Goal: Task Accomplishment & Management: Complete application form

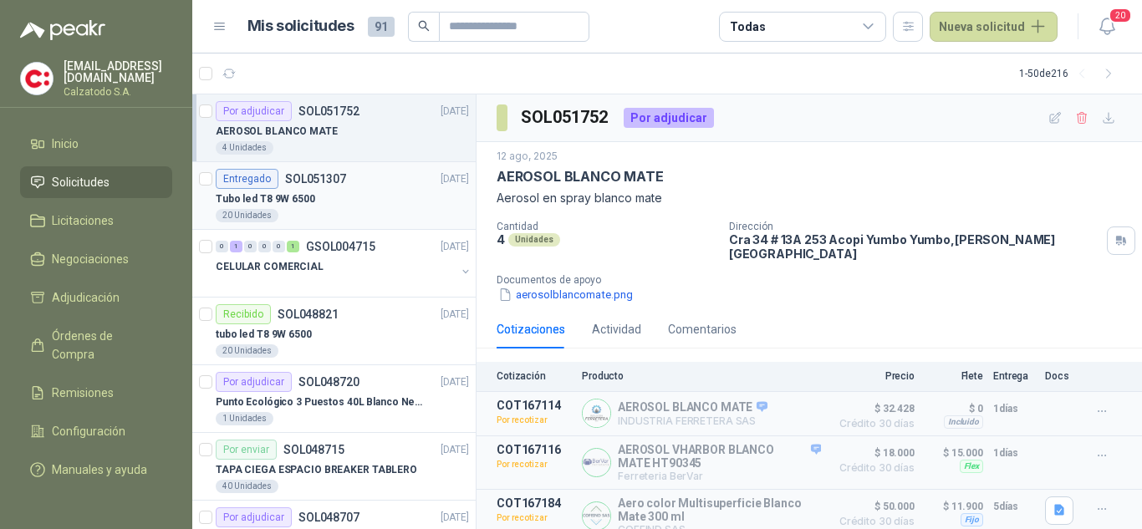
click at [299, 186] on div "Entregado SOL051307" at bounding box center [281, 179] width 130 height 20
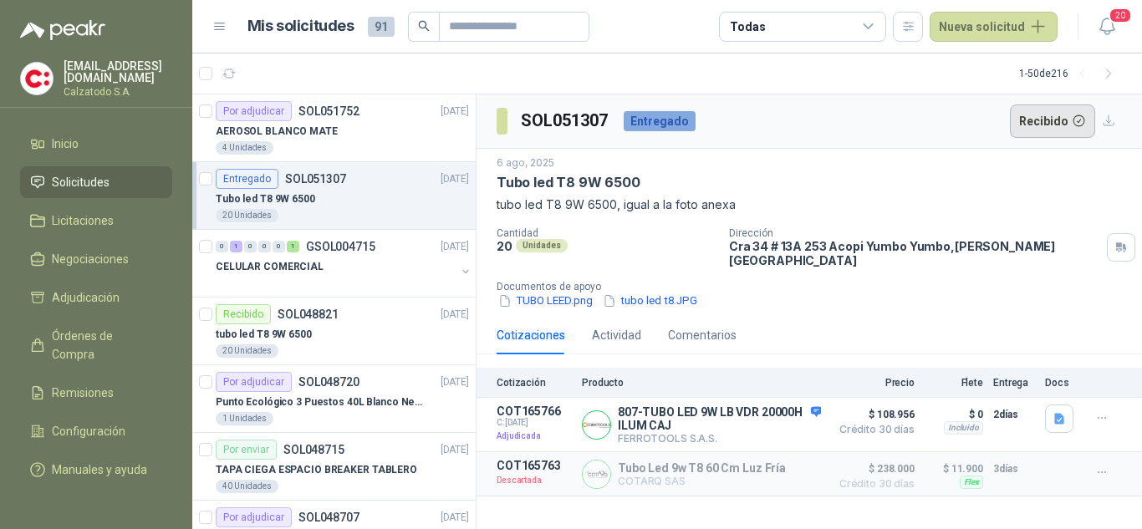
click at [1047, 120] on button "Recibido" at bounding box center [1052, 120] width 86 height 33
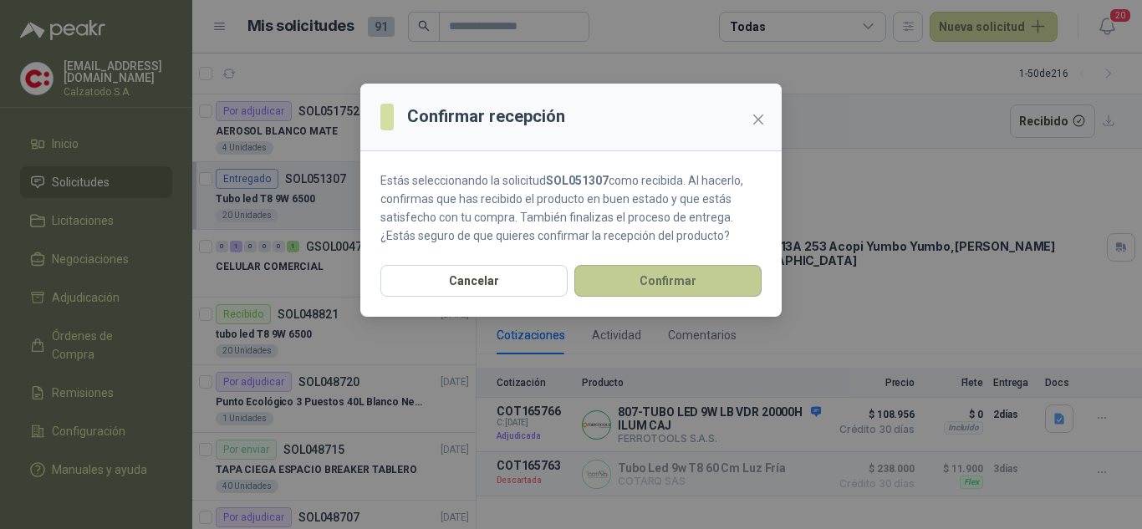
click at [674, 278] on button "Confirmar" at bounding box center [667, 281] width 187 height 32
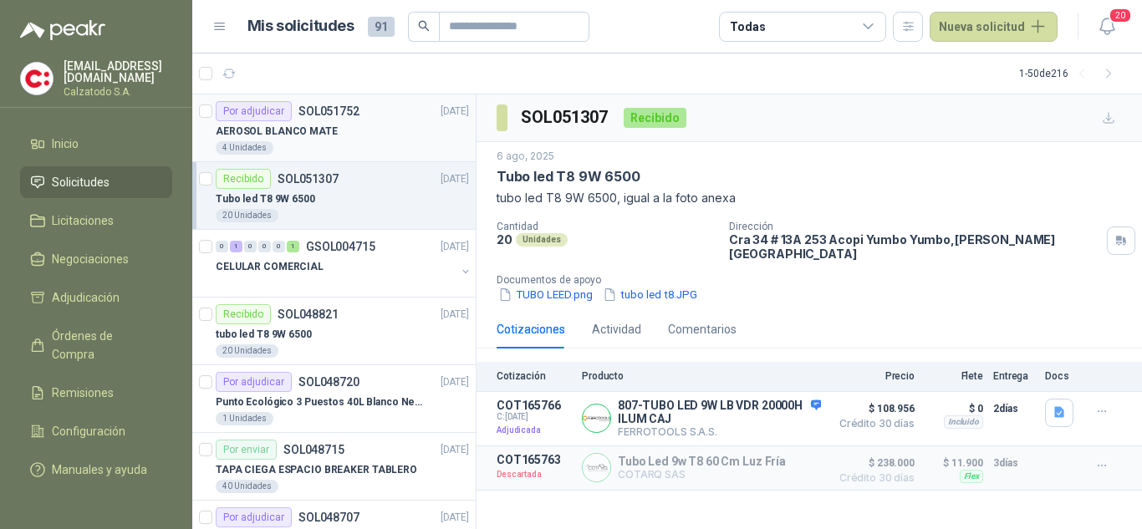
click at [298, 124] on p "AEROSOL BLANCO MATE" at bounding box center [277, 132] width 122 height 16
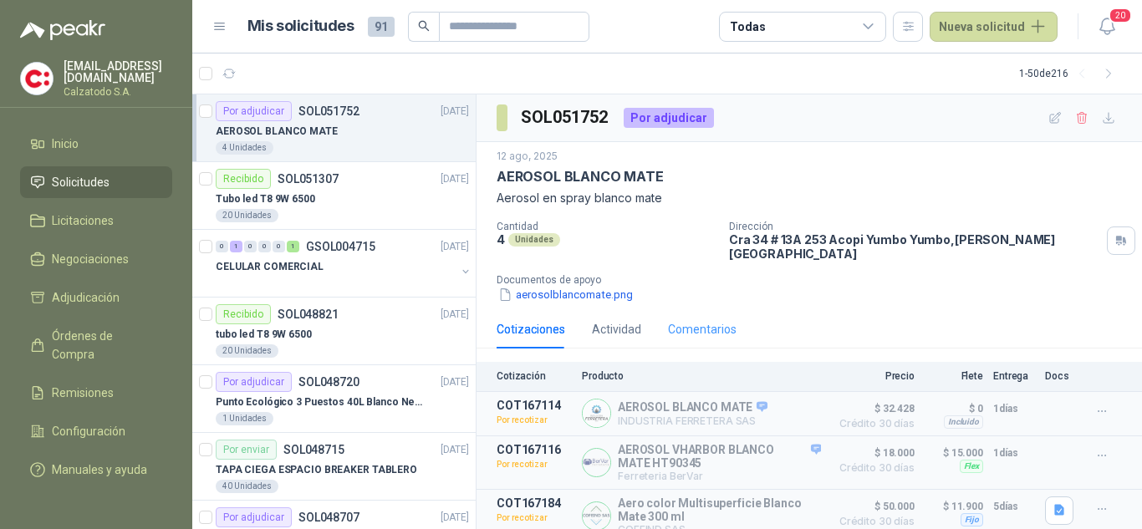
scroll to position [51, 0]
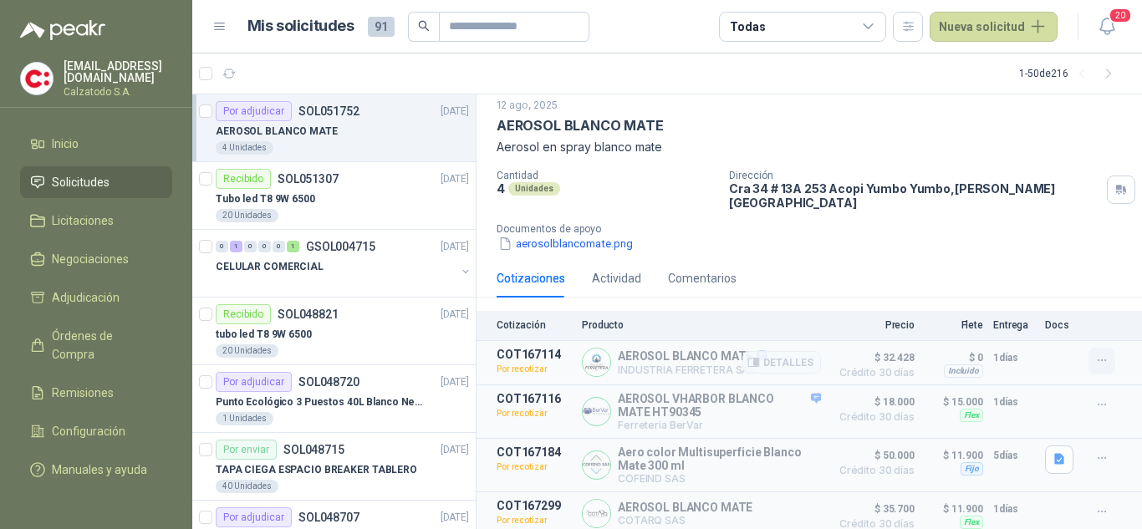
click at [1088, 351] on button "button" at bounding box center [1101, 361] width 27 height 27
click at [1095, 398] on icon "button" at bounding box center [1102, 405] width 14 height 14
click at [764, 352] on button "Detalles" at bounding box center [781, 362] width 79 height 23
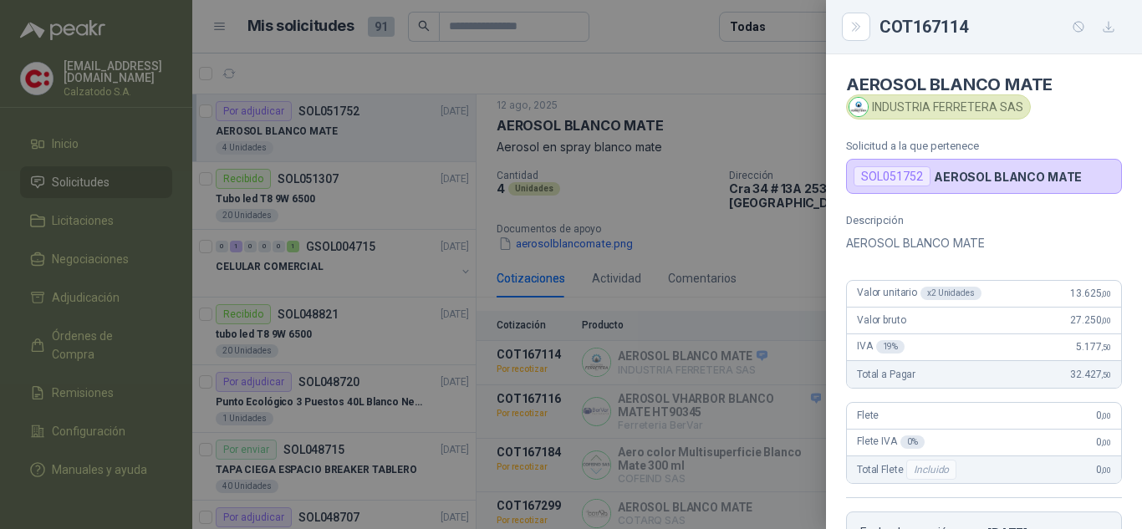
click at [728, 238] on div at bounding box center [571, 264] width 1142 height 529
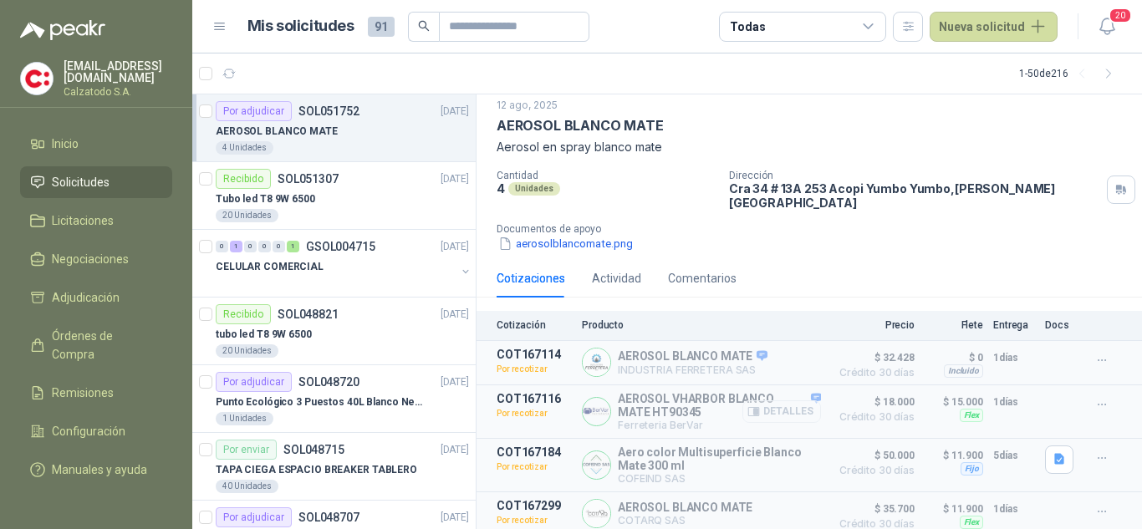
click at [771, 404] on button "Detalles" at bounding box center [781, 411] width 79 height 23
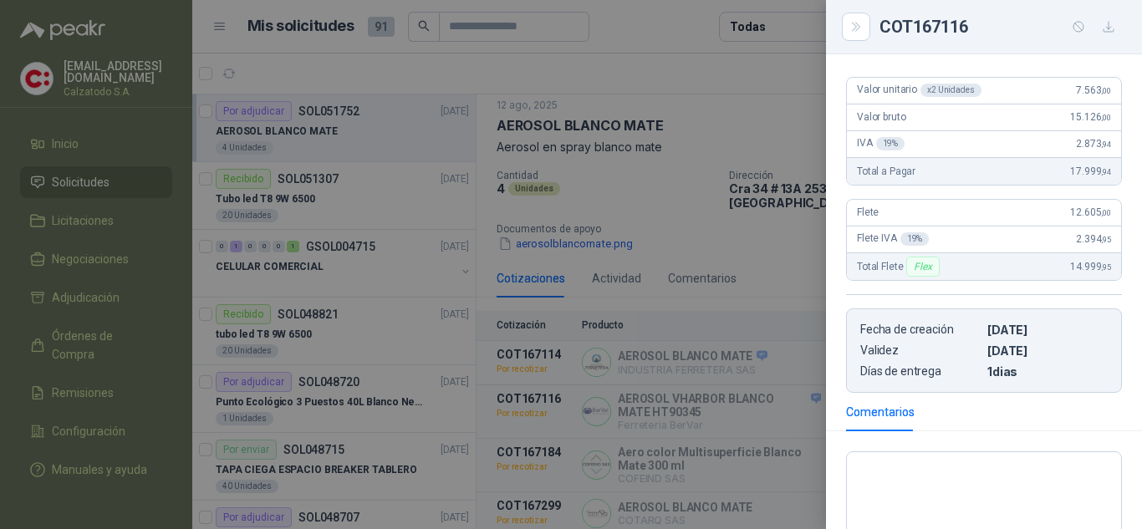
scroll to position [334, 0]
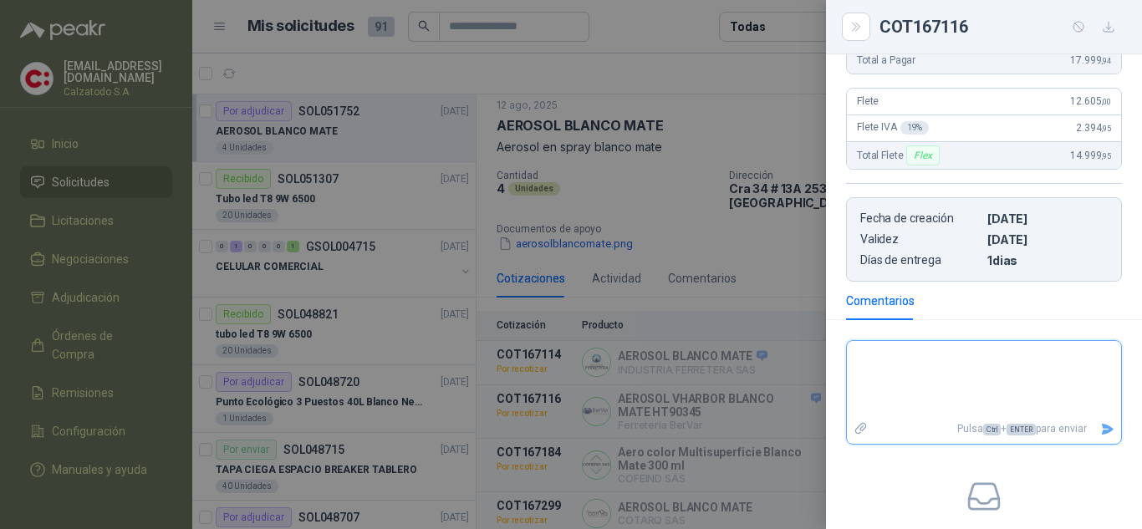
click at [948, 375] on textarea at bounding box center [984, 379] width 274 height 70
type textarea "*"
type textarea "**"
type textarea "***"
type textarea "****"
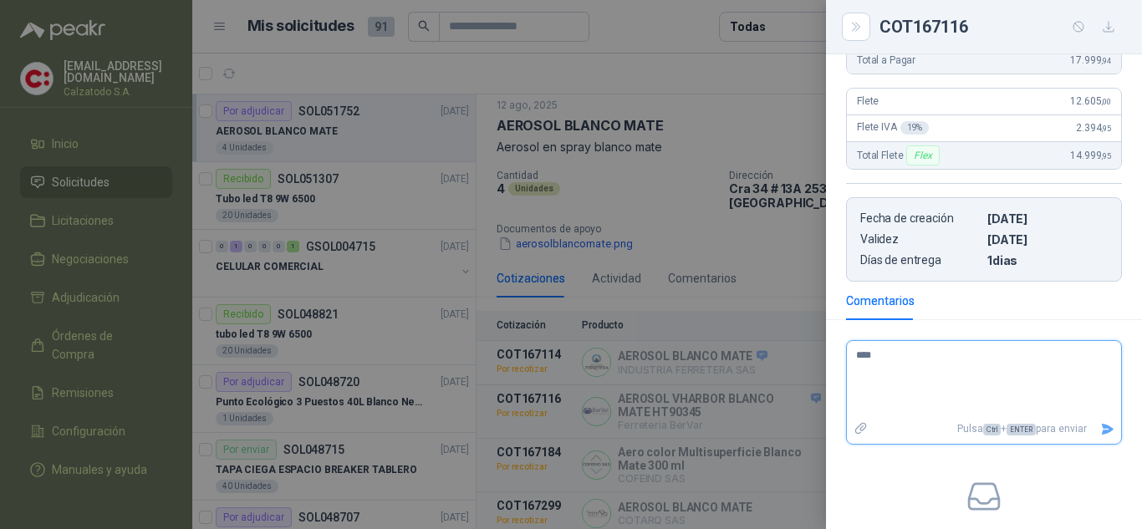
type textarea "*****"
type textarea "******"
type textarea "********"
type textarea "*********"
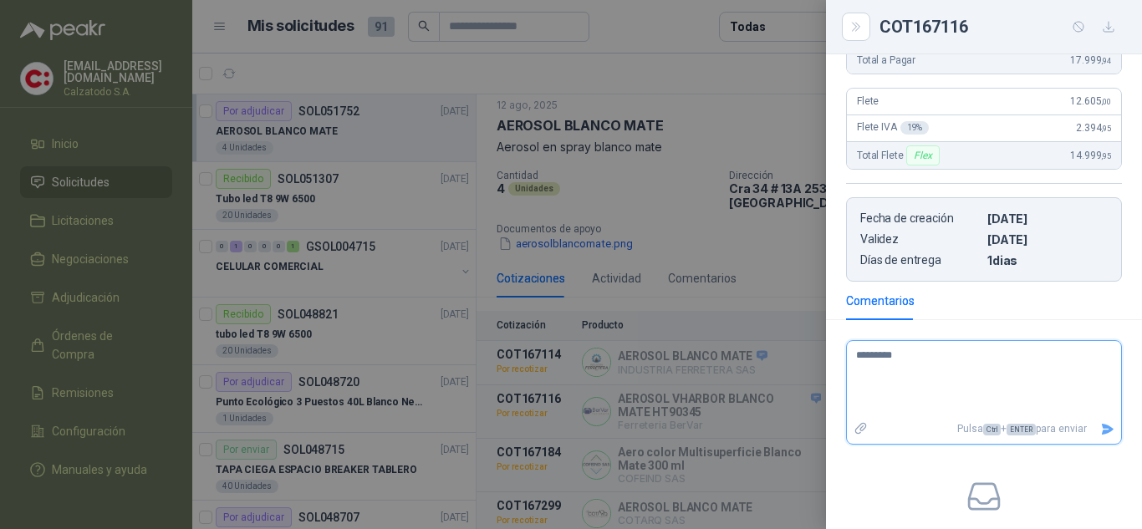
type textarea "**********"
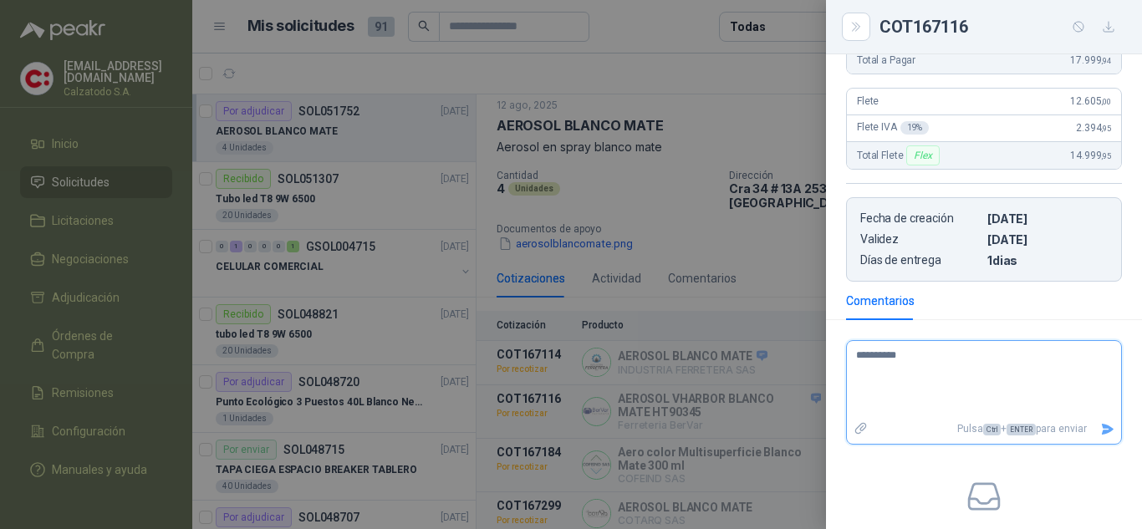
type textarea "*********"
type textarea "********"
type textarea "*********"
type textarea "**********"
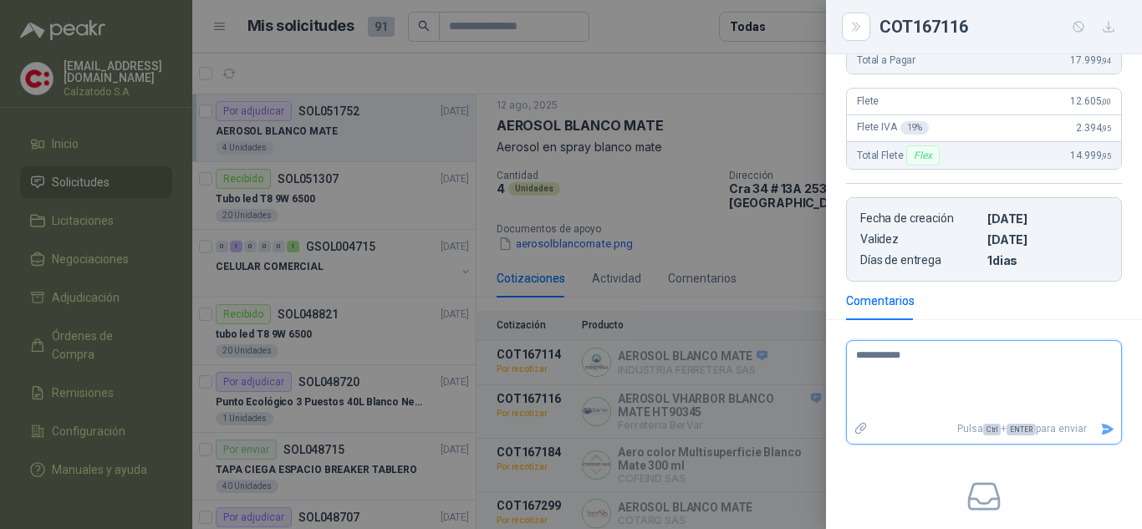
type textarea "**********"
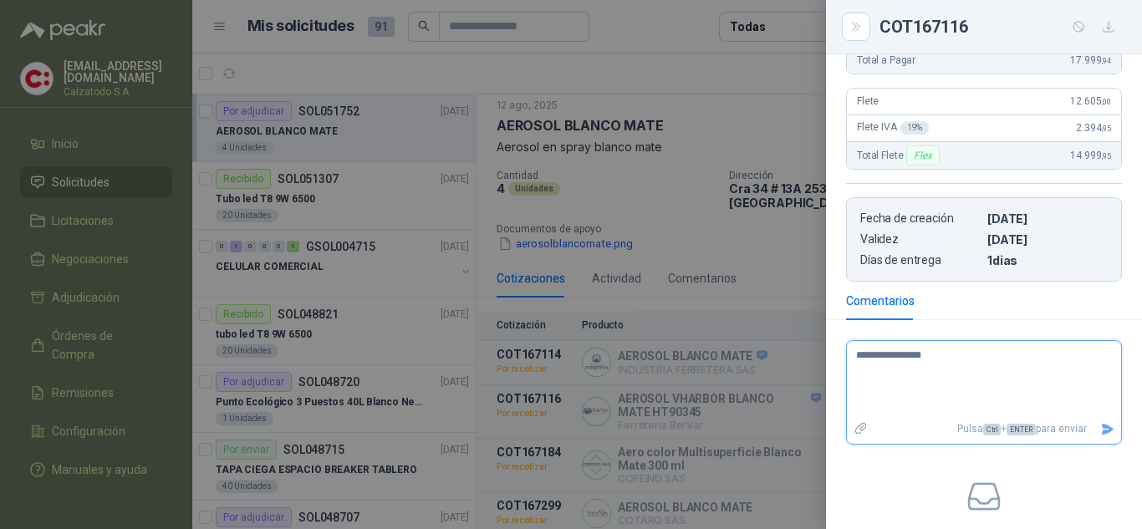
type textarea "**********"
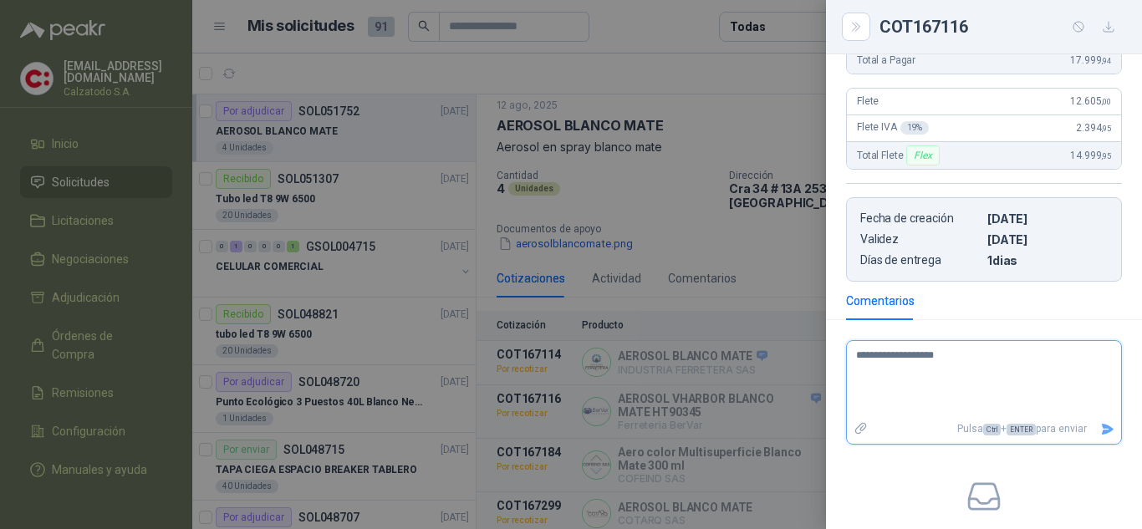
type textarea "**********"
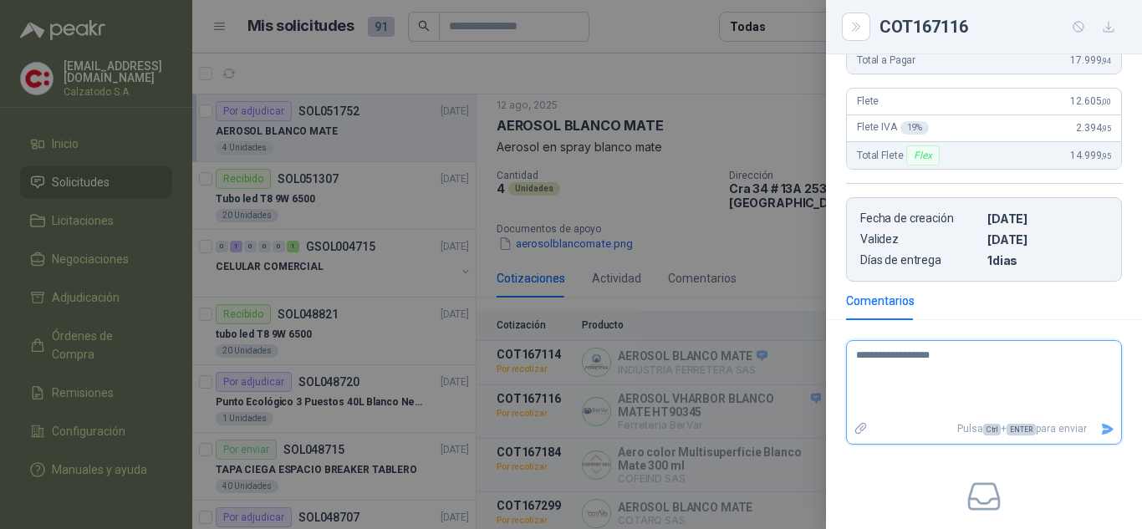
type textarea "**********"
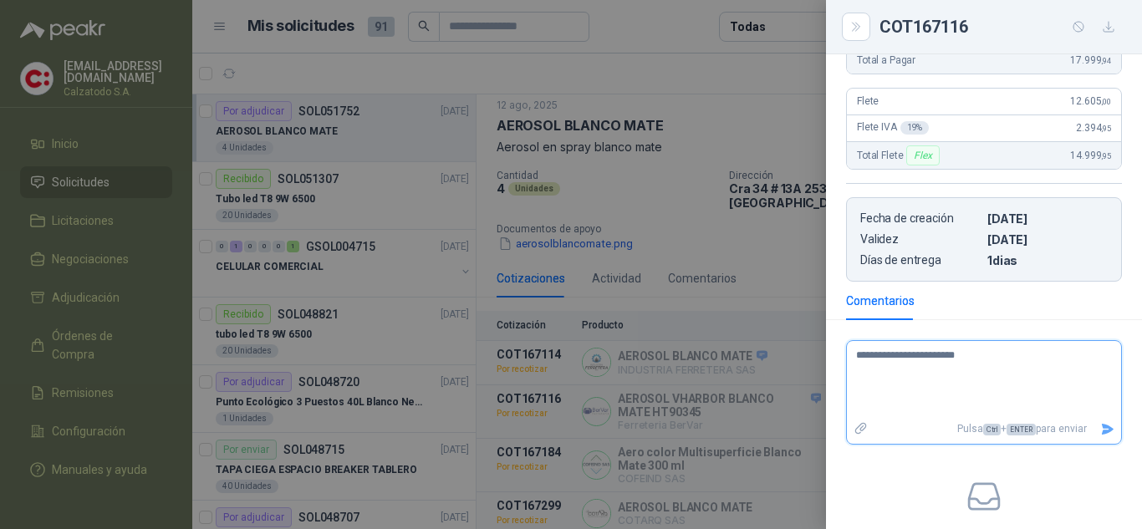
type textarea "**********"
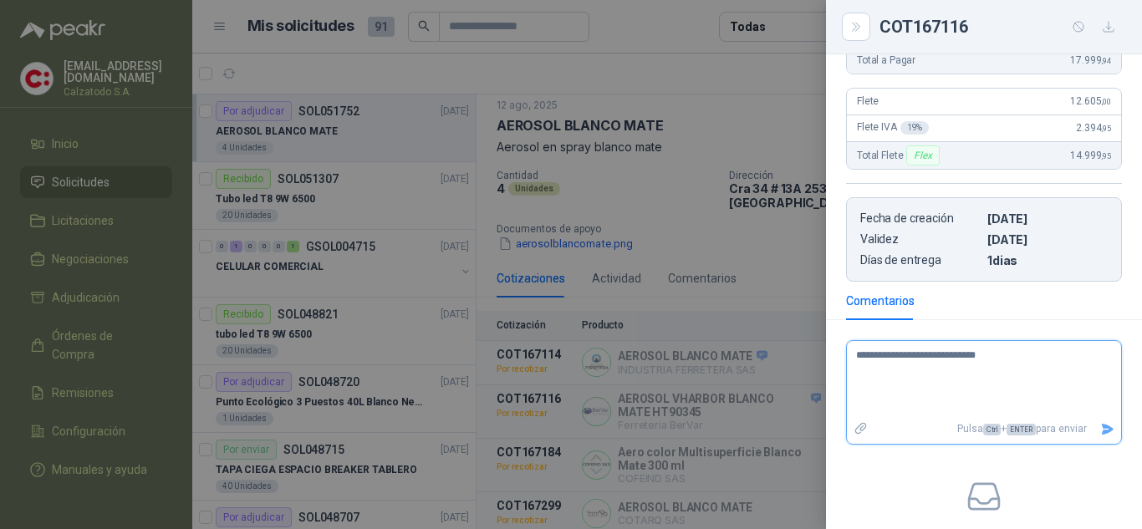
type textarea "**********"
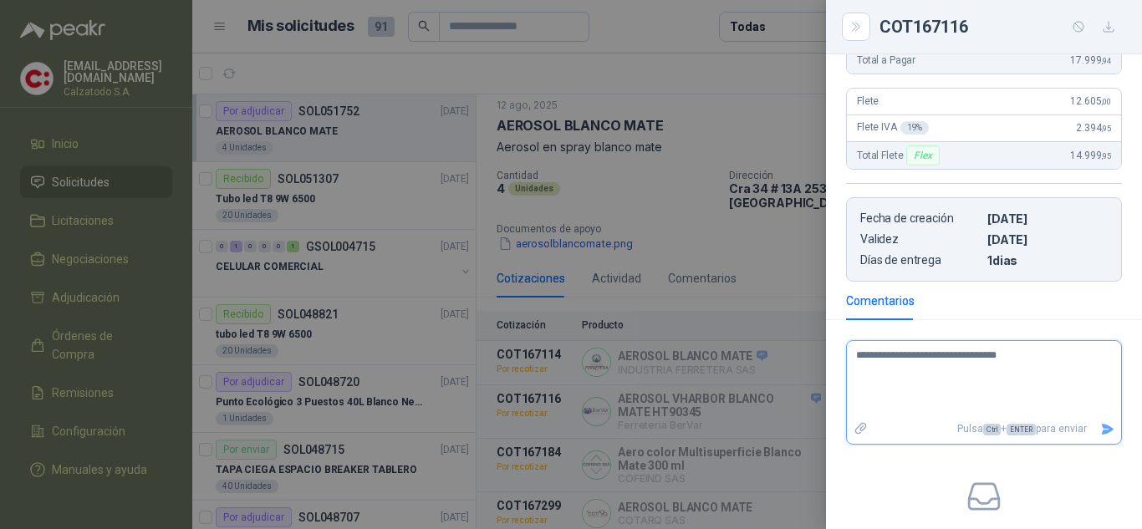
type textarea "**********"
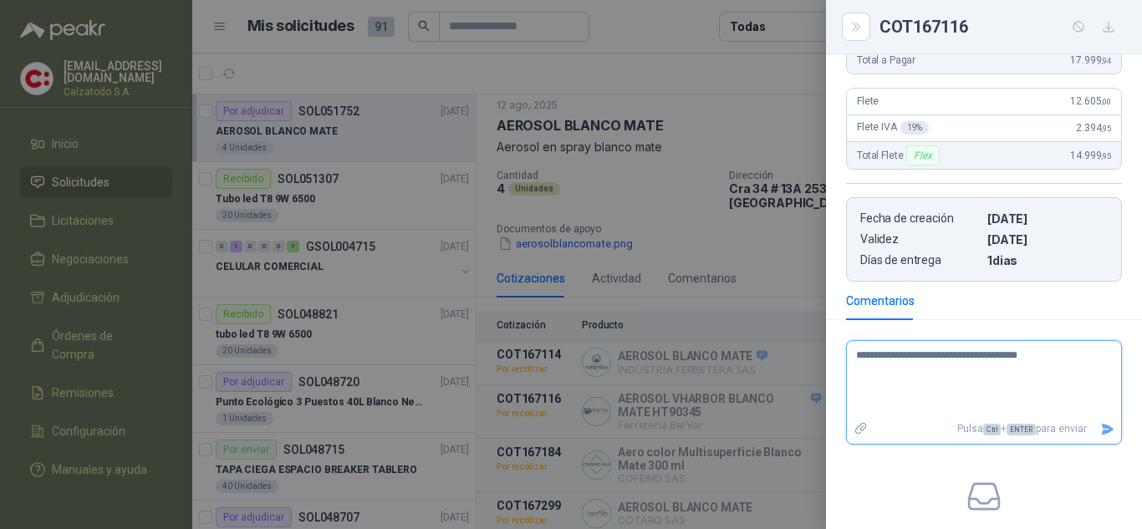
type textarea "**********"
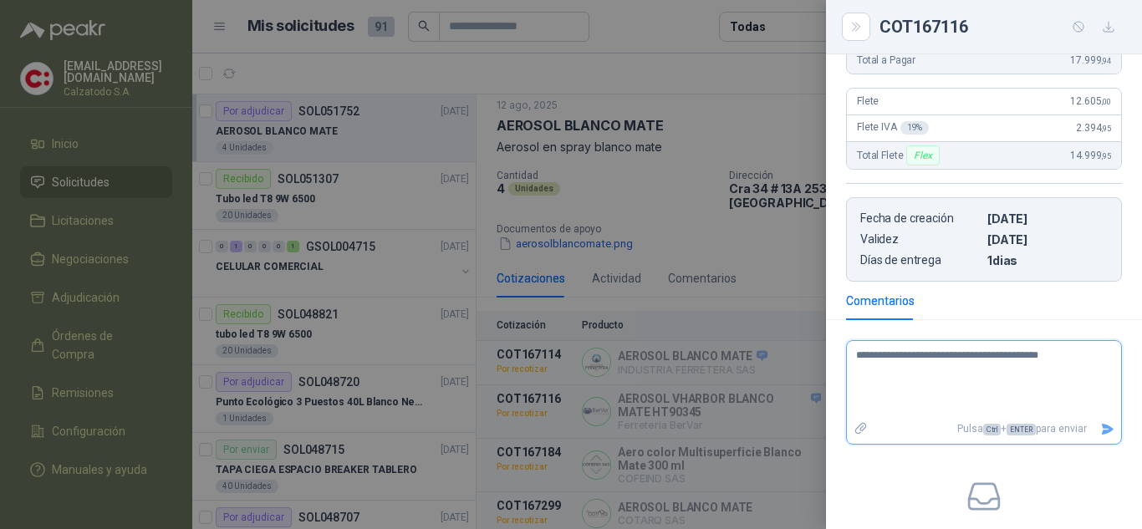
type textarea "**********"
click at [1101, 428] on icon "Enviar" at bounding box center [1107, 429] width 12 height 11
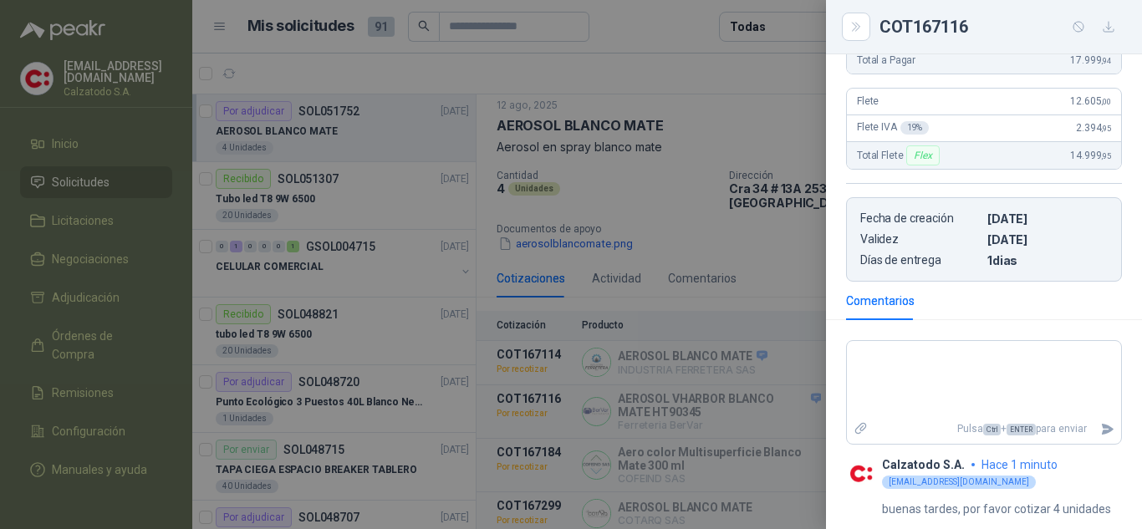
click at [779, 250] on div at bounding box center [571, 264] width 1142 height 529
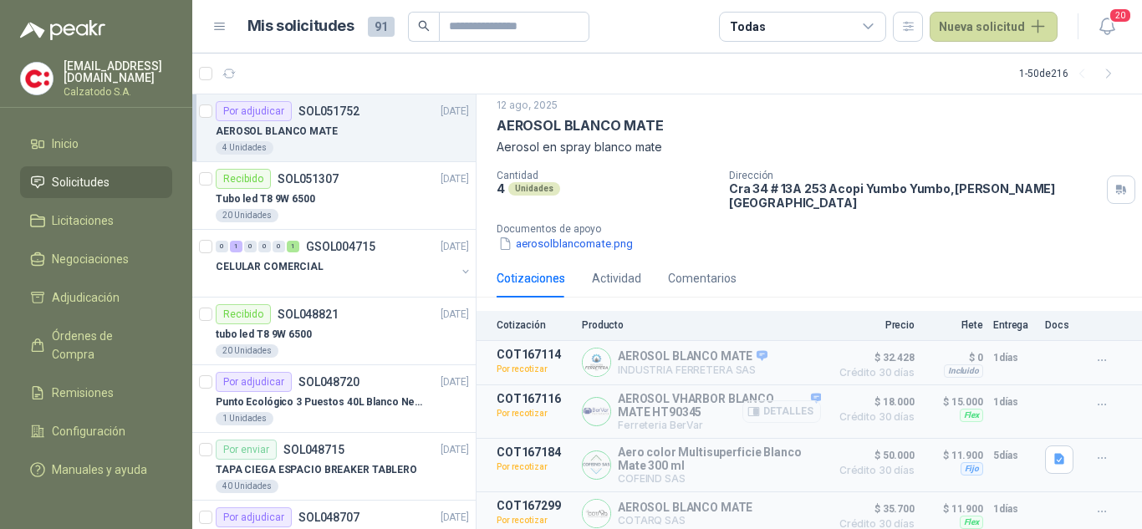
click at [805, 400] on button "Detalles" at bounding box center [781, 411] width 79 height 23
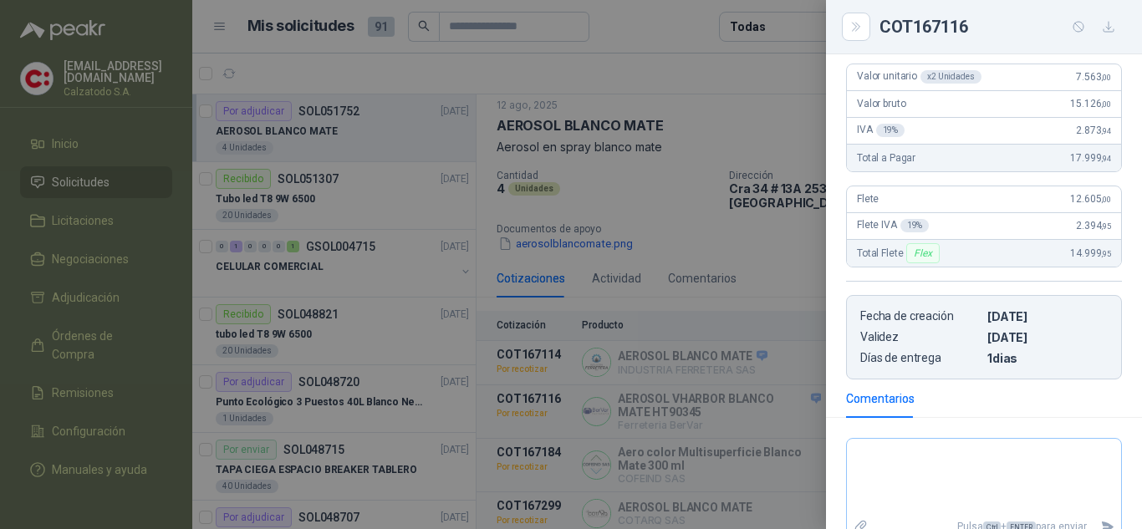
scroll to position [84, 0]
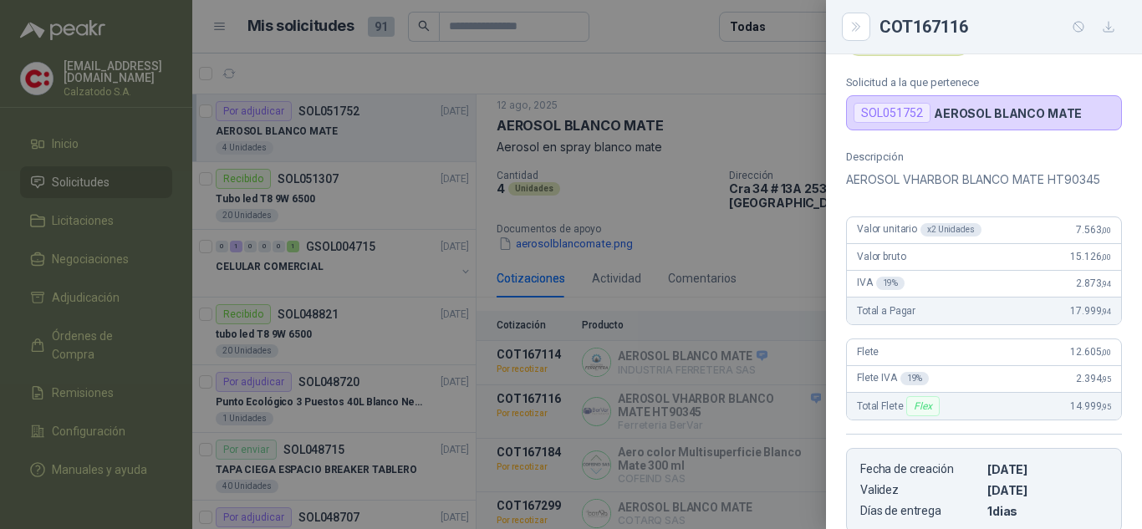
click at [772, 313] on div at bounding box center [571, 264] width 1142 height 529
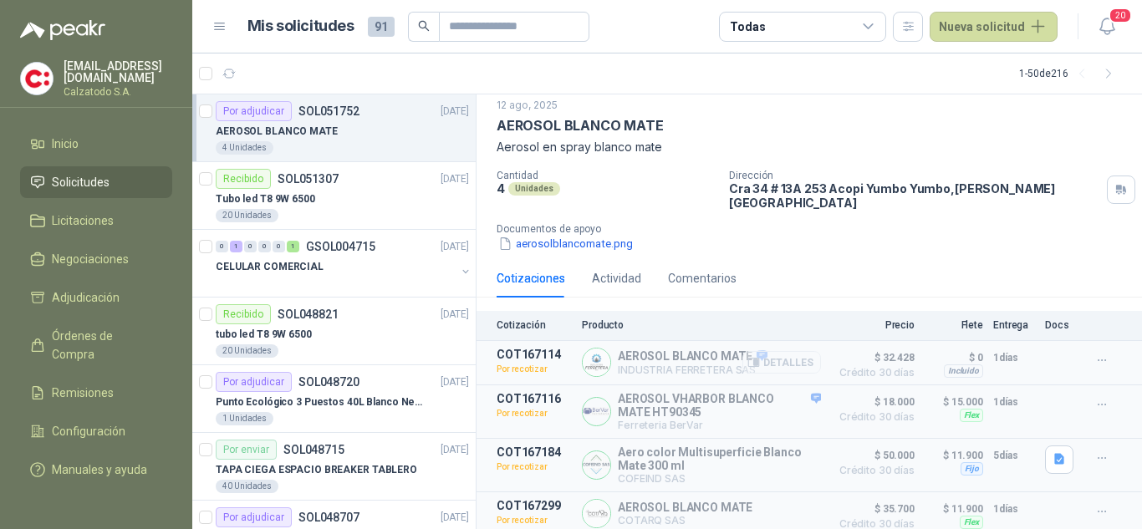
click at [763, 351] on button "Detalles" at bounding box center [781, 362] width 79 height 23
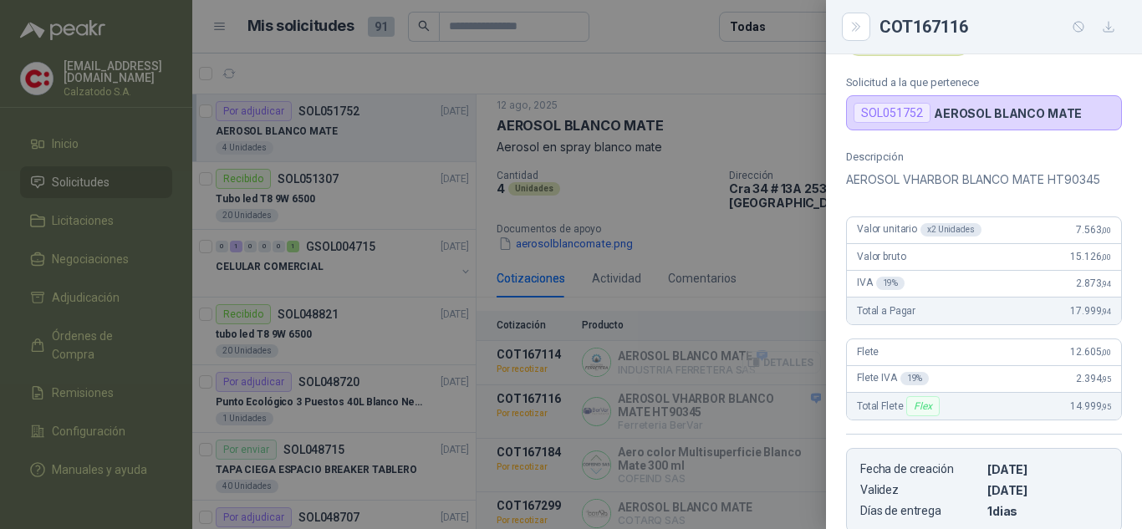
scroll to position [64, 0]
click at [770, 242] on div at bounding box center [571, 264] width 1142 height 529
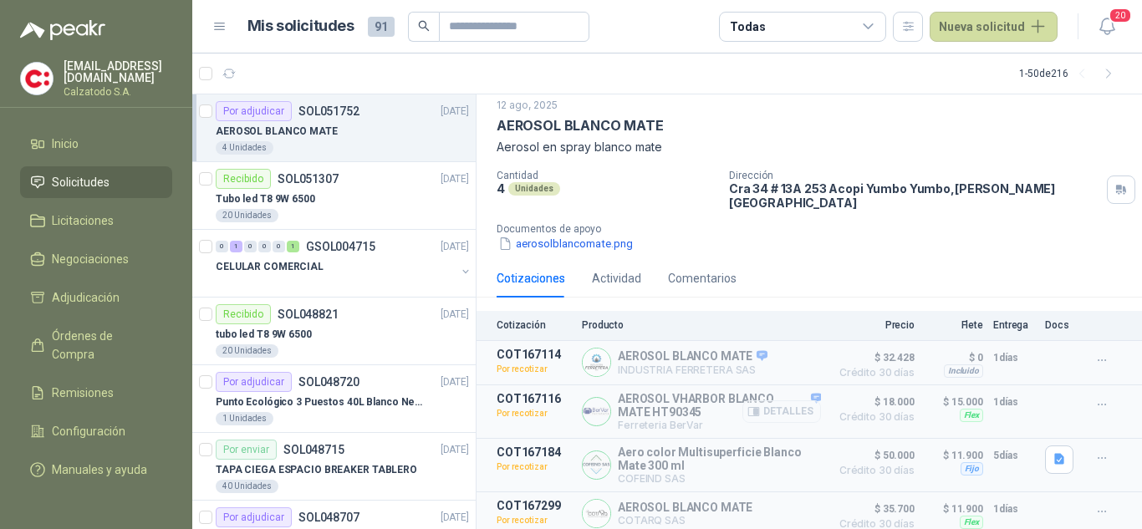
click at [777, 400] on button "Detalles" at bounding box center [781, 411] width 79 height 23
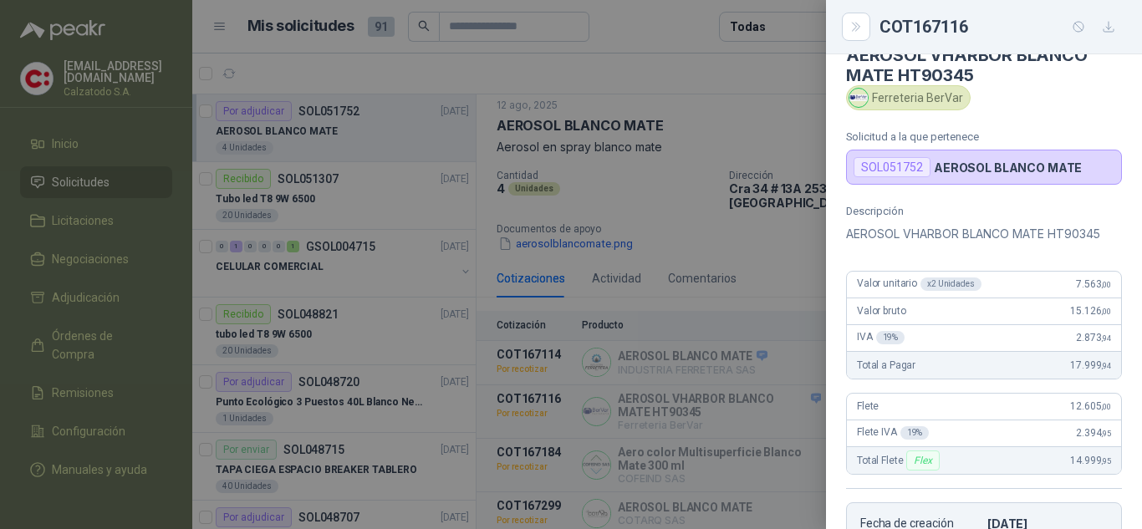
scroll to position [0, 0]
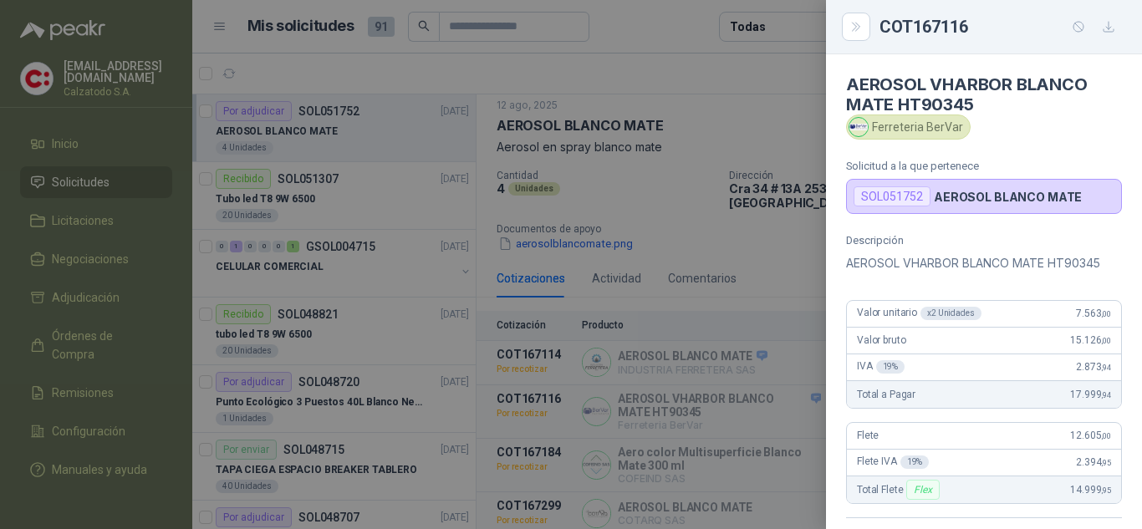
click at [744, 247] on div at bounding box center [571, 264] width 1142 height 529
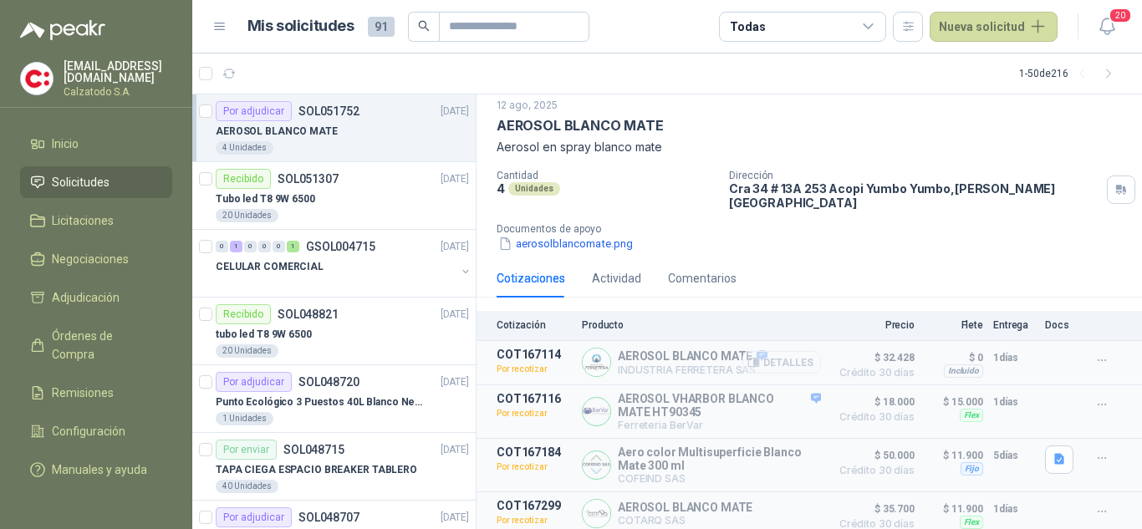
click at [791, 351] on button "Detalles" at bounding box center [781, 362] width 79 height 23
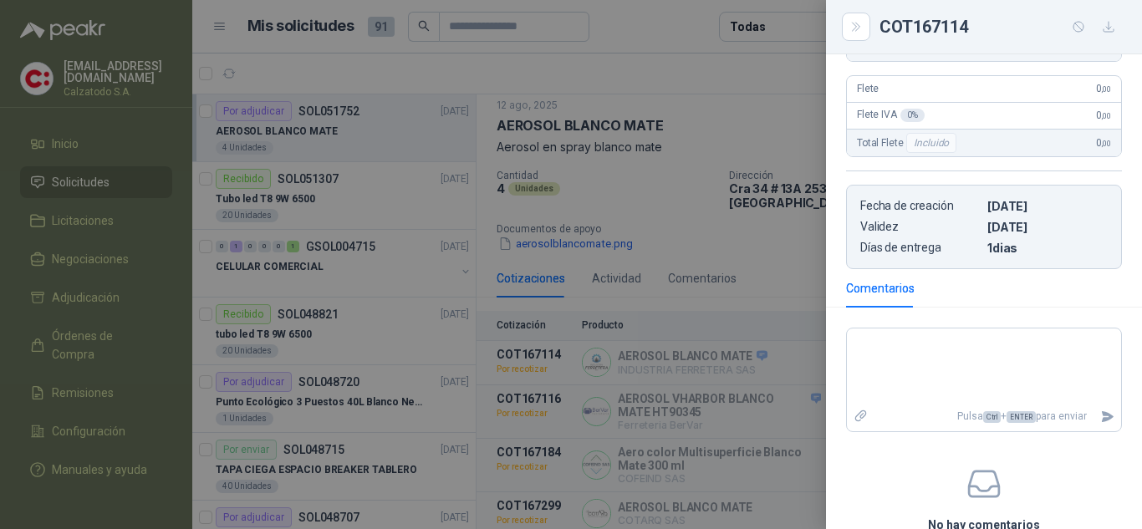
scroll to position [334, 0]
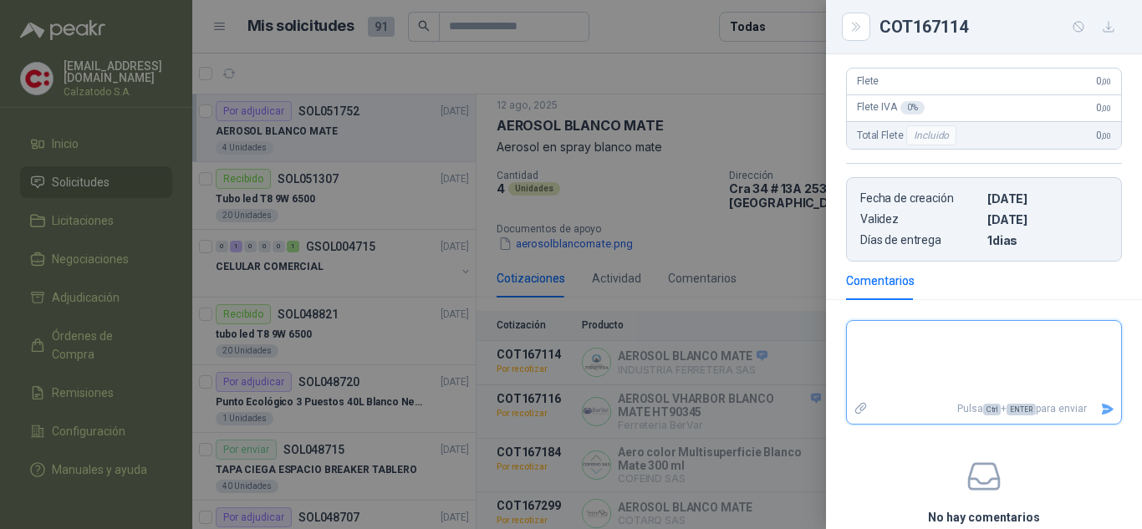
click at [933, 349] on textarea at bounding box center [977, 359] width 261 height 70
type textarea "*"
type textarea "**"
type textarea "***"
type textarea "****"
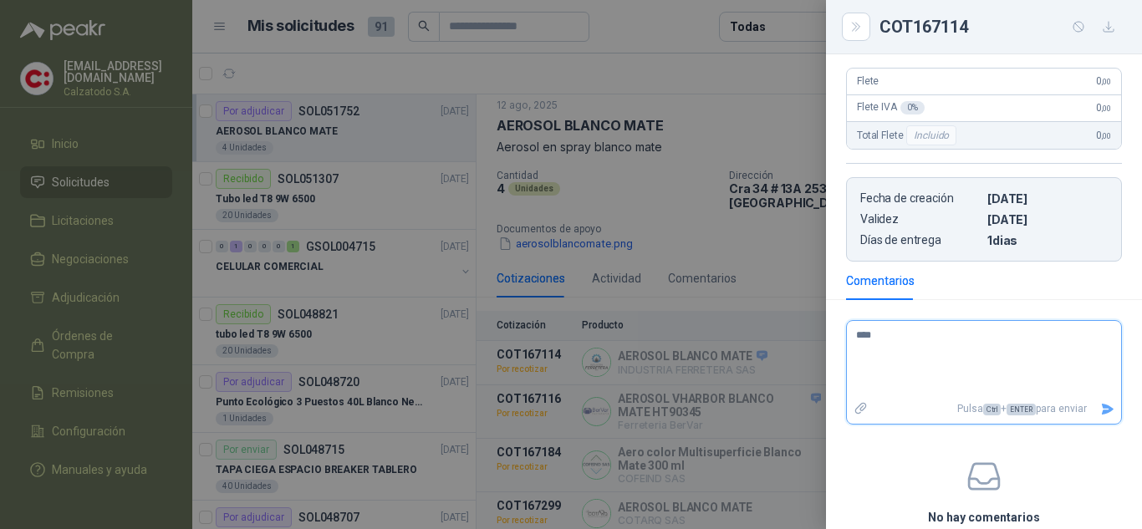
type textarea "*****"
type textarea "******"
type textarea "********"
type textarea "*********"
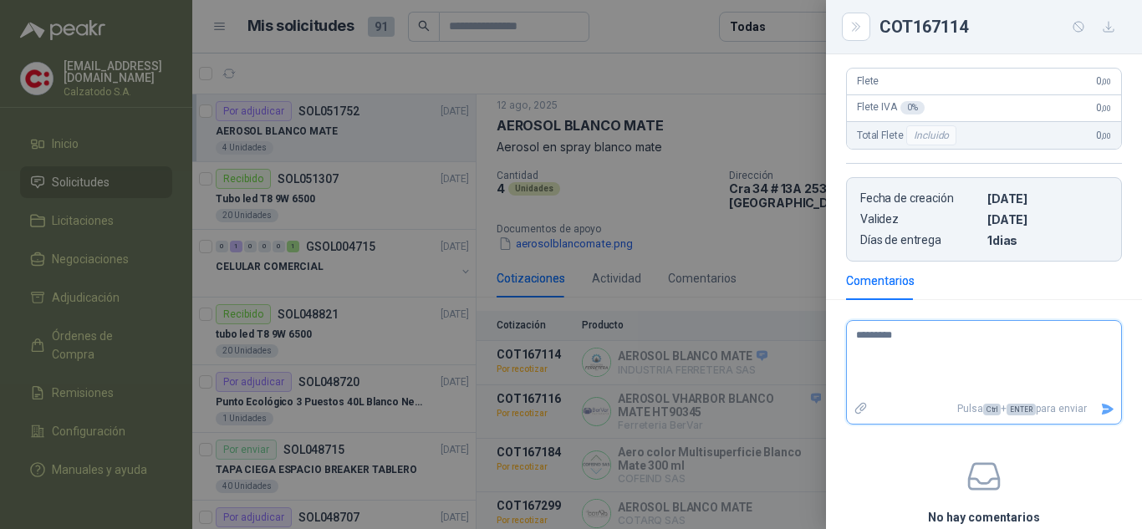
type textarea "**********"
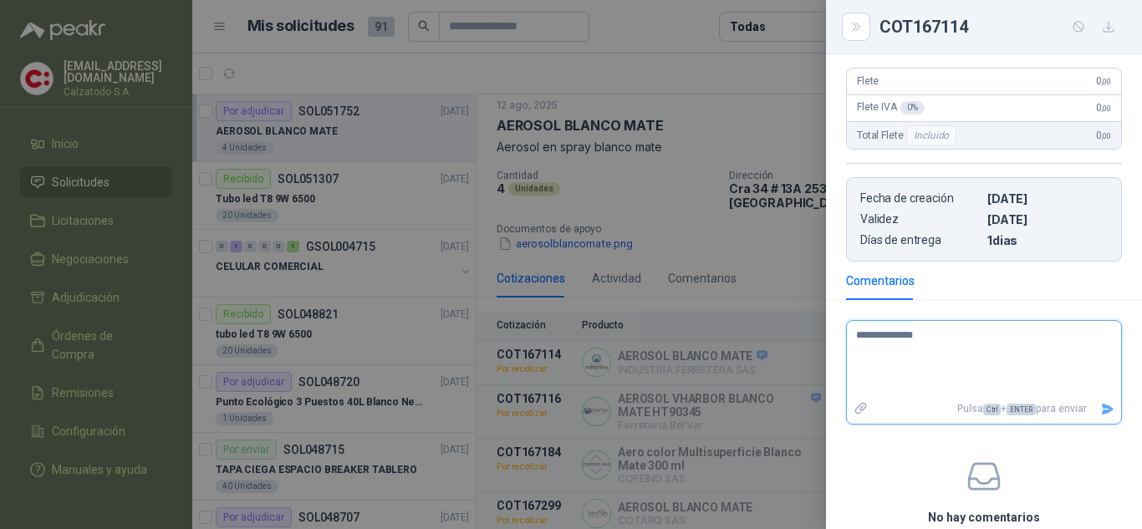
type textarea "**********"
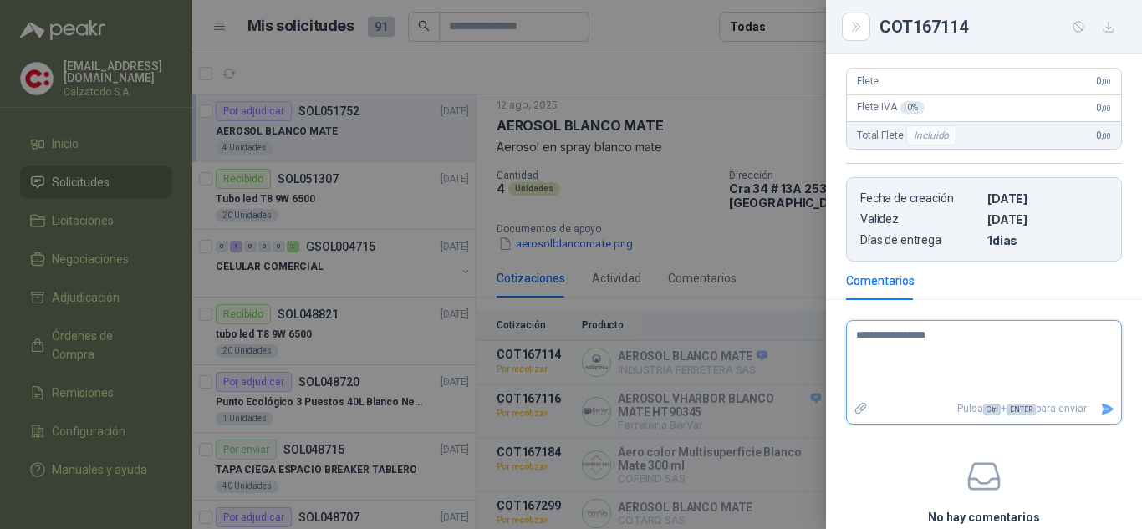
type textarea "**********"
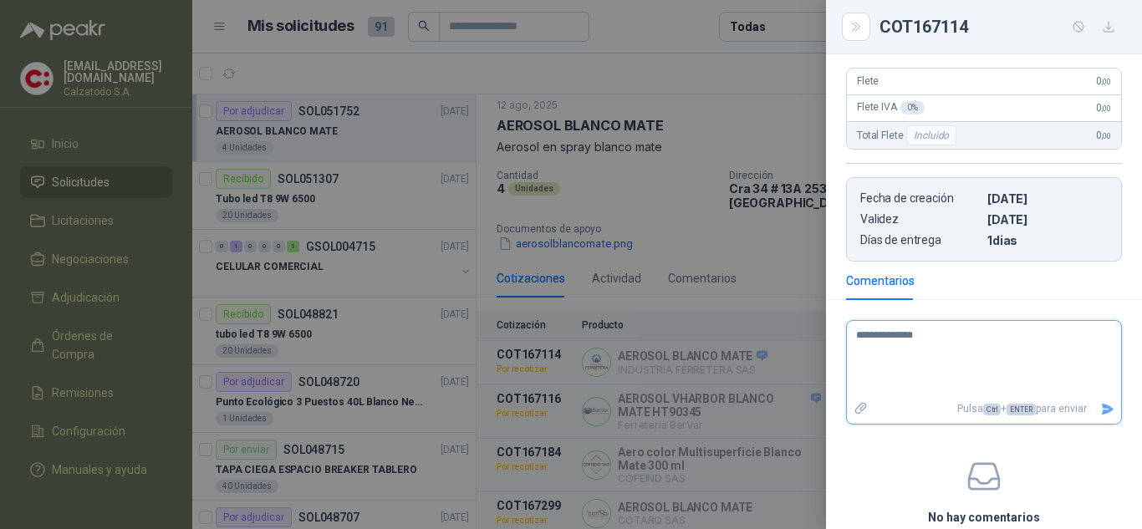
type textarea "**********"
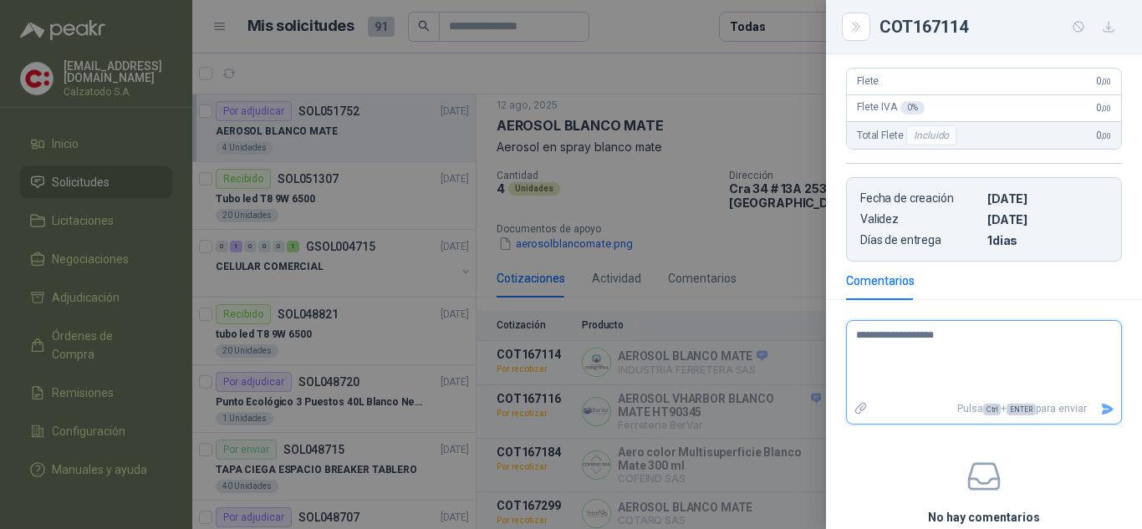
type textarea "**********"
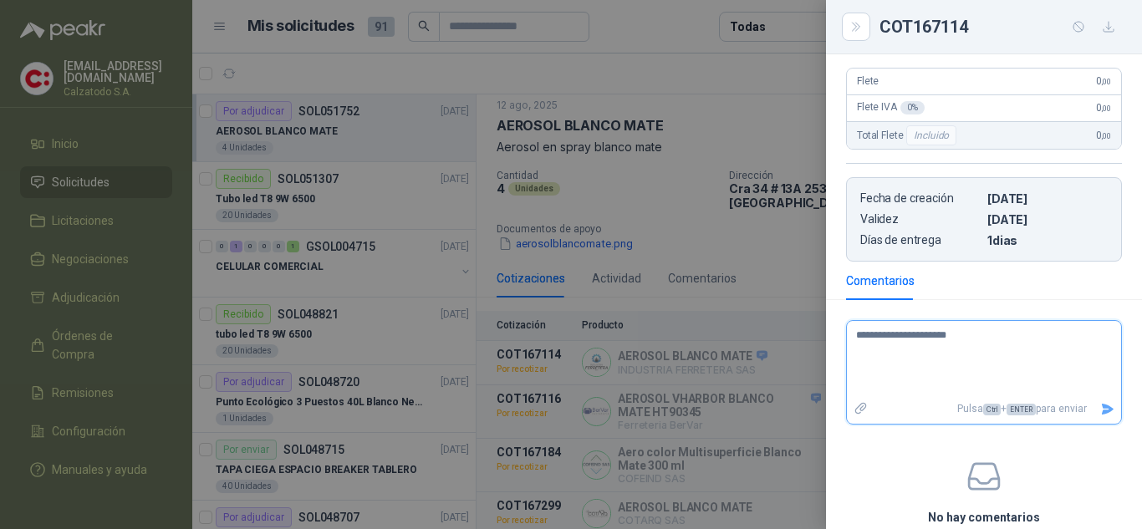
type textarea "**********"
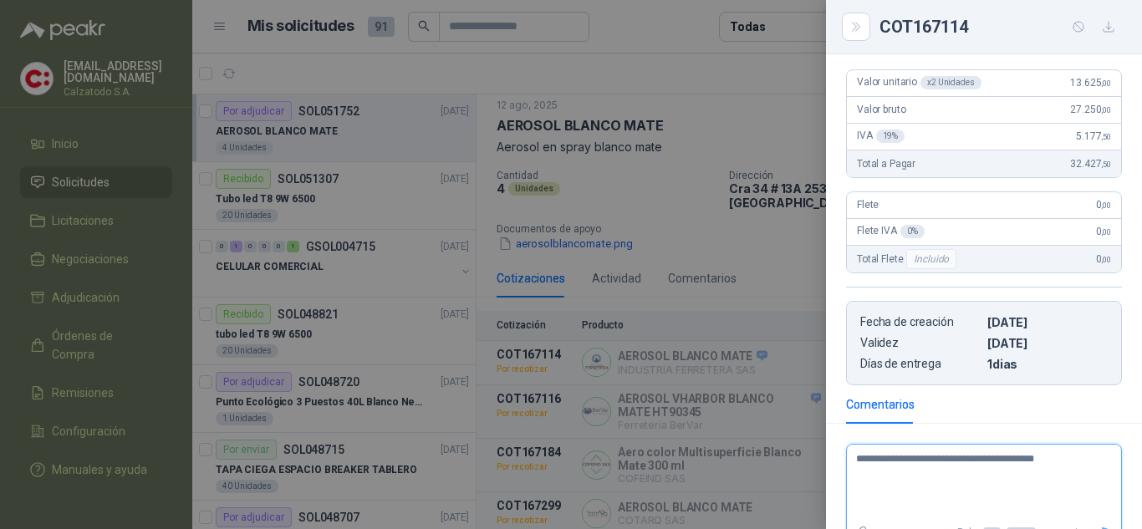
scroll to position [418, 0]
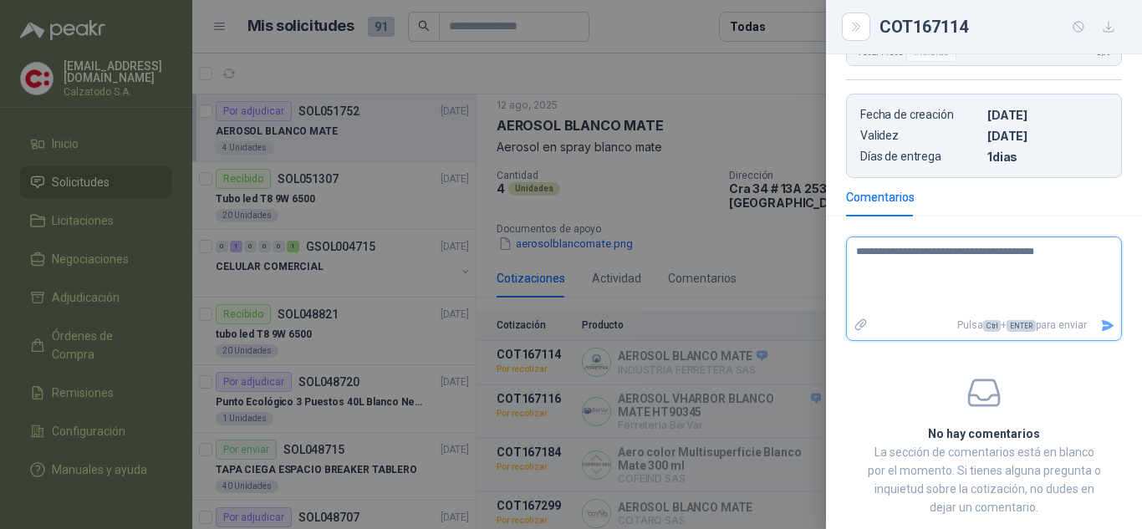
click at [1101, 323] on icon "Enviar" at bounding box center [1107, 325] width 12 height 11
click at [623, 200] on div at bounding box center [571, 264] width 1142 height 529
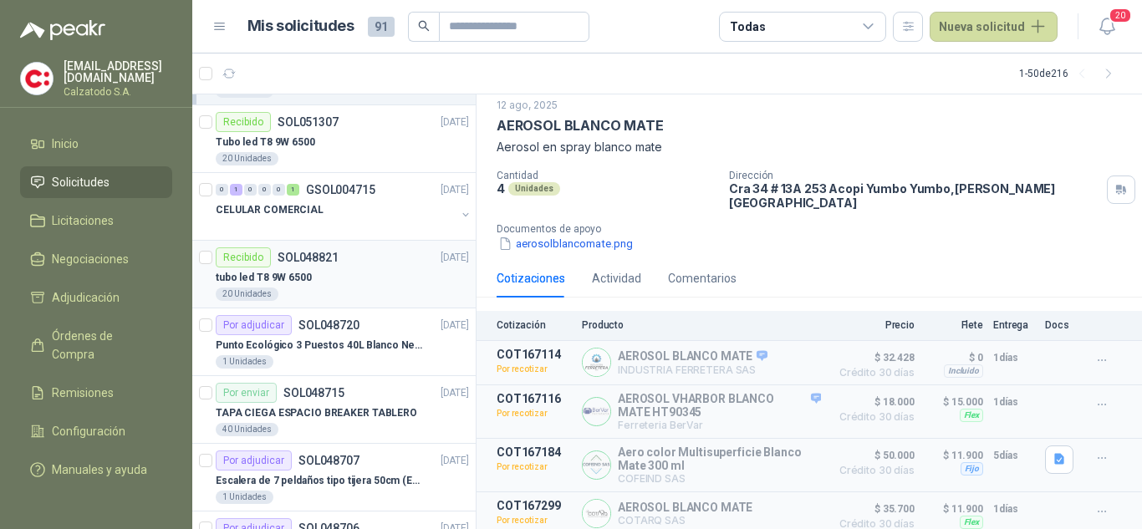
scroll to position [84, 0]
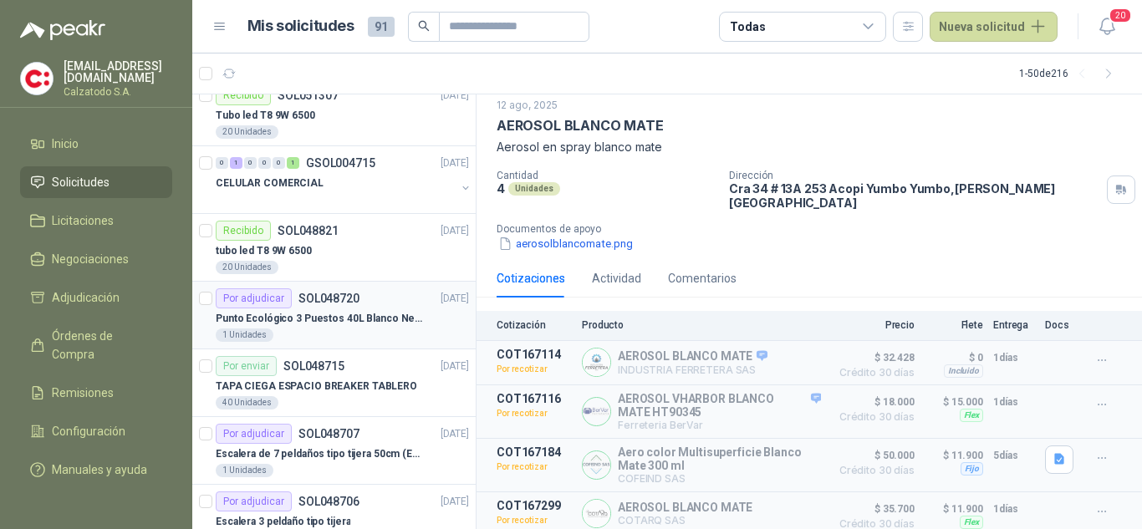
click at [344, 316] on p "Punto Ecológico 3 Puestos 40L Blanco Negro Verde Con Tapa" at bounding box center [320, 319] width 208 height 16
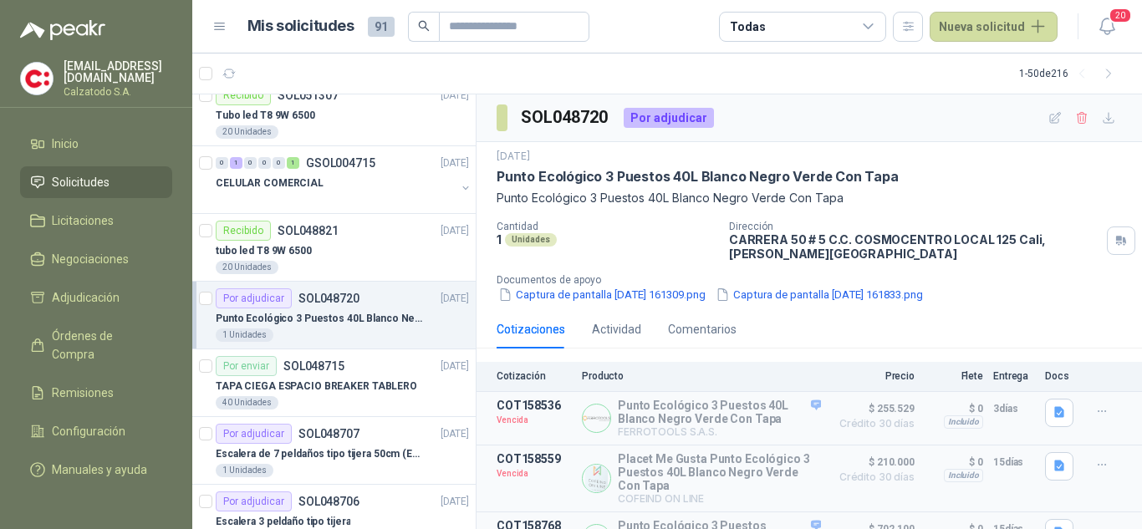
click at [295, 313] on p "Punto Ecológico 3 Puestos 40L Blanco Negro Verde Con Tapa" at bounding box center [320, 319] width 208 height 16
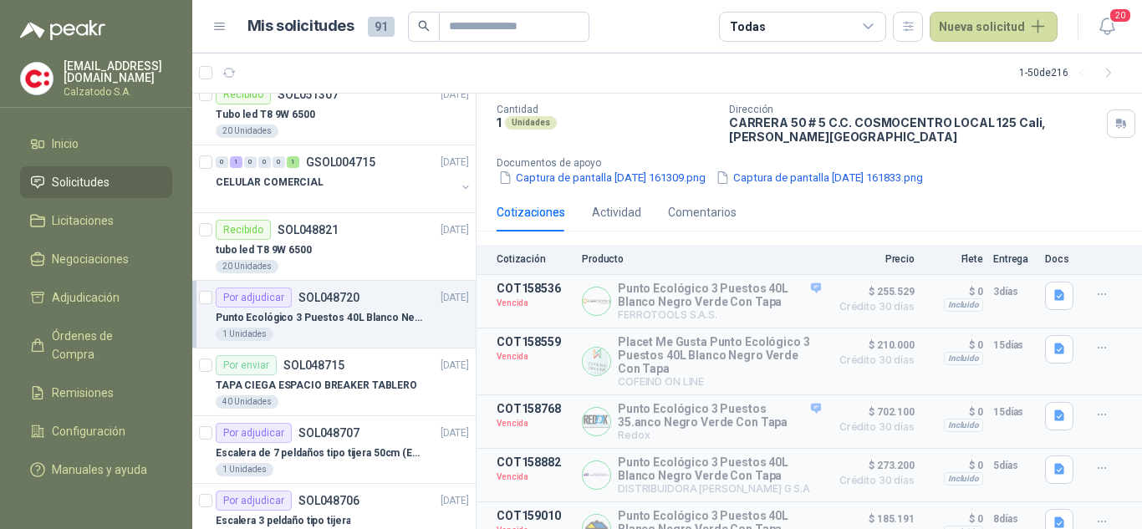
scroll to position [152, 0]
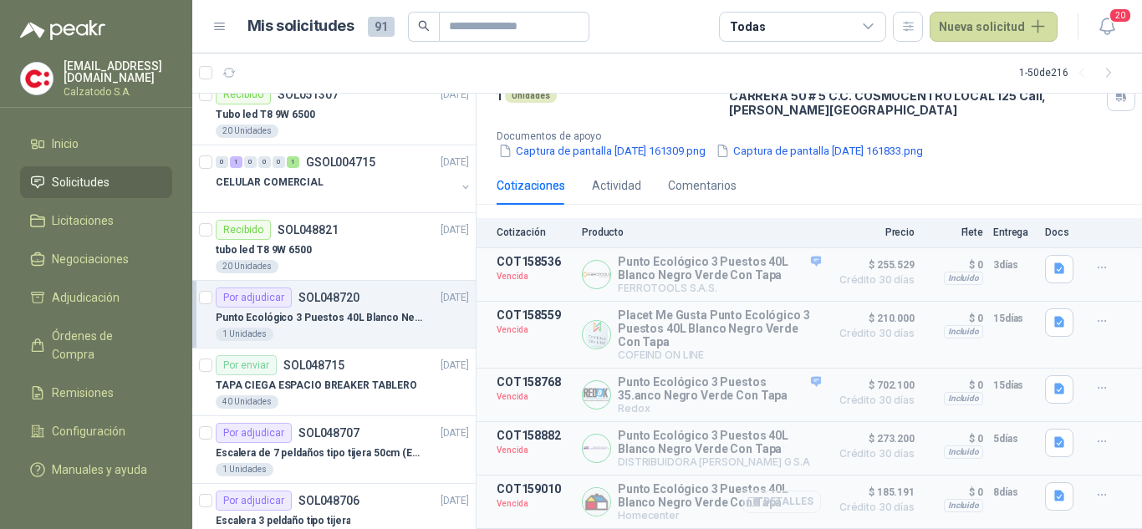
click at [795, 500] on button "Detalles" at bounding box center [781, 502] width 79 height 23
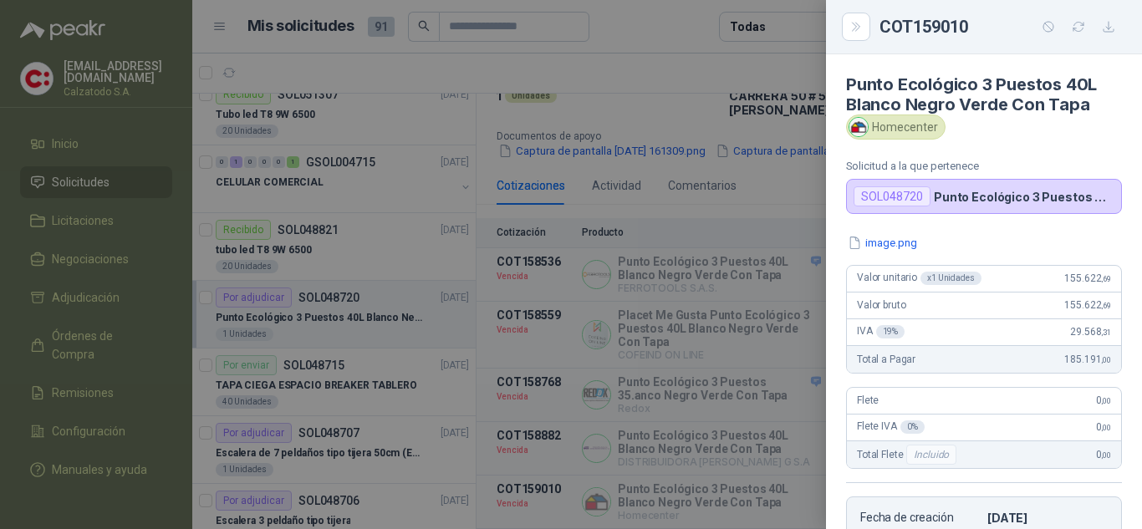
click at [783, 186] on div at bounding box center [571, 264] width 1142 height 529
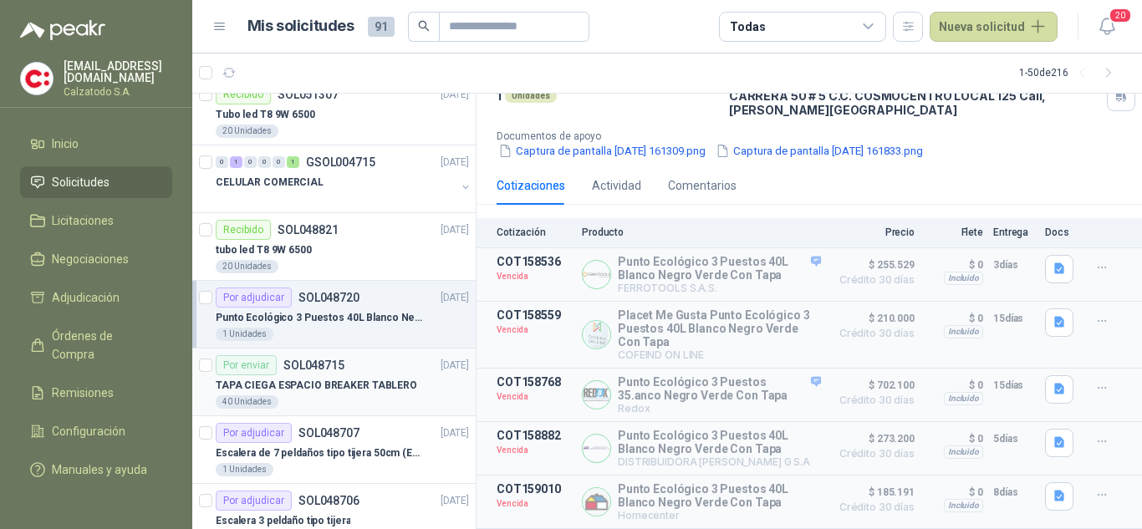
scroll to position [167, 0]
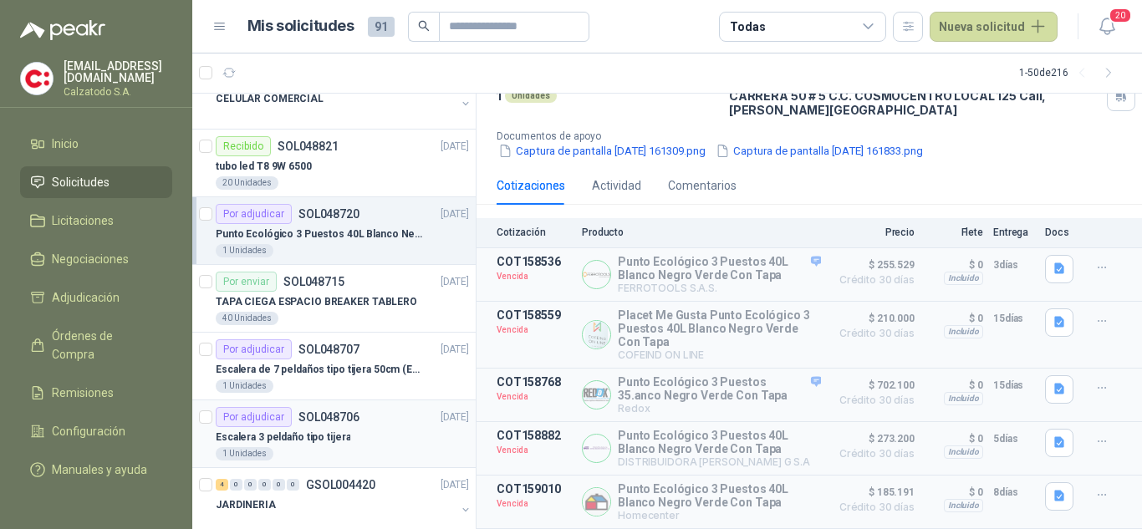
click at [302, 427] on div "Escalera 3 peldaño tipo tijera" at bounding box center [342, 437] width 253 height 20
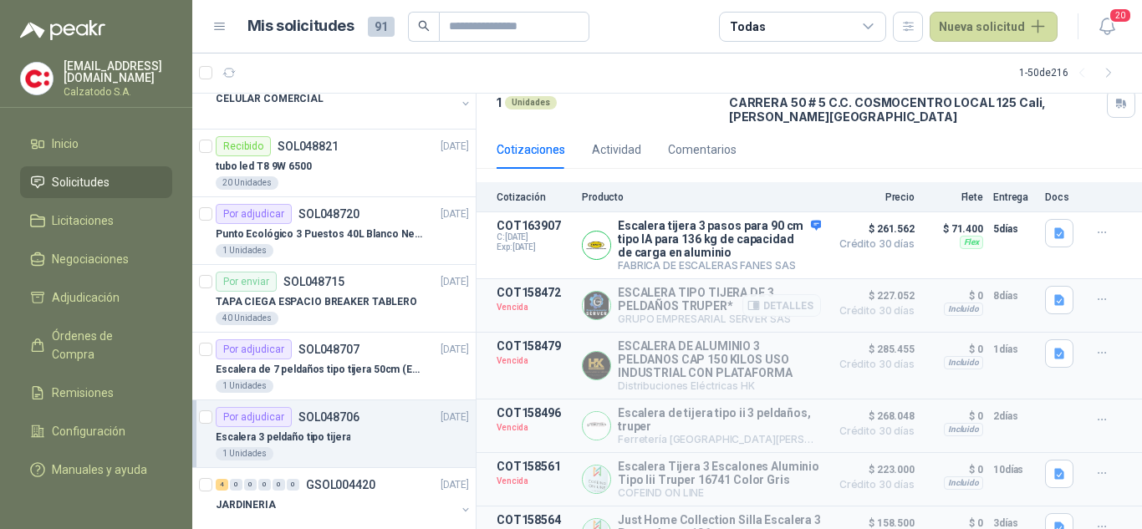
scroll to position [122, 0]
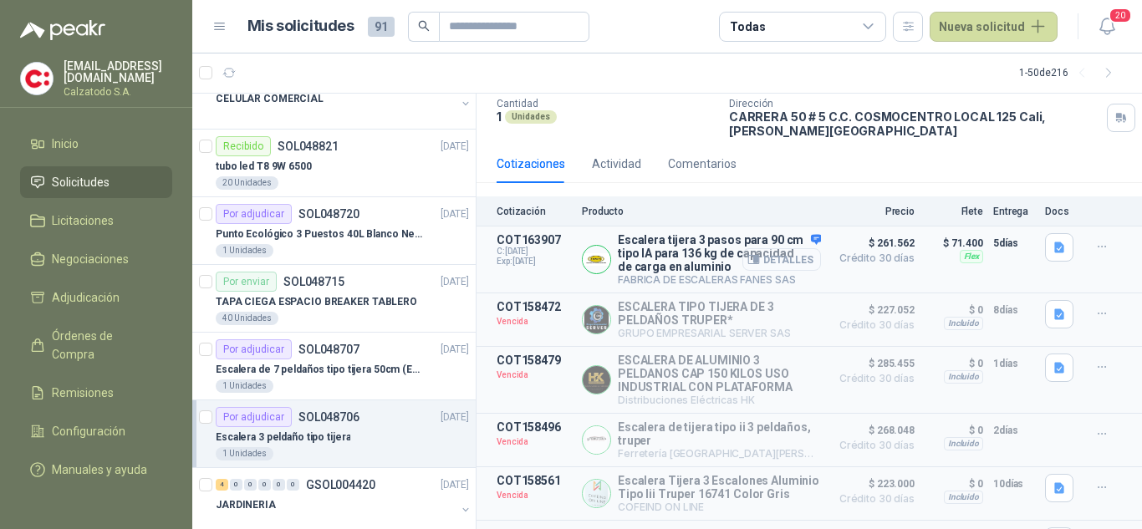
click at [780, 262] on button "Detalles" at bounding box center [781, 259] width 79 height 23
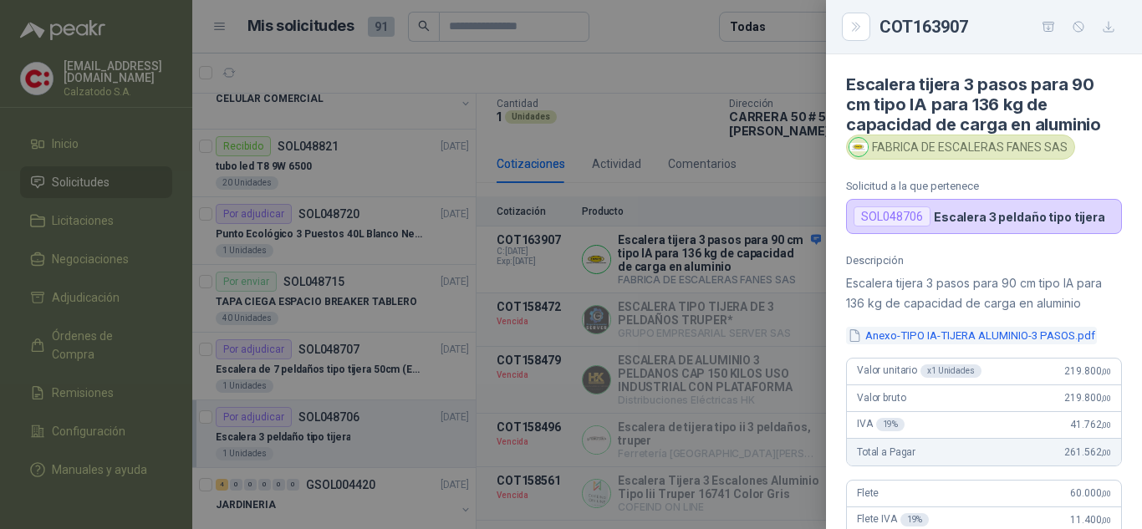
click at [945, 332] on button "Anexo-TIPO IA-TIJERA ALUMINIO-3 PASOS.pdf" at bounding box center [971, 336] width 251 height 18
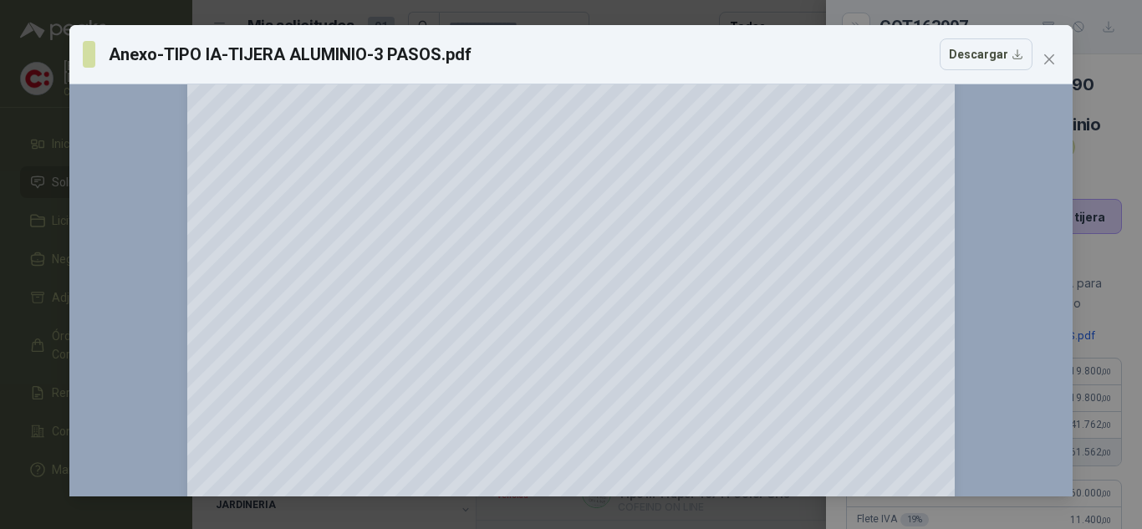
scroll to position [251, 0]
click at [1048, 58] on icon "close" at bounding box center [1049, 59] width 10 height 10
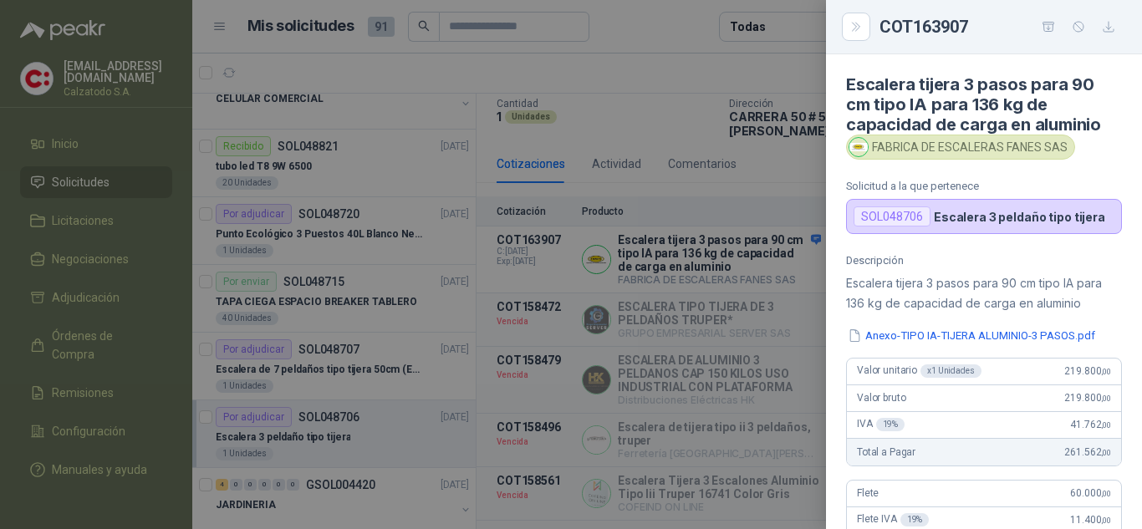
click at [677, 261] on div at bounding box center [571, 264] width 1142 height 529
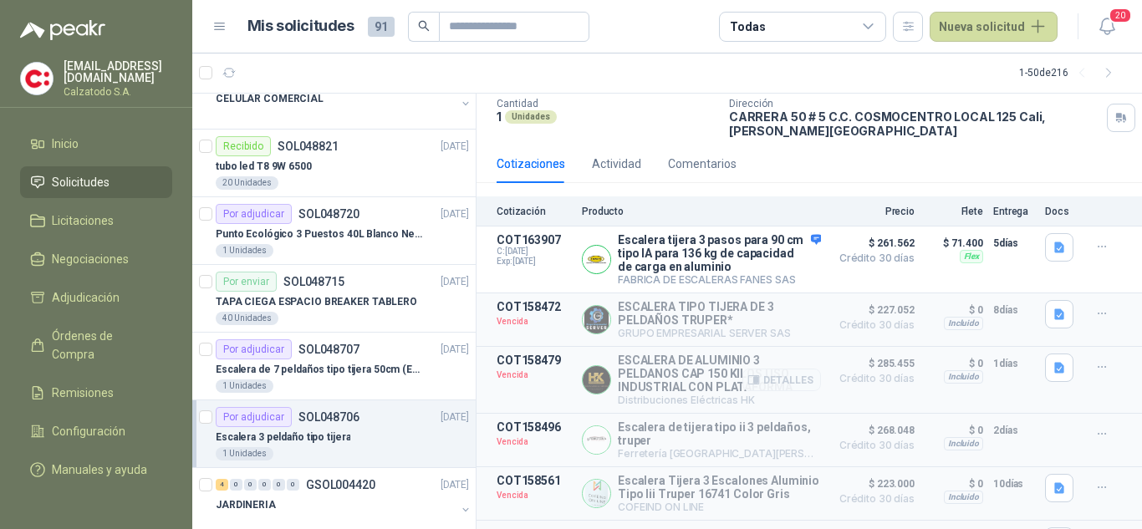
scroll to position [289, 0]
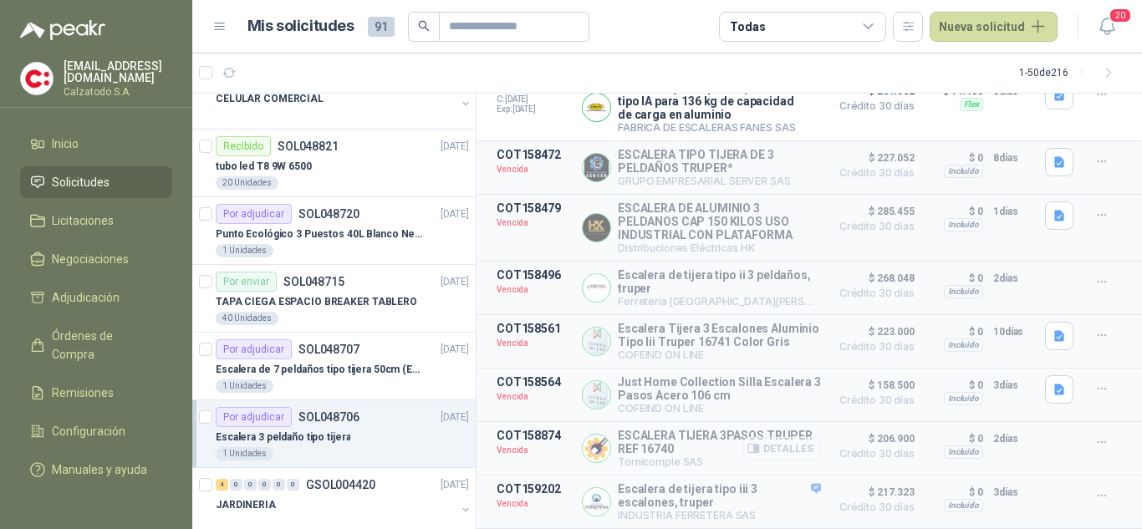
click at [784, 445] on button "Detalles" at bounding box center [781, 448] width 79 height 23
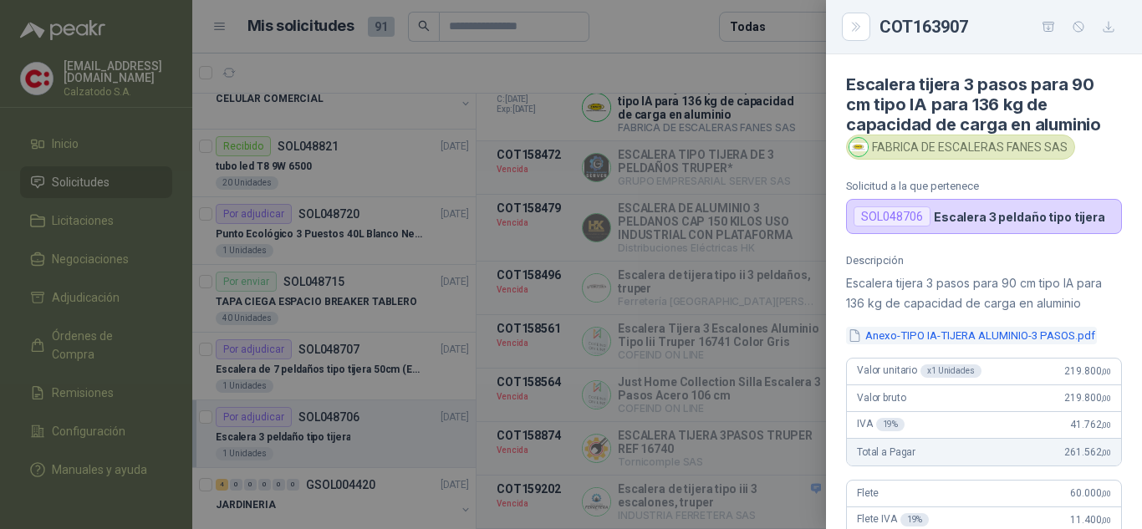
click at [948, 334] on button "Anexo-TIPO IA-TIJERA ALUMINIO-3 PASOS.pdf" at bounding box center [971, 336] width 251 height 18
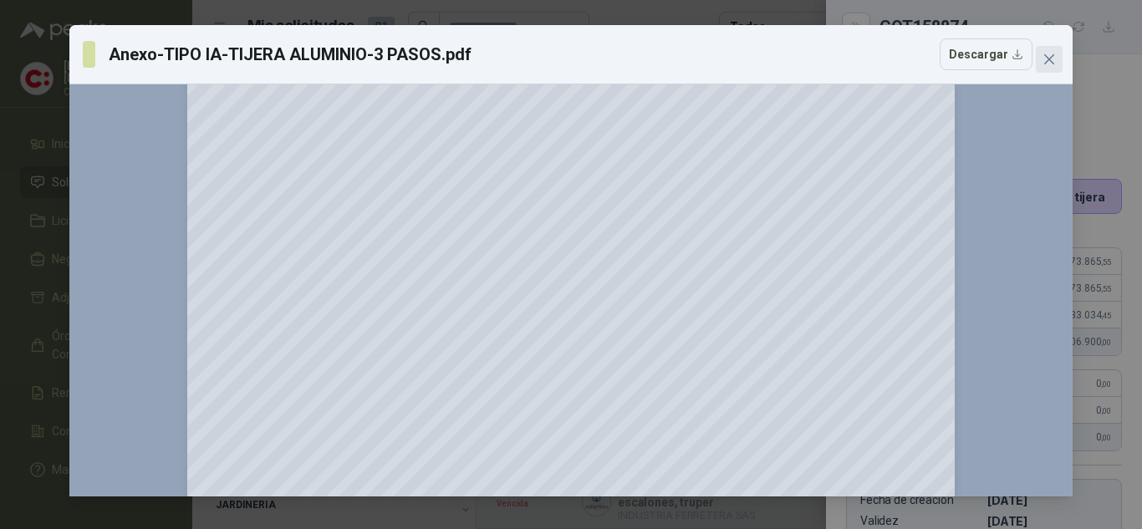
click at [1052, 52] on button "Close" at bounding box center [1048, 59] width 27 height 27
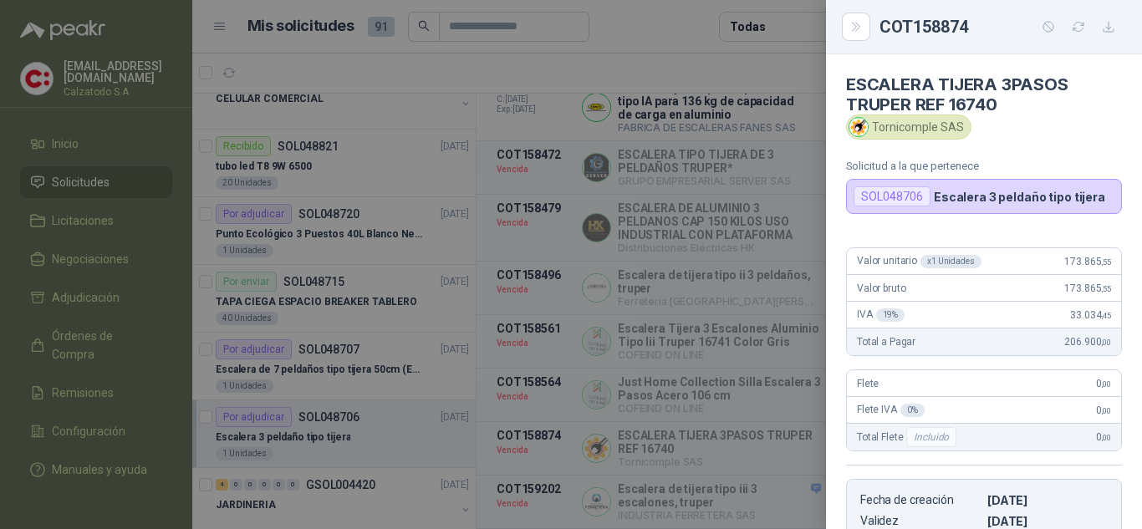
click at [752, 83] on div at bounding box center [571, 264] width 1142 height 529
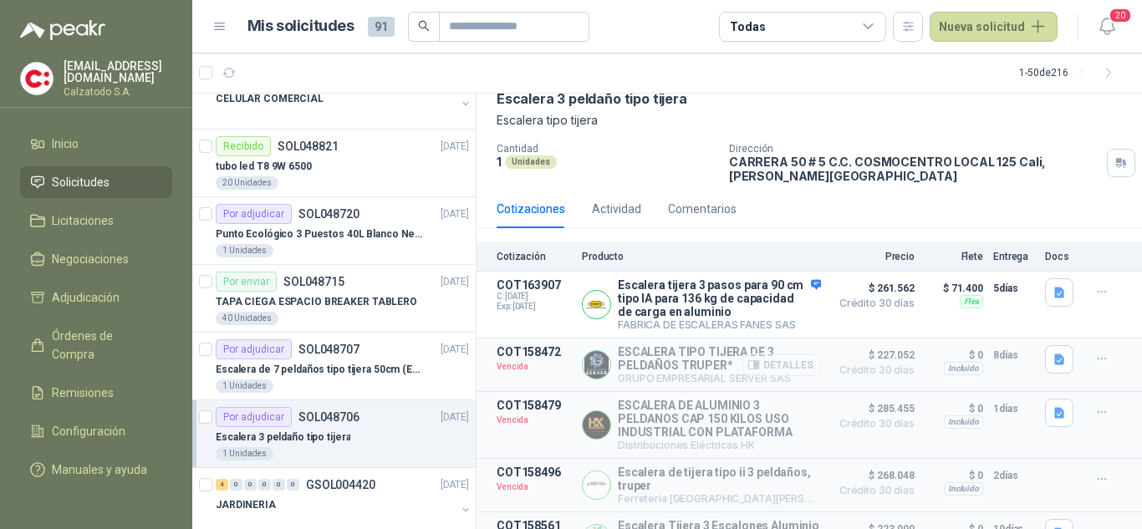
scroll to position [167, 0]
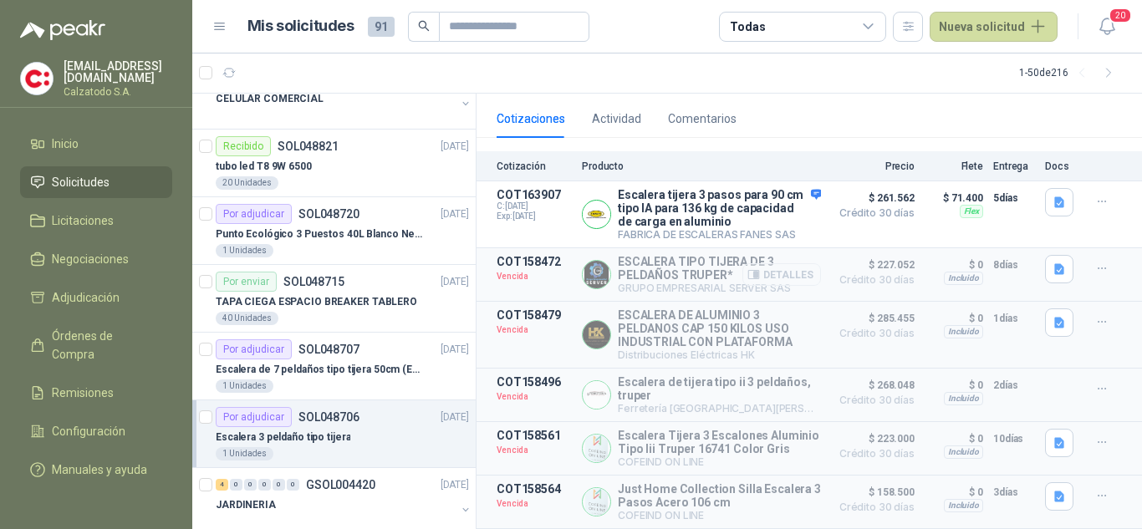
click at [767, 282] on button "Detalles" at bounding box center [781, 274] width 79 height 23
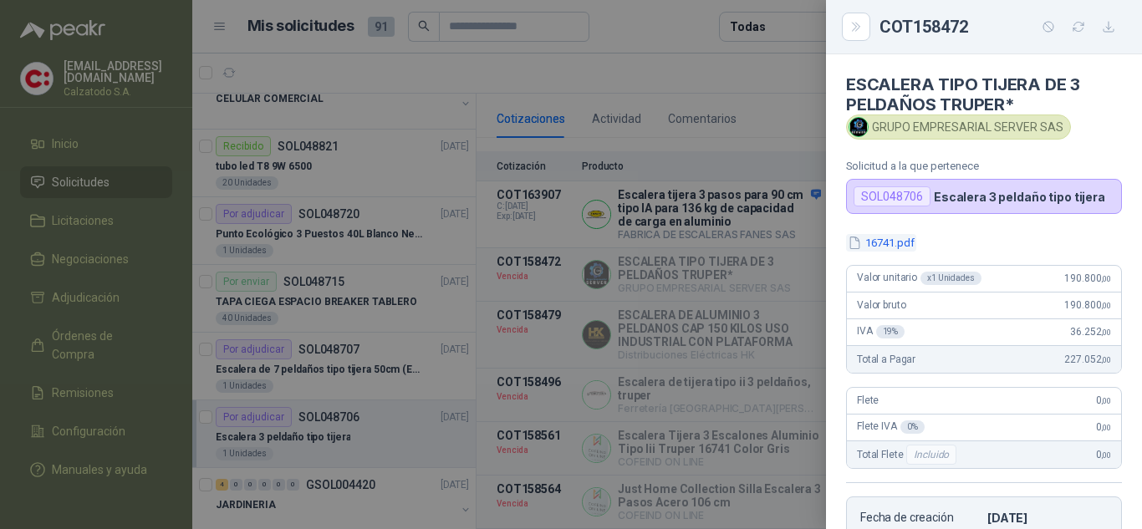
click at [902, 247] on button "16741.pdf" at bounding box center [881, 243] width 70 height 18
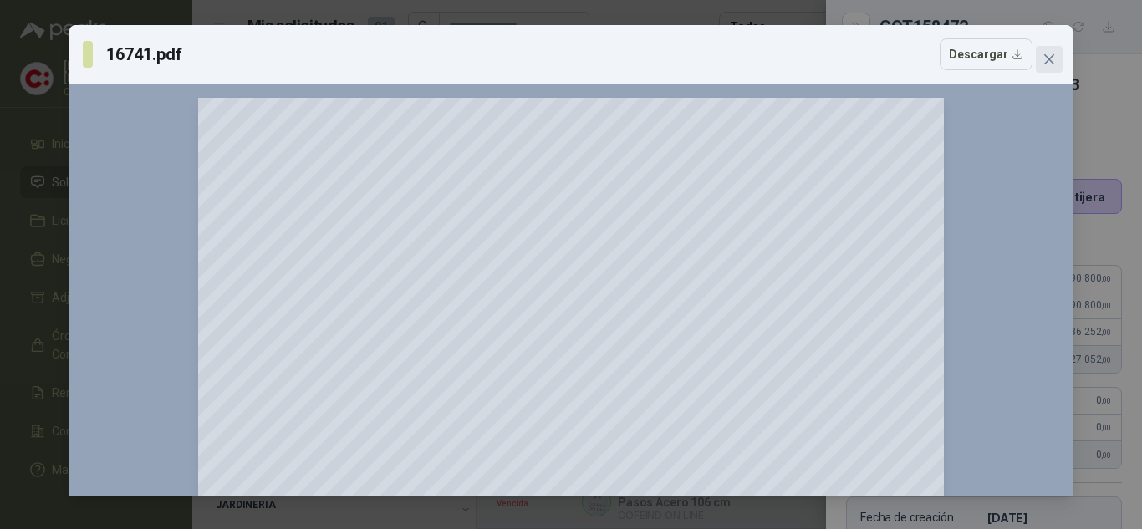
click at [1060, 56] on span "Close" at bounding box center [1048, 59] width 27 height 13
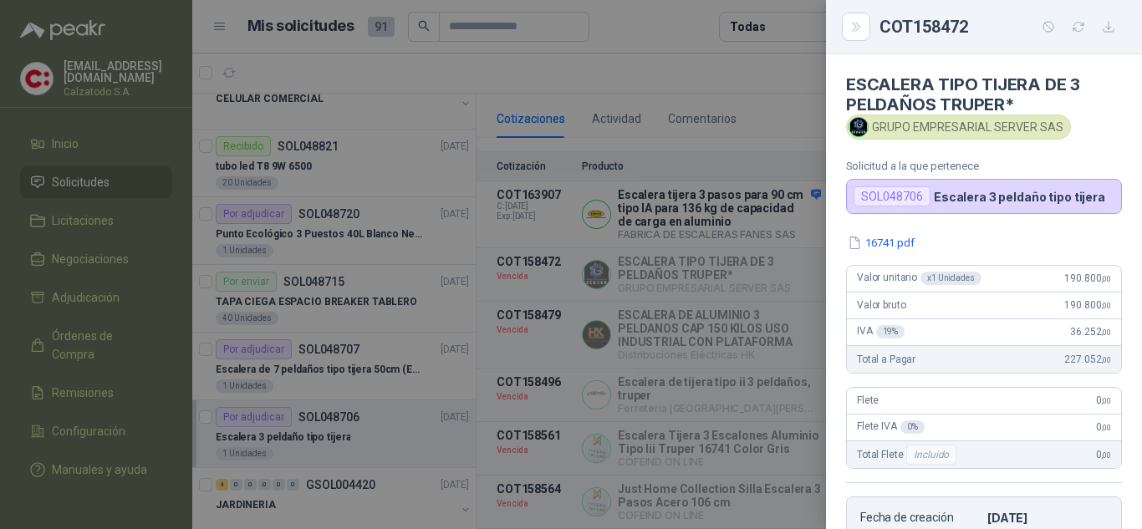
click at [781, 150] on div at bounding box center [571, 264] width 1142 height 529
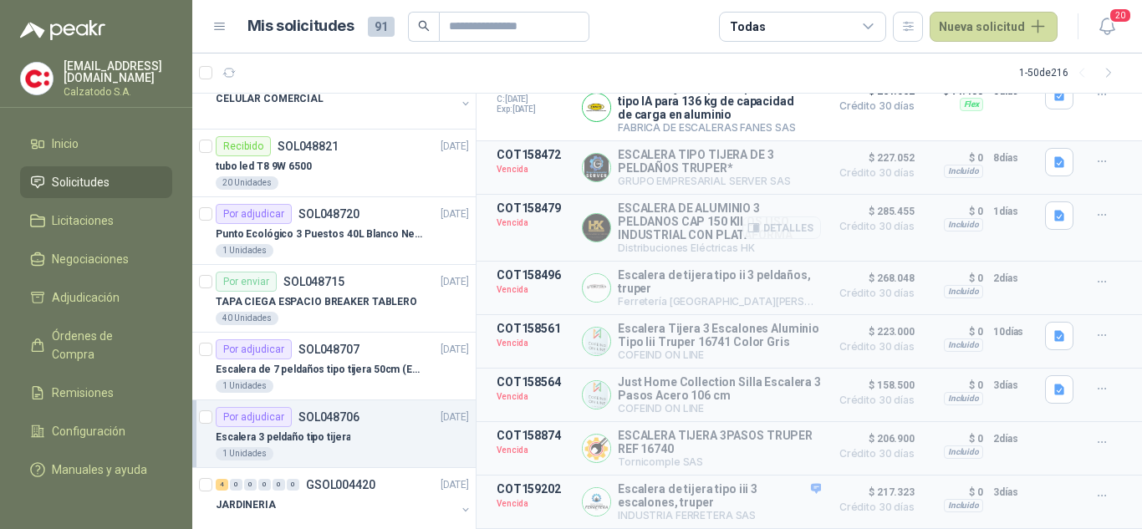
scroll to position [289, 0]
click at [321, 222] on div "Por adjudicar SOL048720" at bounding box center [288, 214] width 144 height 20
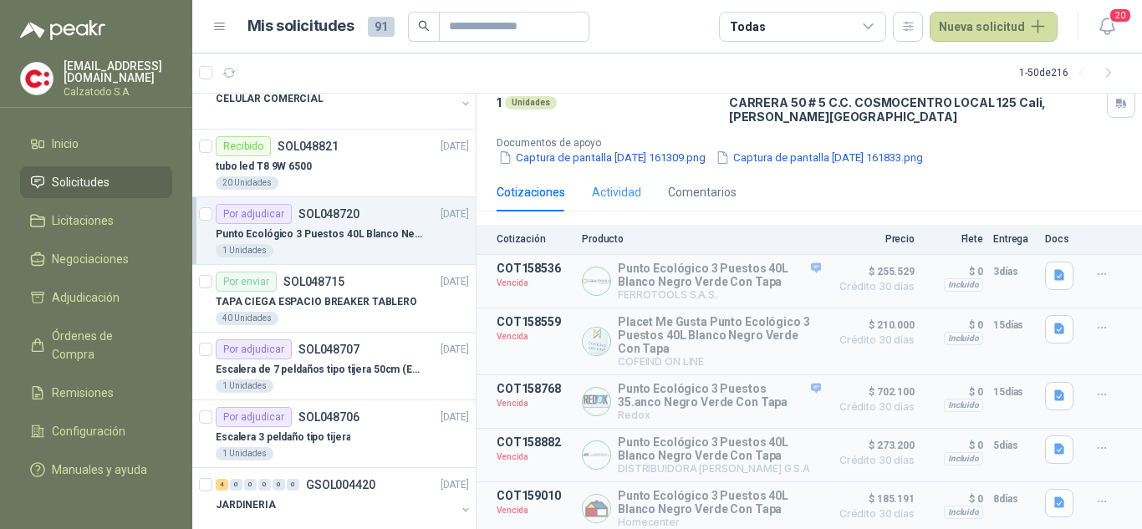
scroll to position [152, 0]
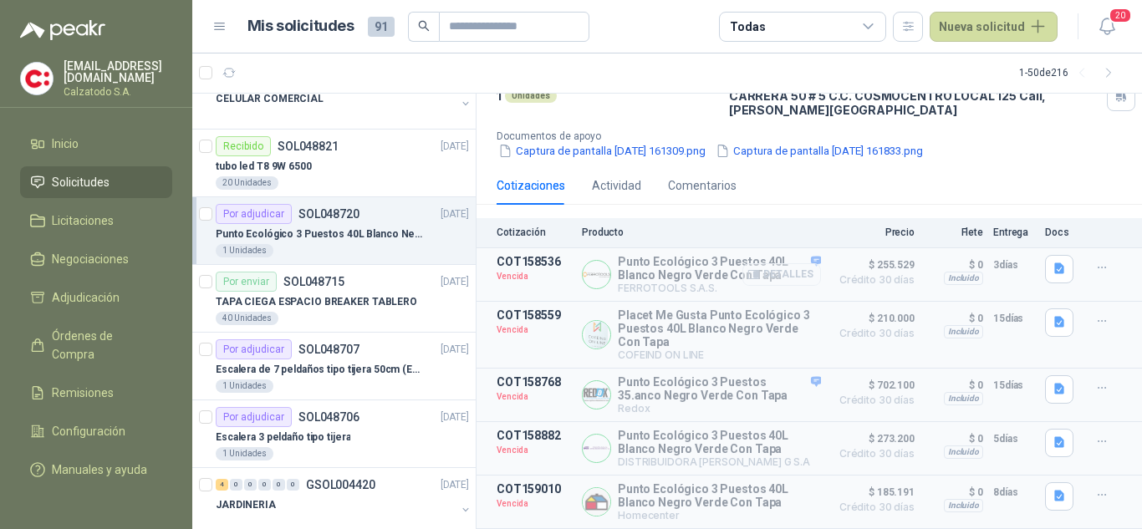
click at [781, 265] on button "Detalles" at bounding box center [781, 274] width 79 height 23
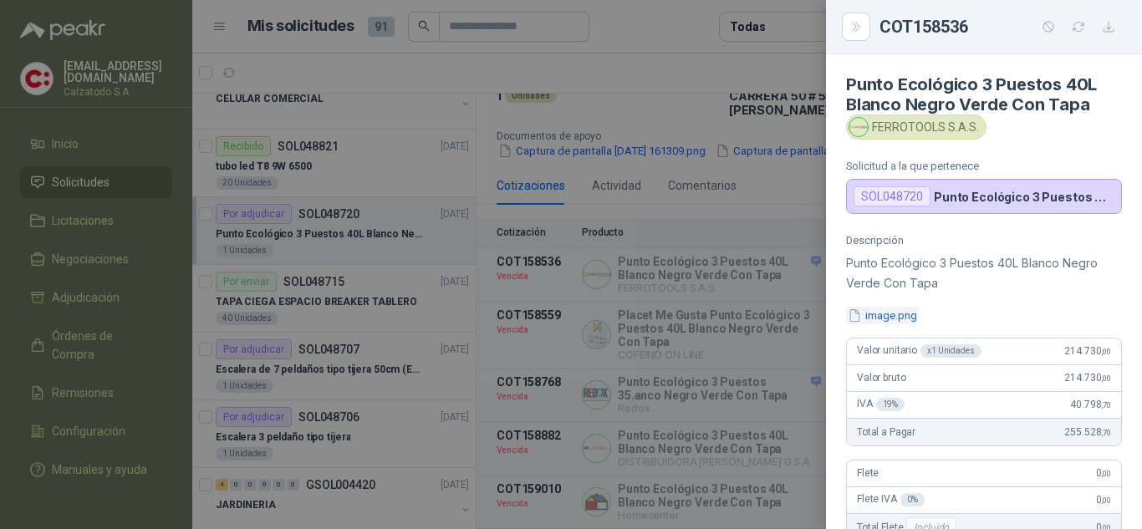
click at [905, 316] on button "image.png" at bounding box center [882, 316] width 73 height 18
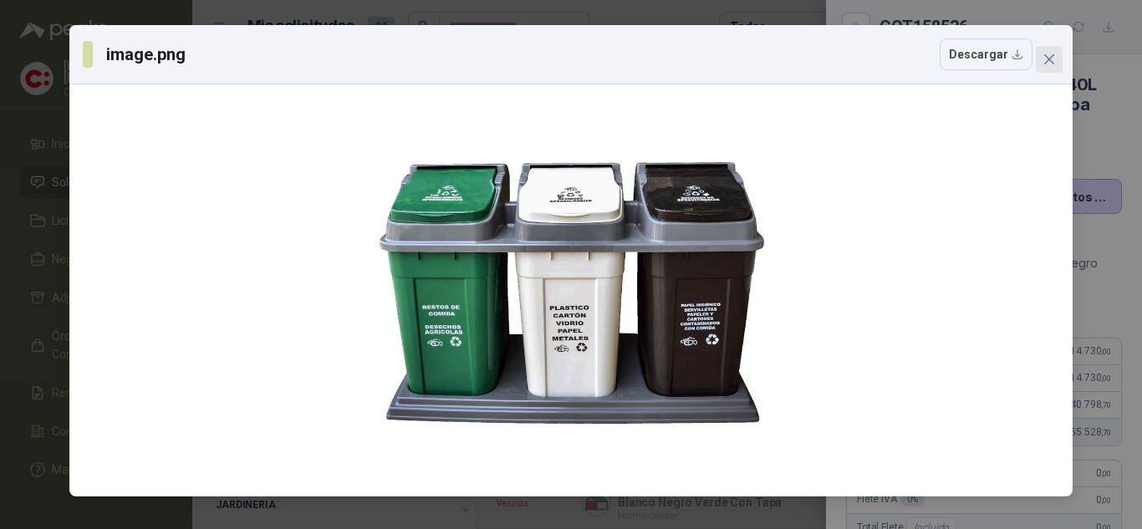
click at [1049, 59] on icon "close" at bounding box center [1049, 59] width 10 height 10
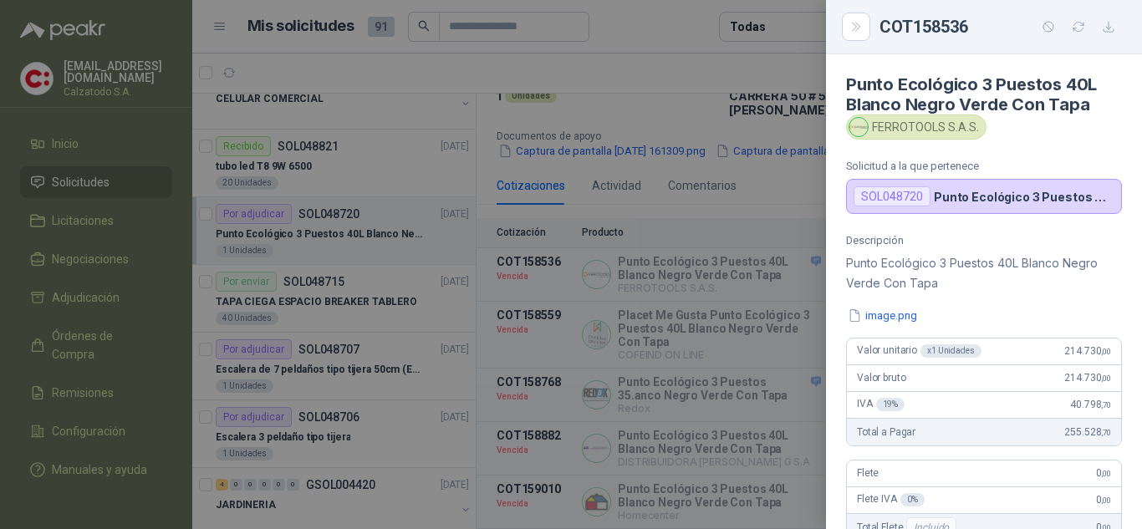
click at [804, 277] on div at bounding box center [571, 264] width 1142 height 529
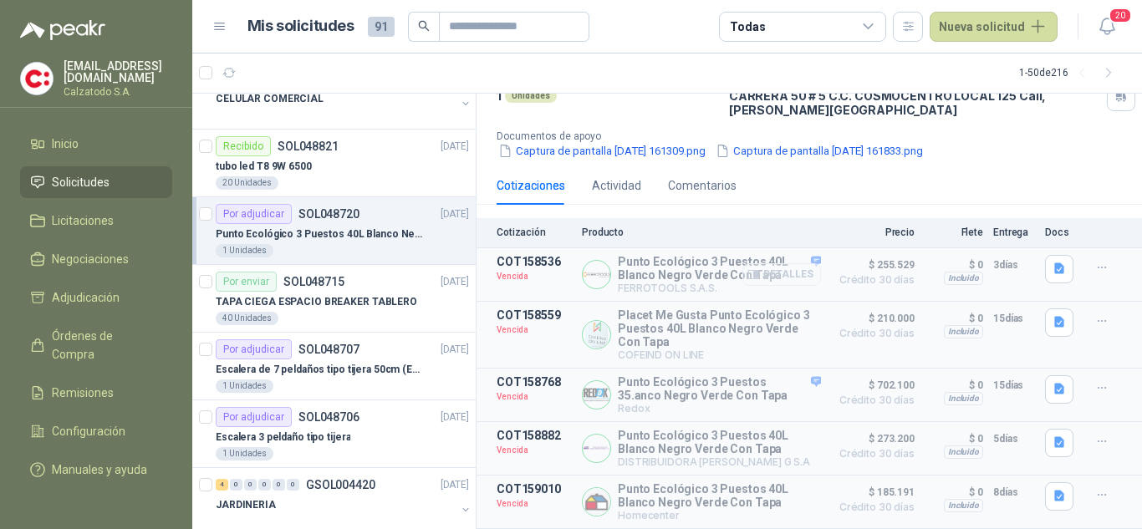
click at [783, 263] on button "Detalles" at bounding box center [781, 274] width 79 height 23
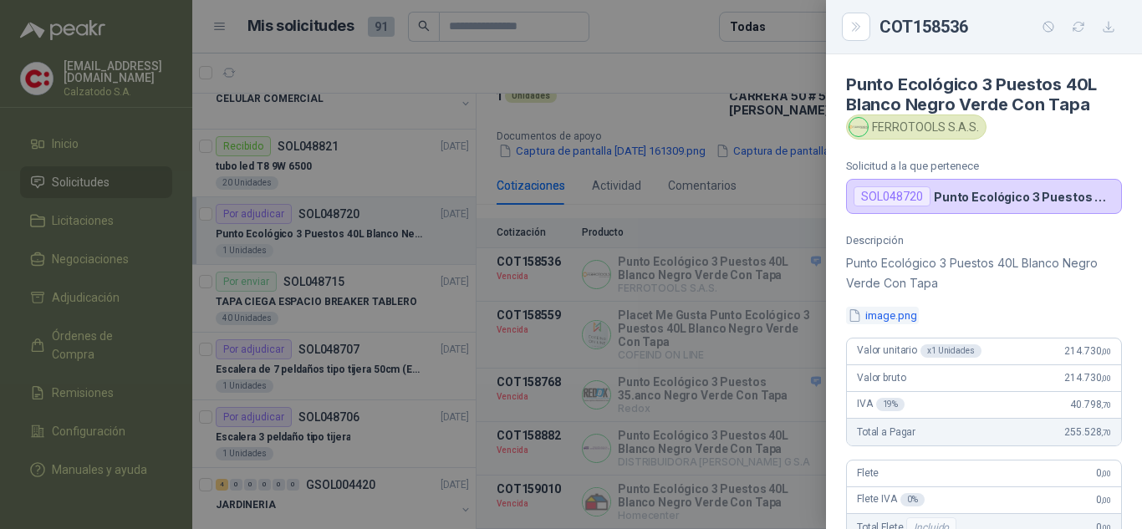
click at [912, 312] on button "image.png" at bounding box center [882, 316] width 73 height 18
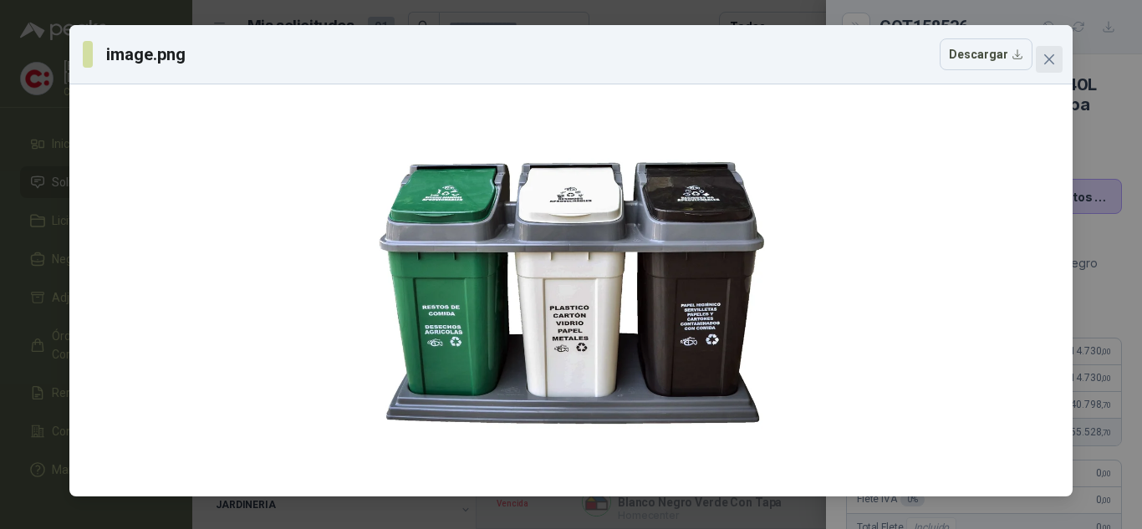
click at [1044, 58] on icon "close" at bounding box center [1048, 59] width 13 height 13
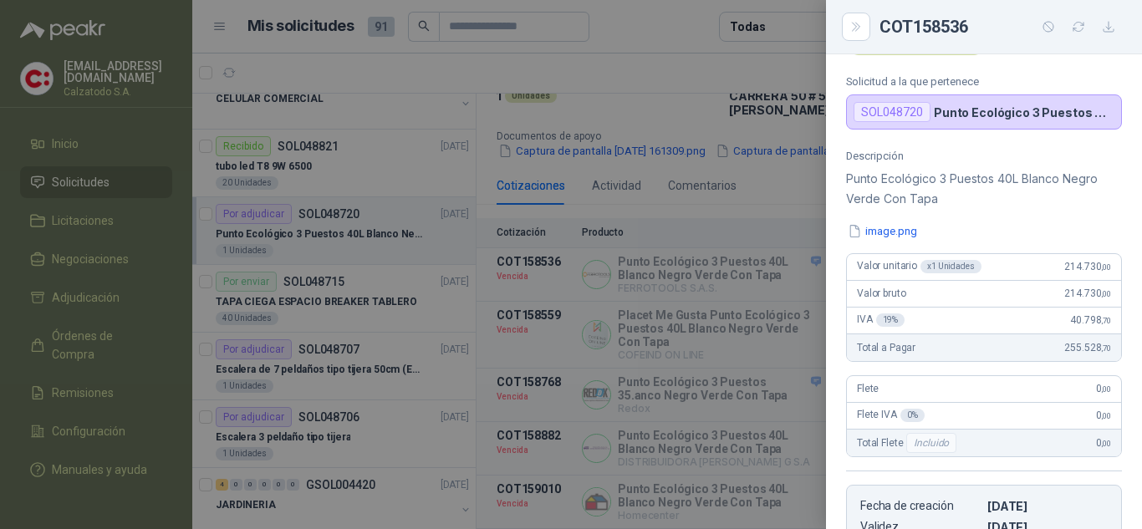
scroll to position [84, 0]
click at [929, 151] on p "Descripción" at bounding box center [984, 156] width 276 height 13
click at [773, 84] on div at bounding box center [571, 264] width 1142 height 529
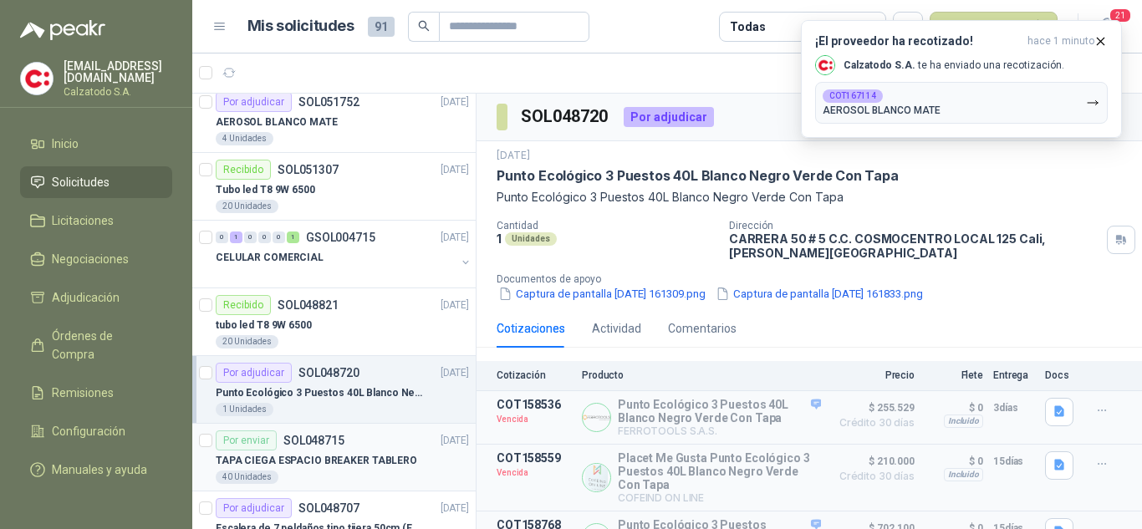
scroll to position [0, 0]
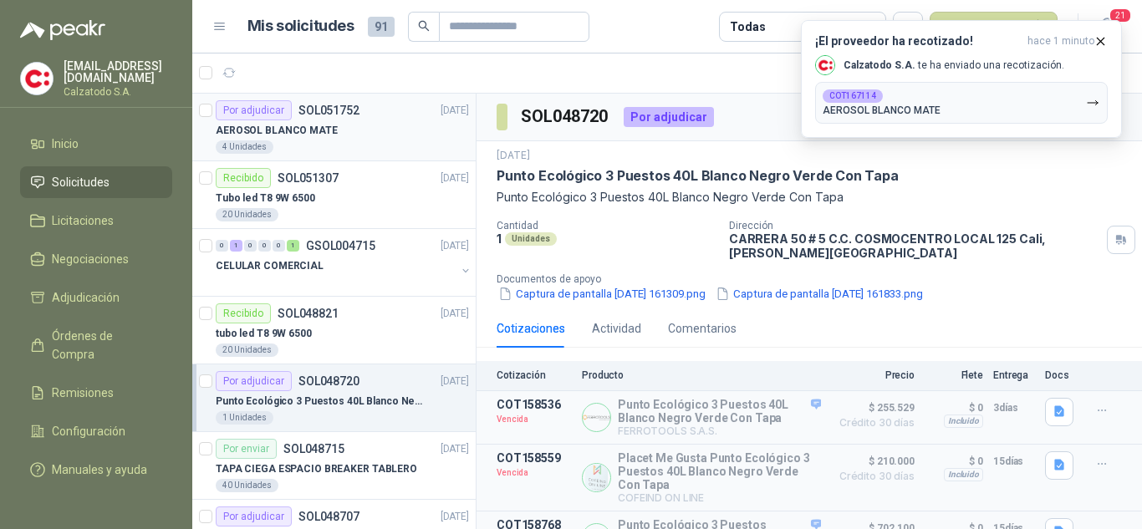
click at [311, 120] on div "AEROSOL BLANCO MATE" at bounding box center [342, 130] width 253 height 20
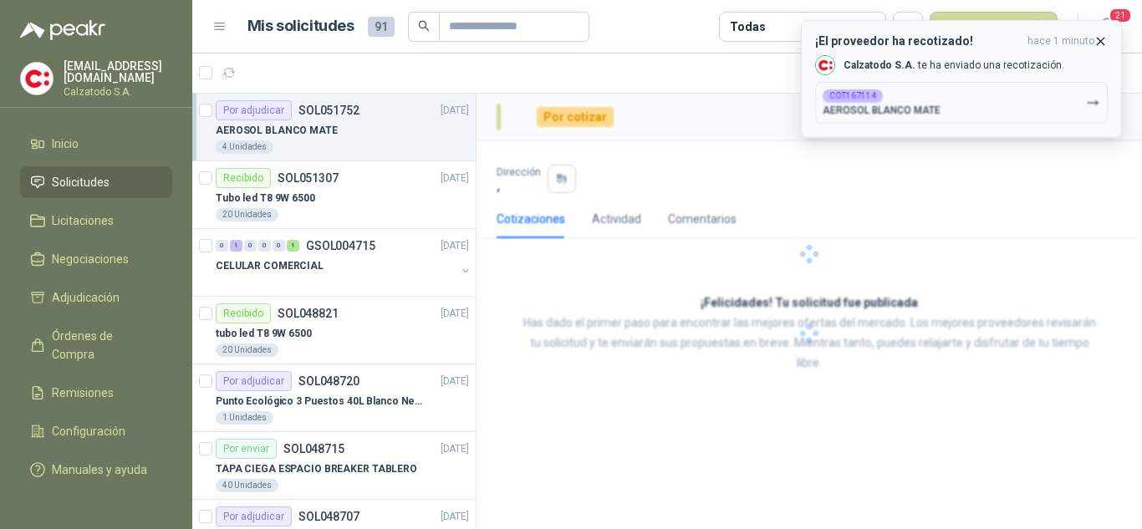
click at [1097, 41] on icon "button" at bounding box center [1100, 41] width 14 height 14
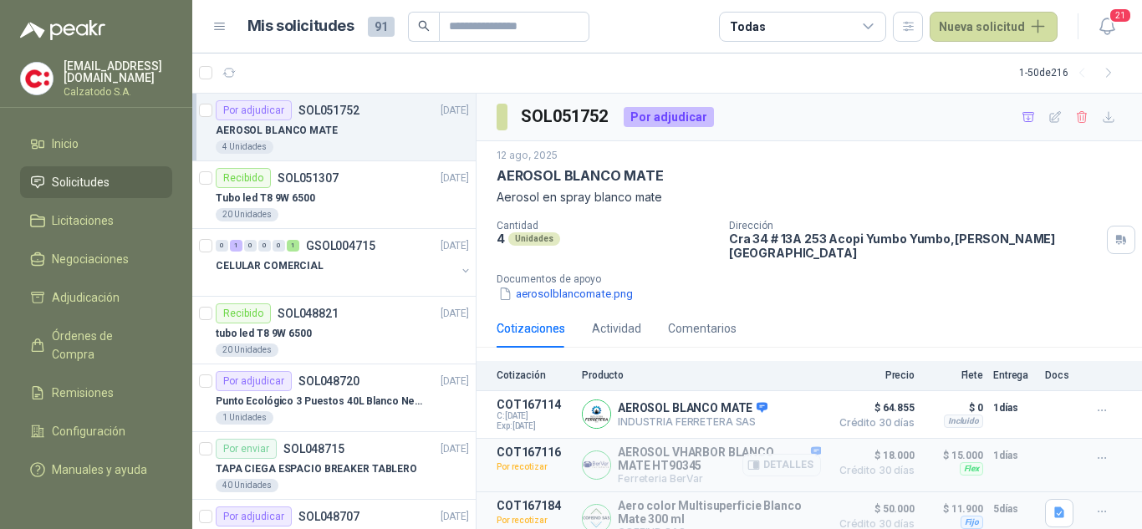
scroll to position [54, 0]
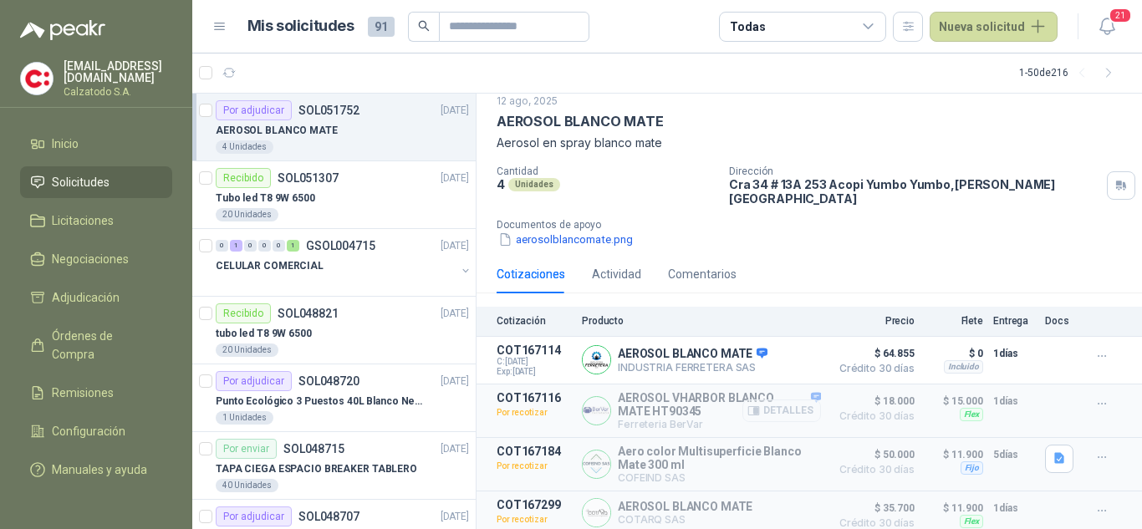
click at [801, 399] on button "Detalles" at bounding box center [781, 410] width 79 height 23
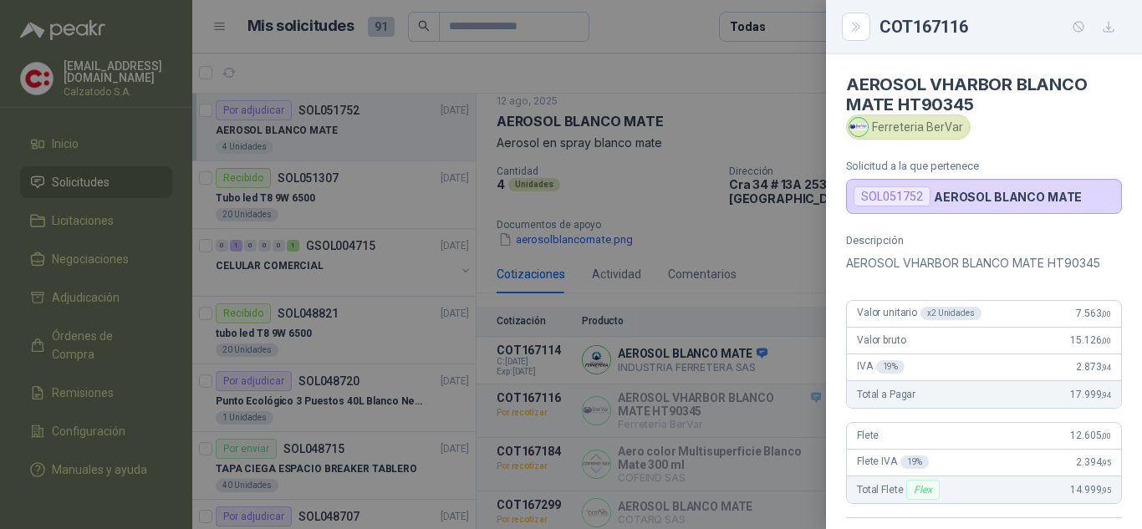
click at [685, 226] on div at bounding box center [571, 264] width 1142 height 529
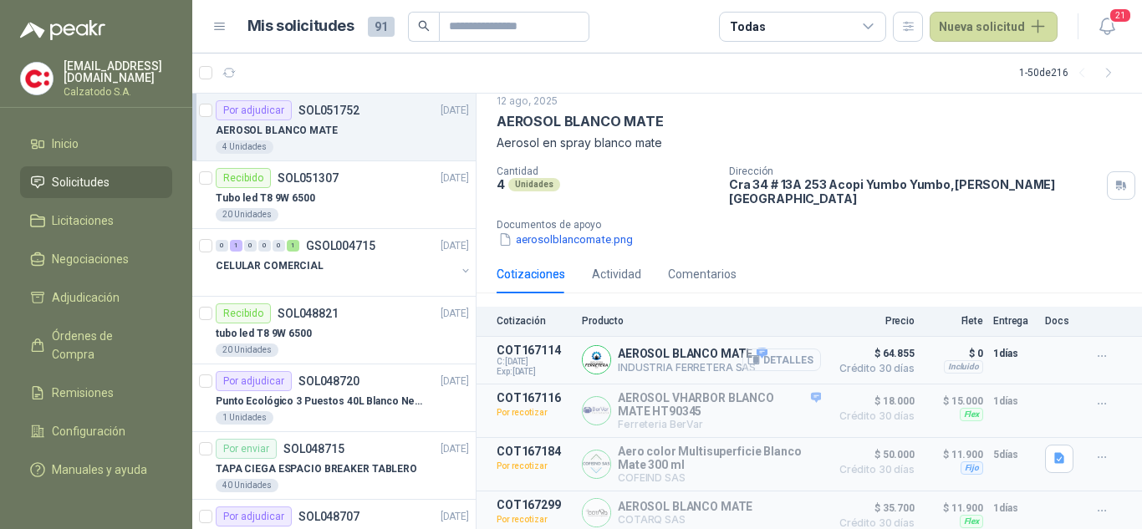
click at [793, 348] on button "Detalles" at bounding box center [781, 359] width 79 height 23
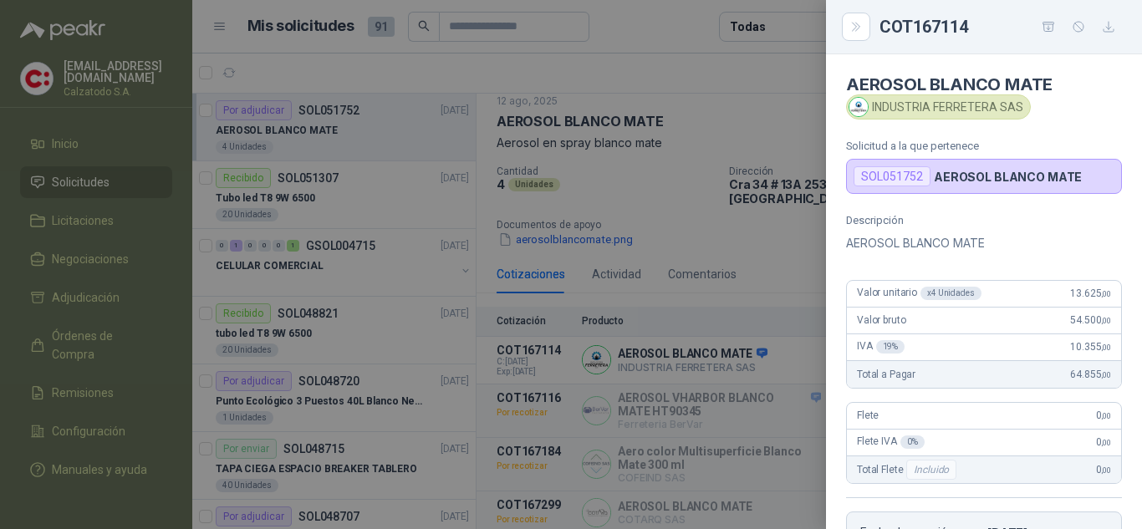
click at [745, 104] on div at bounding box center [571, 264] width 1142 height 529
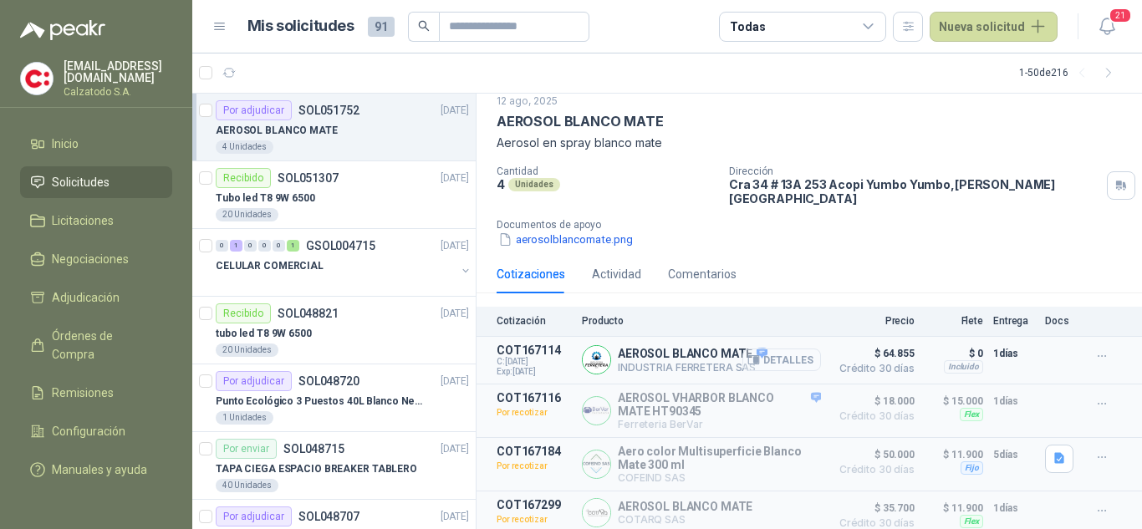
click at [776, 352] on button "Detalles" at bounding box center [781, 359] width 79 height 23
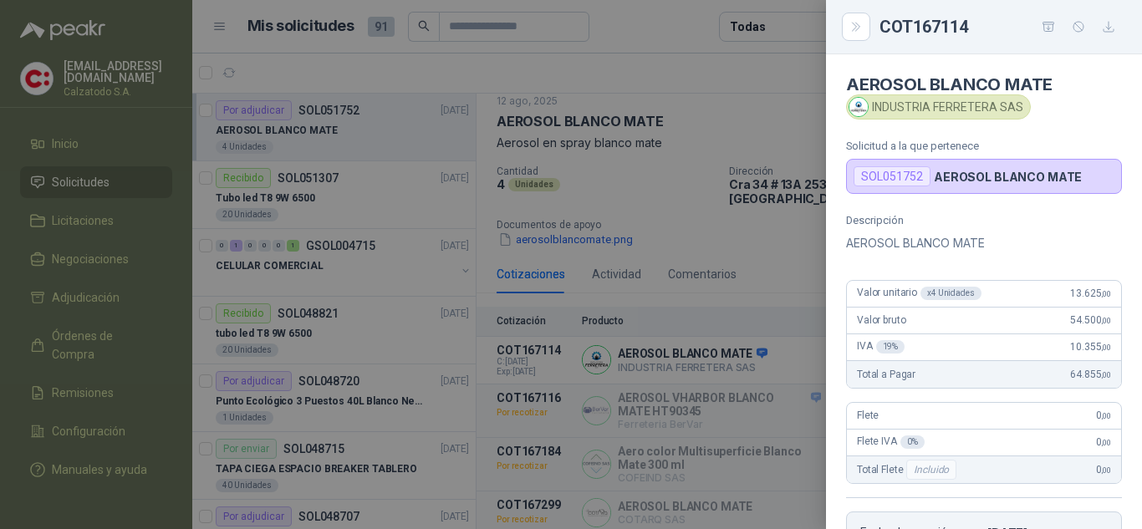
click at [773, 225] on div at bounding box center [571, 264] width 1142 height 529
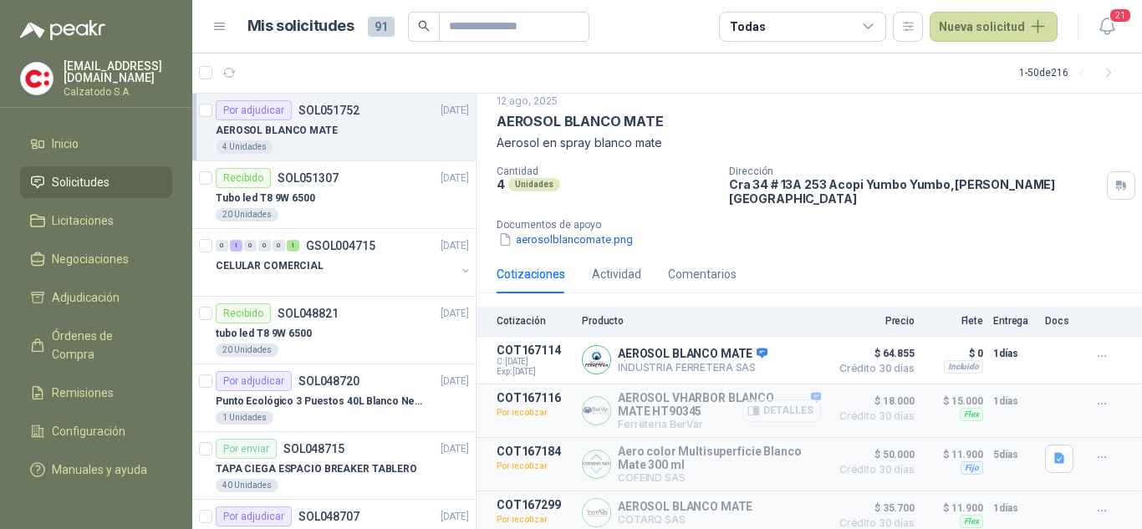
click at [782, 399] on button "Detalles" at bounding box center [781, 410] width 79 height 23
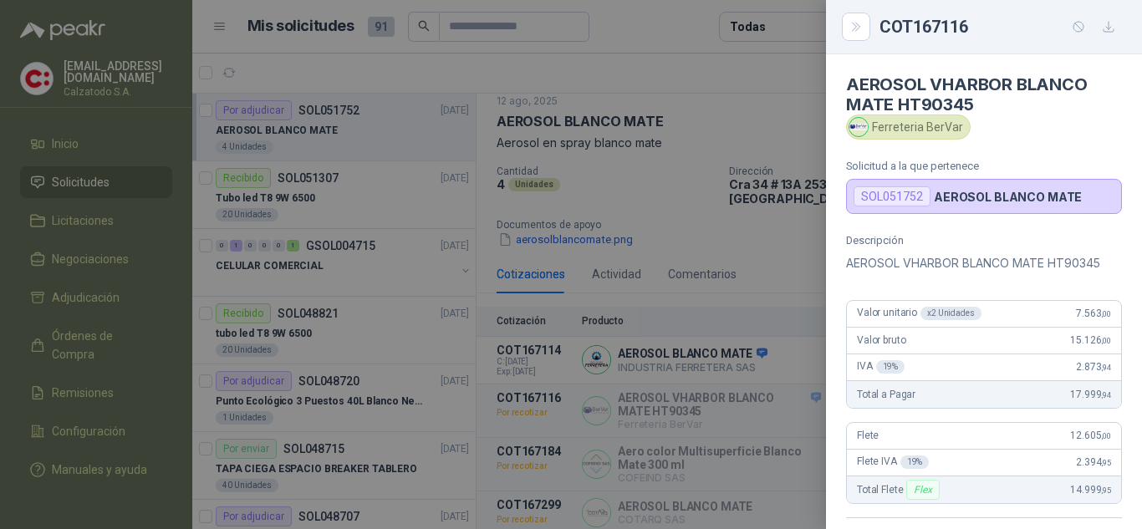
click at [777, 234] on div at bounding box center [571, 264] width 1142 height 529
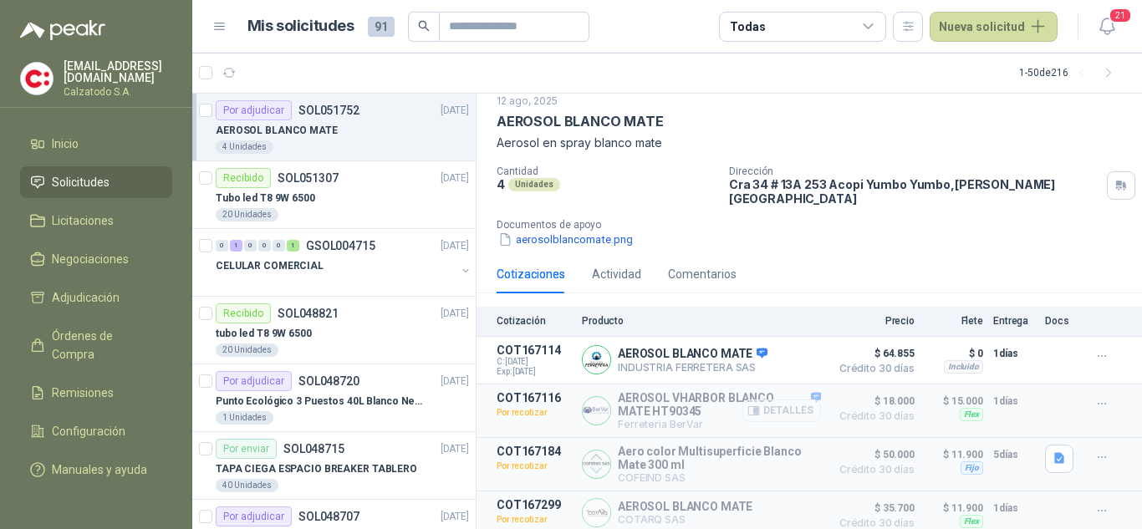
click at [780, 401] on button "Detalles" at bounding box center [781, 410] width 79 height 23
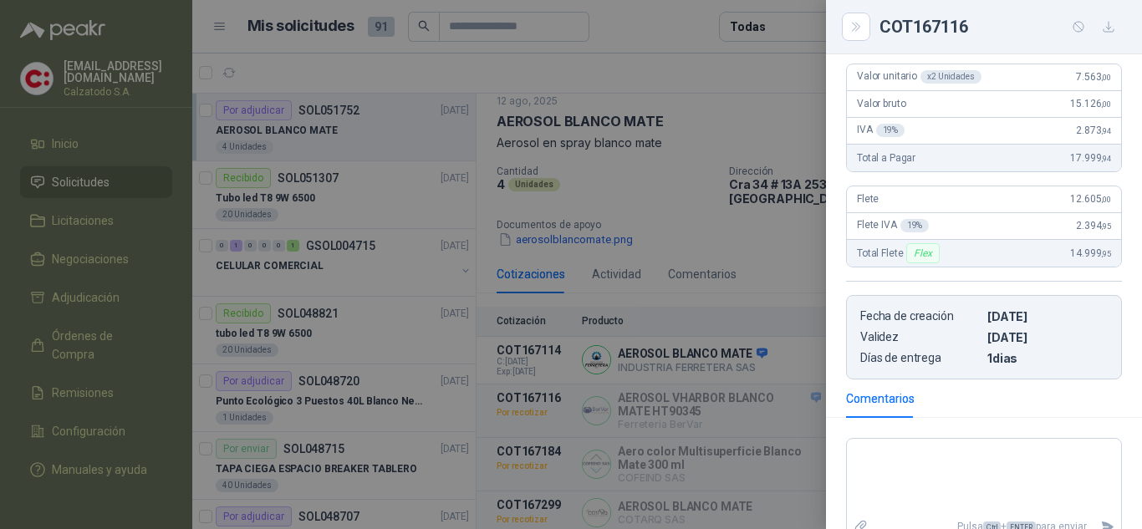
scroll to position [338, 0]
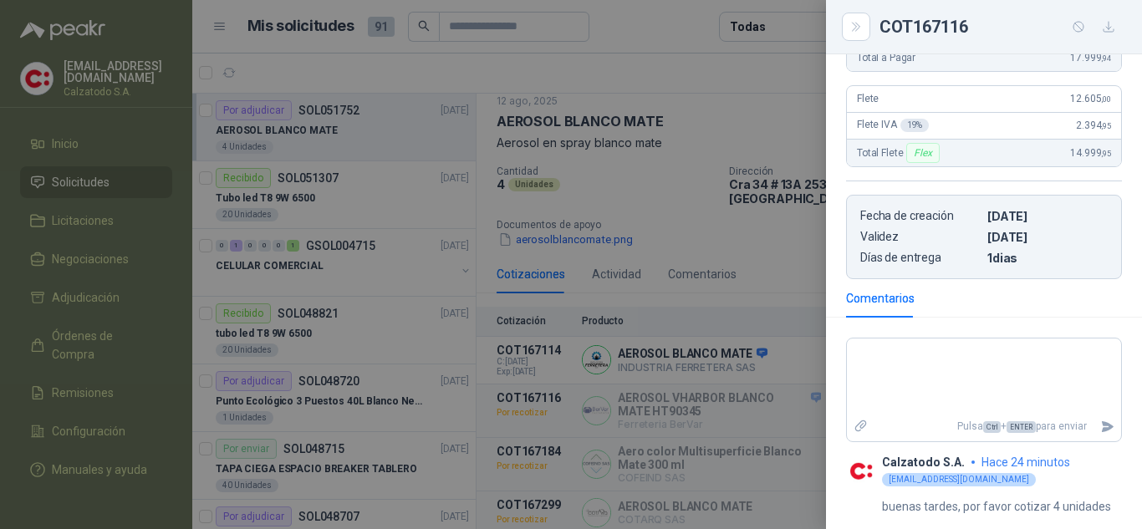
click at [735, 226] on div at bounding box center [571, 264] width 1142 height 529
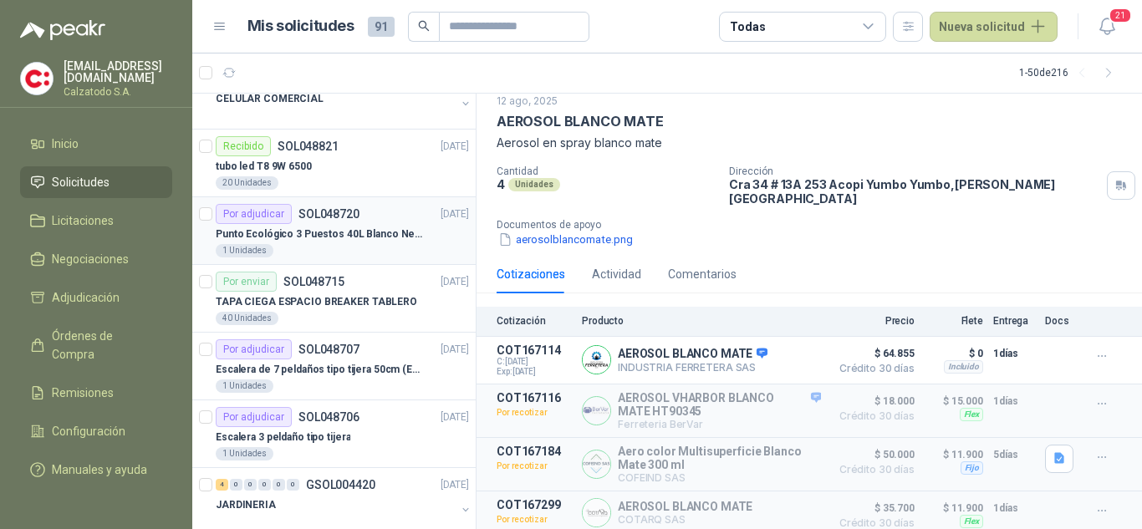
scroll to position [0, 0]
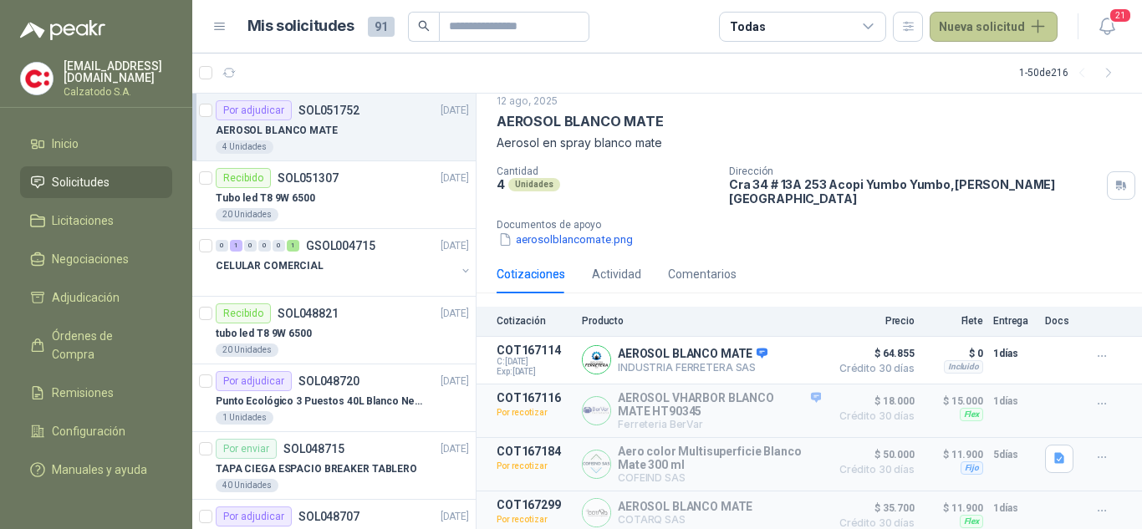
click at [1011, 23] on button "Nueva solicitud" at bounding box center [993, 27] width 128 height 30
click at [991, 64] on link "Solicitud" at bounding box center [1013, 67] width 142 height 29
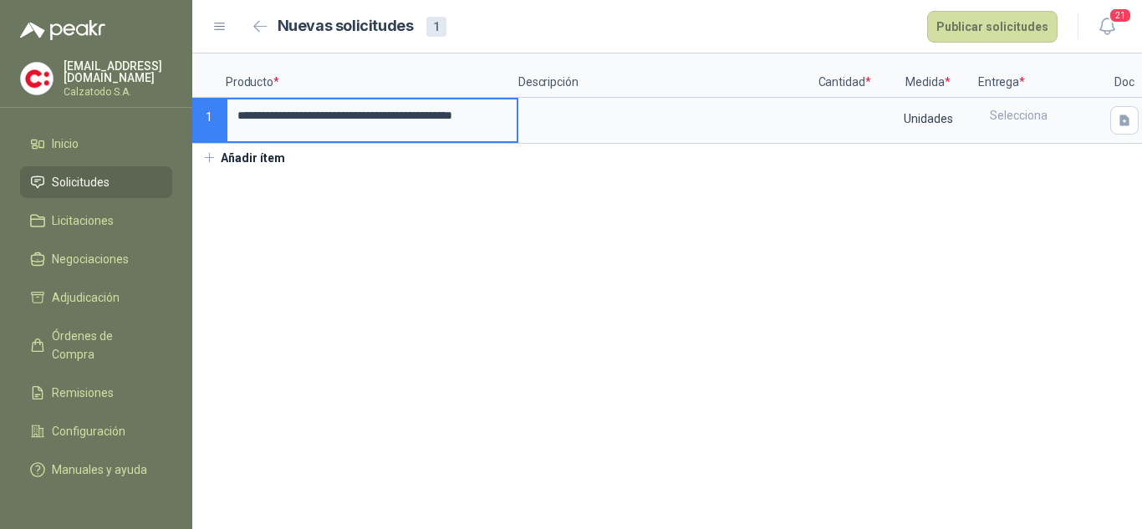
drag, startPoint x: 501, startPoint y: 114, endPoint x: 205, endPoint y: 113, distance: 295.8
click at [205, 113] on div "**********" at bounding box center [666, 98] width 949 height 90
click at [567, 114] on textarea at bounding box center [664, 118] width 289 height 38
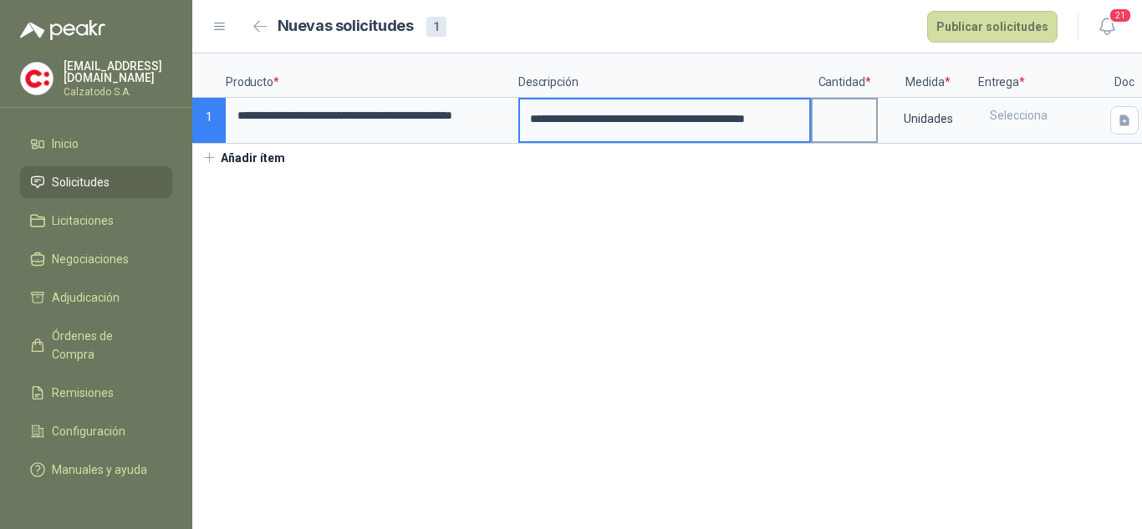
click at [840, 109] on input at bounding box center [844, 115] width 64 height 33
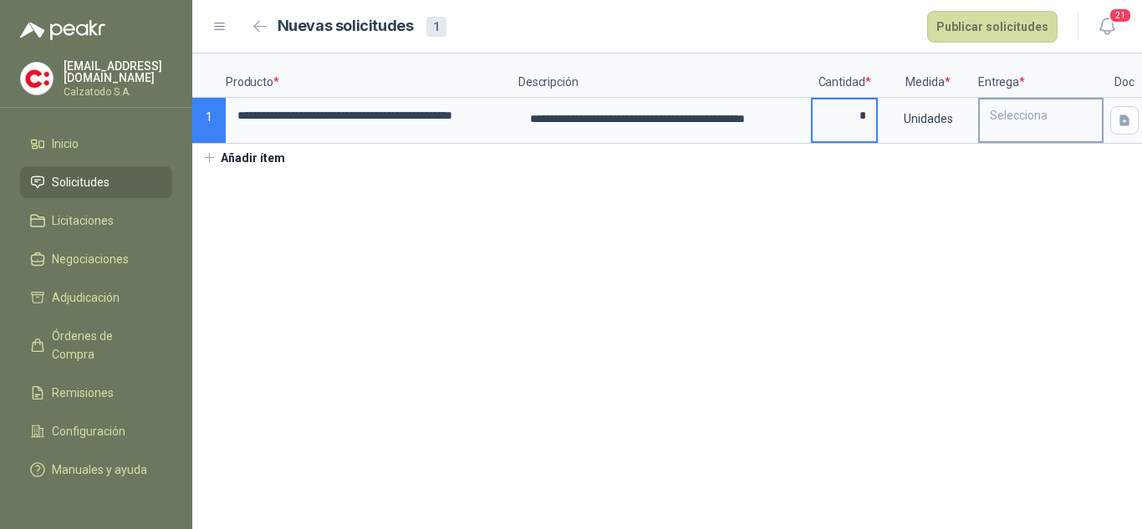
click at [1017, 114] on div "Selecciona" at bounding box center [1040, 115] width 122 height 32
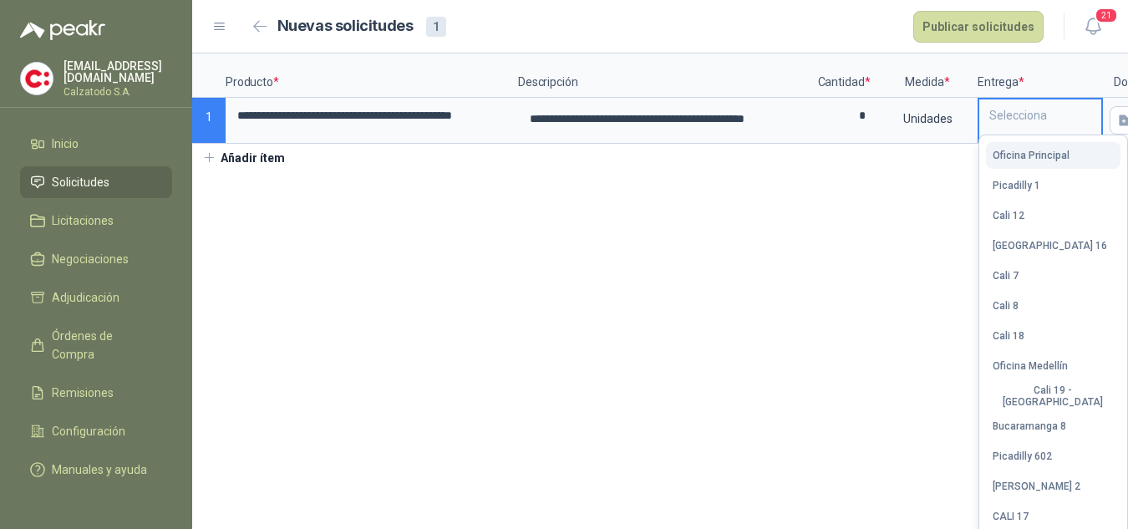
click at [1030, 155] on div "Oficina Principal" at bounding box center [1031, 156] width 77 height 12
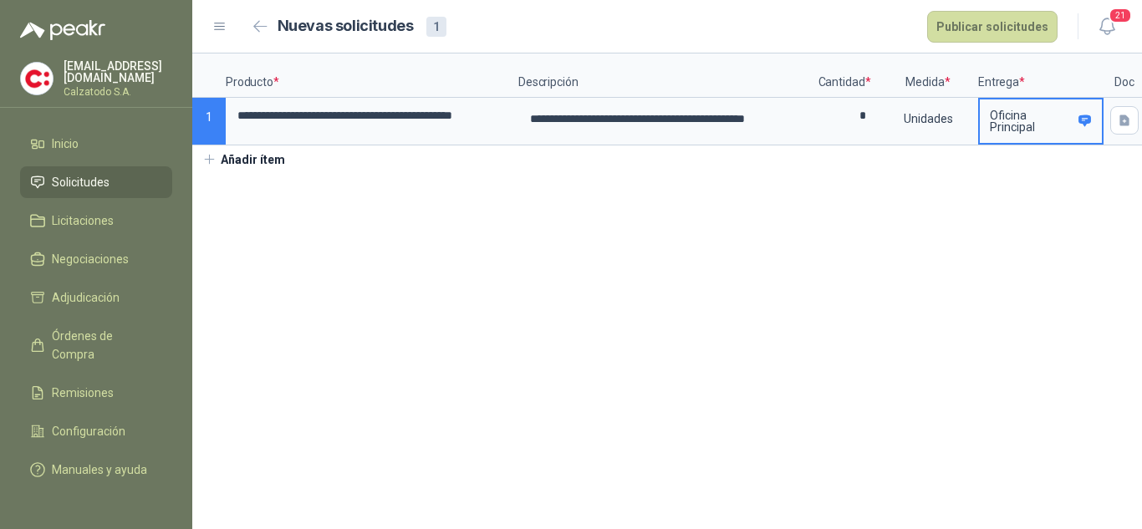
scroll to position [0, 12]
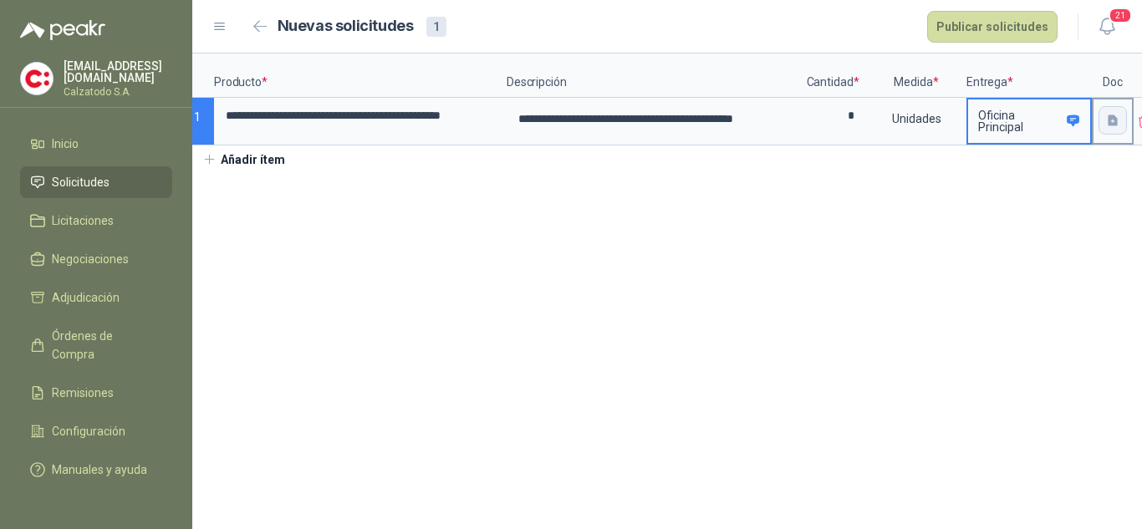
click at [1112, 122] on icon "button" at bounding box center [1112, 119] width 10 height 11
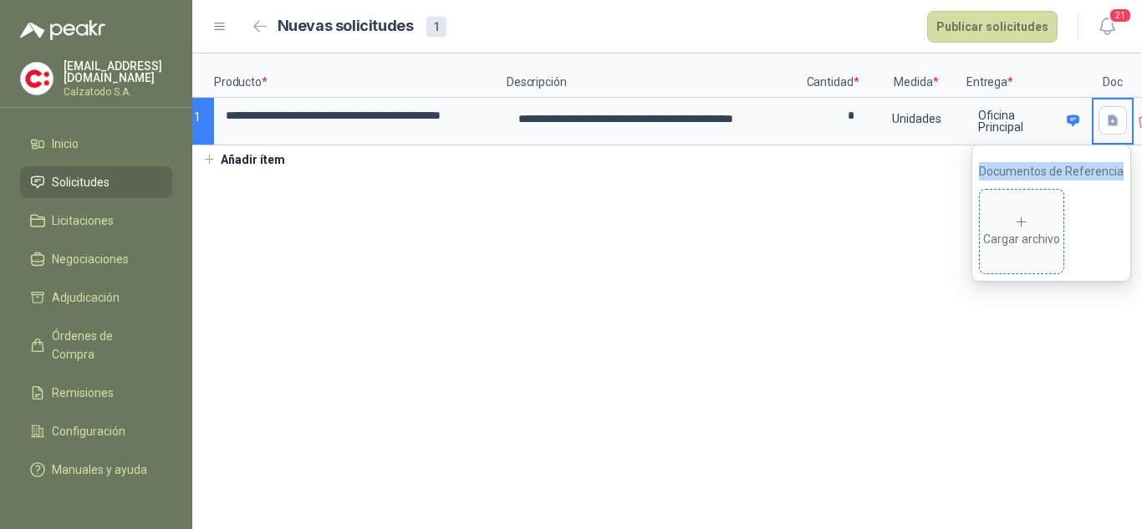
click at [1046, 220] on div "Cargar archivo" at bounding box center [1021, 231] width 77 height 33
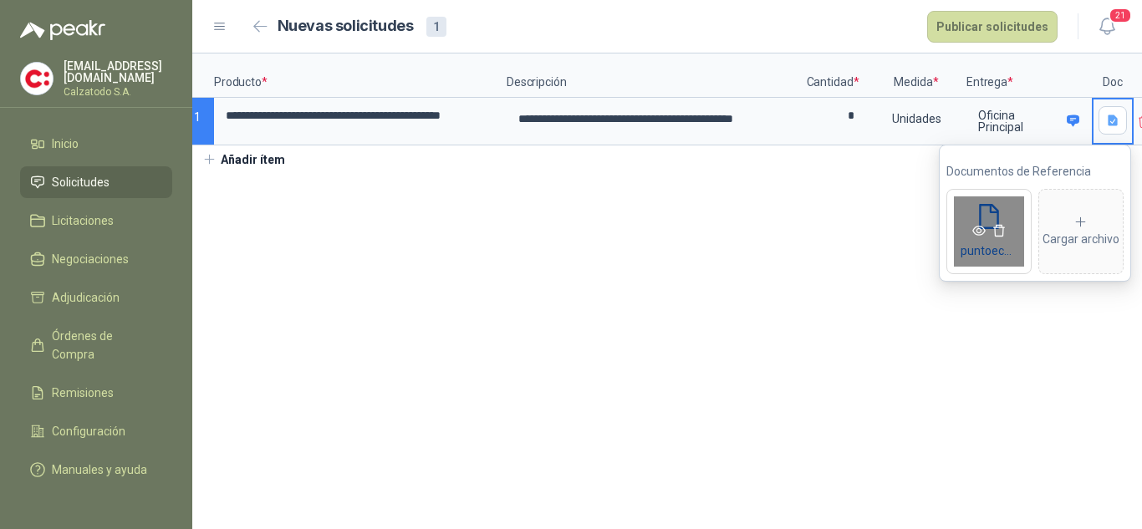
click at [974, 227] on icon "eye" at bounding box center [978, 231] width 13 height 10
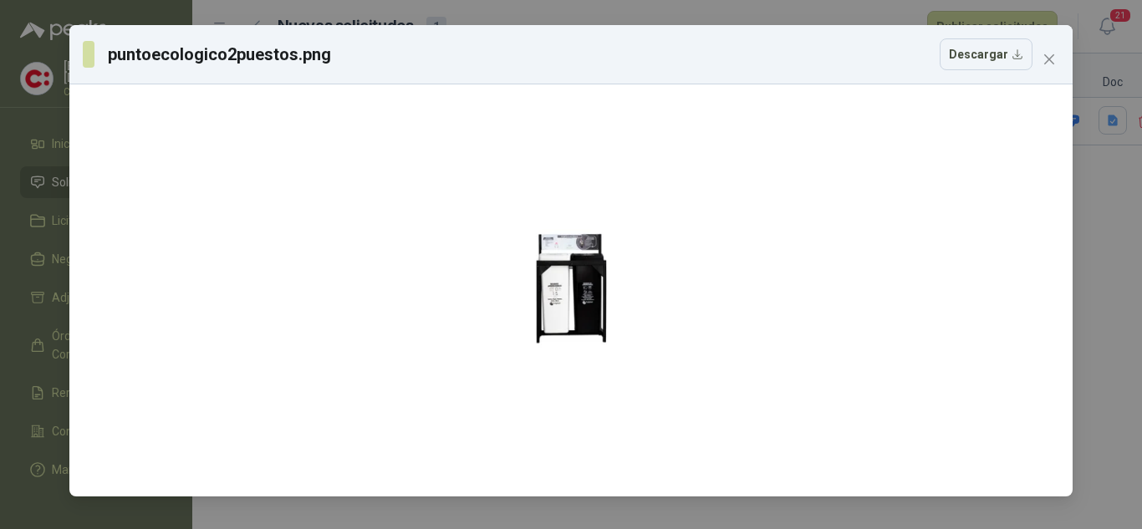
click at [1090, 329] on div "puntoecologico2puestos.png Descargar" at bounding box center [571, 264] width 1142 height 529
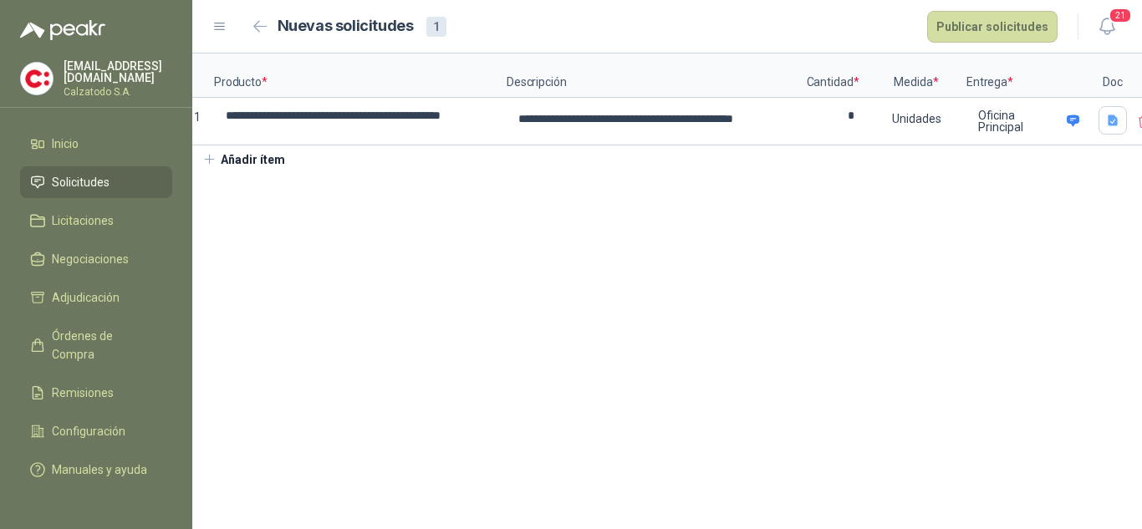
click at [89, 183] on span "Solicitudes" at bounding box center [81, 182] width 58 height 18
click at [978, 30] on button "Publicar solicitudes" at bounding box center [992, 27] width 130 height 32
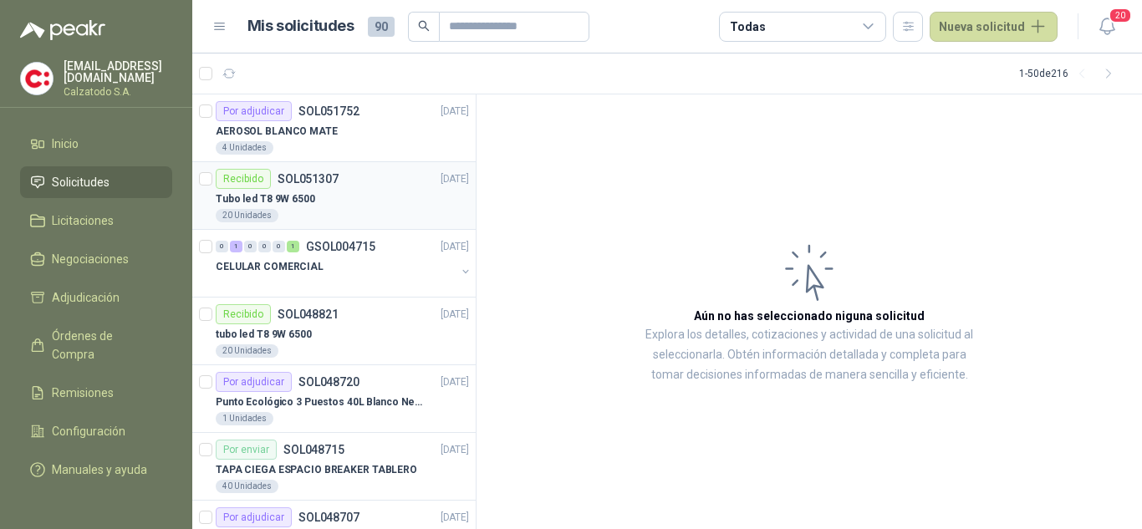
scroll to position [251, 0]
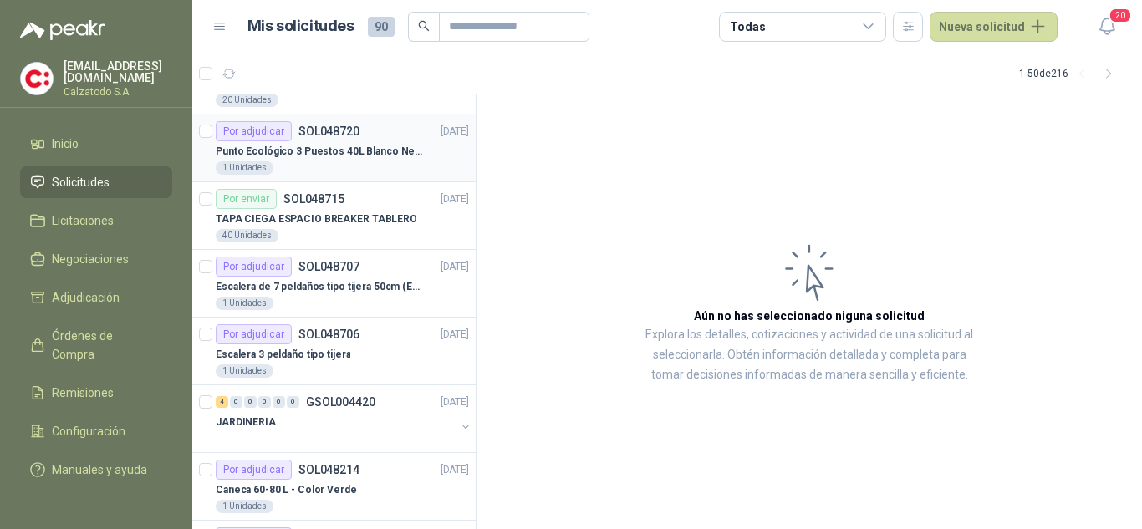
click at [318, 148] on p "Punto Ecológico 3 Puestos 40L Blanco Negro Verde Con Tapa" at bounding box center [320, 152] width 208 height 16
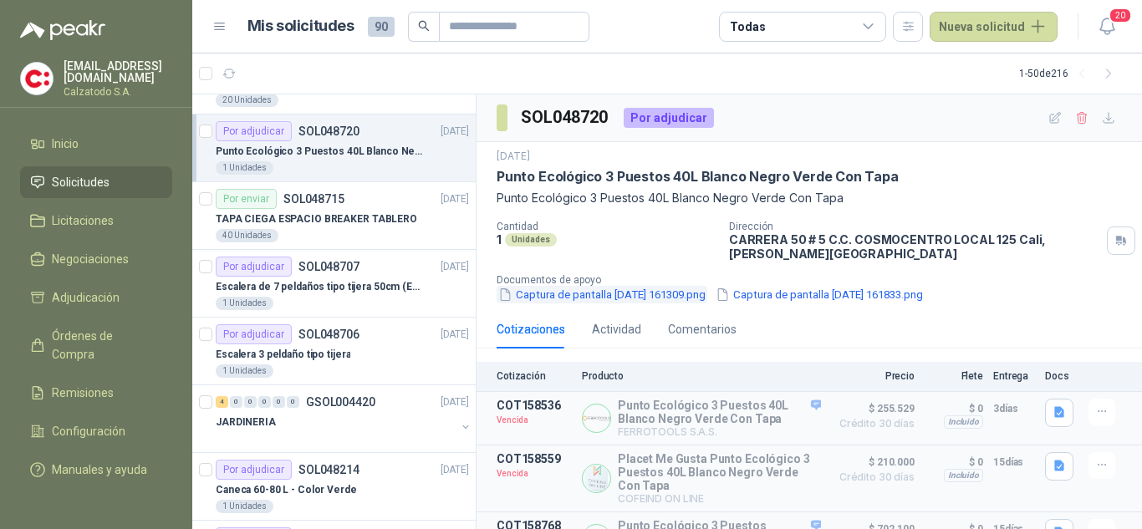
click at [685, 292] on button "Captura de pantalla [DATE] 161309.png" at bounding box center [601, 295] width 211 height 18
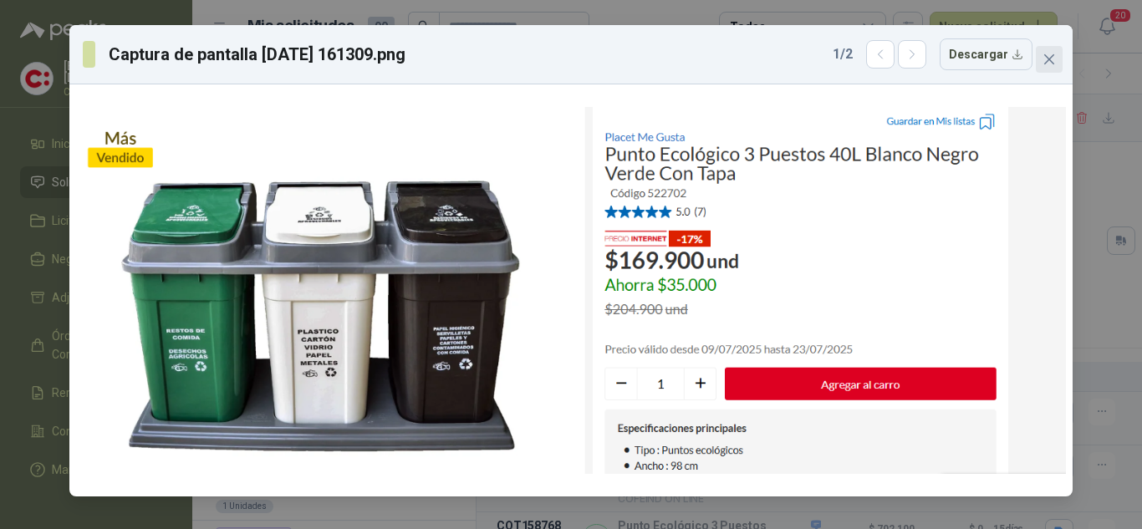
click at [1055, 65] on icon "close" at bounding box center [1048, 59] width 13 height 13
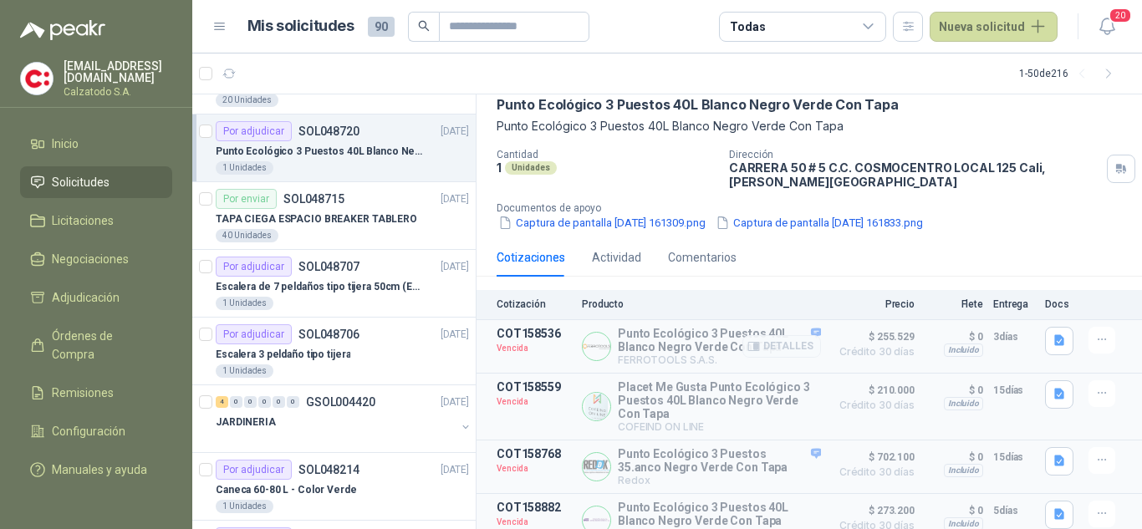
scroll to position [152, 0]
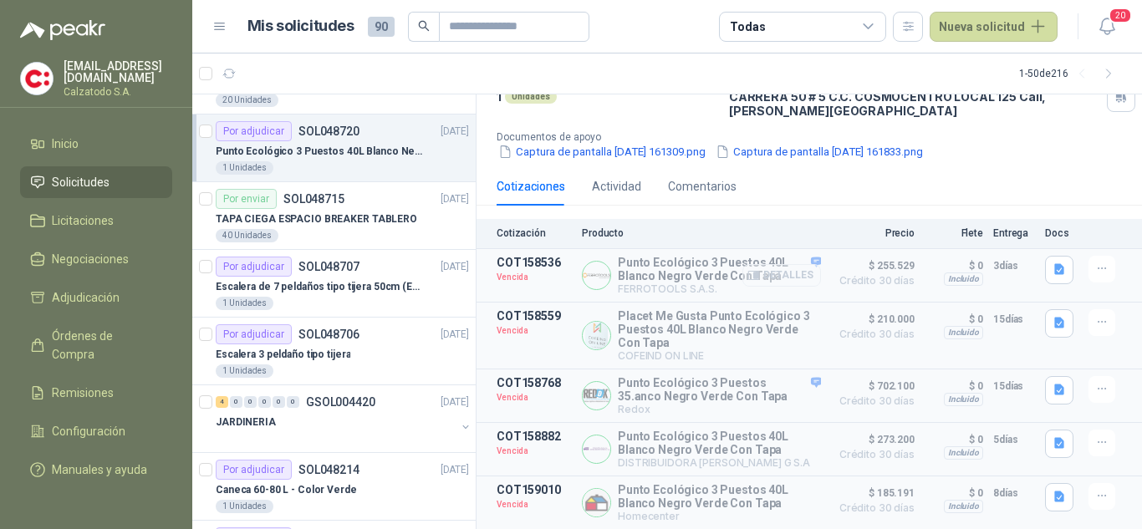
click at [788, 265] on button "Detalles" at bounding box center [781, 275] width 79 height 23
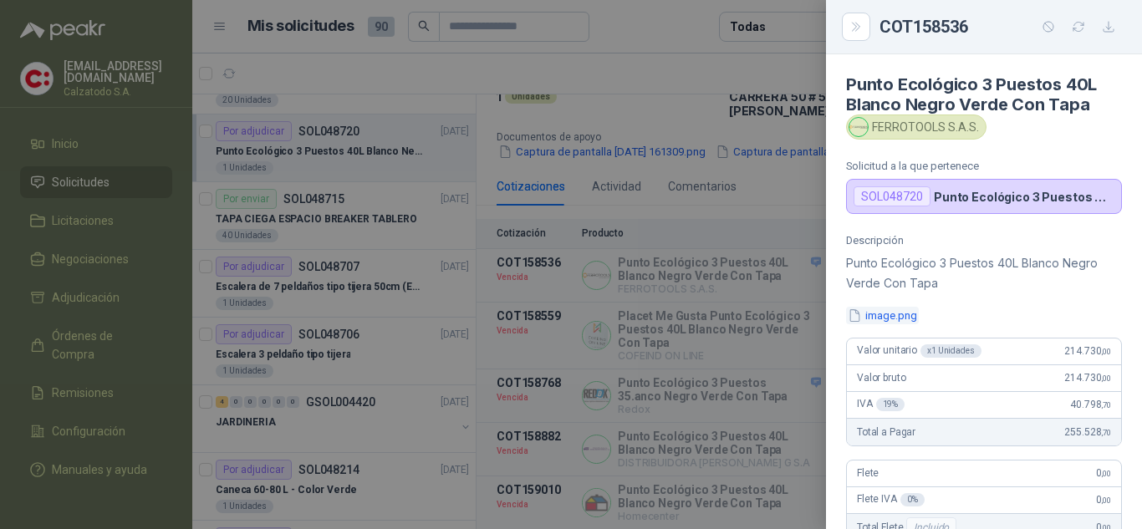
click at [882, 318] on button "image.png" at bounding box center [882, 316] width 73 height 18
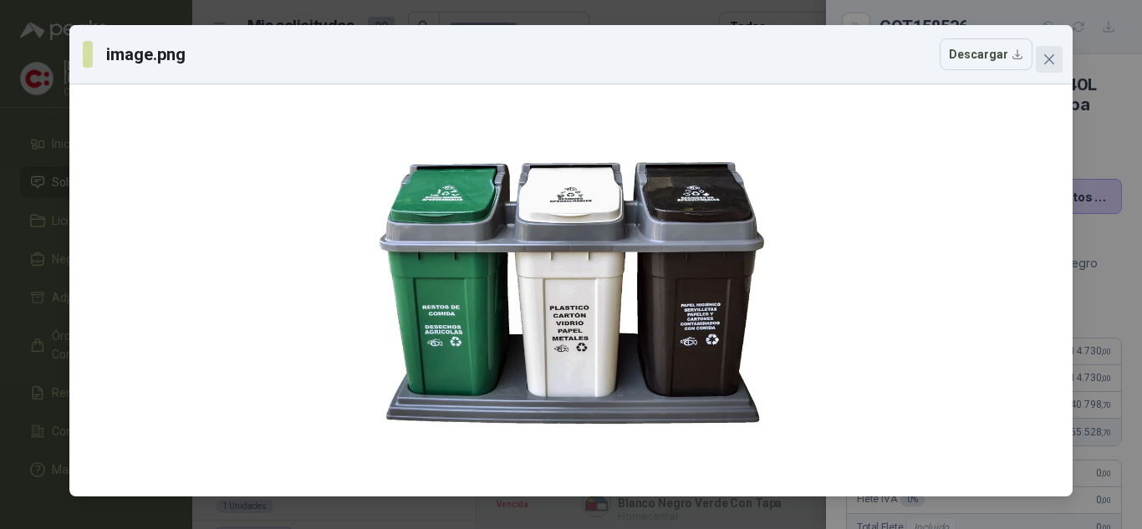
click at [1051, 56] on icon "close" at bounding box center [1049, 59] width 10 height 10
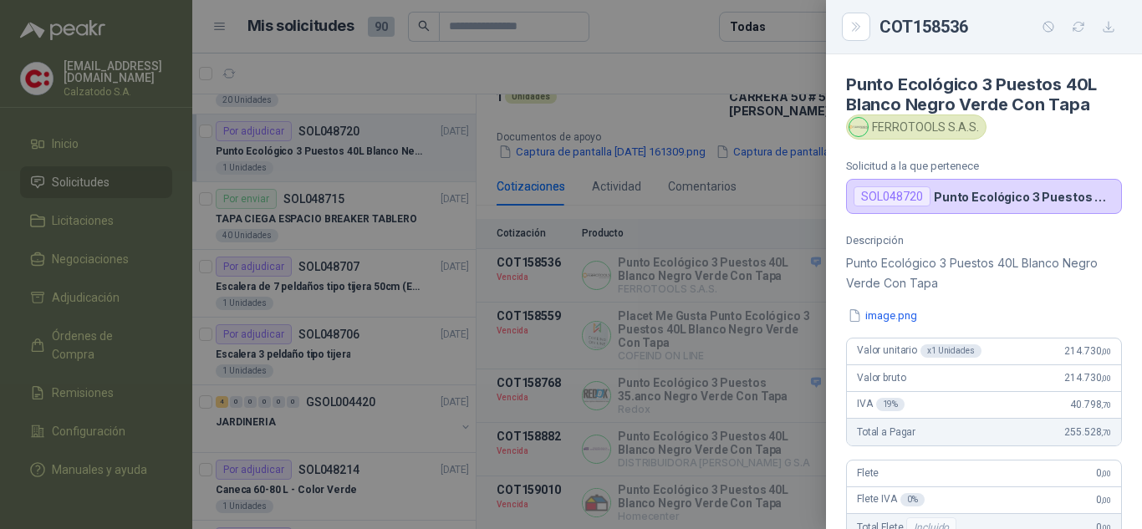
click at [732, 195] on div at bounding box center [571, 264] width 1142 height 529
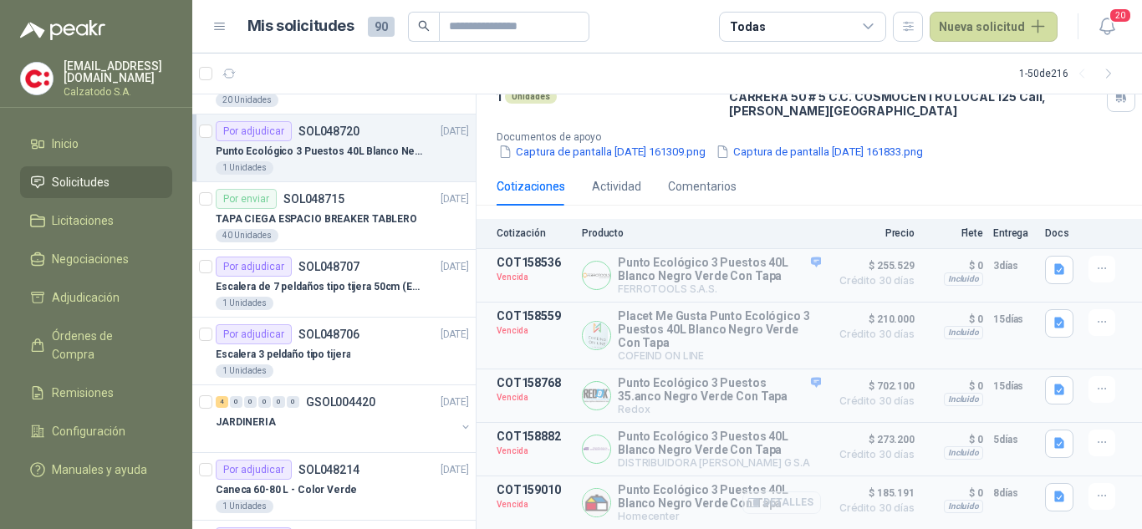
click at [780, 494] on button "Detalles" at bounding box center [781, 502] width 79 height 23
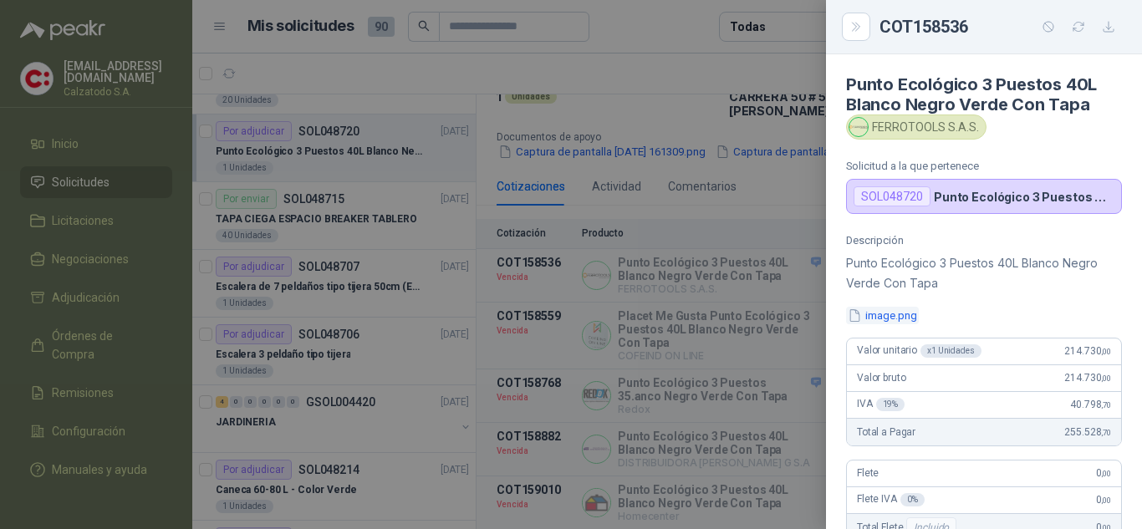
click at [882, 308] on button "image.png" at bounding box center [882, 316] width 73 height 18
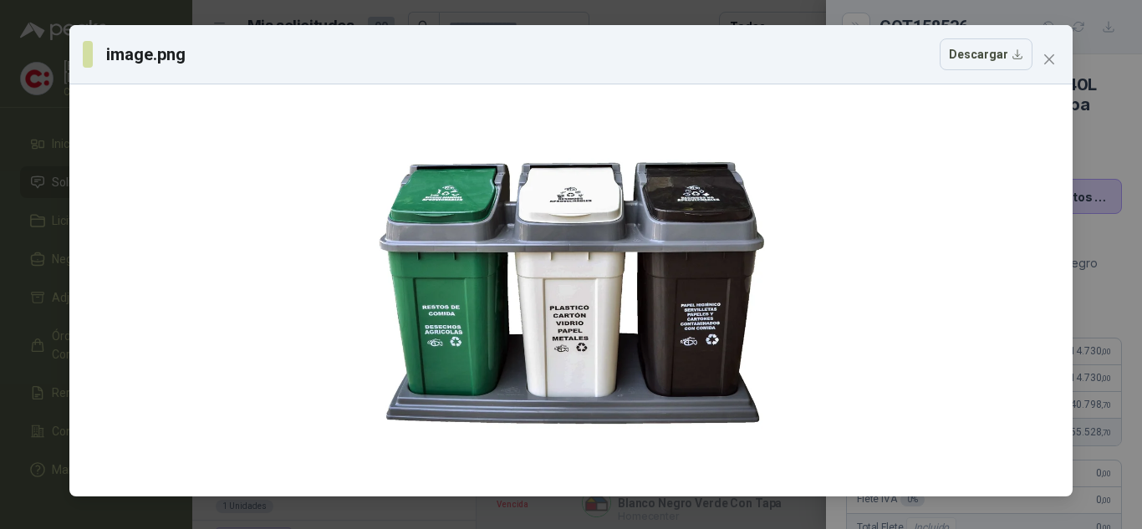
click at [1046, 74] on div "image.png Descargar" at bounding box center [570, 54] width 1003 height 59
click at [1043, 68] on button "Close" at bounding box center [1048, 59] width 27 height 27
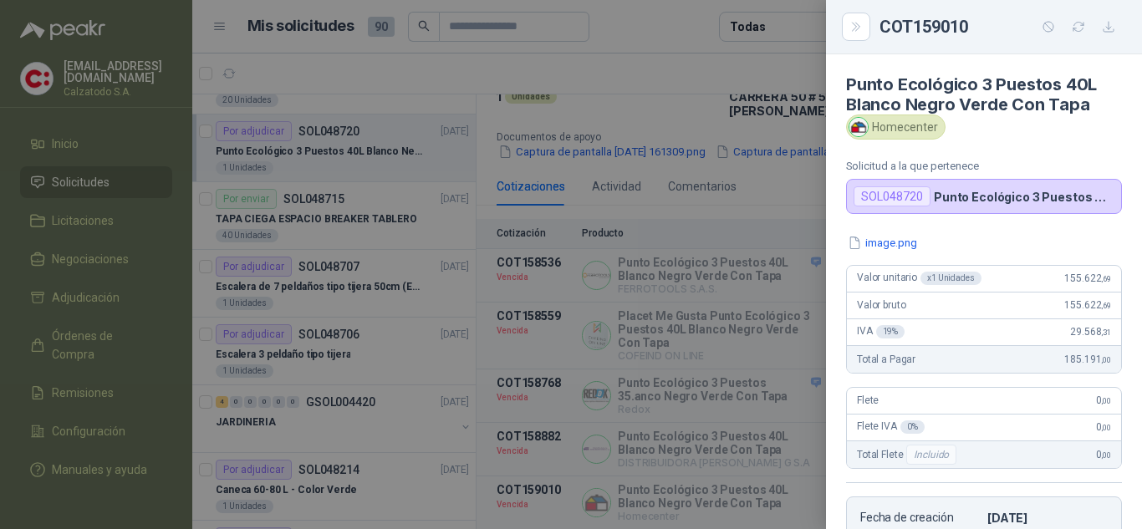
click at [742, 409] on div at bounding box center [571, 264] width 1142 height 529
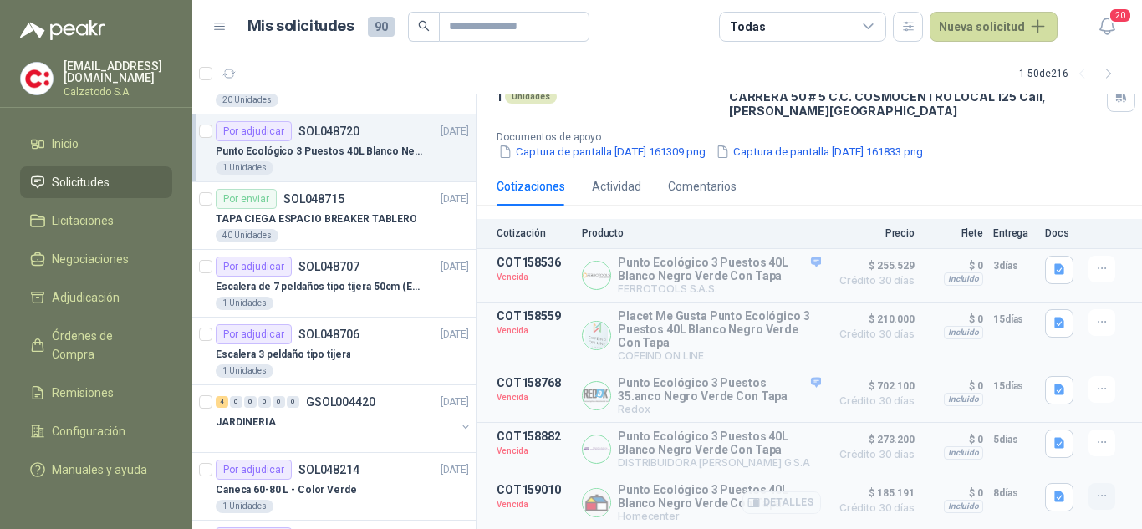
click at [1096, 488] on button "button" at bounding box center [1101, 496] width 27 height 27
click at [1038, 458] on button "Solicitar Recotización" at bounding box center [1068, 458] width 134 height 27
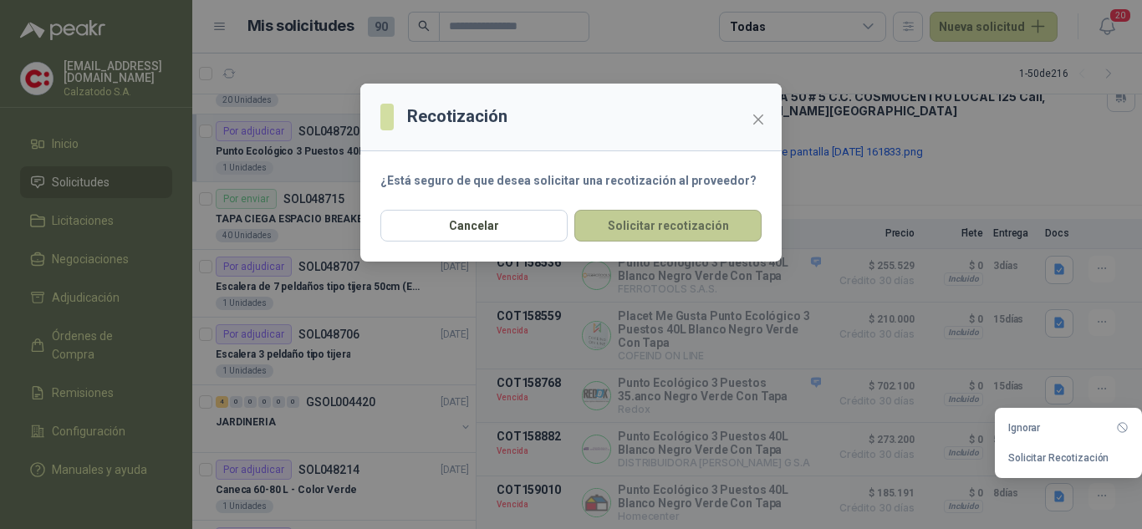
click at [684, 227] on button "Solicitar recotización" at bounding box center [667, 226] width 187 height 32
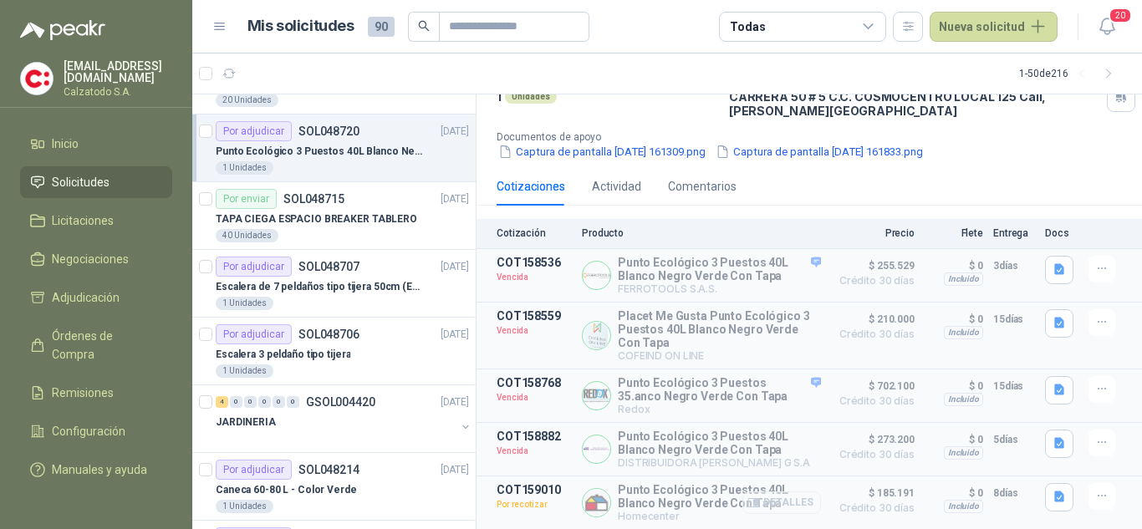
click at [780, 501] on button "Detalles" at bounding box center [781, 502] width 79 height 23
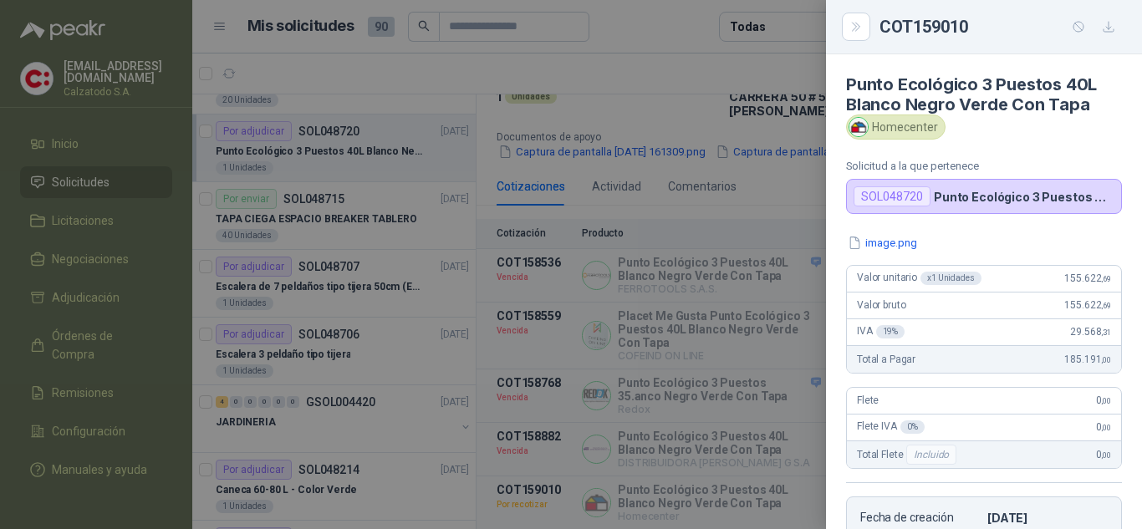
scroll to position [436, 0]
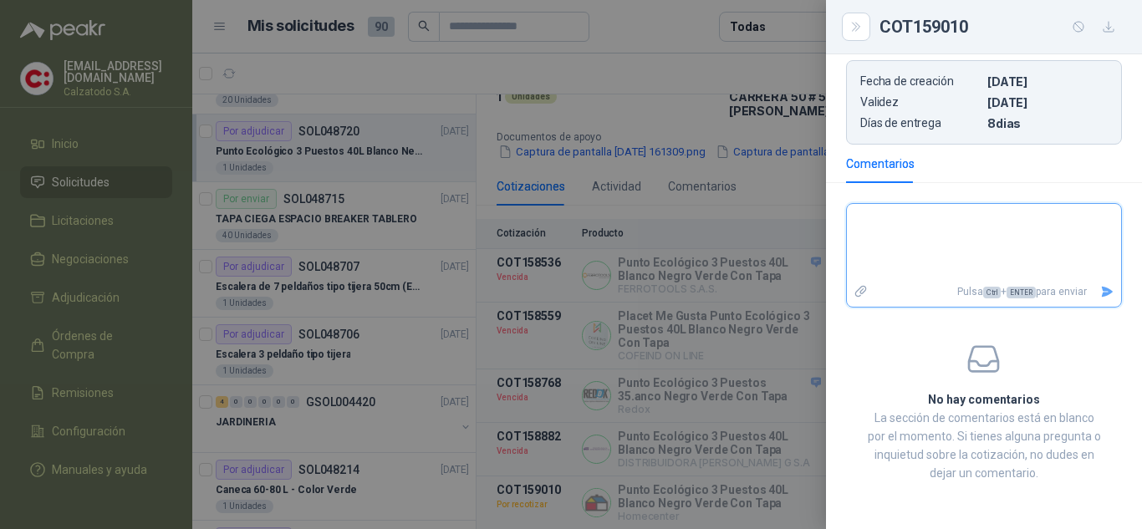
click at [972, 231] on textarea at bounding box center [984, 242] width 274 height 70
type textarea "*"
type textarea "**"
type textarea "***"
type textarea "****"
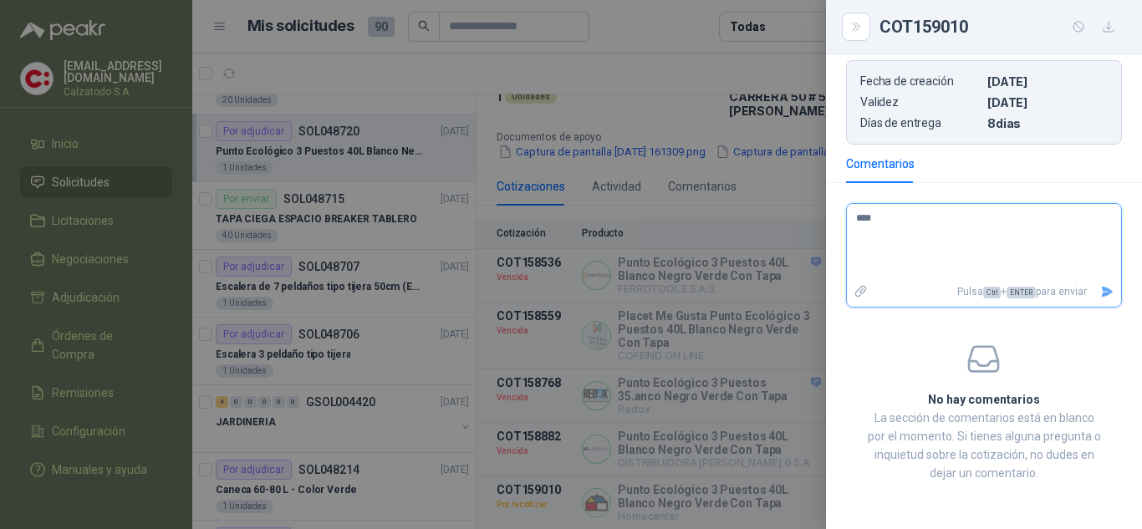
type textarea "*****"
type textarea "******"
type textarea "********"
type textarea "*********"
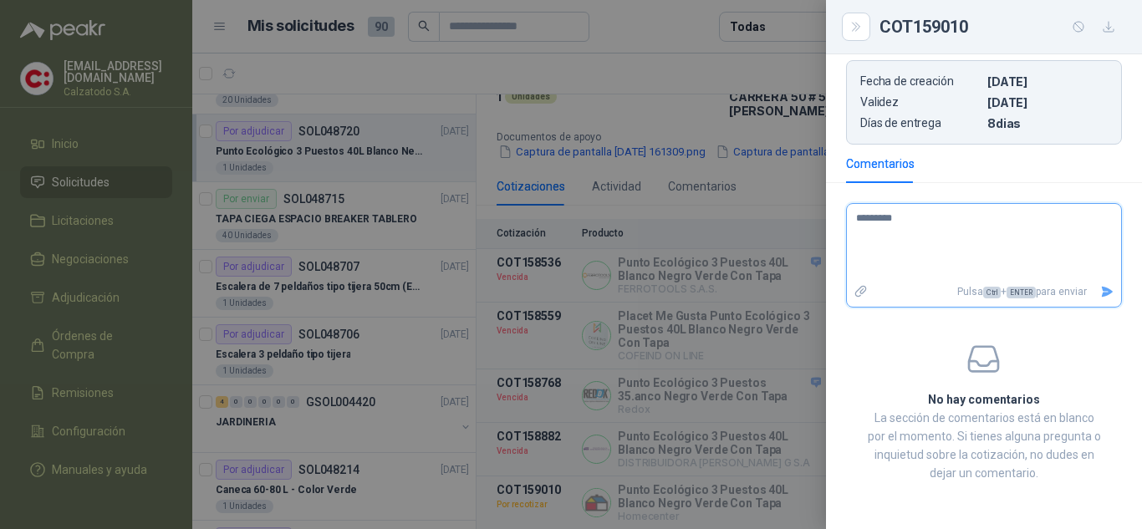
type textarea "**********"
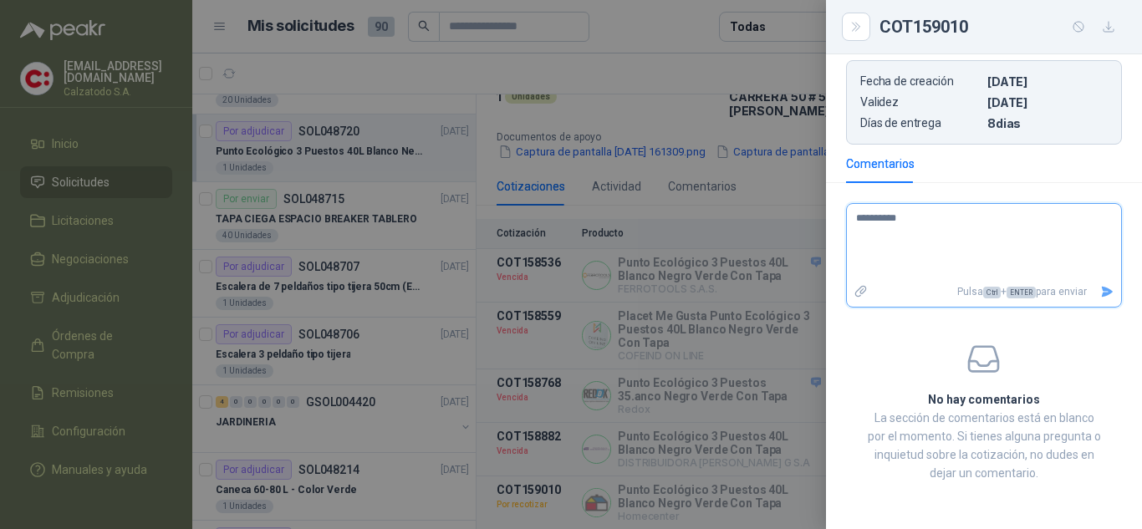
type textarea "*********"
type textarea "********"
type textarea "*********"
type textarea "**********"
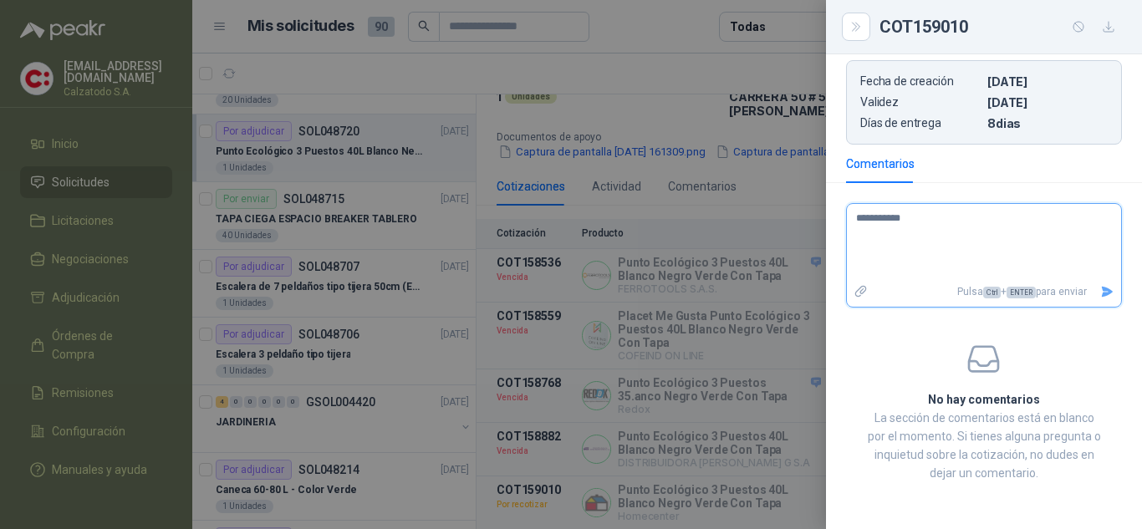
type textarea "**********"
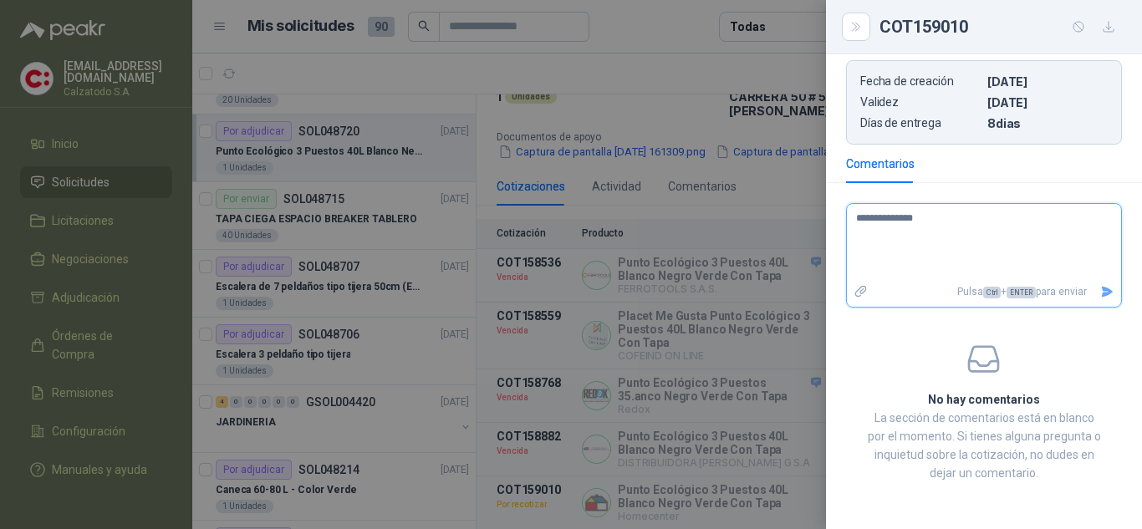
type textarea "**********"
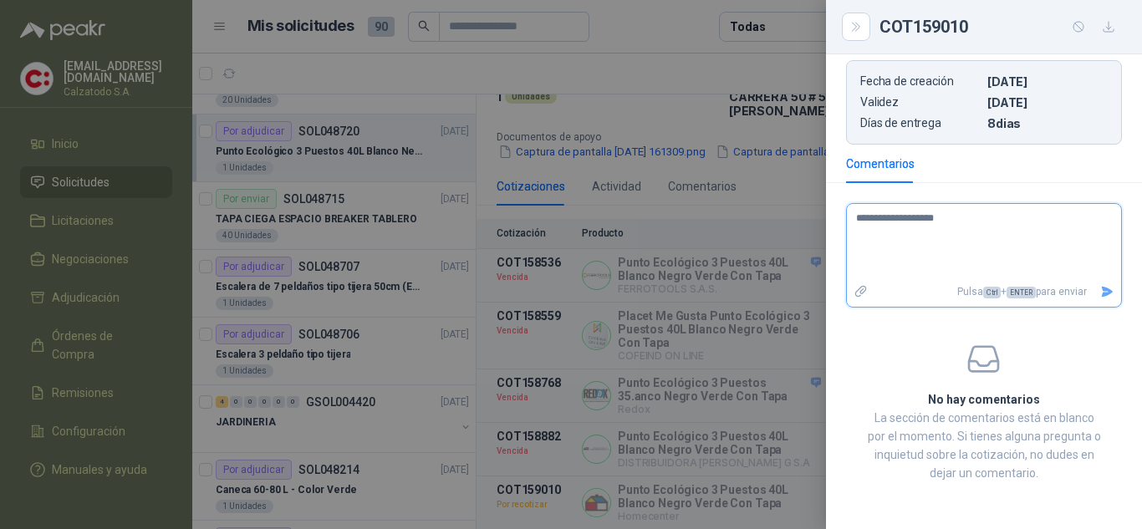
type textarea "**********"
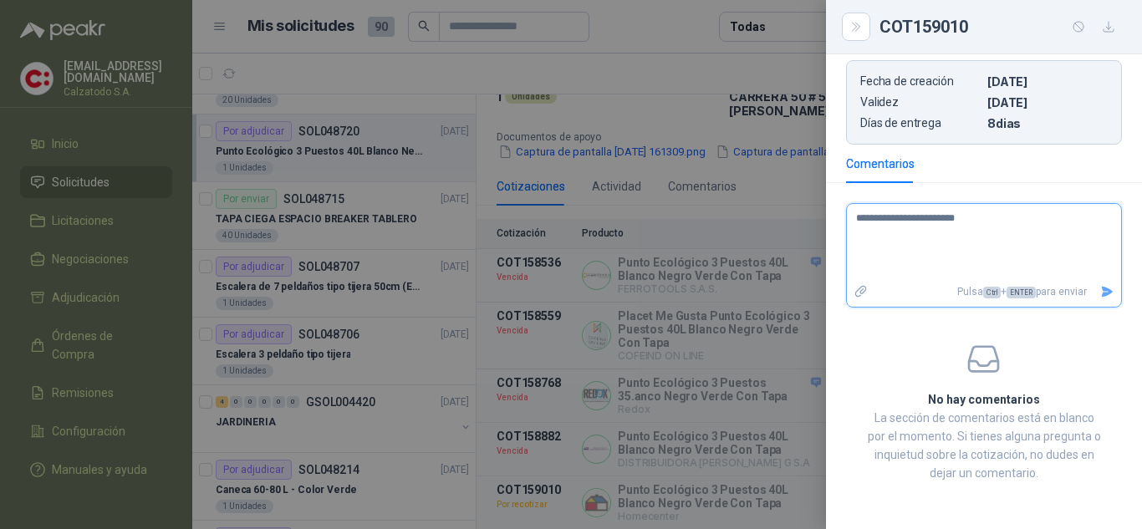
type textarea "**********"
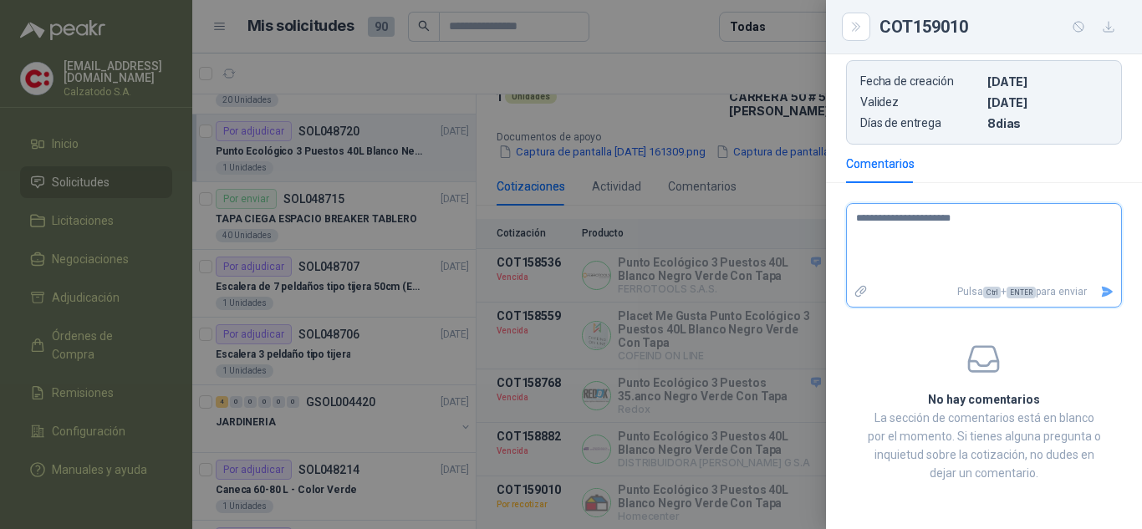
type textarea "**********"
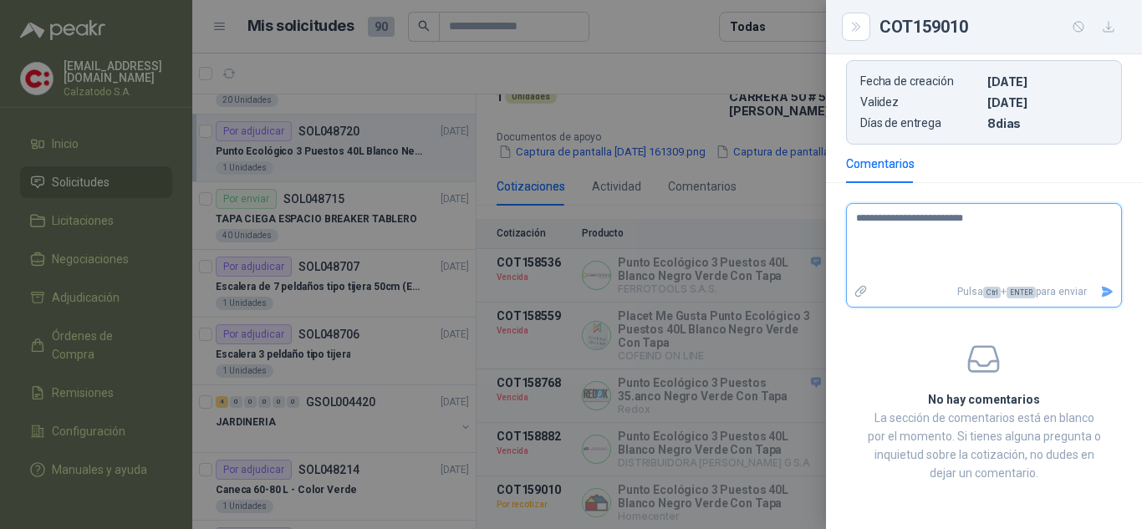
type textarea "**********"
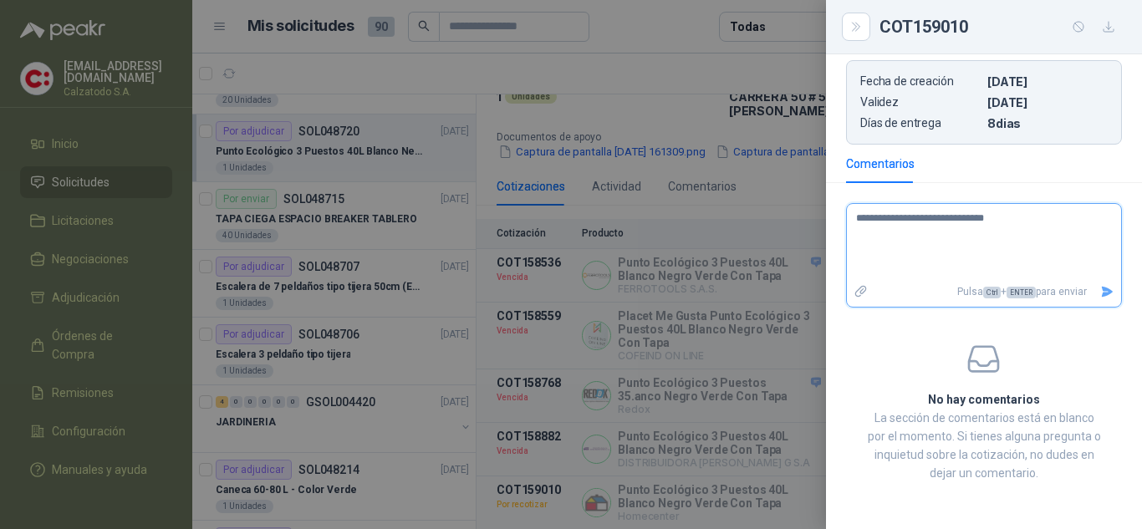
type textarea "**********"
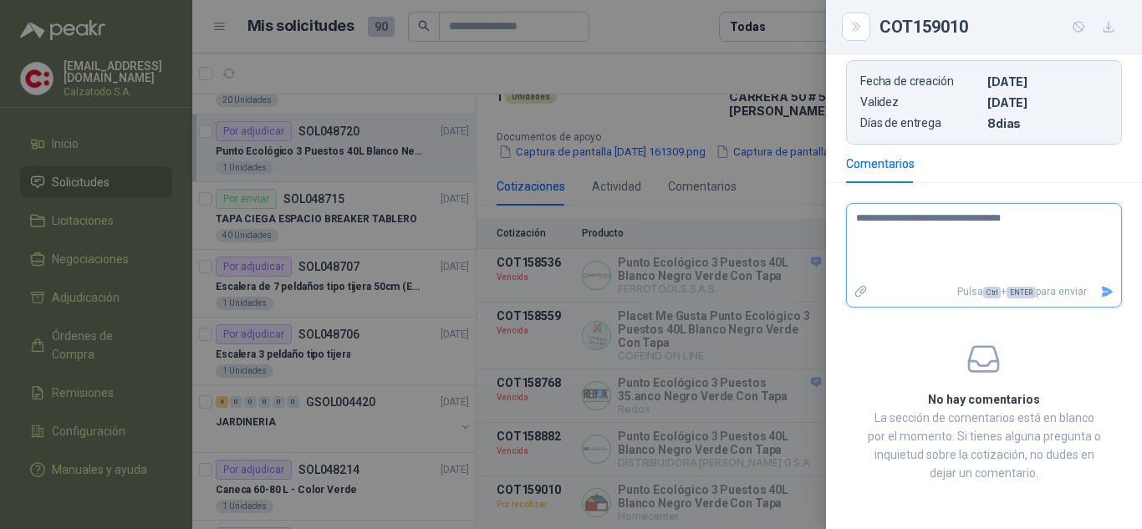
click at [1101, 291] on icon "Enviar" at bounding box center [1107, 292] width 12 height 11
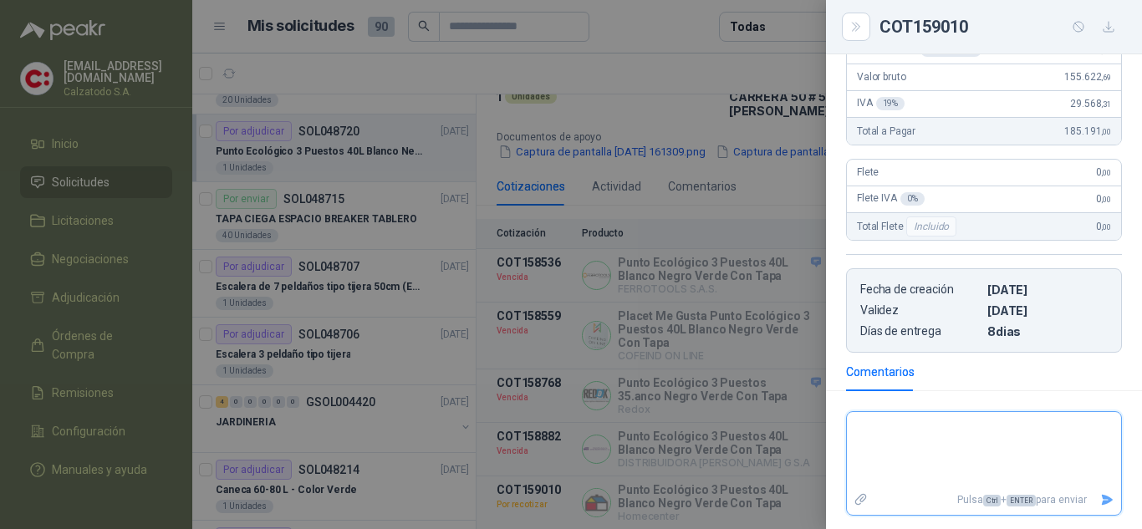
scroll to position [303, 0]
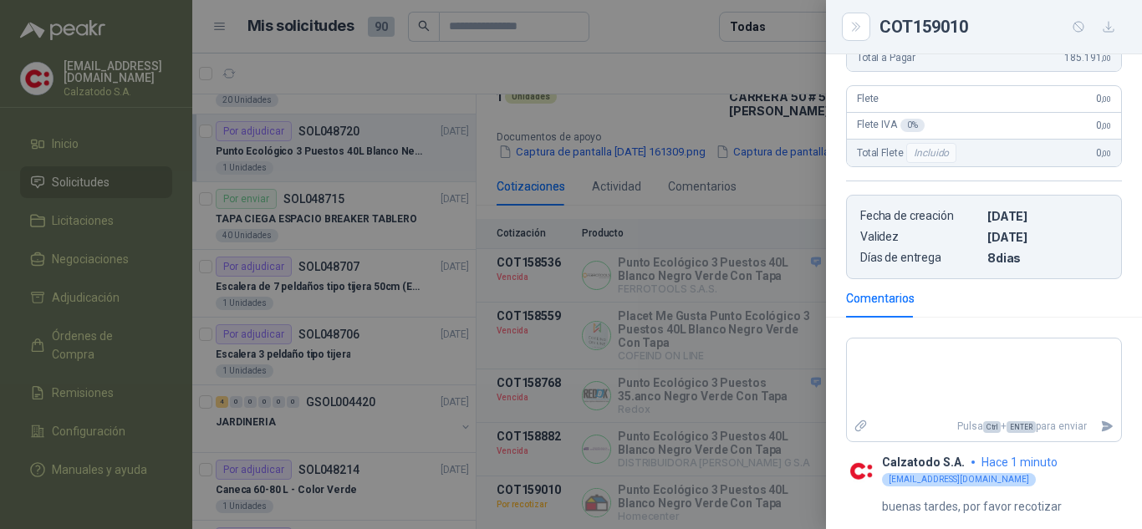
click at [667, 338] on div at bounding box center [571, 264] width 1142 height 529
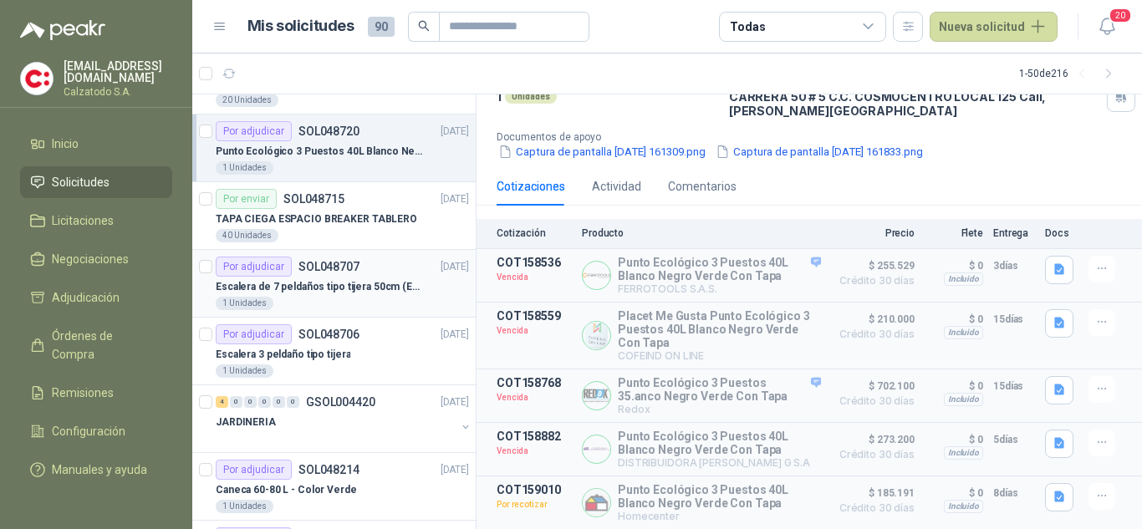
click at [333, 285] on p "Escalera de 7 peldaños tipo tijera 50cm (En apertura) para que se pueda abrir b…" at bounding box center [320, 287] width 208 height 16
click at [254, 277] on div "Escalera de 7 peldaños tipo tijera 50cm (En apertura) para que se pueda abrir b…" at bounding box center [342, 287] width 253 height 20
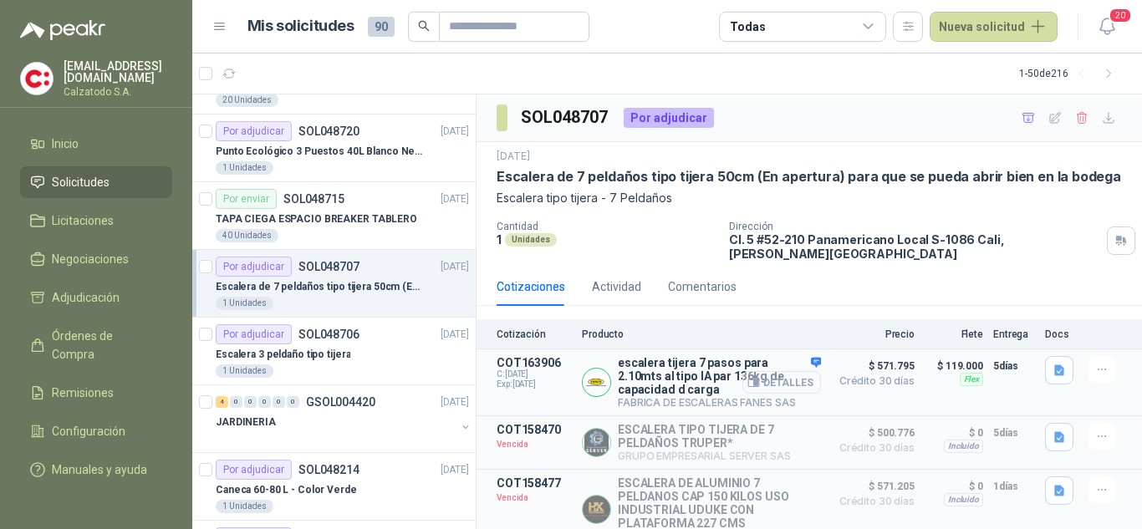
click at [778, 371] on button "Detalles" at bounding box center [781, 382] width 79 height 23
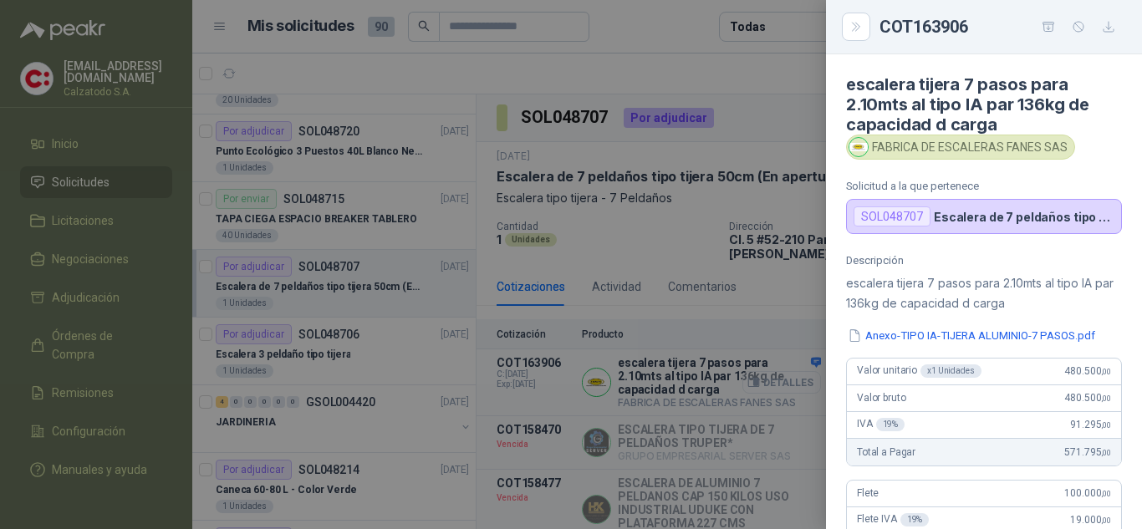
click at [765, 375] on div at bounding box center [571, 264] width 1142 height 529
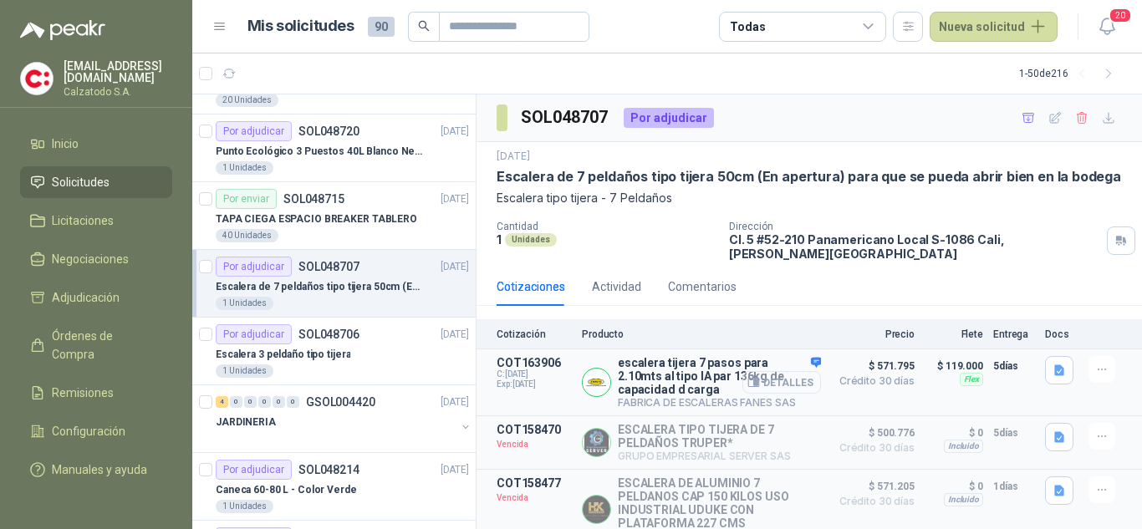
click at [765, 375] on button "Detalles" at bounding box center [781, 382] width 79 height 23
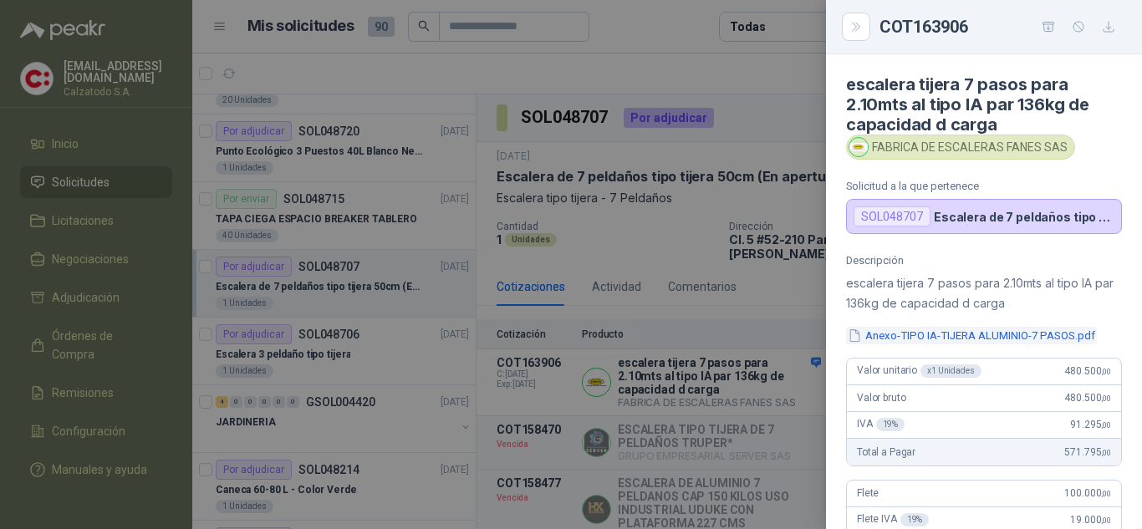
click at [920, 338] on button "Anexo-TIPO IA-TIJERA ALUMINIO-7 PASOS.pdf" at bounding box center [971, 336] width 251 height 18
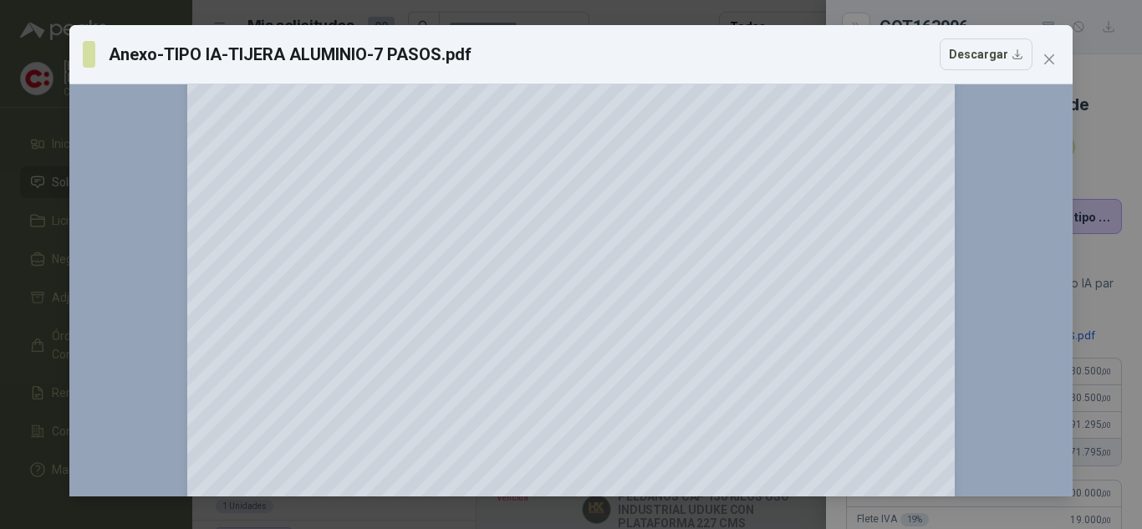
scroll to position [273, 0]
click at [1056, 58] on span "Close" at bounding box center [1048, 59] width 27 height 13
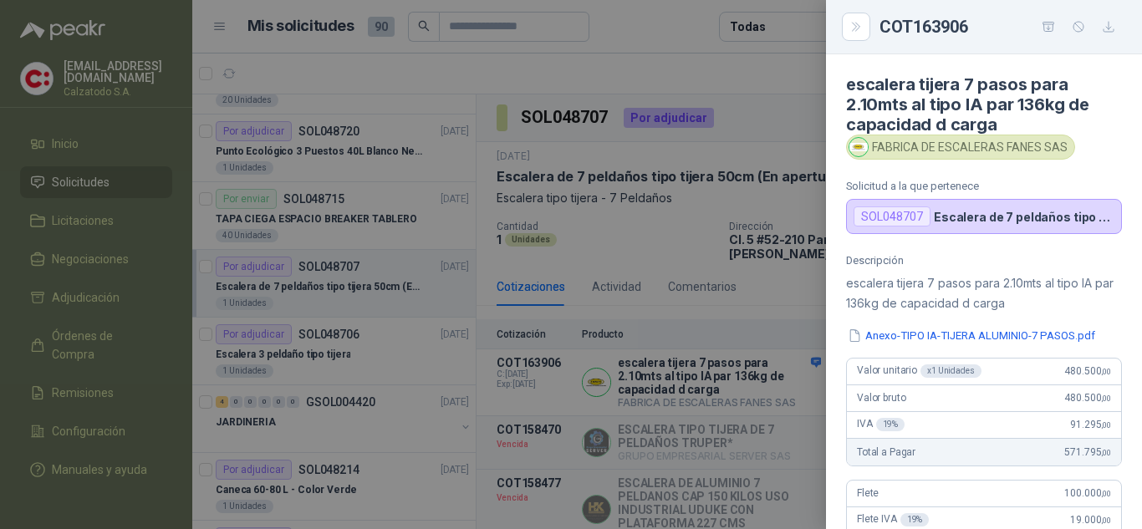
click at [768, 274] on div at bounding box center [571, 264] width 1142 height 529
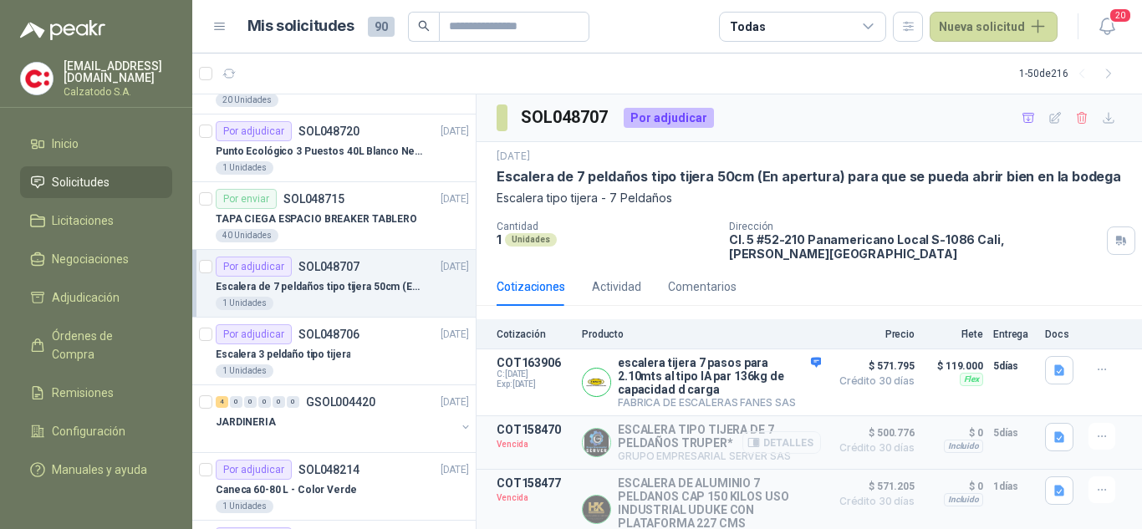
click at [764, 432] on button "Detalles" at bounding box center [781, 442] width 79 height 23
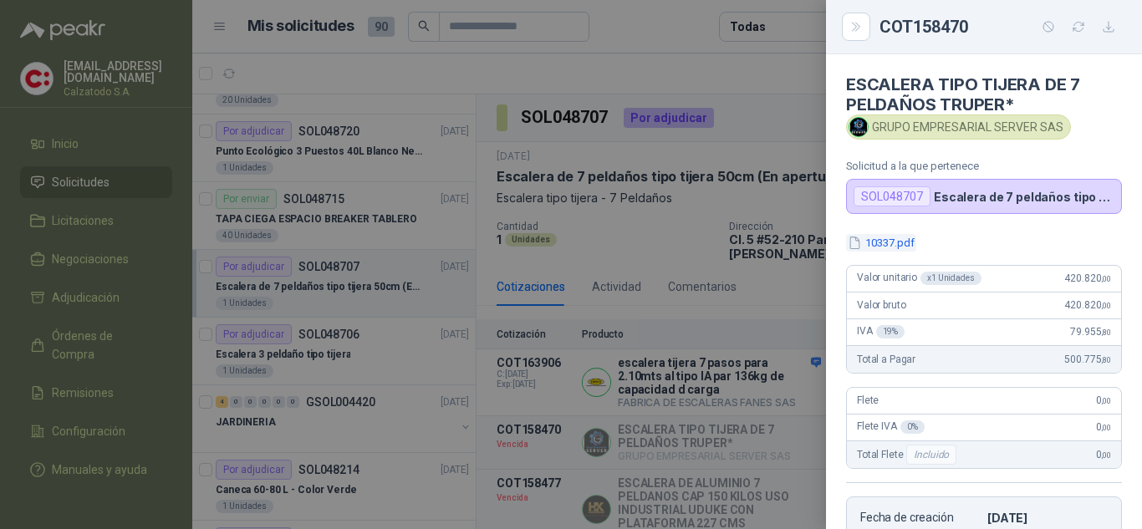
click at [897, 242] on button "10337.pdf" at bounding box center [881, 243] width 70 height 18
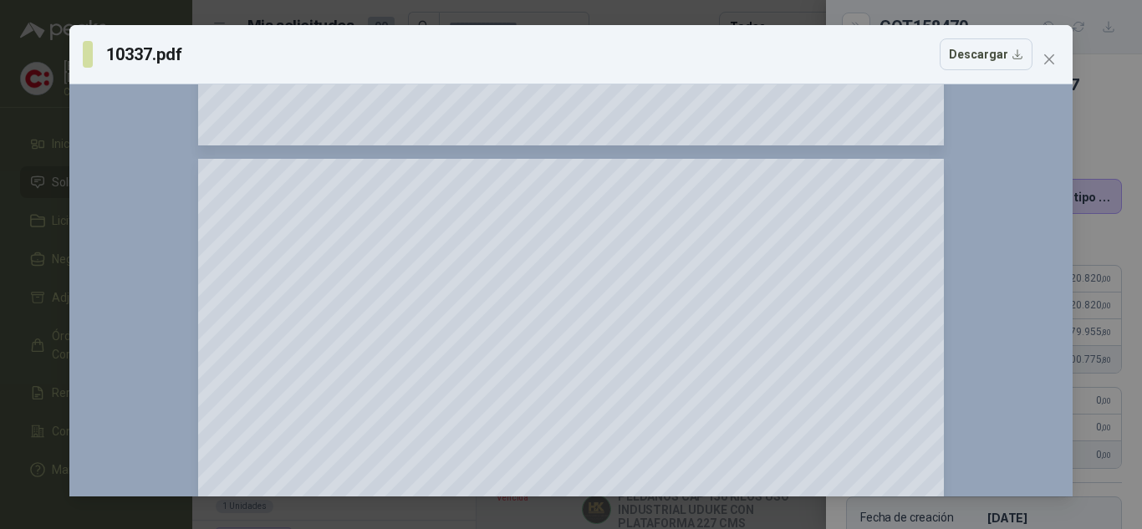
scroll to position [1254, 0]
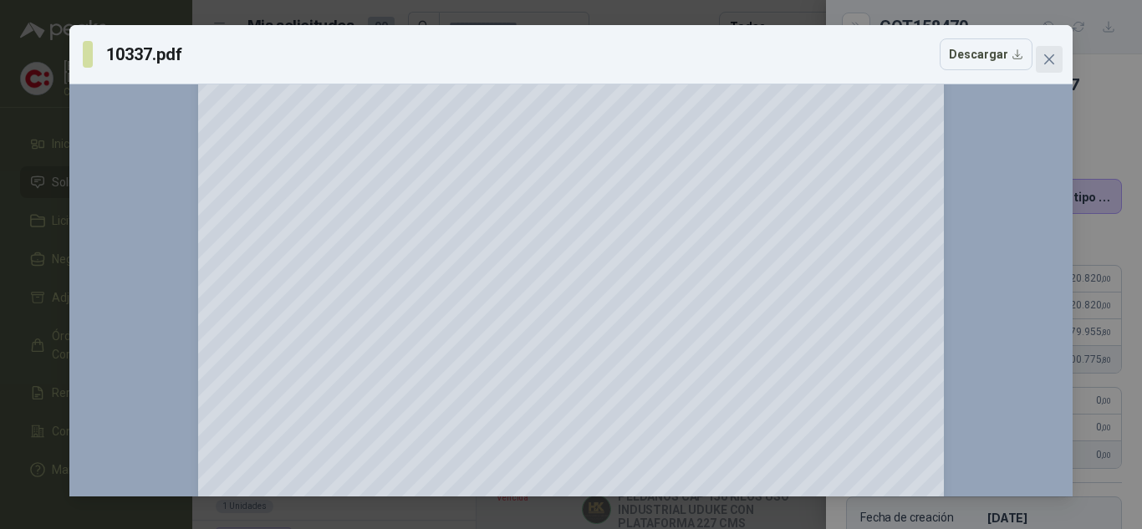
click at [1046, 58] on icon "close" at bounding box center [1048, 59] width 13 height 13
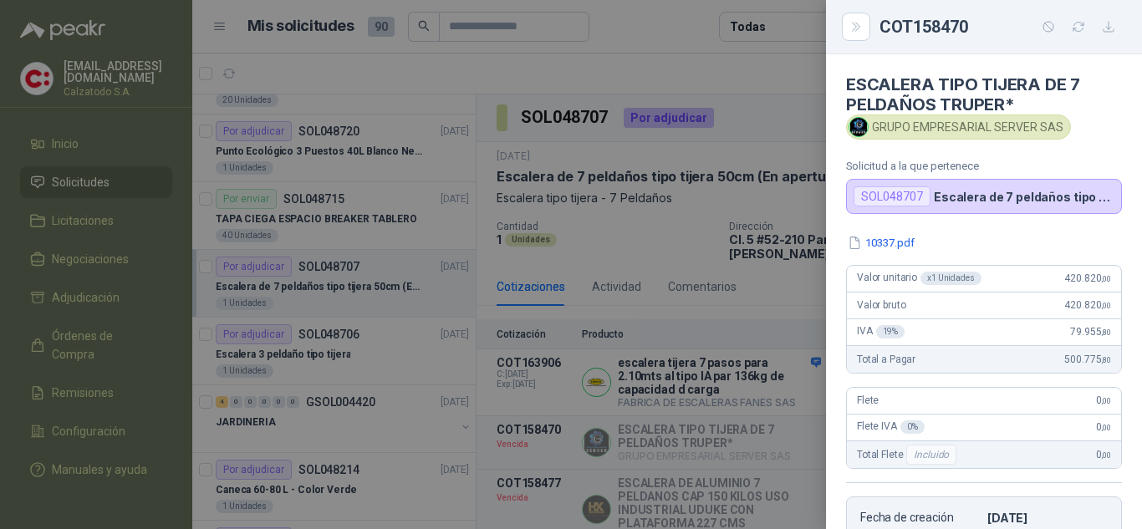
click at [739, 293] on div at bounding box center [571, 264] width 1142 height 529
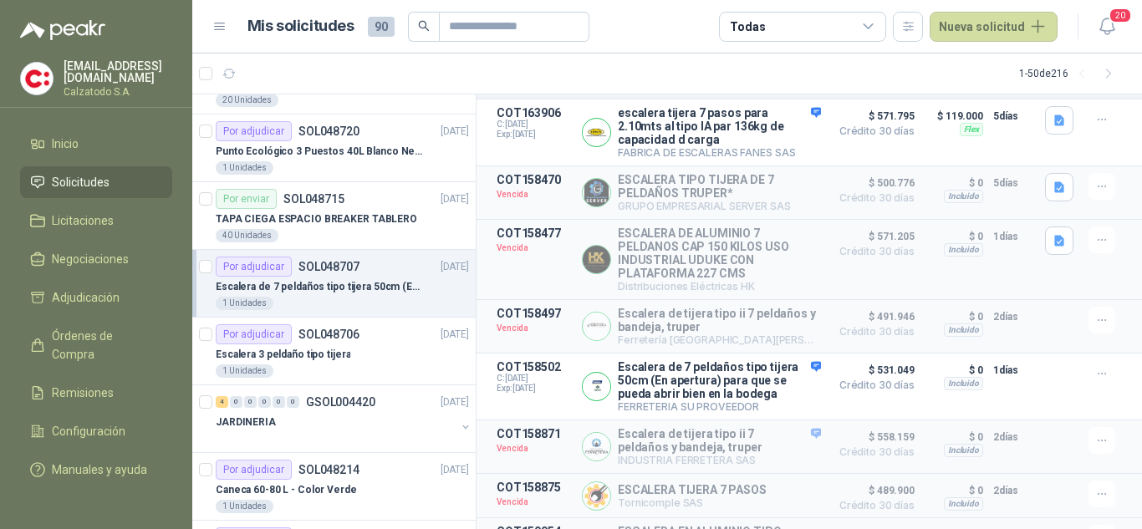
scroll to position [251, 0]
click at [791, 384] on button "Detalles" at bounding box center [781, 385] width 79 height 23
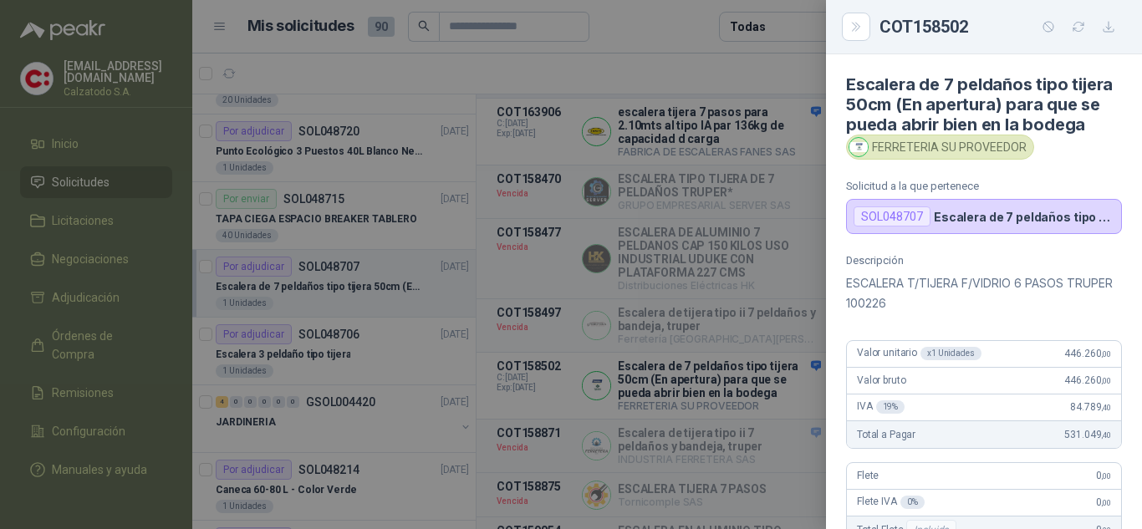
click at [721, 318] on div at bounding box center [571, 264] width 1142 height 529
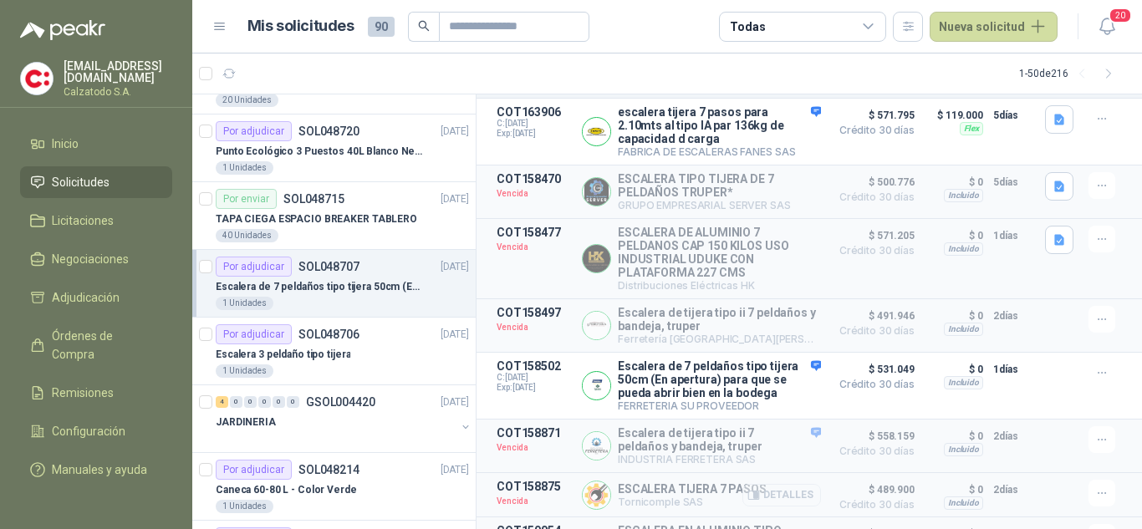
click at [784, 494] on button "Detalles" at bounding box center [781, 495] width 79 height 23
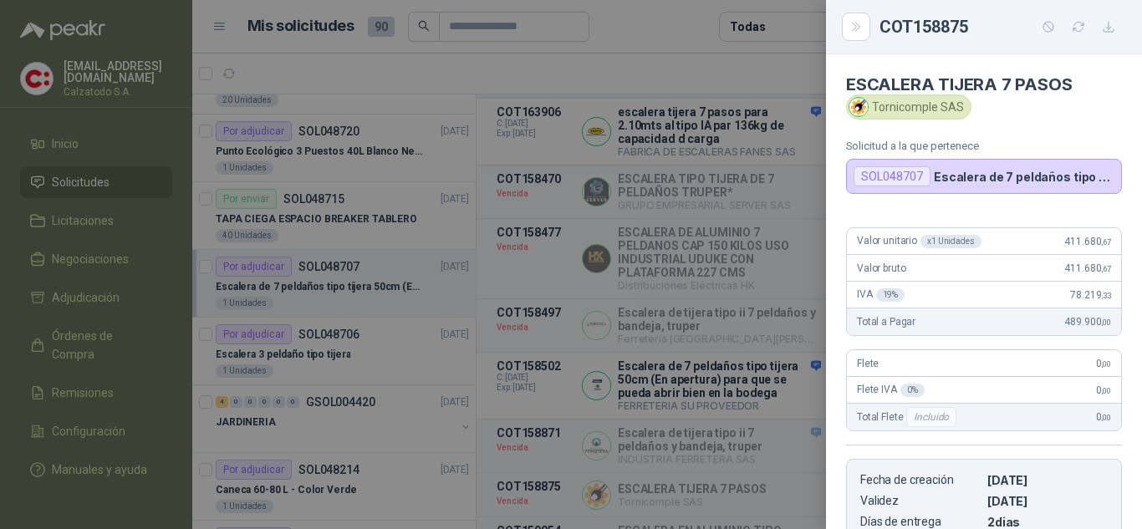
click at [782, 382] on div at bounding box center [571, 264] width 1142 height 529
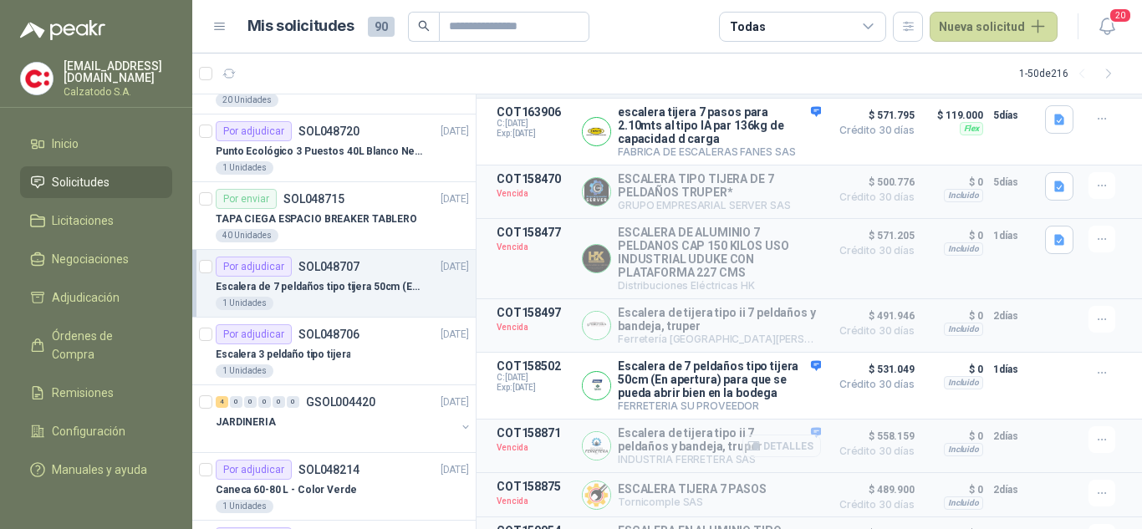
click at [780, 445] on button "Detalles" at bounding box center [781, 446] width 79 height 23
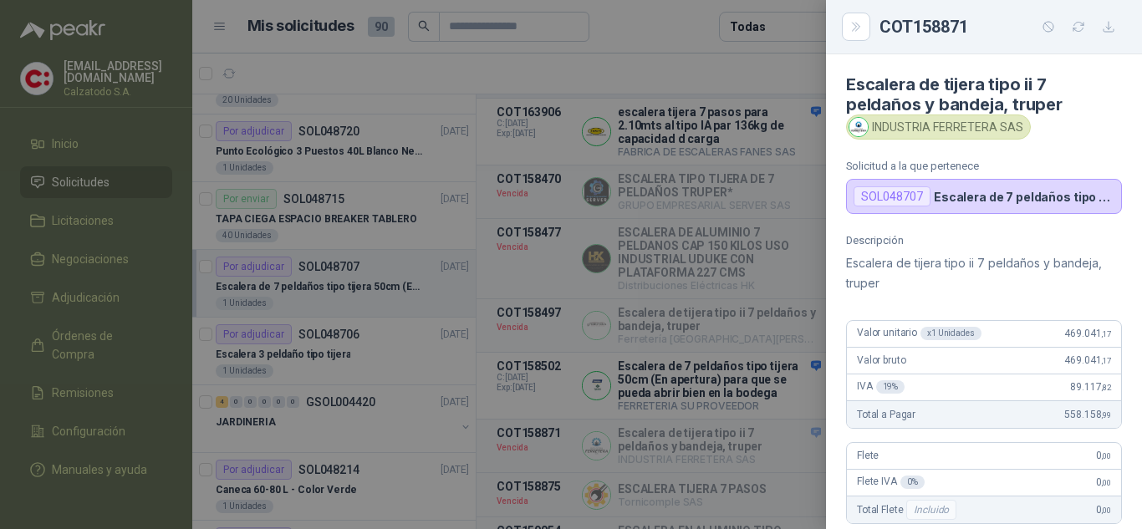
click at [747, 348] on div at bounding box center [571, 264] width 1142 height 529
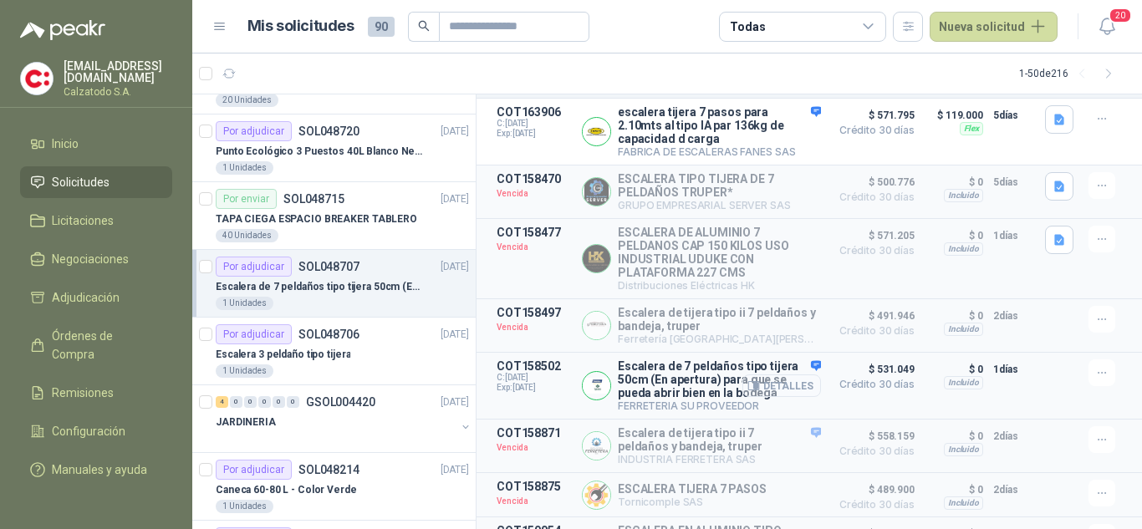
click at [786, 383] on button "Detalles" at bounding box center [781, 385] width 79 height 23
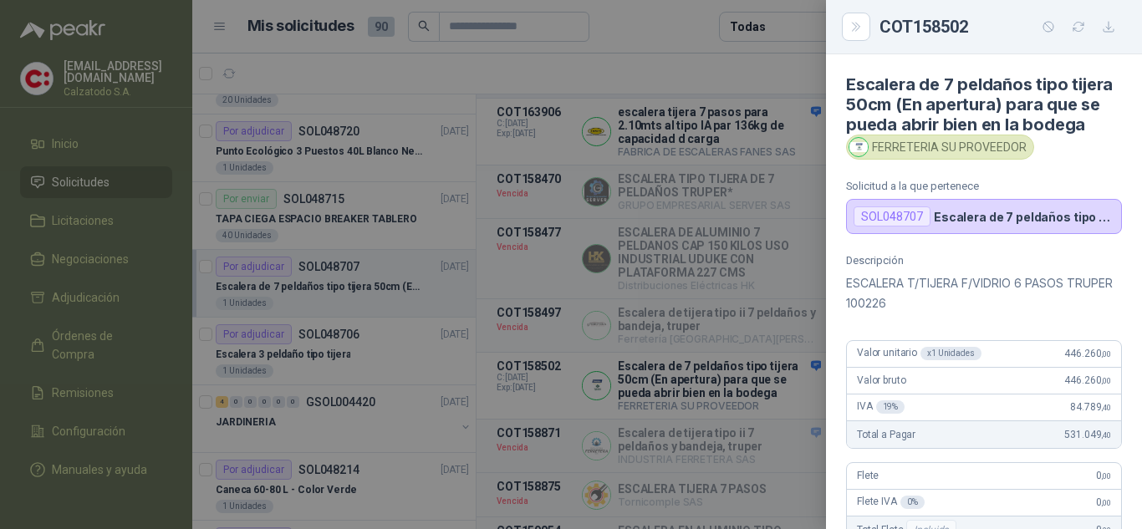
click at [781, 272] on div at bounding box center [571, 264] width 1142 height 529
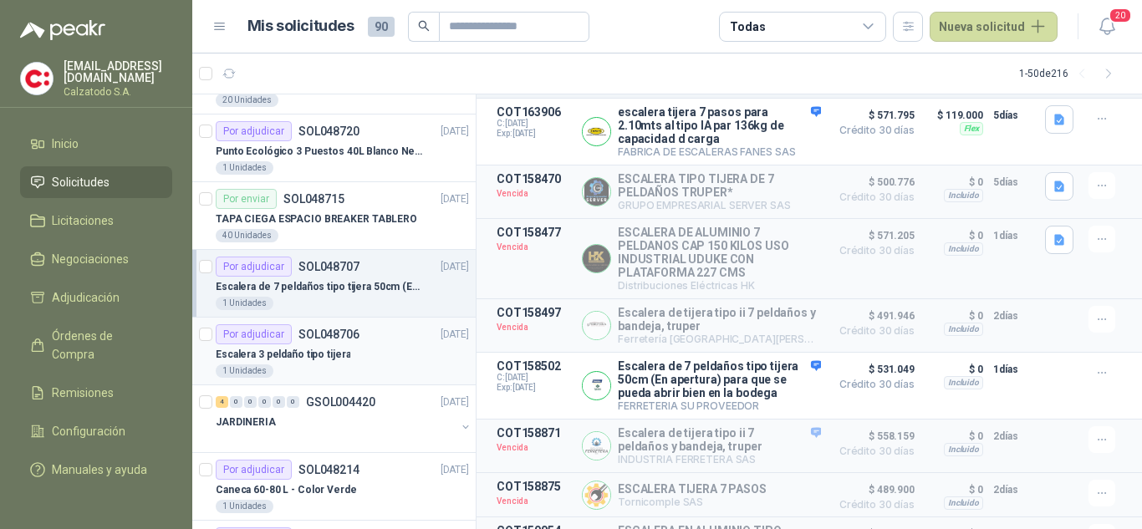
click at [299, 347] on p "Escalera 3 peldaño tipo tijera" at bounding box center [283, 355] width 135 height 16
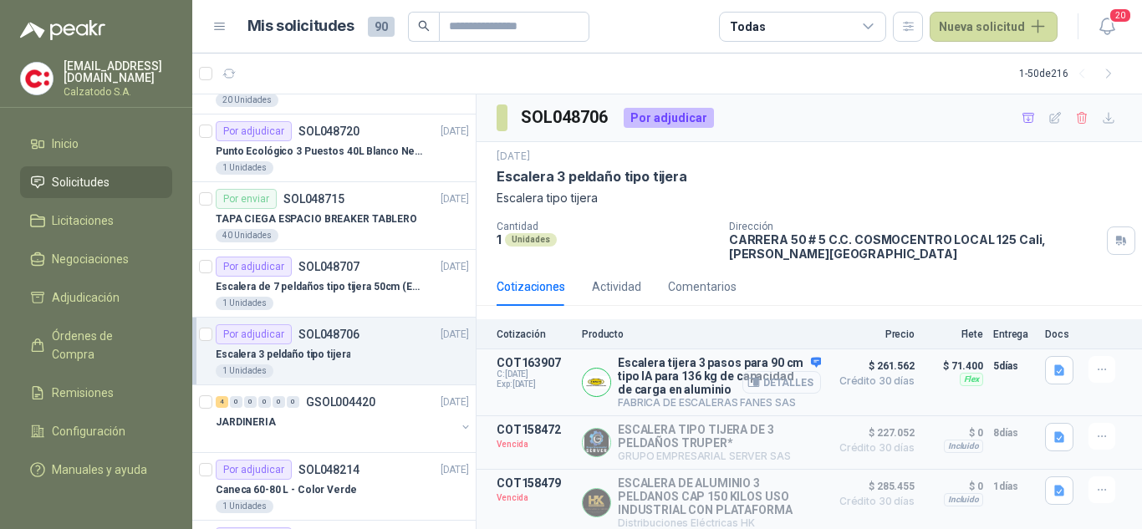
click at [760, 384] on button "Detalles" at bounding box center [781, 382] width 79 height 23
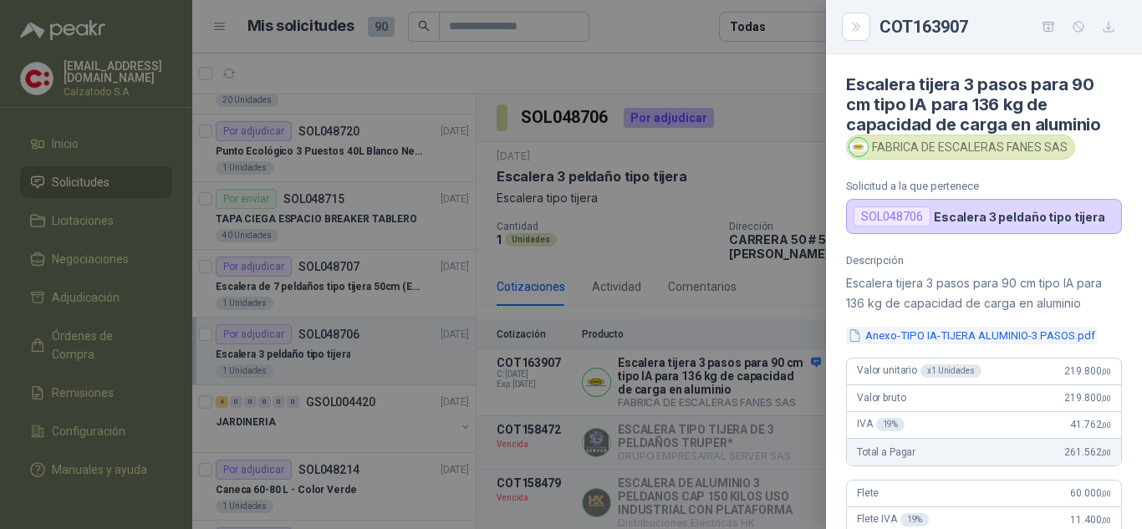
click at [927, 335] on button "Anexo-TIPO IA-TIJERA ALUMINIO-3 PASOS.pdf" at bounding box center [971, 336] width 251 height 18
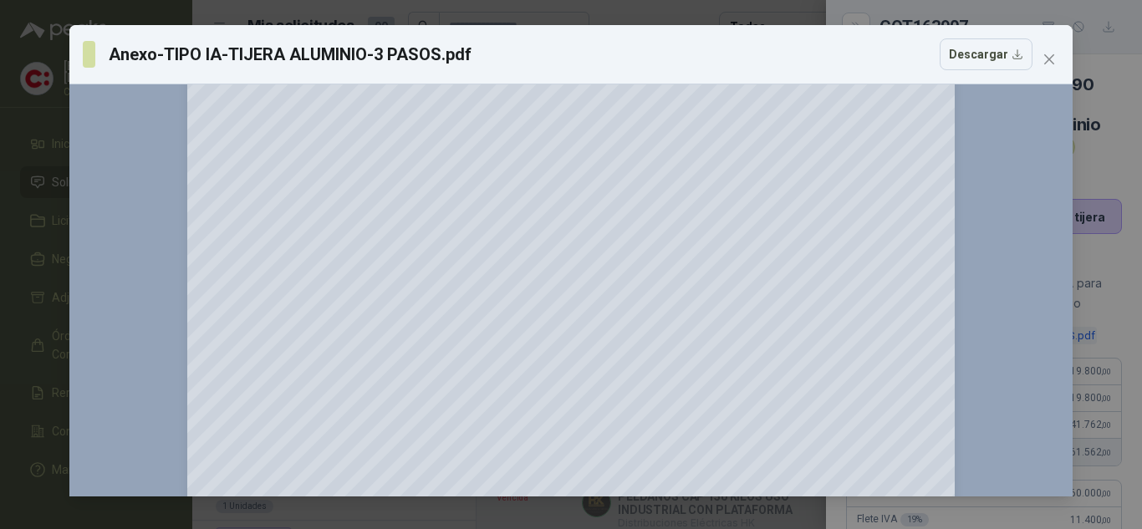
scroll to position [251, 0]
click at [1050, 58] on icon "close" at bounding box center [1049, 59] width 10 height 10
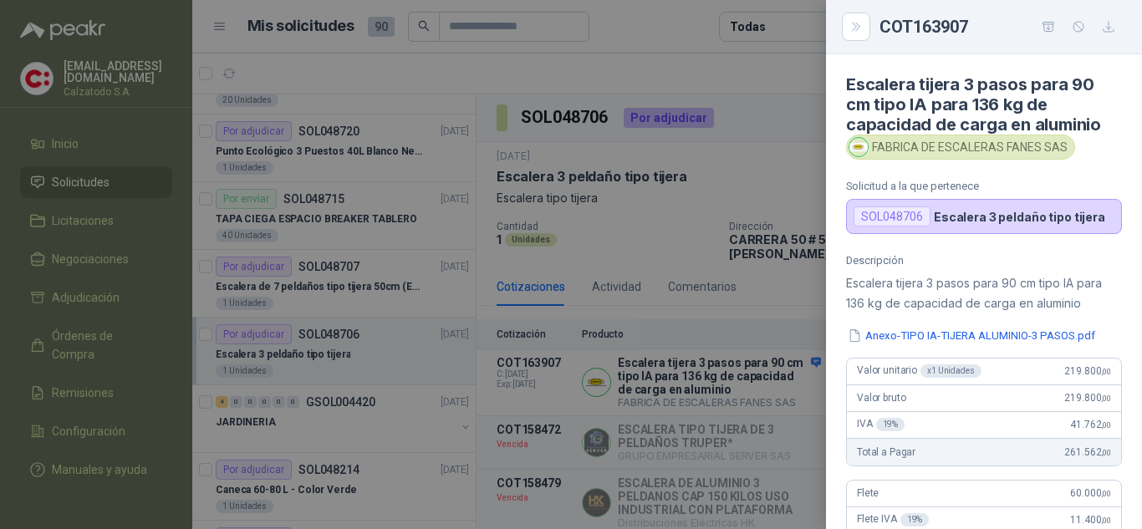
click at [669, 246] on div at bounding box center [571, 264] width 1142 height 529
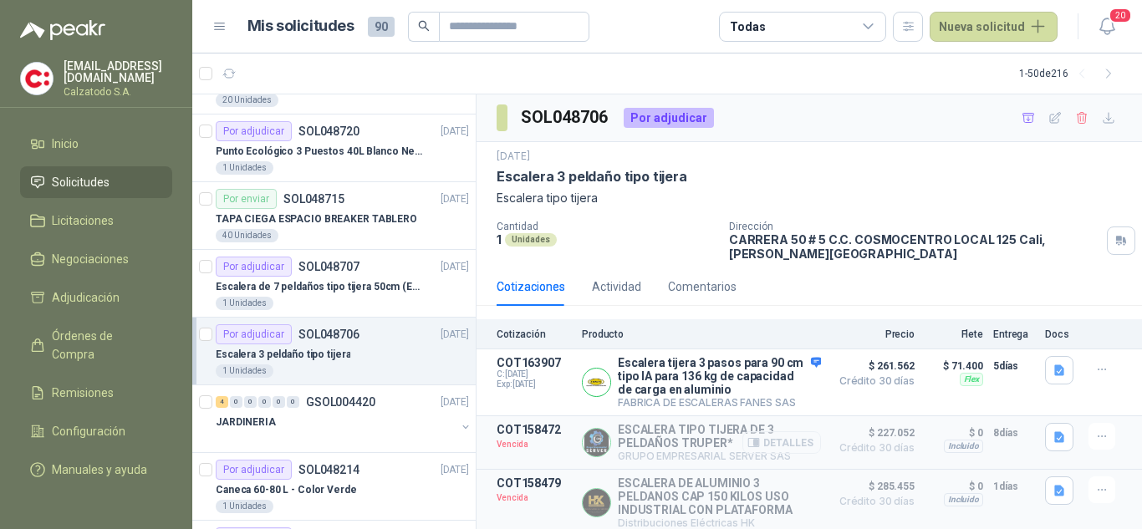
click at [773, 445] on button "Detalles" at bounding box center [781, 442] width 79 height 23
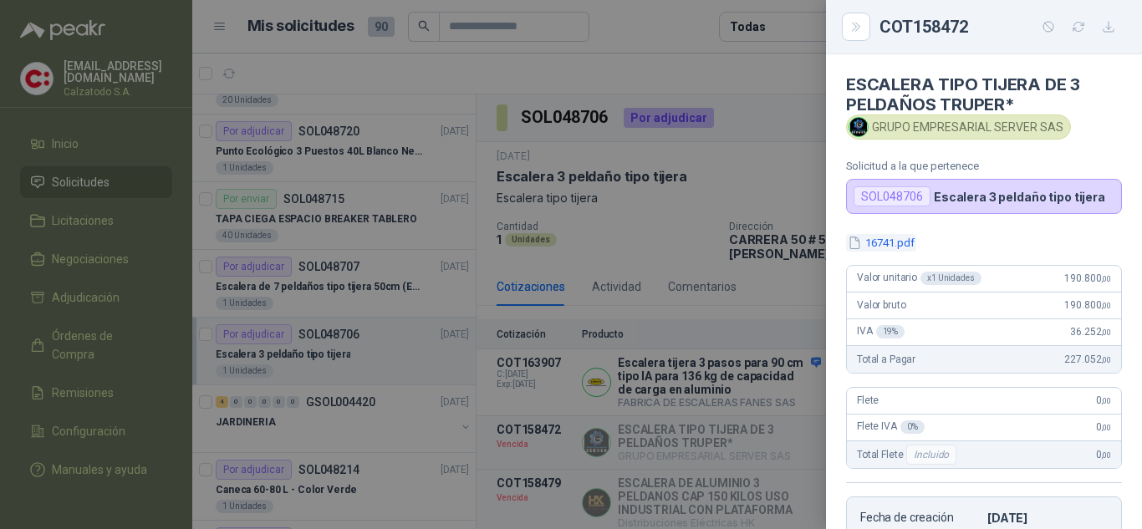
click at [882, 242] on button "16741.pdf" at bounding box center [881, 243] width 70 height 18
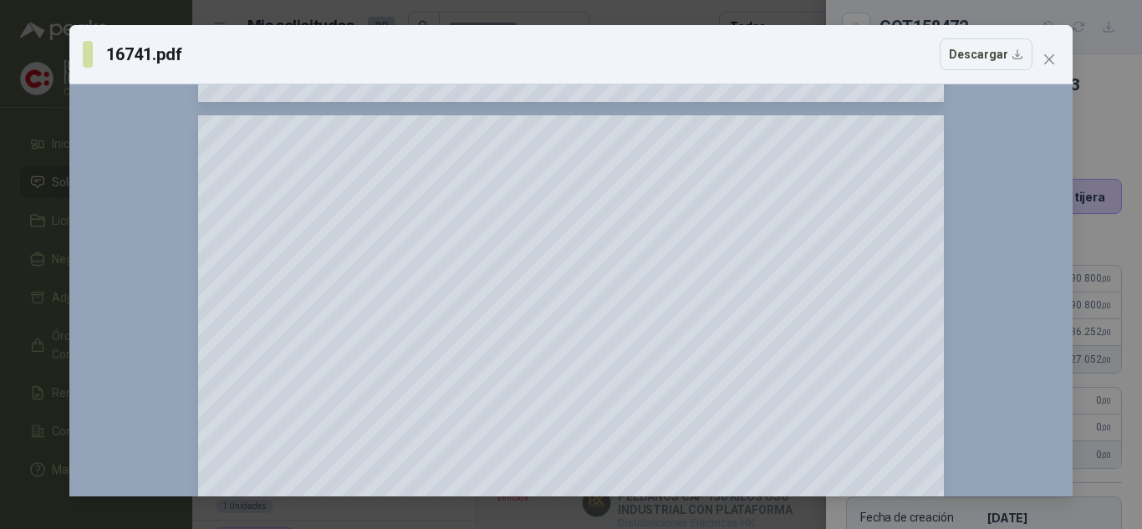
scroll to position [1218, 0]
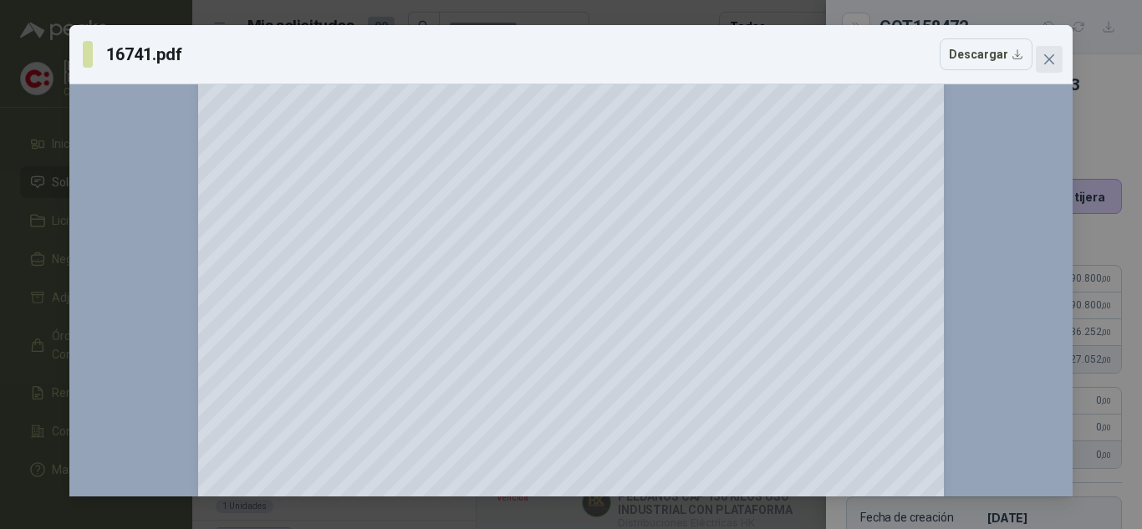
click at [1054, 55] on icon "close" at bounding box center [1049, 59] width 10 height 10
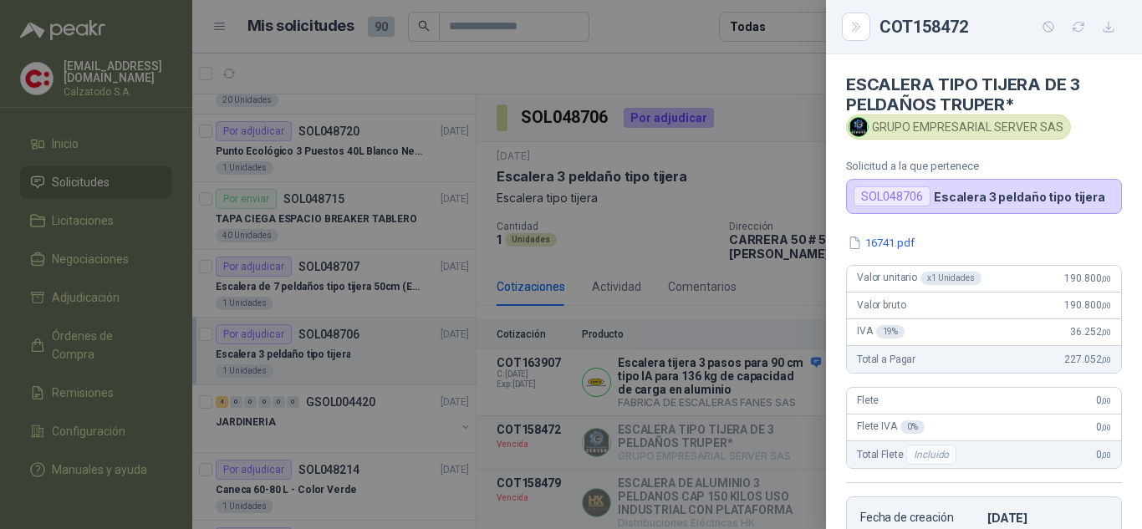
click at [721, 295] on div at bounding box center [571, 264] width 1142 height 529
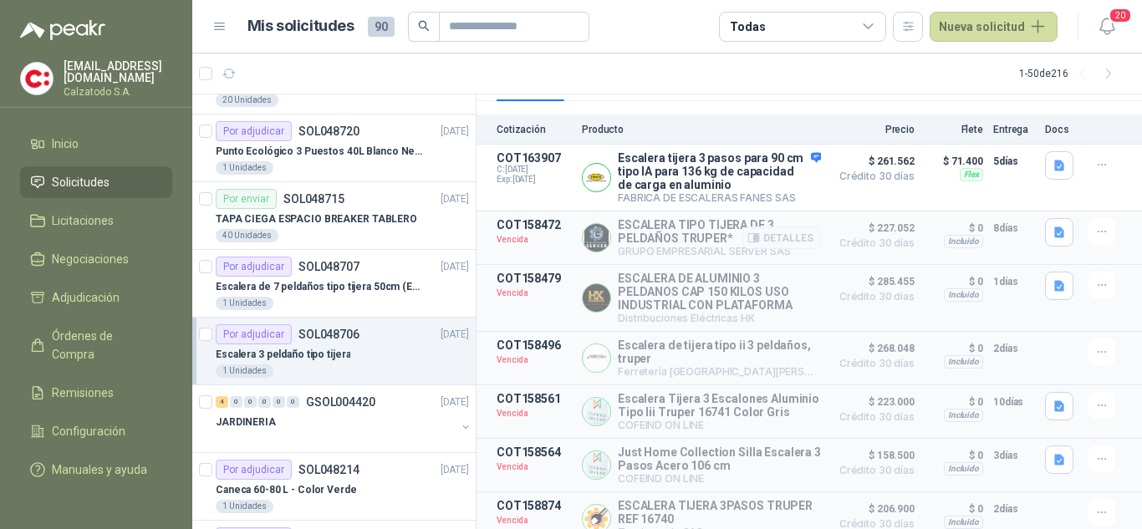
scroll to position [251, 0]
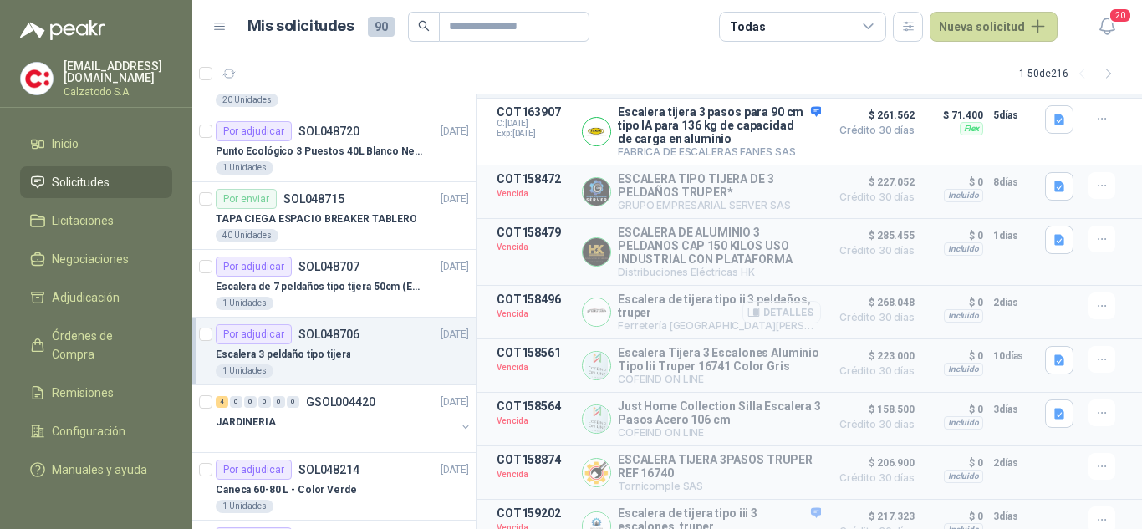
click at [785, 317] on button "Detalles" at bounding box center [781, 312] width 79 height 23
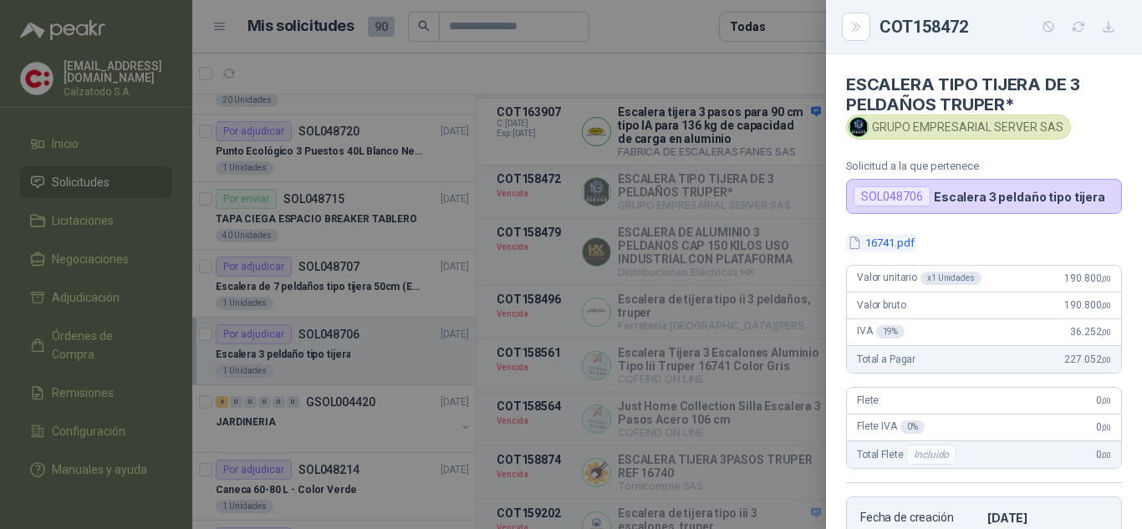
click at [916, 249] on button "16741.pdf" at bounding box center [881, 243] width 70 height 18
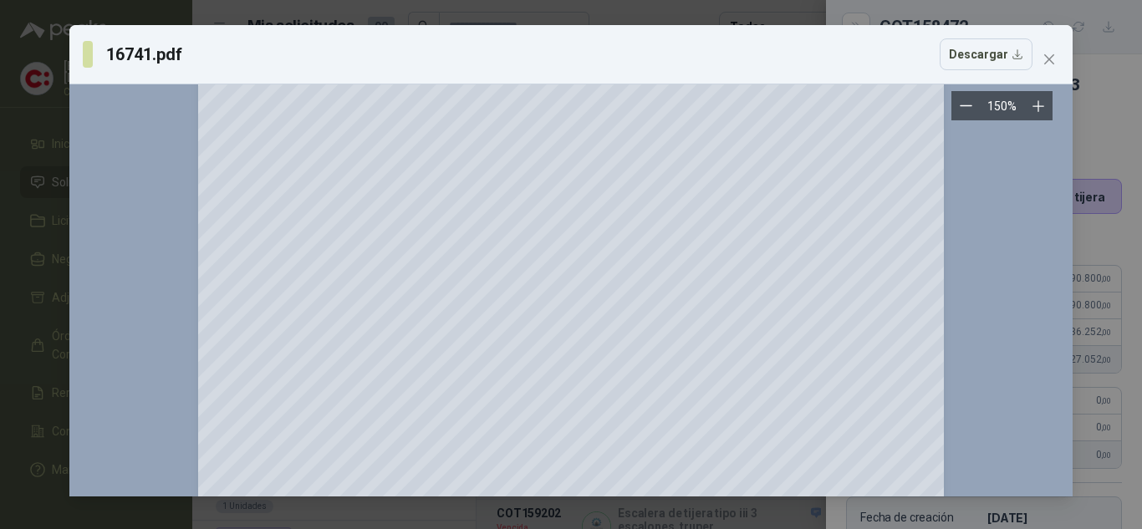
click at [1028, 216] on div at bounding box center [571, 475] width 976 height 1055
click at [1041, 54] on span "Close" at bounding box center [1048, 59] width 27 height 13
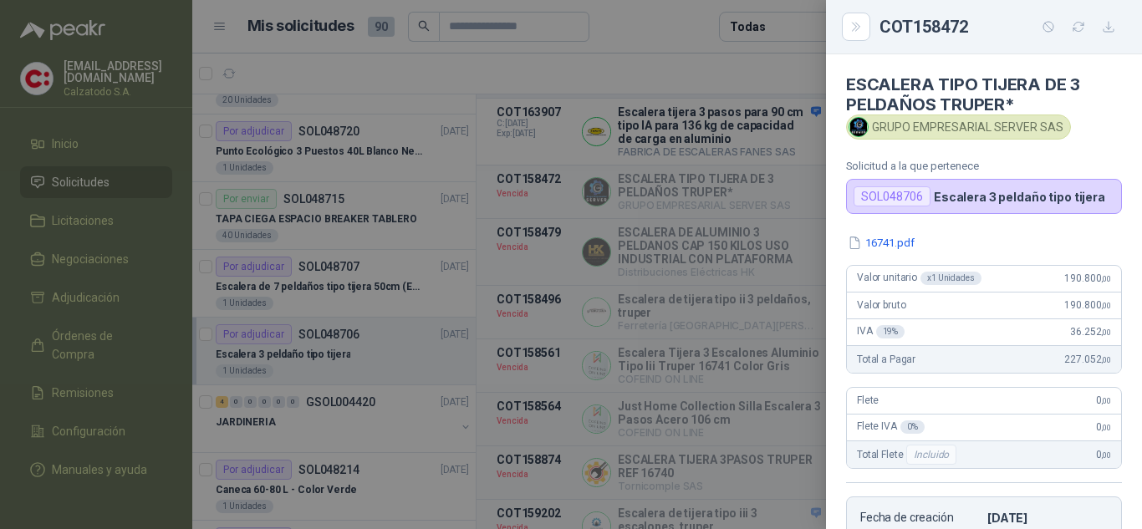
click at [649, 64] on div at bounding box center [571, 264] width 1142 height 529
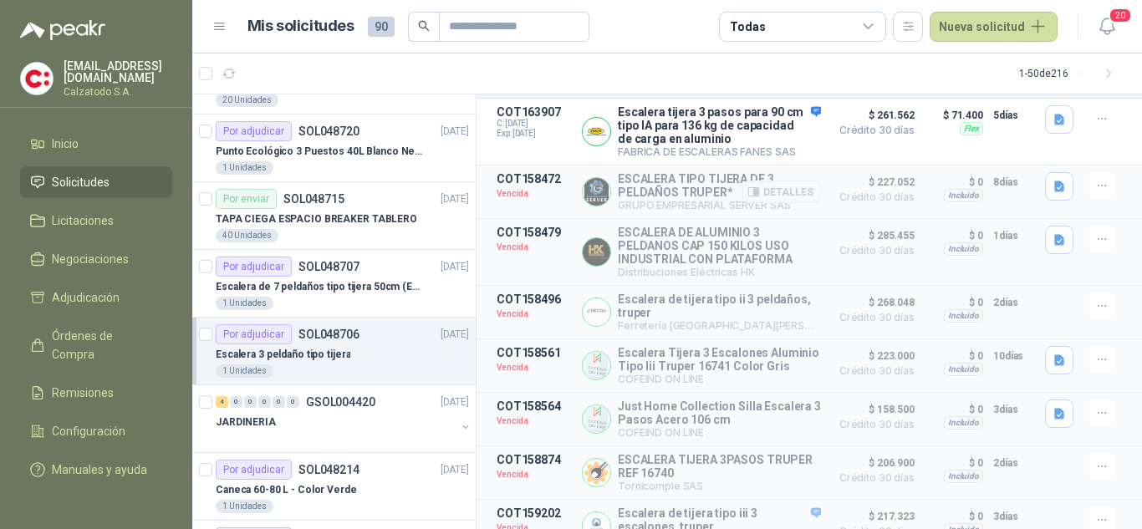
scroll to position [0, 0]
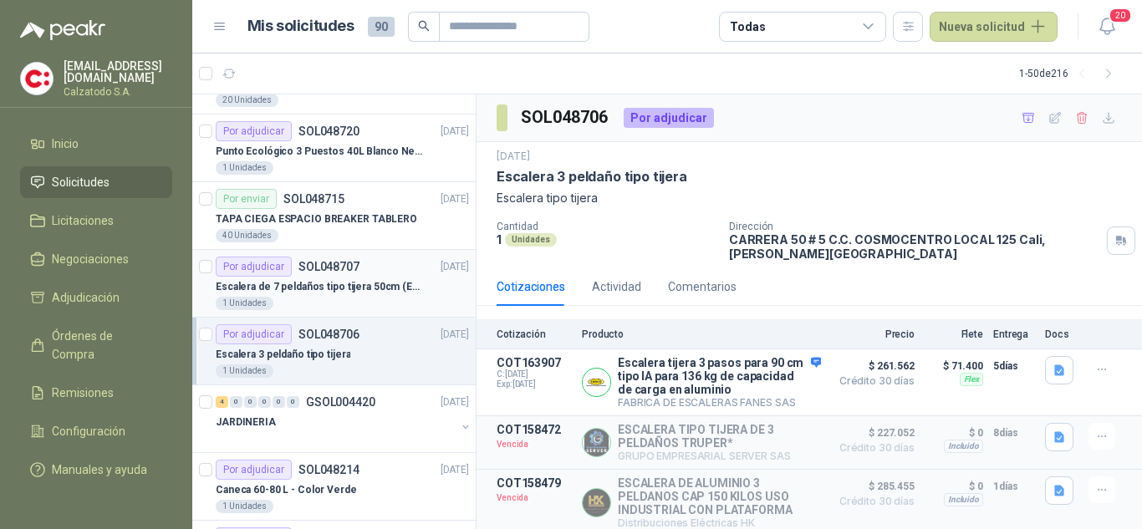
click at [364, 285] on p "Escalera de 7 peldaños tipo tijera 50cm (En apertura) para que se pueda abrir b…" at bounding box center [320, 287] width 208 height 16
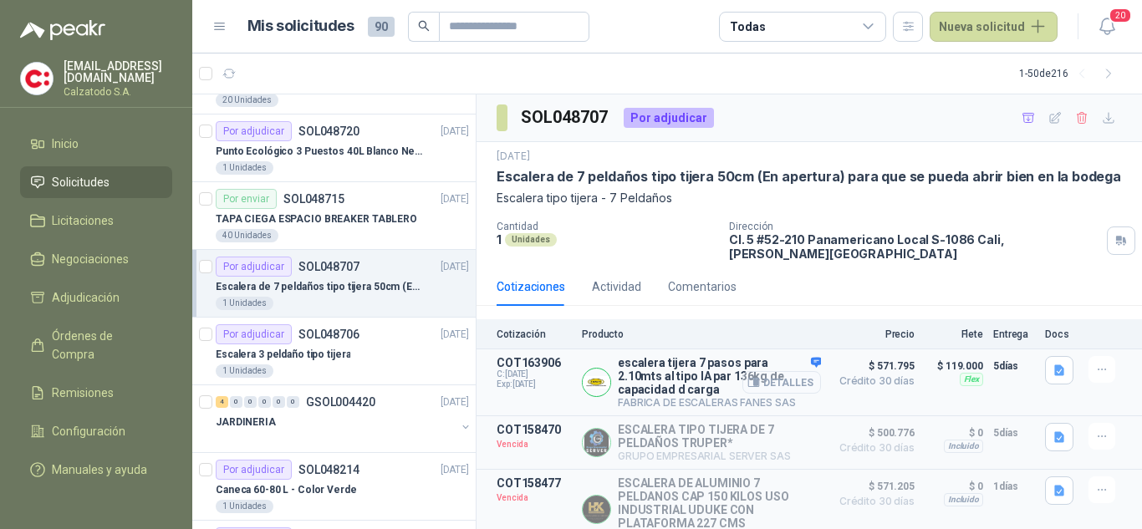
click at [790, 371] on button "Detalles" at bounding box center [781, 382] width 79 height 23
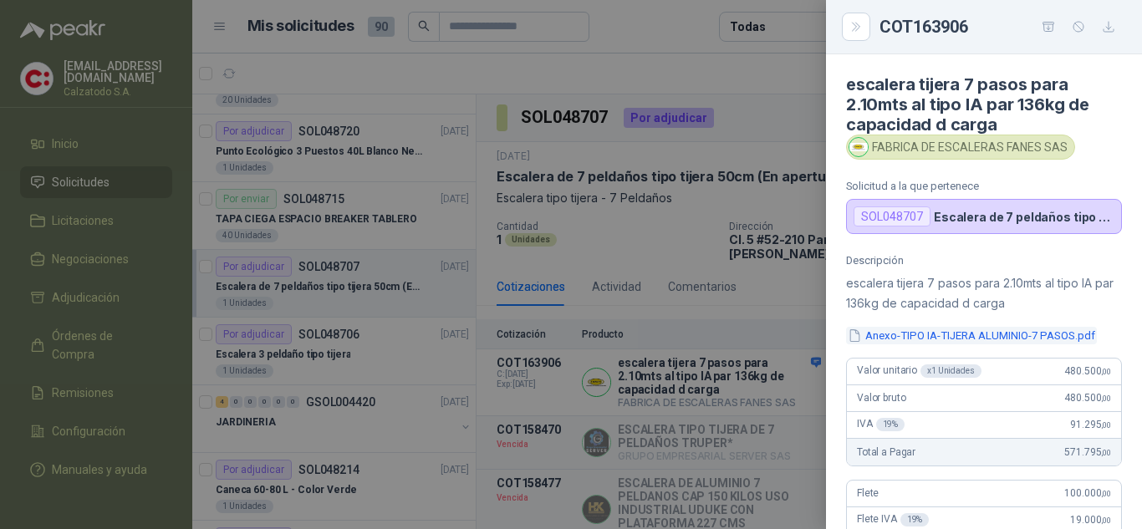
click at [943, 331] on button "Anexo-TIPO IA-TIJERA ALUMINIO-7 PASOS.pdf" at bounding box center [971, 336] width 251 height 18
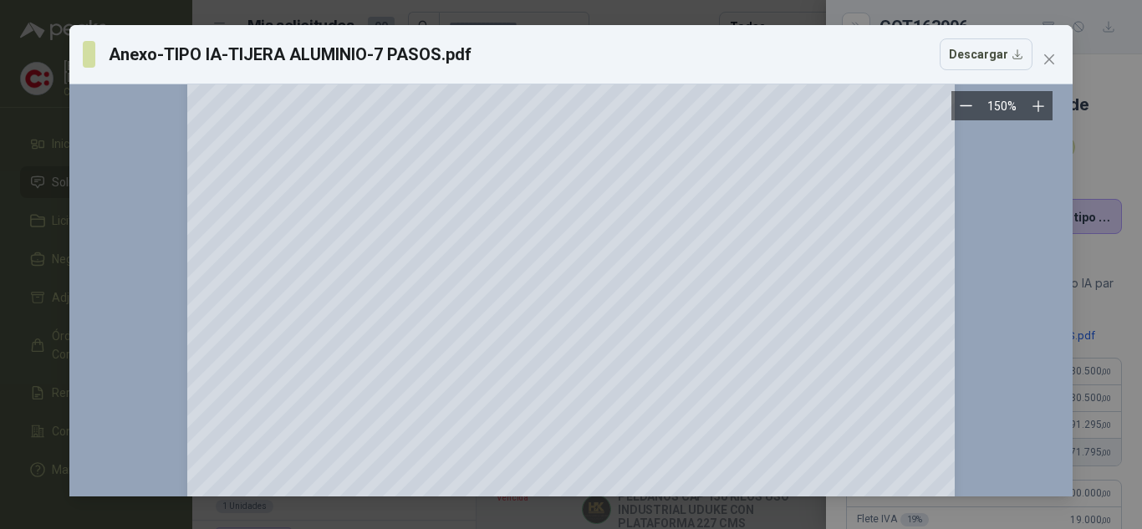
scroll to position [273, 0]
click at [1051, 59] on icon "close" at bounding box center [1048, 59] width 13 height 13
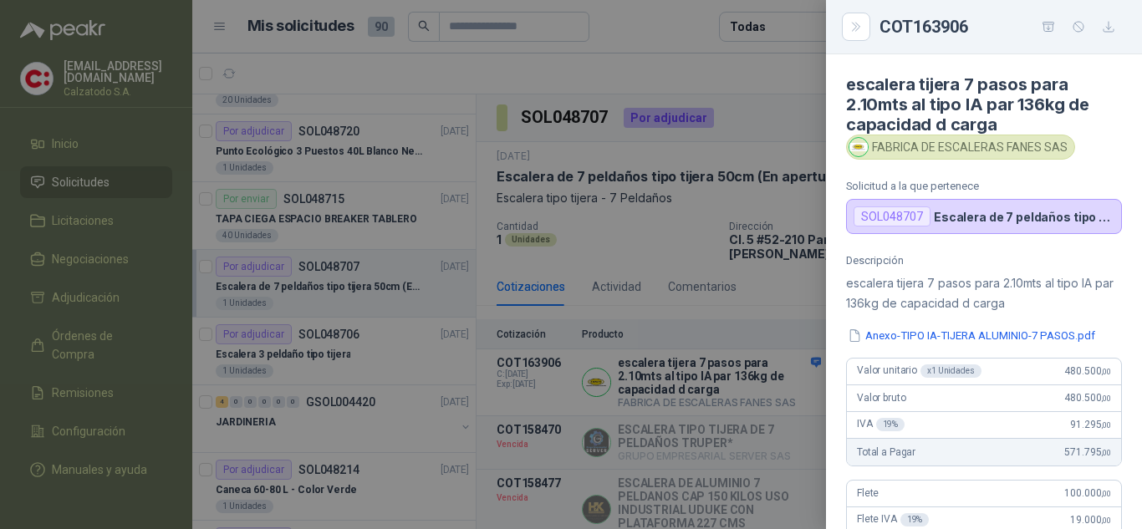
click at [724, 306] on div at bounding box center [571, 264] width 1142 height 529
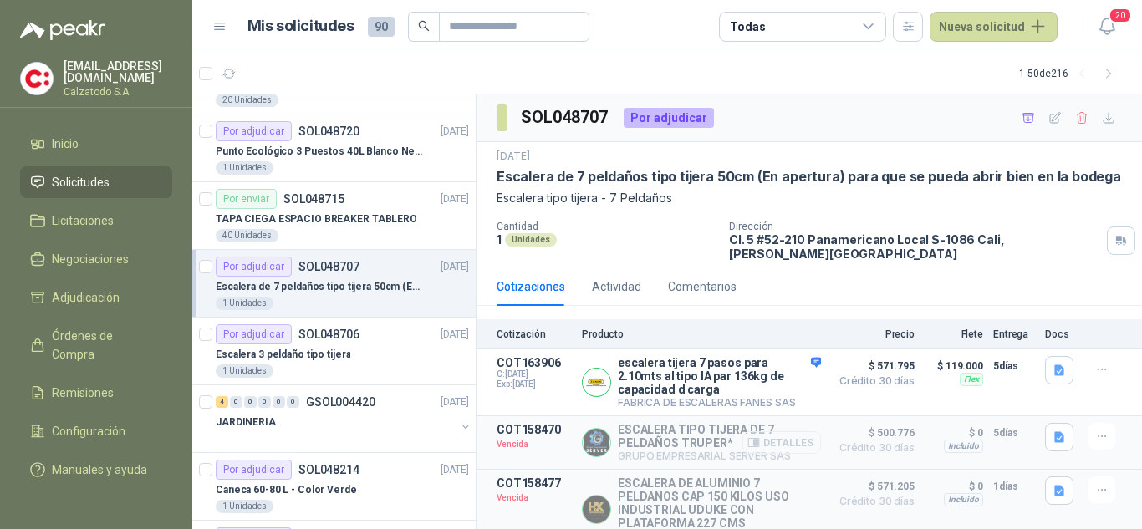
click at [778, 435] on button "Detalles" at bounding box center [781, 442] width 79 height 23
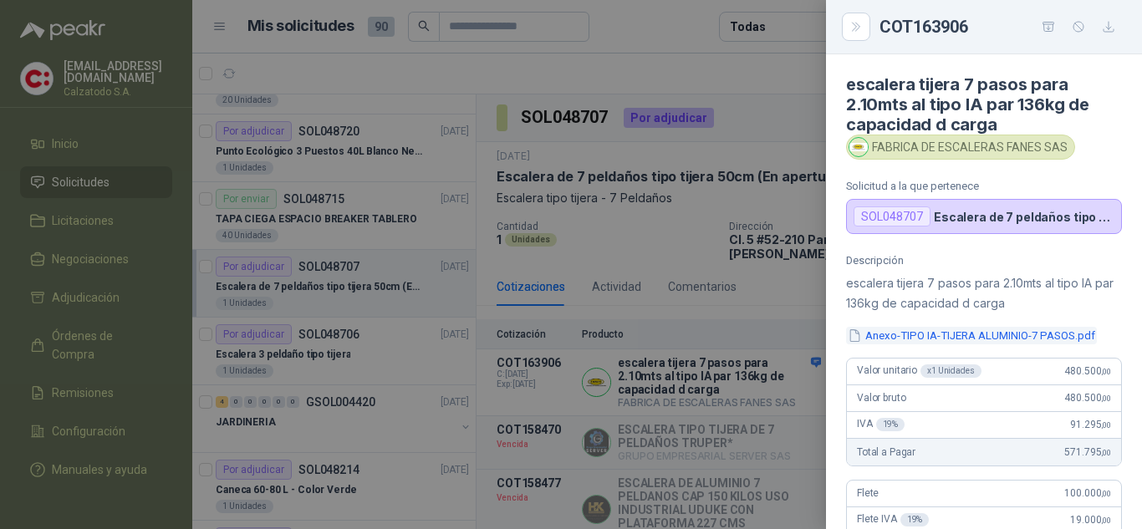
click at [975, 333] on button "Anexo-TIPO IA-TIJERA ALUMINIO-7 PASOS.pdf" at bounding box center [971, 336] width 251 height 18
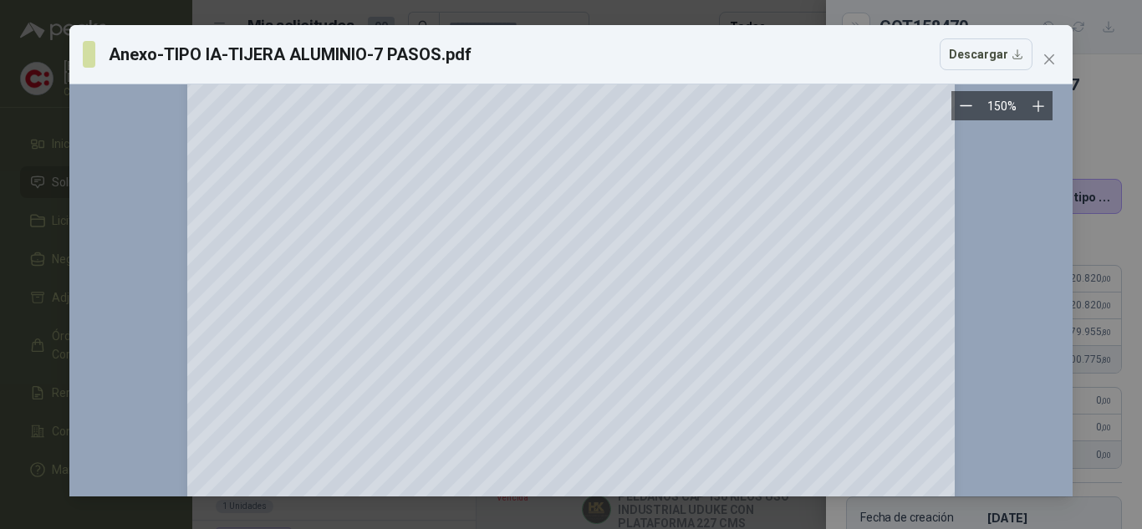
scroll to position [357, 0]
click at [1044, 61] on icon "close" at bounding box center [1048, 59] width 13 height 13
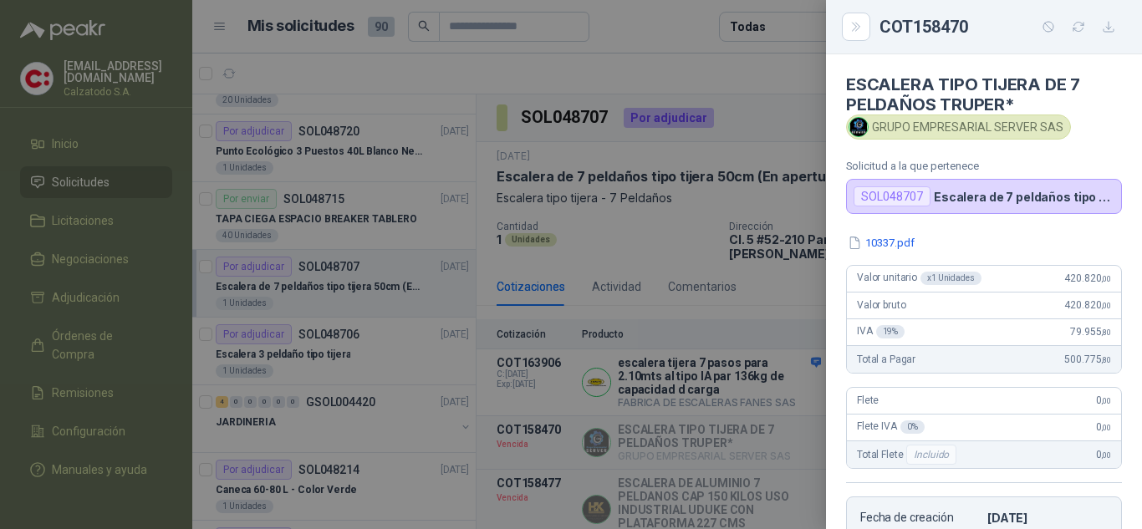
click at [728, 288] on div at bounding box center [571, 264] width 1142 height 529
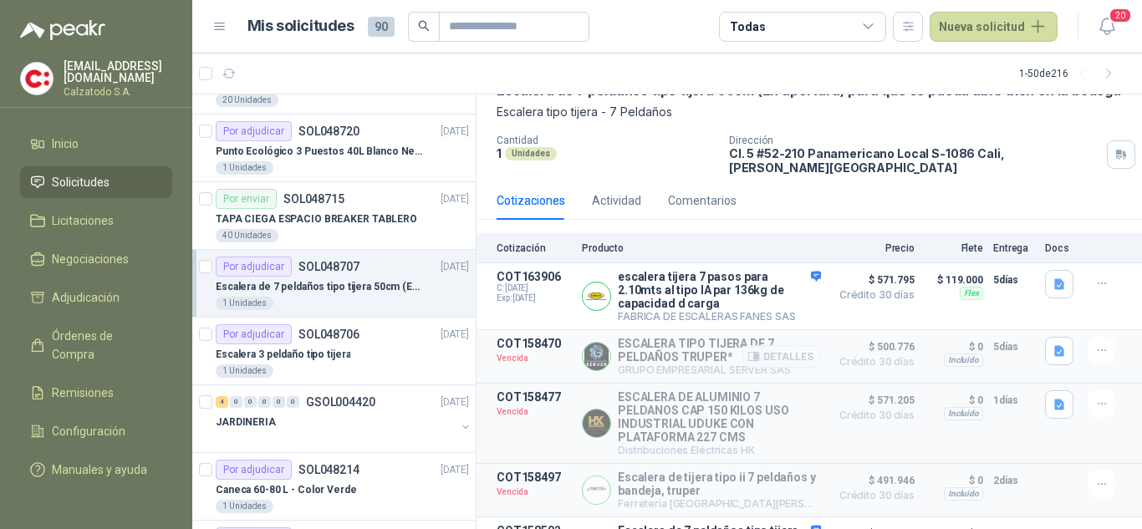
scroll to position [167, 0]
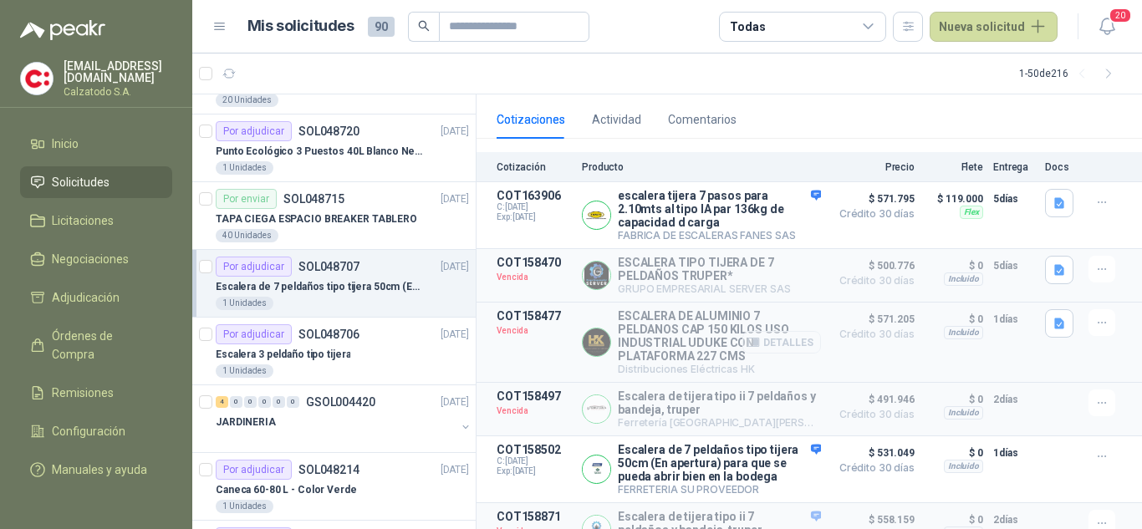
click at [766, 331] on button "Detalles" at bounding box center [781, 342] width 79 height 23
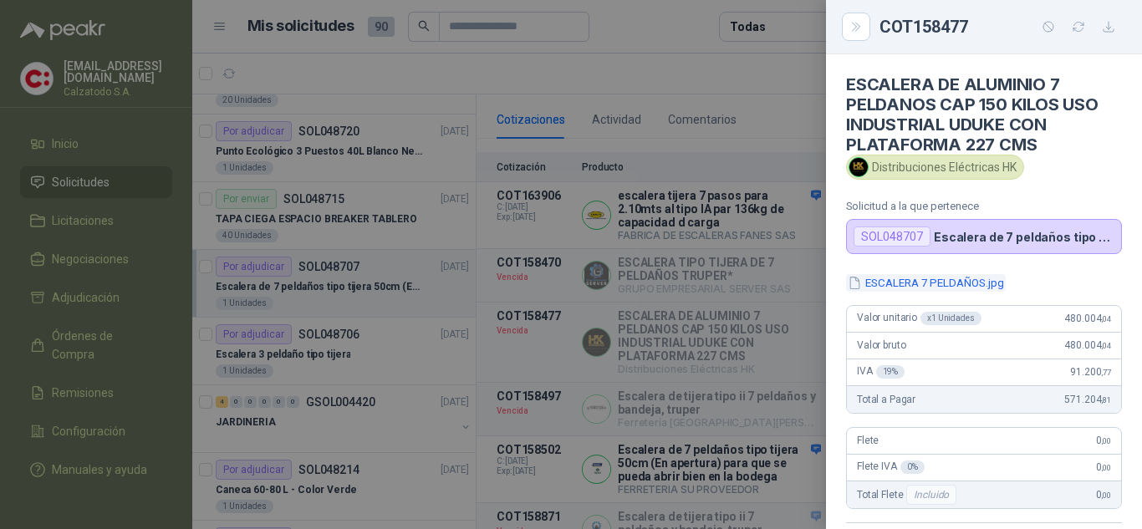
click at [919, 284] on button "ESCALERA 7 PELDAÑOS.jpg" at bounding box center [926, 283] width 160 height 18
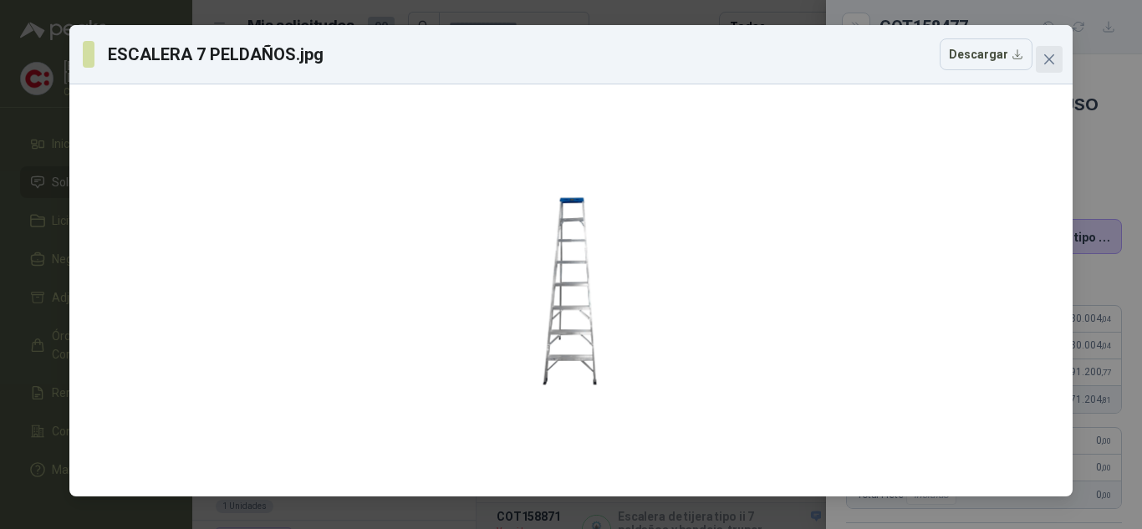
click at [1058, 61] on span "Close" at bounding box center [1048, 59] width 27 height 13
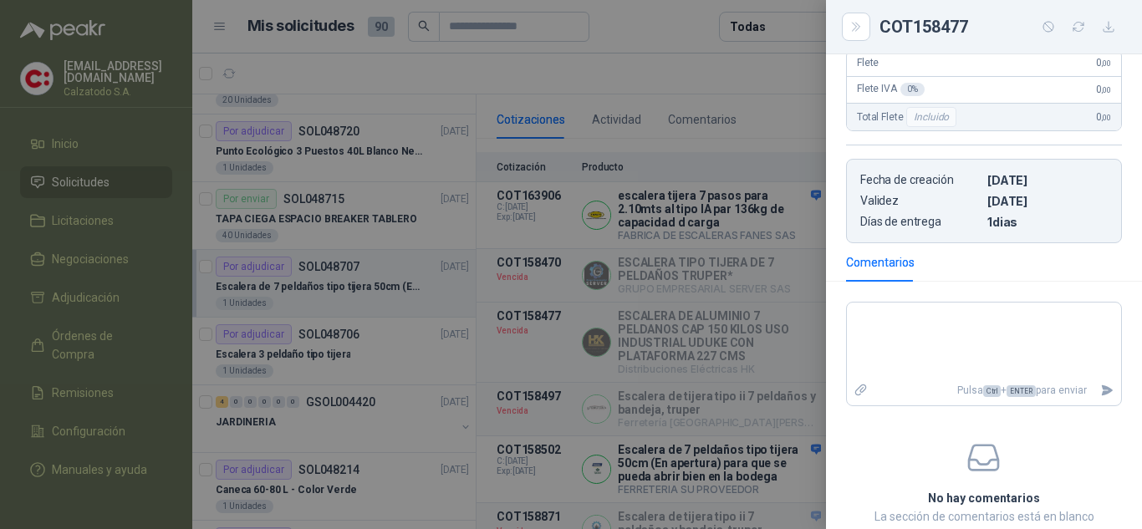
scroll to position [309, 0]
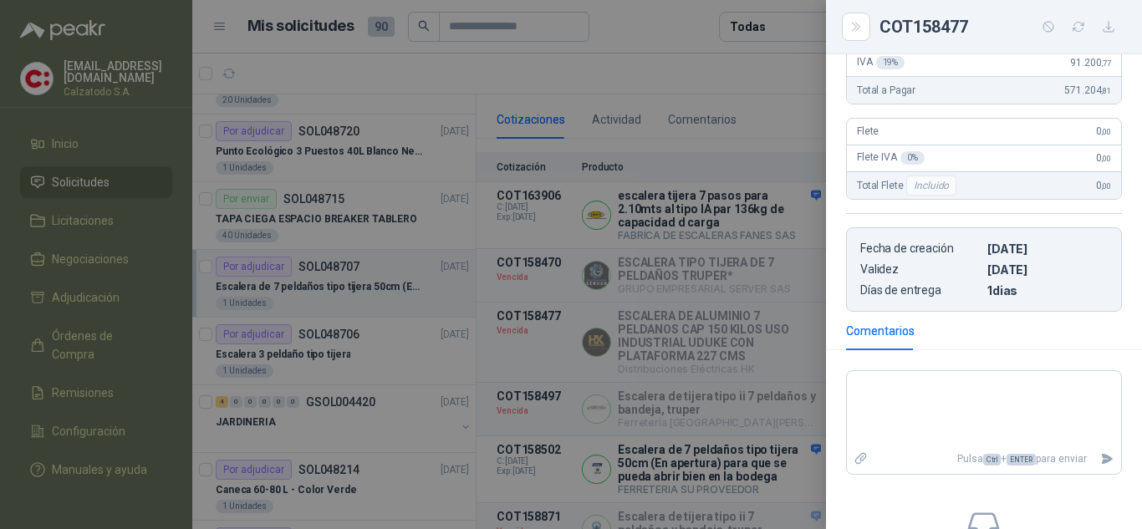
click at [748, 384] on div at bounding box center [571, 264] width 1142 height 529
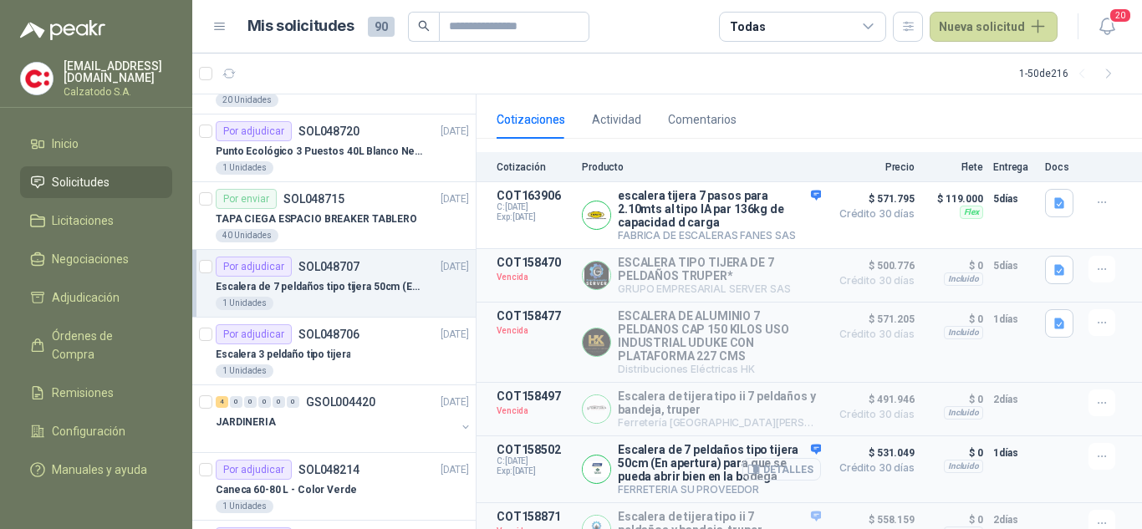
click at [784, 470] on button "Detalles" at bounding box center [781, 469] width 79 height 23
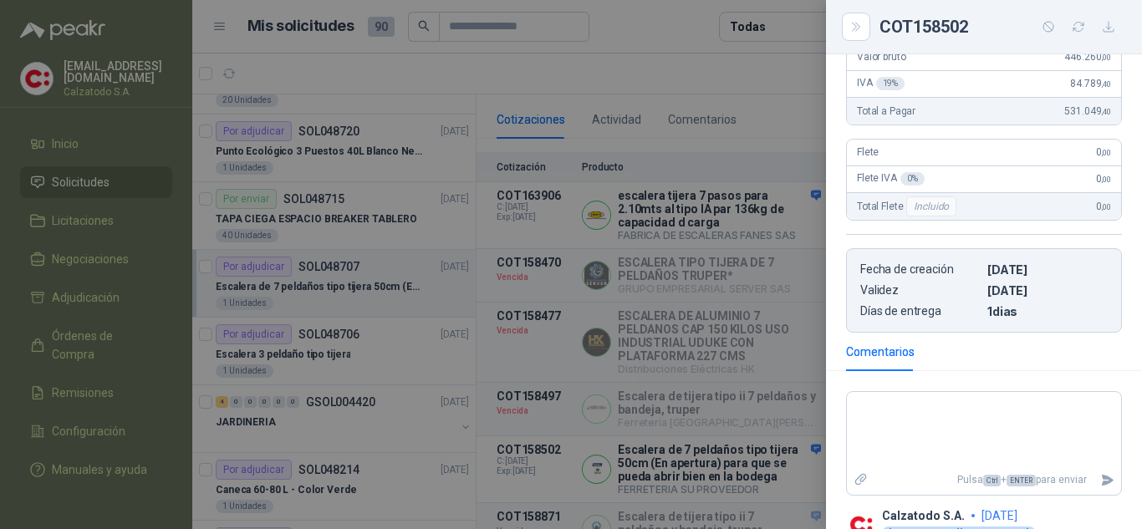
scroll to position [0, 0]
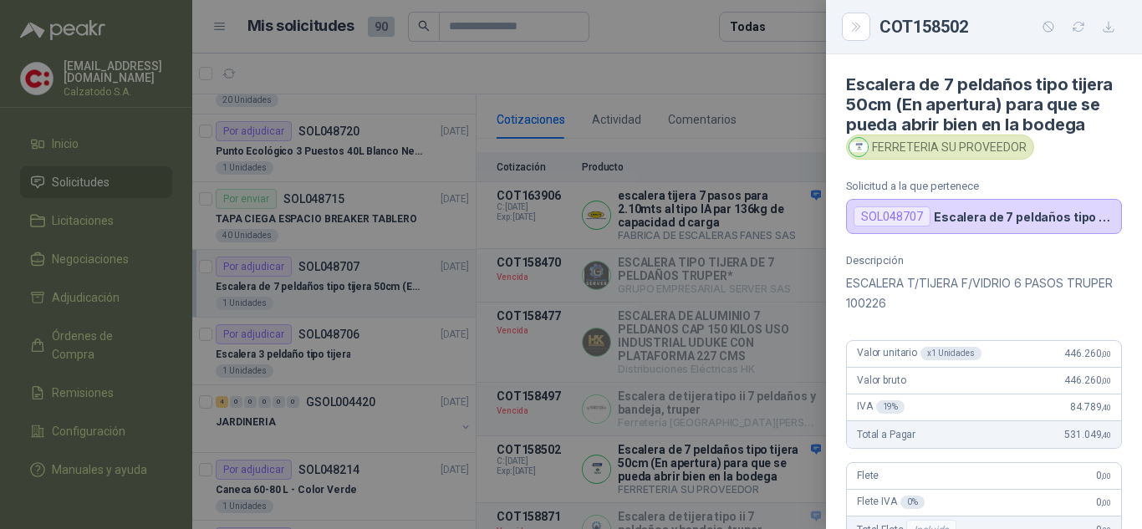
click at [802, 364] on div at bounding box center [571, 264] width 1142 height 529
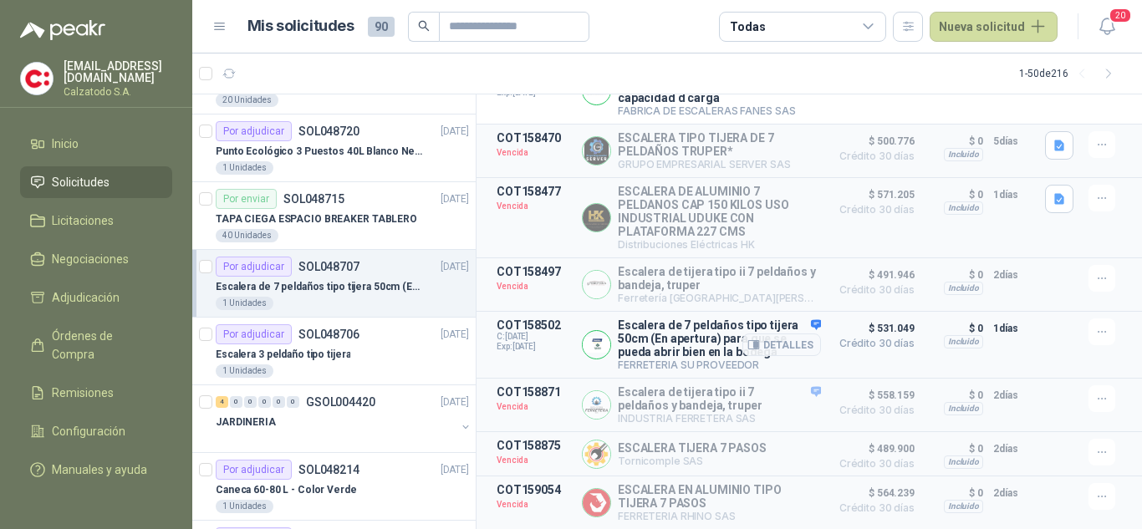
scroll to position [296, 0]
click at [788, 446] on button "Detalles" at bounding box center [781, 454] width 79 height 23
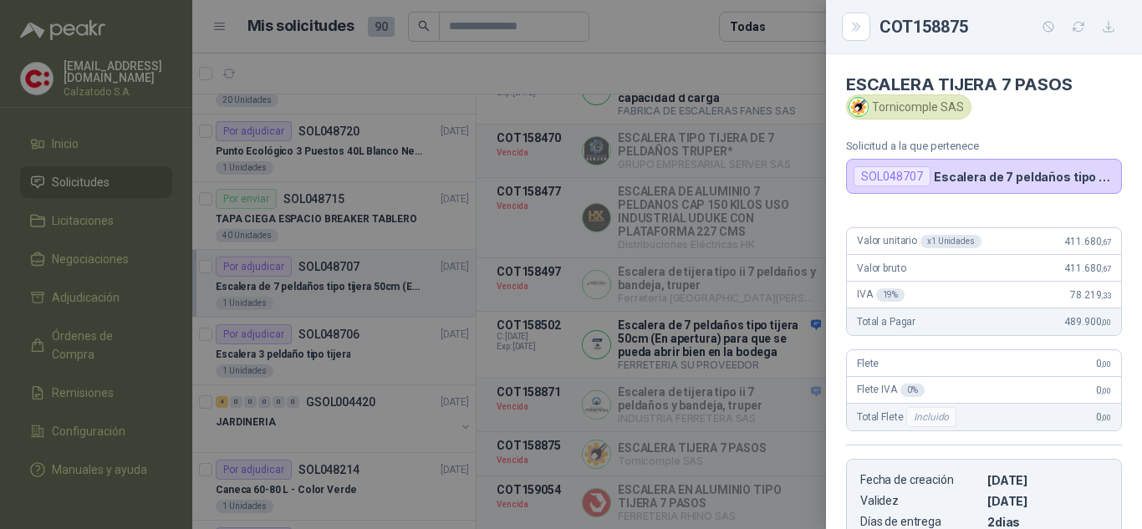
scroll to position [251, 0]
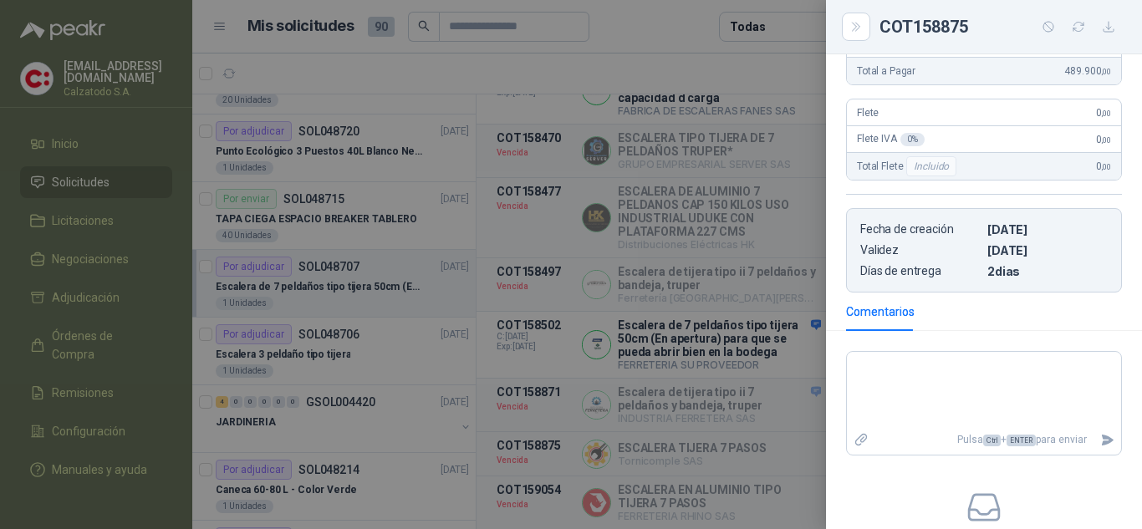
click at [719, 275] on div at bounding box center [571, 264] width 1142 height 529
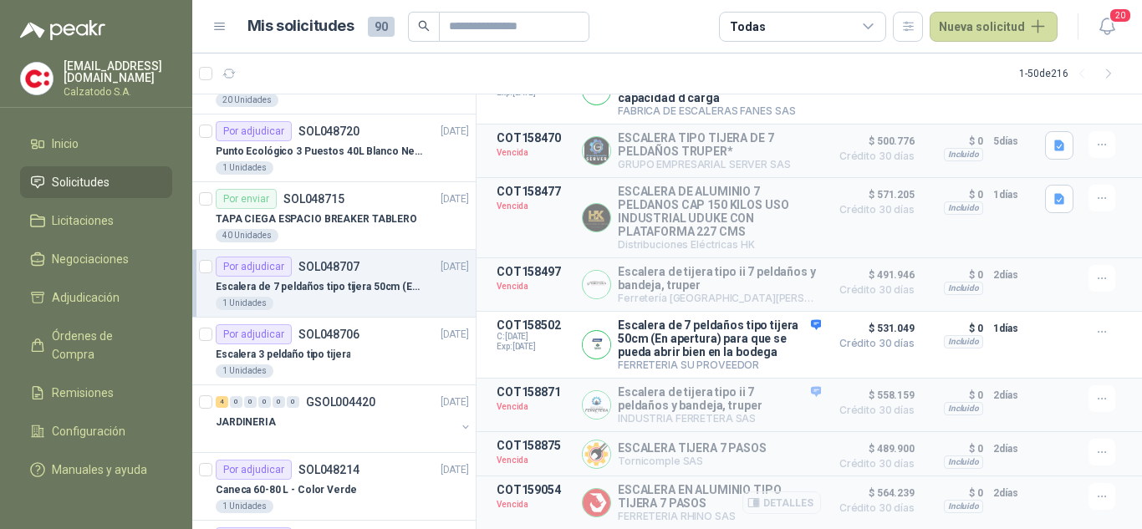
click at [791, 501] on button "Detalles" at bounding box center [781, 502] width 79 height 23
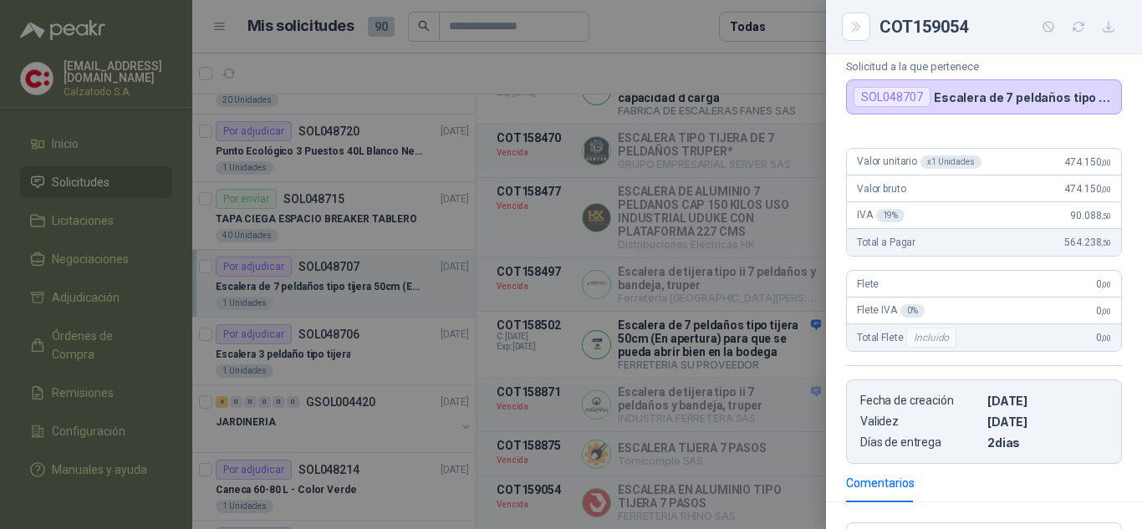
scroll to position [0, 0]
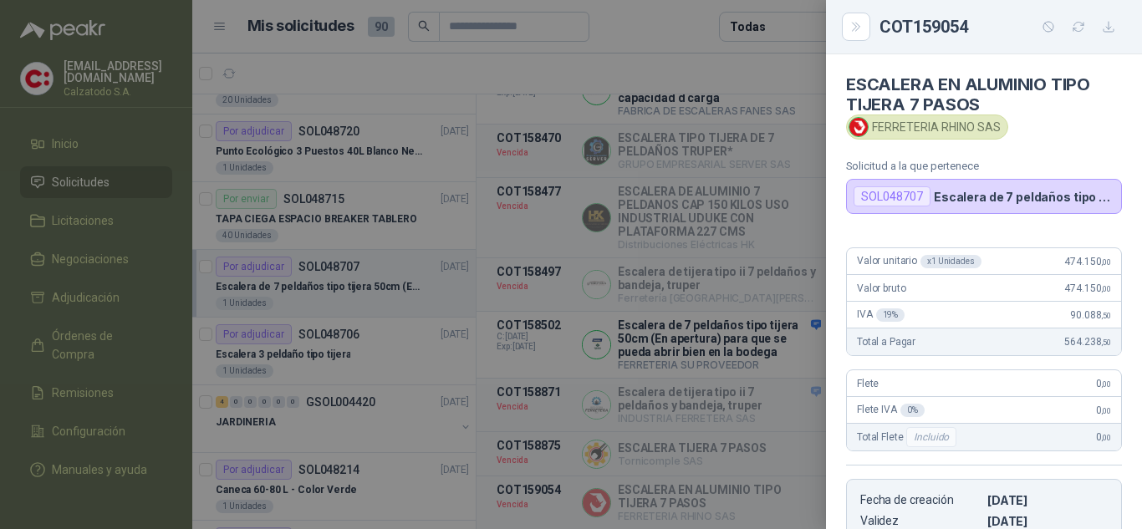
click at [768, 228] on div at bounding box center [571, 264] width 1142 height 529
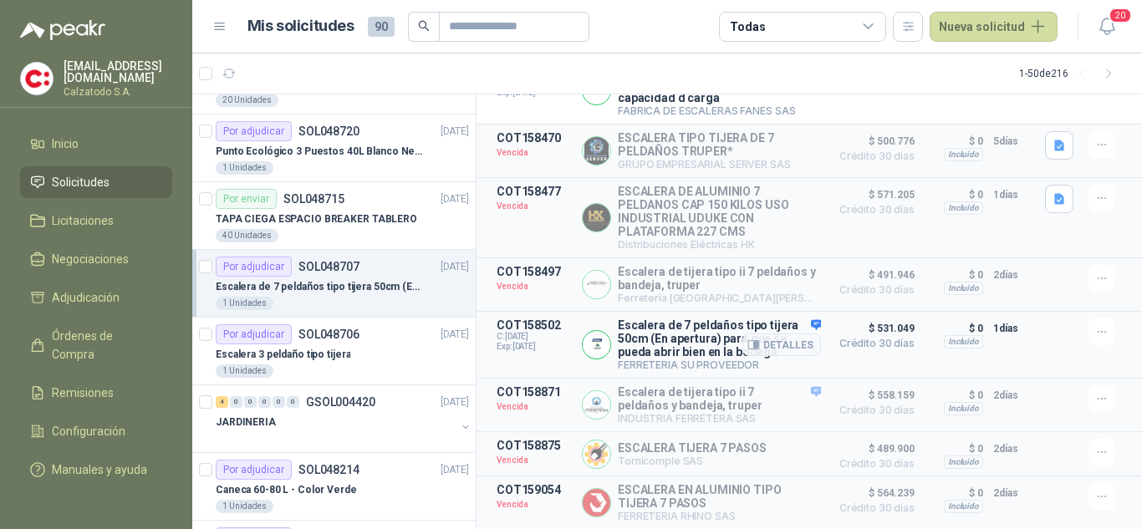
click at [806, 320] on div "Detalles" at bounding box center [781, 344] width 79 height 53
click at [783, 343] on button "Detalles" at bounding box center [781, 344] width 79 height 23
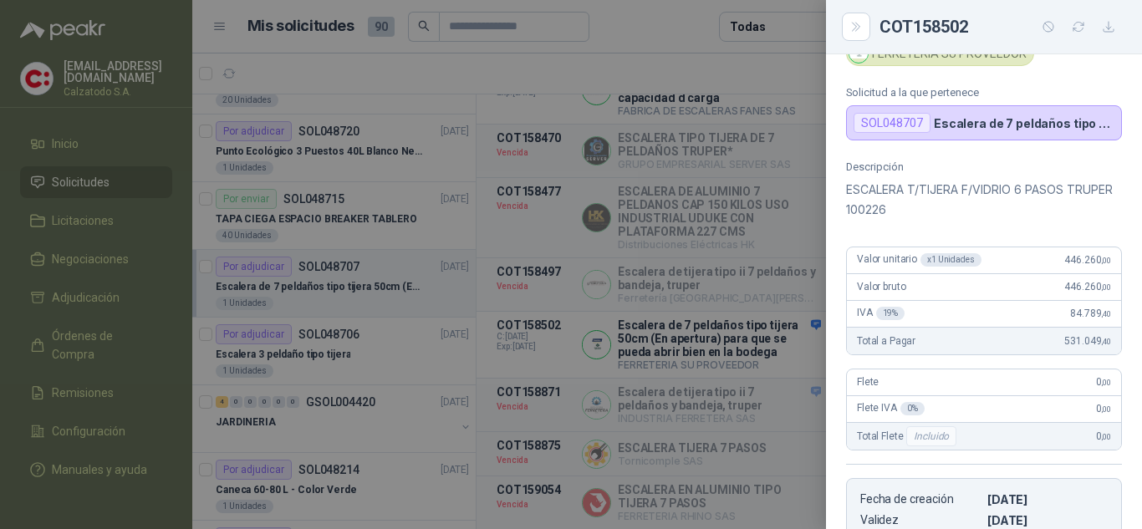
scroll to position [64, 0]
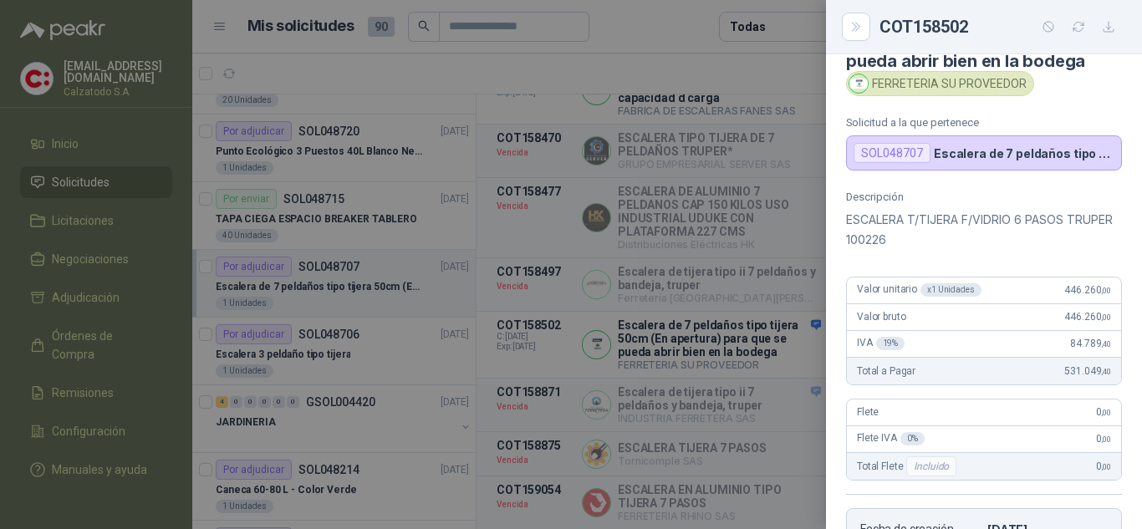
click at [761, 257] on div at bounding box center [571, 264] width 1142 height 529
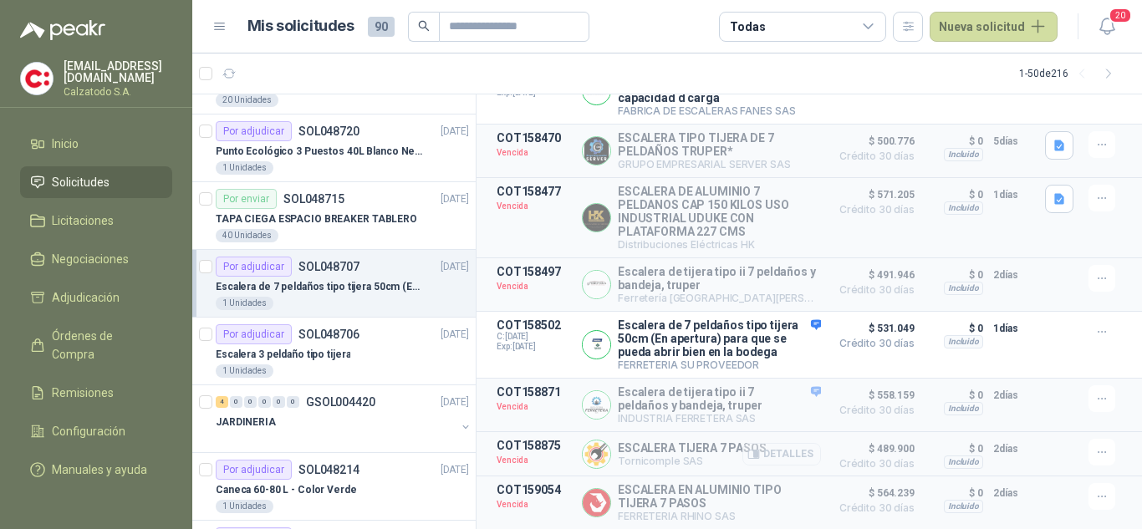
click at [790, 453] on button "Detalles" at bounding box center [781, 454] width 79 height 23
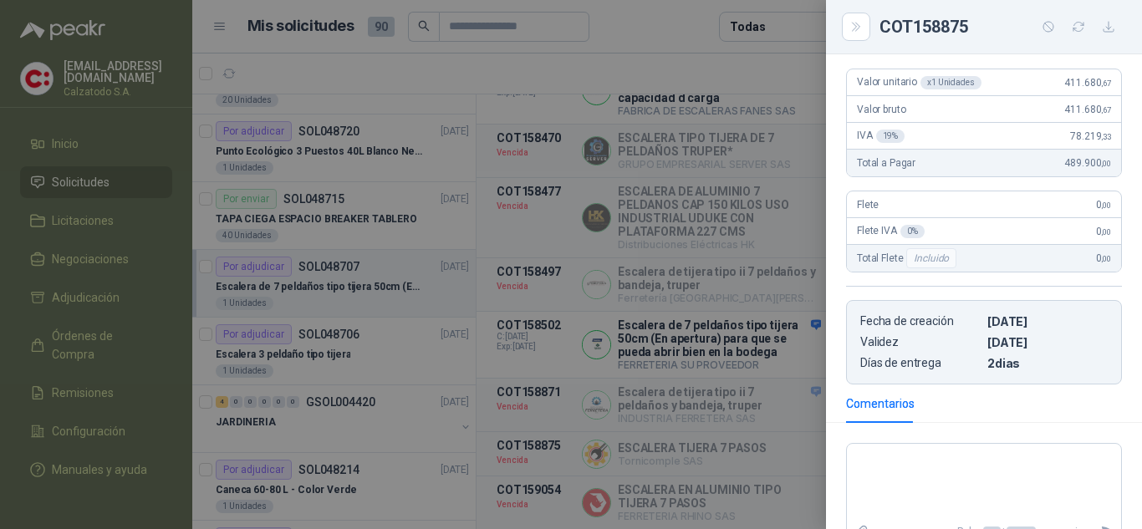
scroll to position [334, 0]
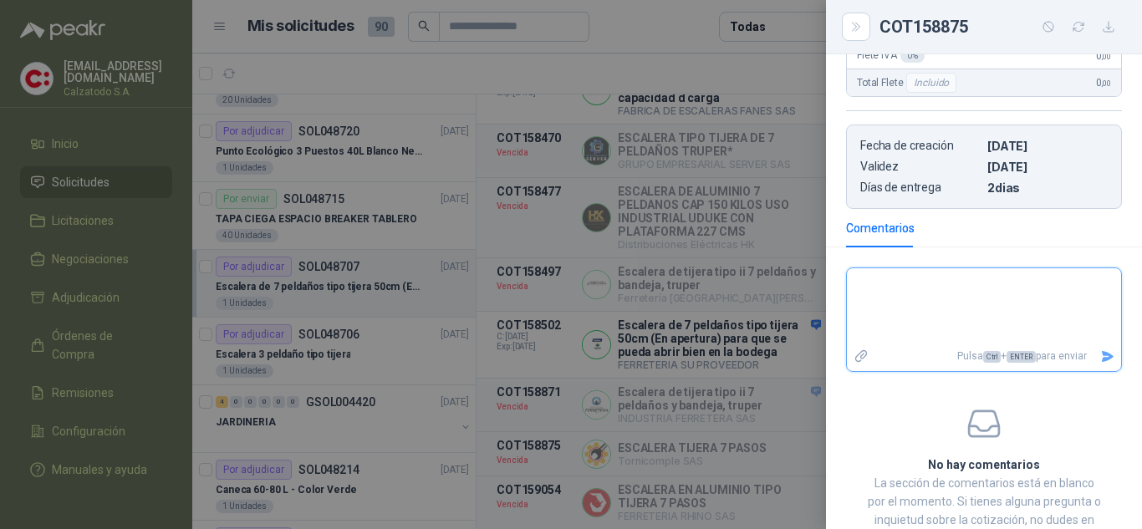
click at [964, 302] on textarea at bounding box center [984, 307] width 274 height 70
type textarea "*"
type textarea "**"
type textarea "***"
type textarea "****"
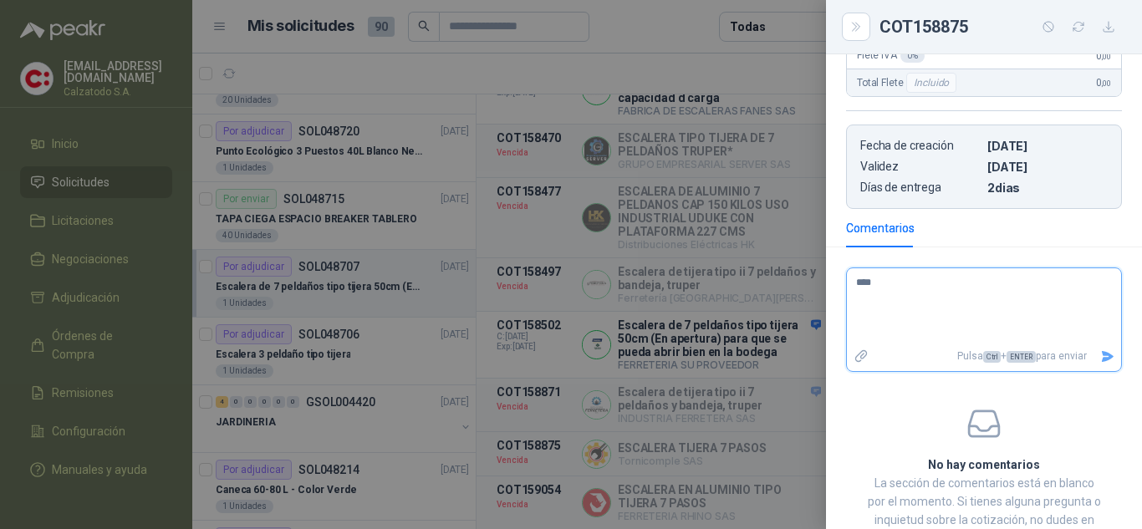
type textarea "*****"
type textarea "******"
type textarea "********"
type textarea "*********"
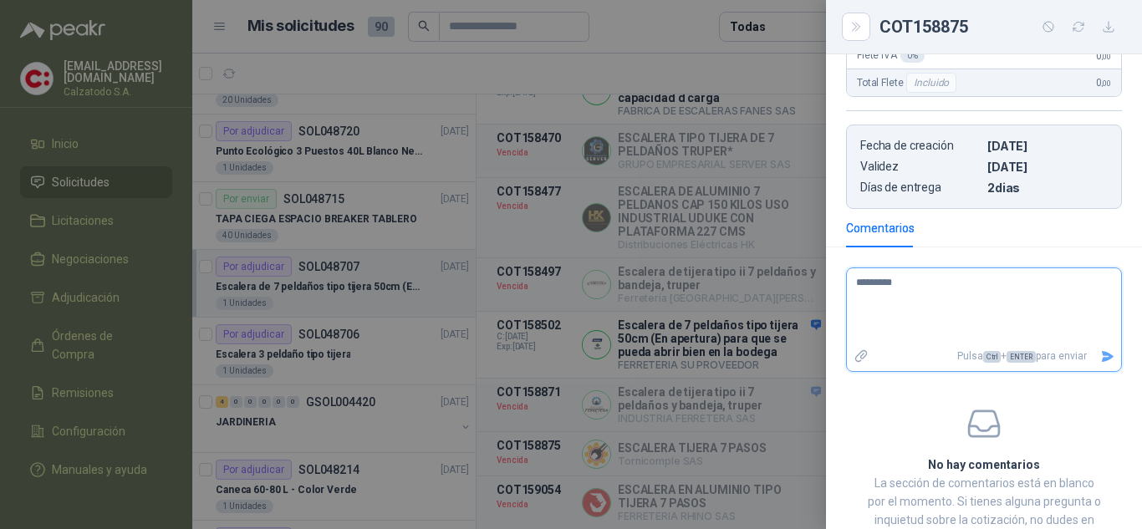
type textarea "**********"
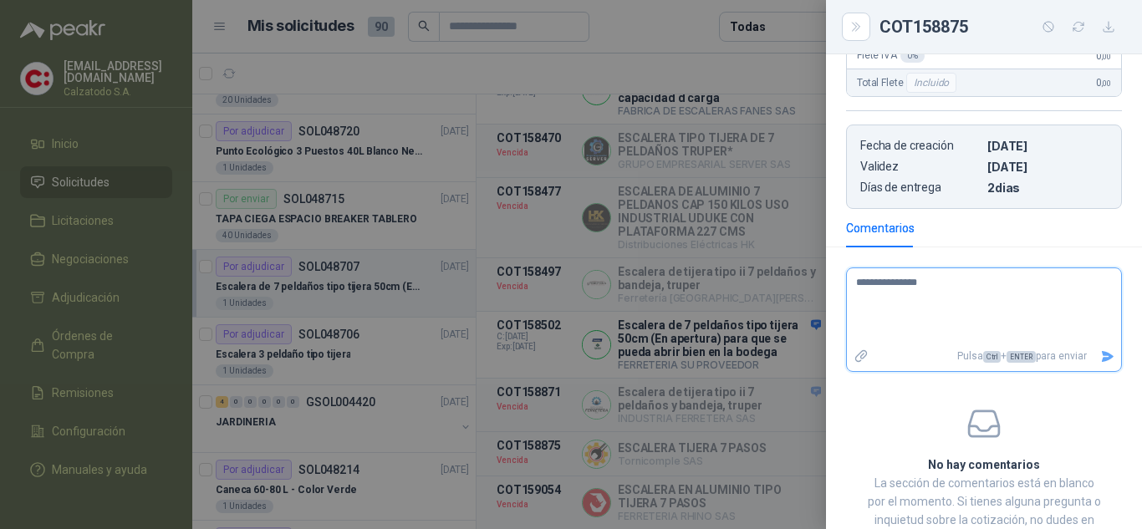
type textarea "**********"
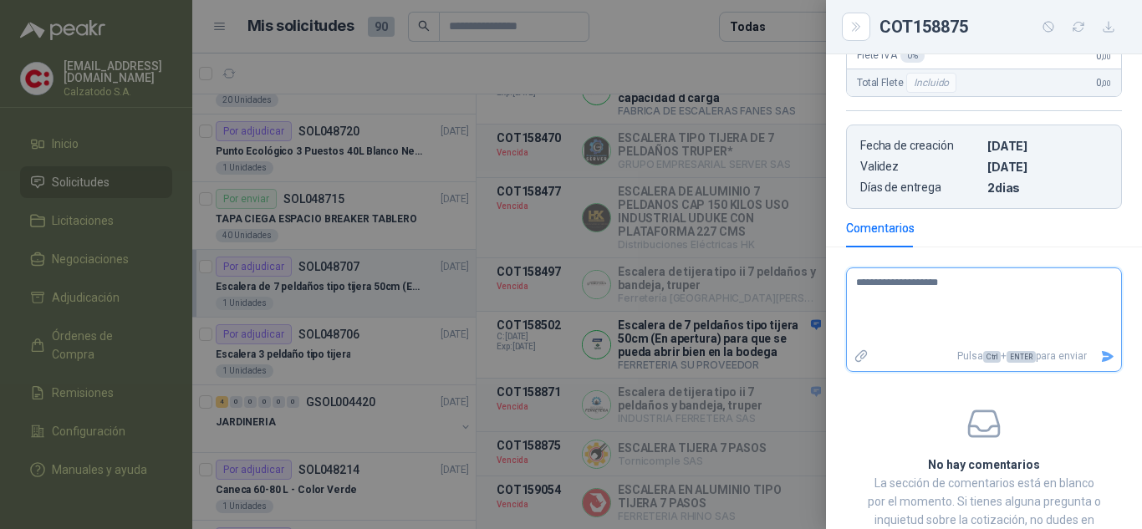
type textarea "**********"
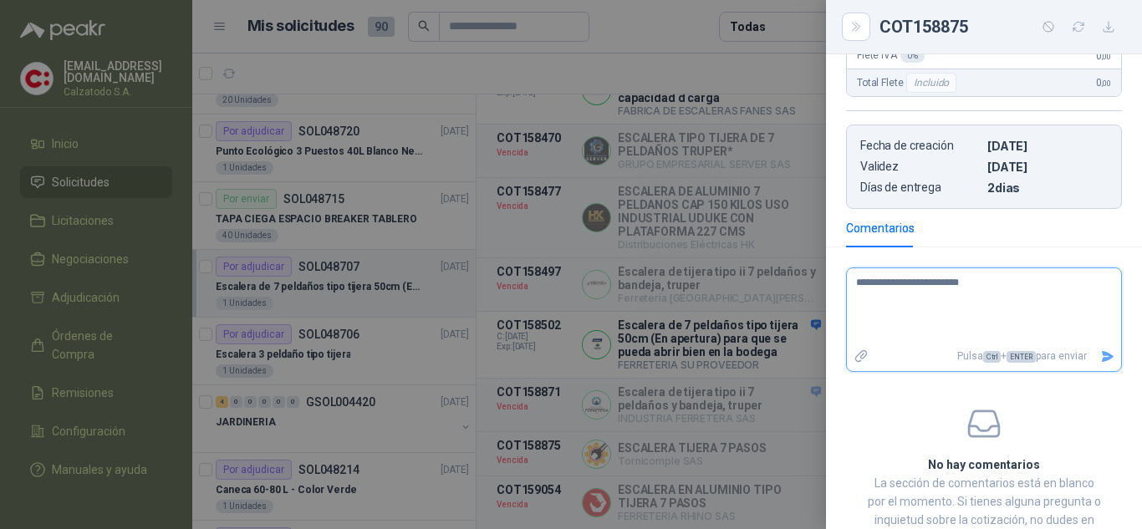
type textarea "**********"
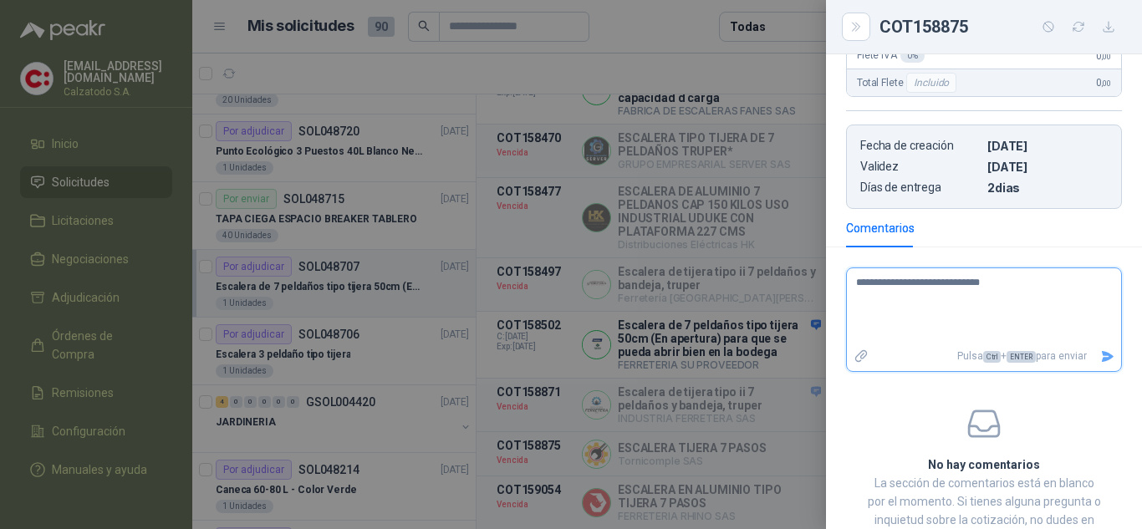
type textarea "**********"
click at [1100, 357] on icon "Enviar" at bounding box center [1107, 356] width 14 height 14
click at [137, 221] on div at bounding box center [571, 264] width 1142 height 529
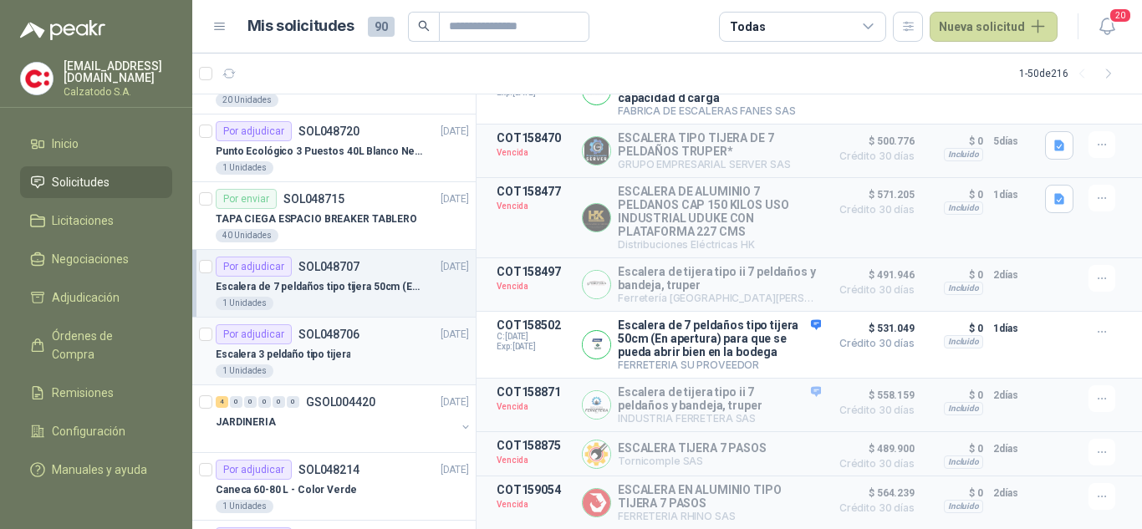
click at [302, 343] on div "Por adjudicar SOL048706" at bounding box center [288, 334] width 144 height 20
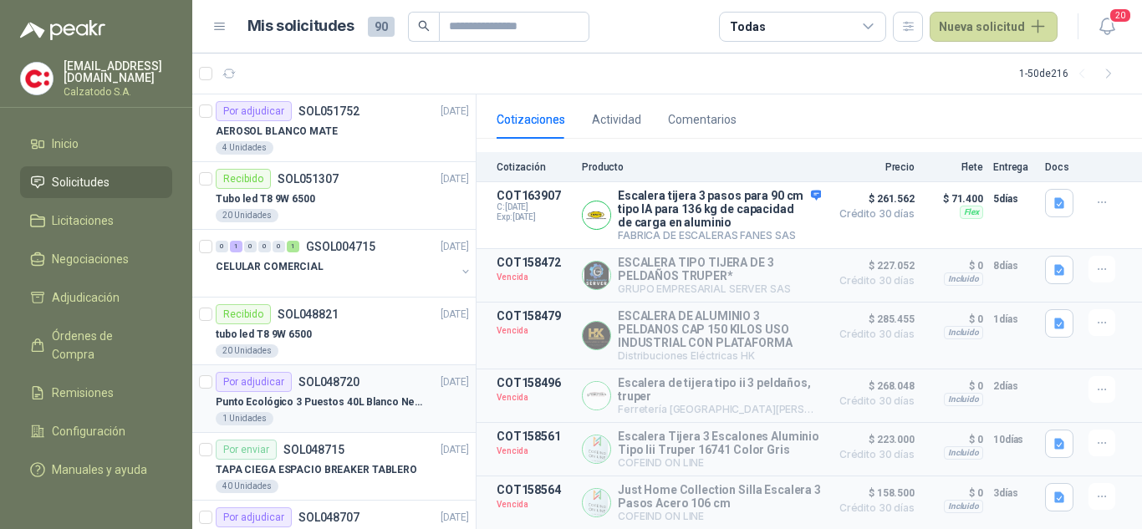
click at [338, 389] on div "Por adjudicar SOL048720" at bounding box center [288, 382] width 144 height 20
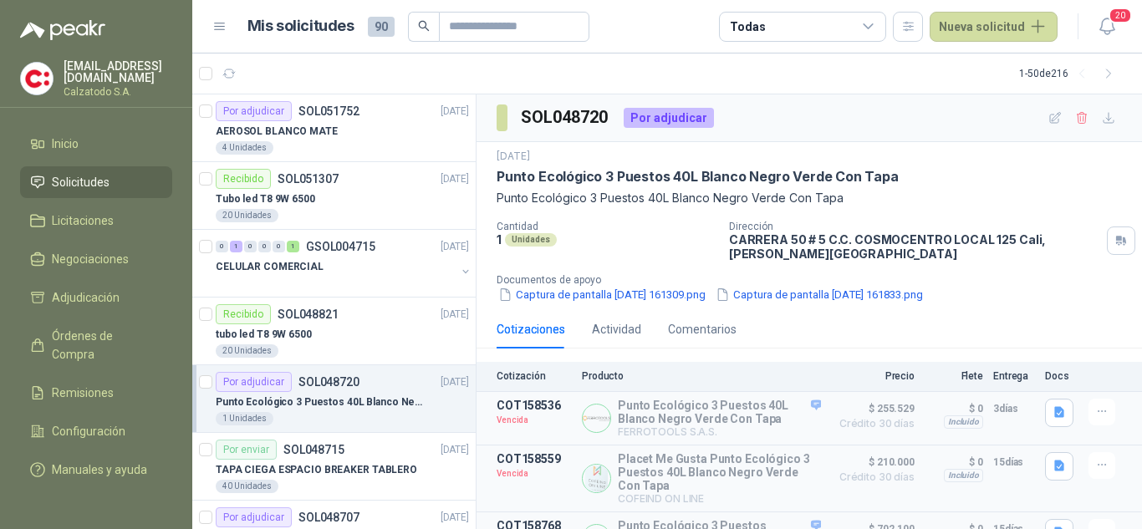
scroll to position [152, 0]
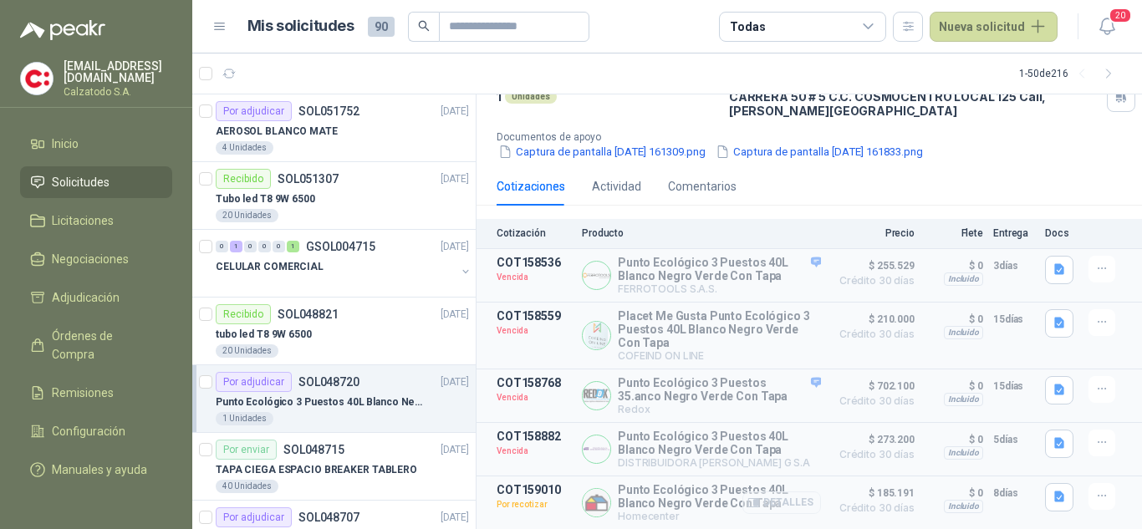
click at [769, 501] on button "Detalles" at bounding box center [781, 502] width 79 height 23
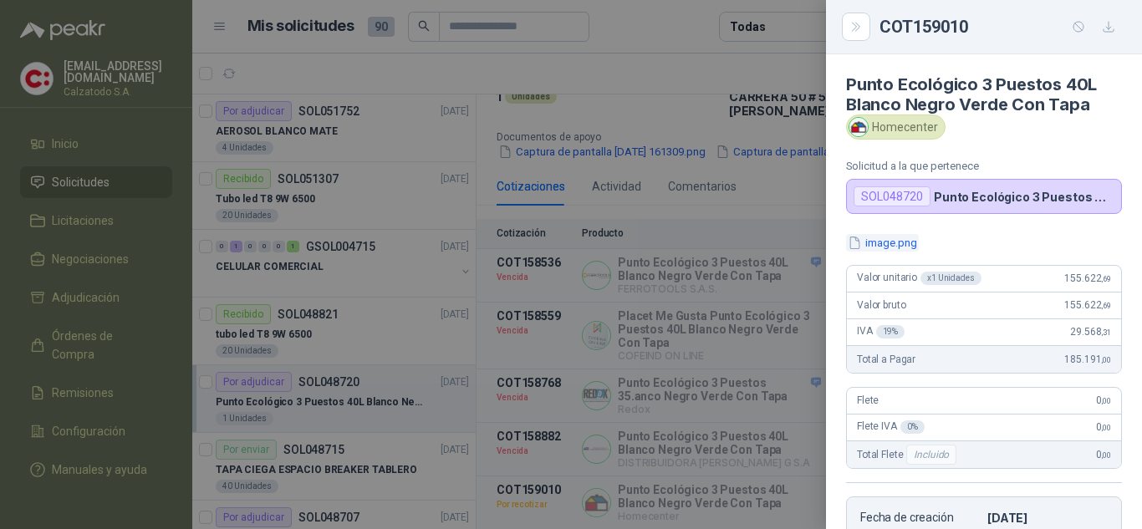
click at [898, 242] on button "image.png" at bounding box center [882, 243] width 73 height 18
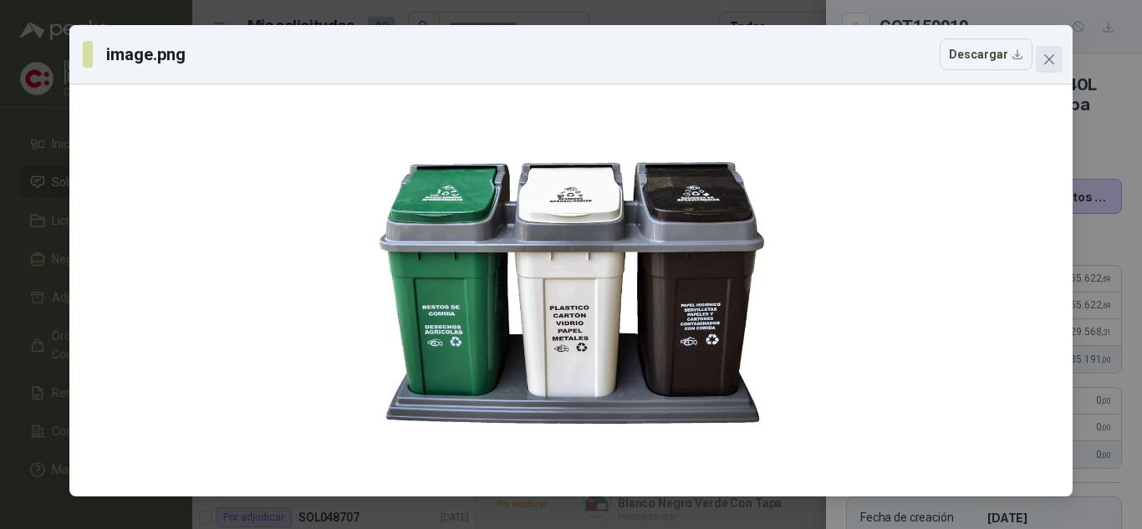
click at [1047, 57] on icon "close" at bounding box center [1049, 59] width 10 height 10
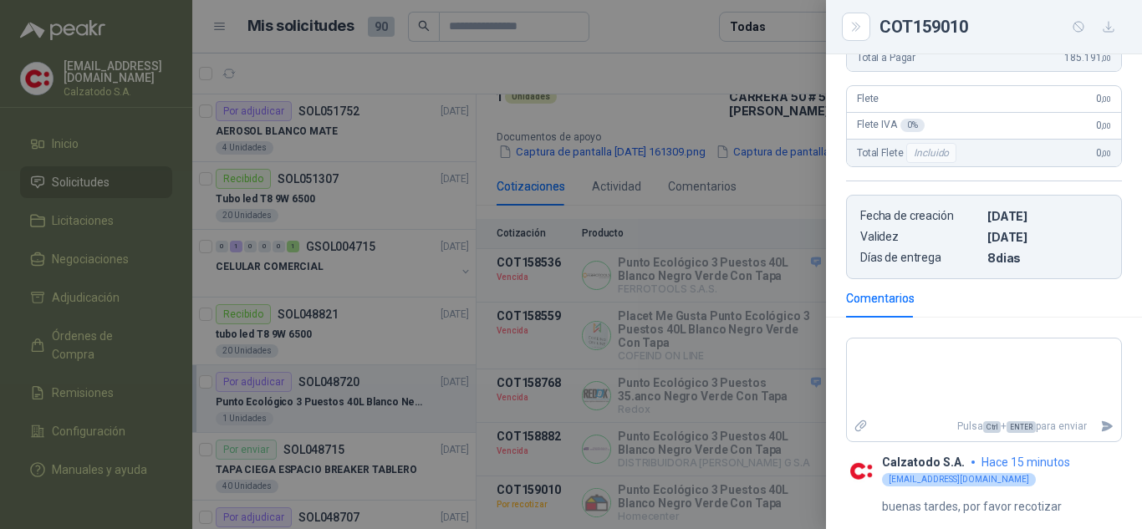
scroll to position [0, 0]
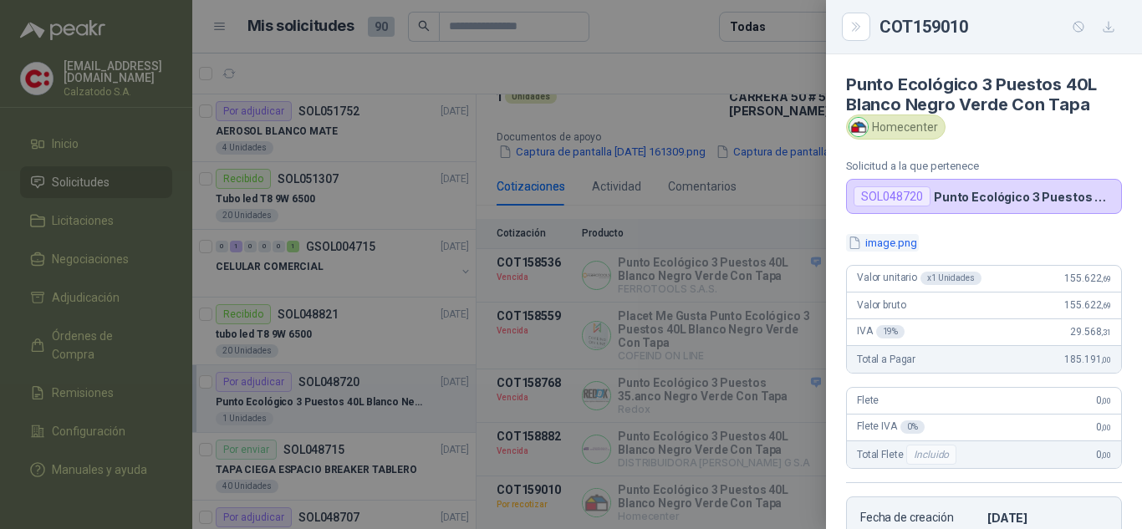
click at [903, 247] on button "image.png" at bounding box center [882, 243] width 73 height 18
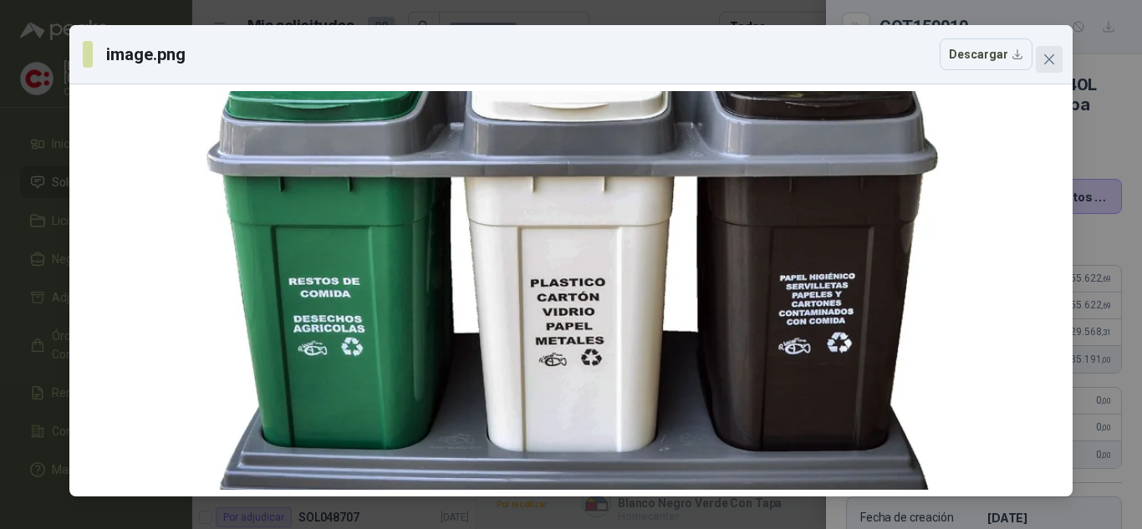
click at [1050, 52] on button "Close" at bounding box center [1048, 59] width 27 height 27
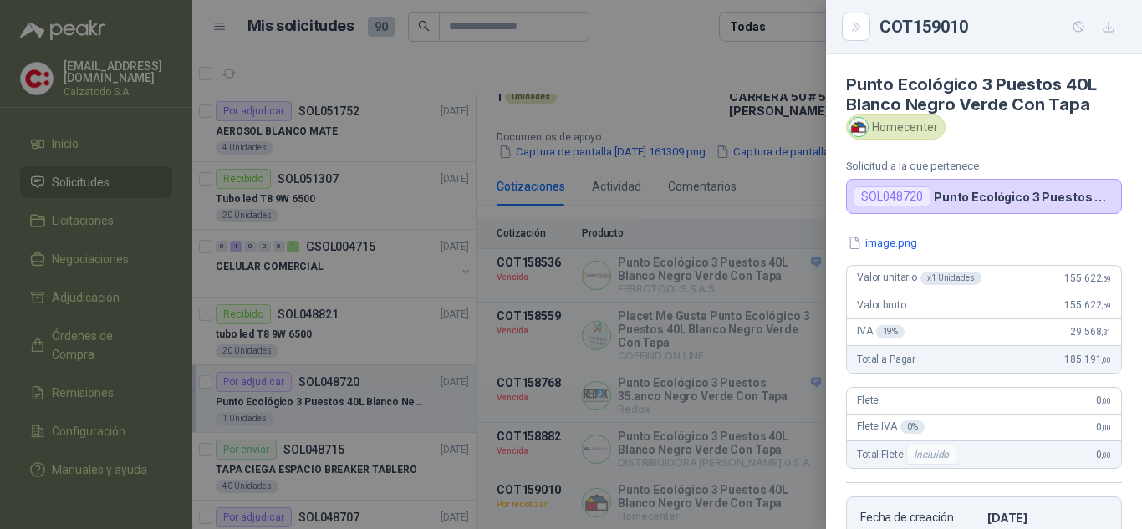
click at [750, 195] on div at bounding box center [571, 264] width 1142 height 529
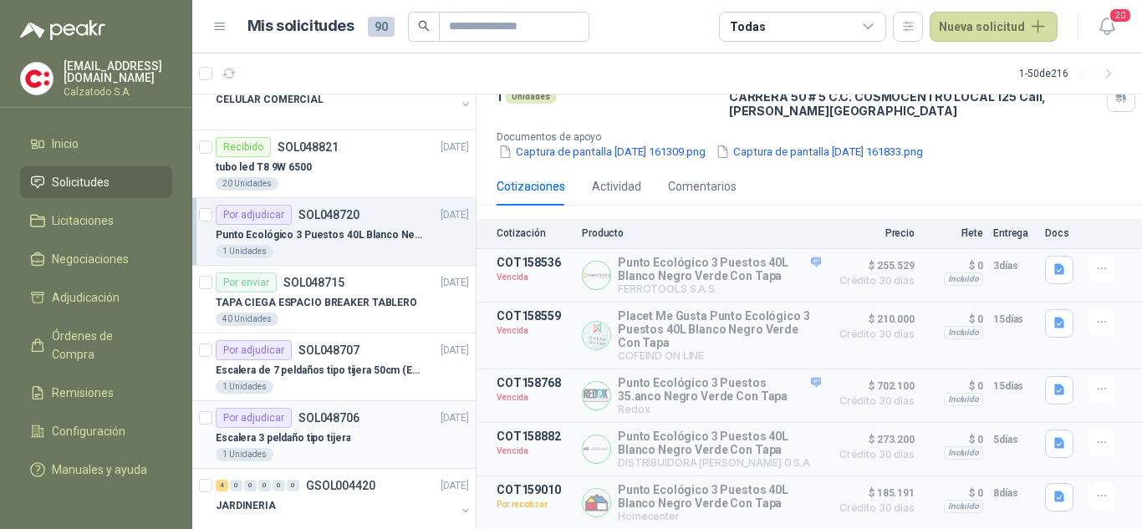
scroll to position [251, 0]
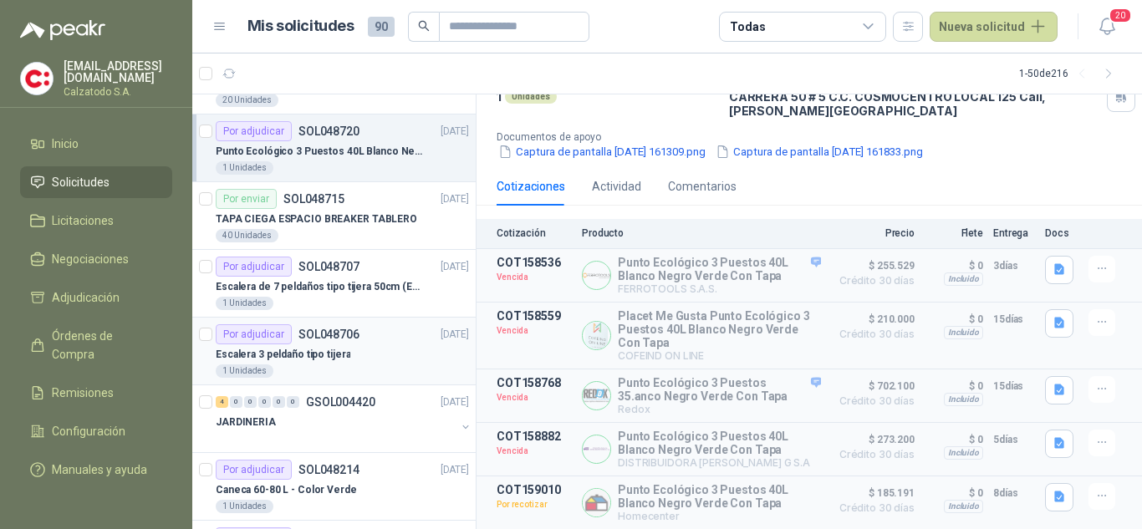
click at [317, 342] on div "Por adjudicar SOL048706" at bounding box center [288, 334] width 144 height 20
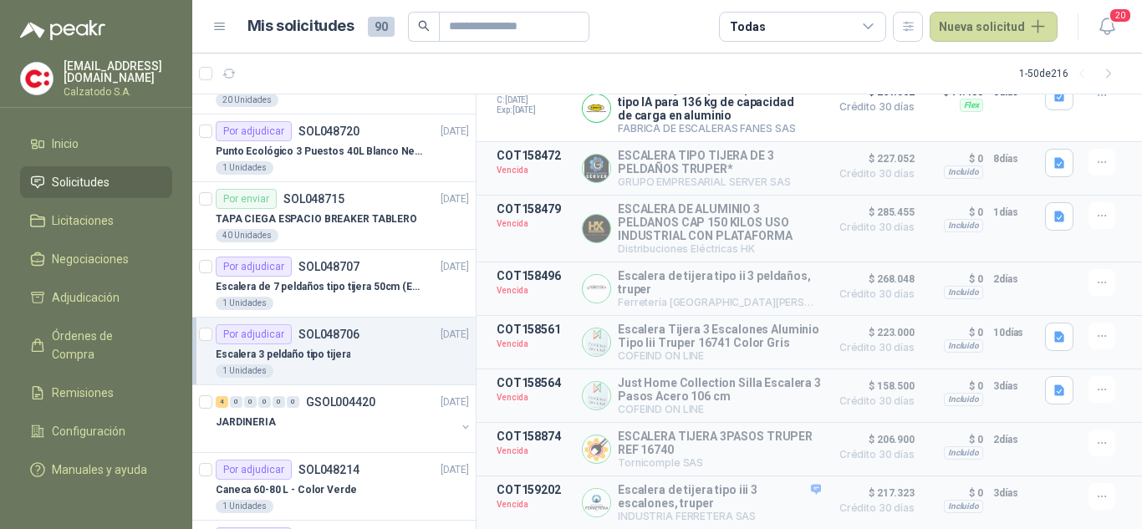
scroll to position [289, 0]
click at [779, 392] on button "Detalles" at bounding box center [781, 395] width 79 height 23
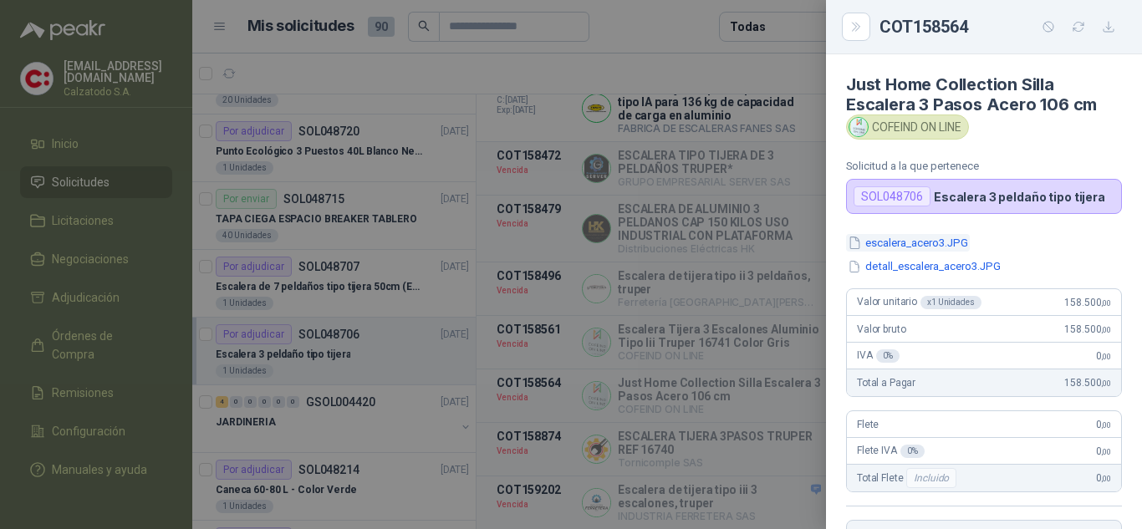
click at [900, 242] on button "escalera_acero3.JPG" at bounding box center [908, 243] width 124 height 18
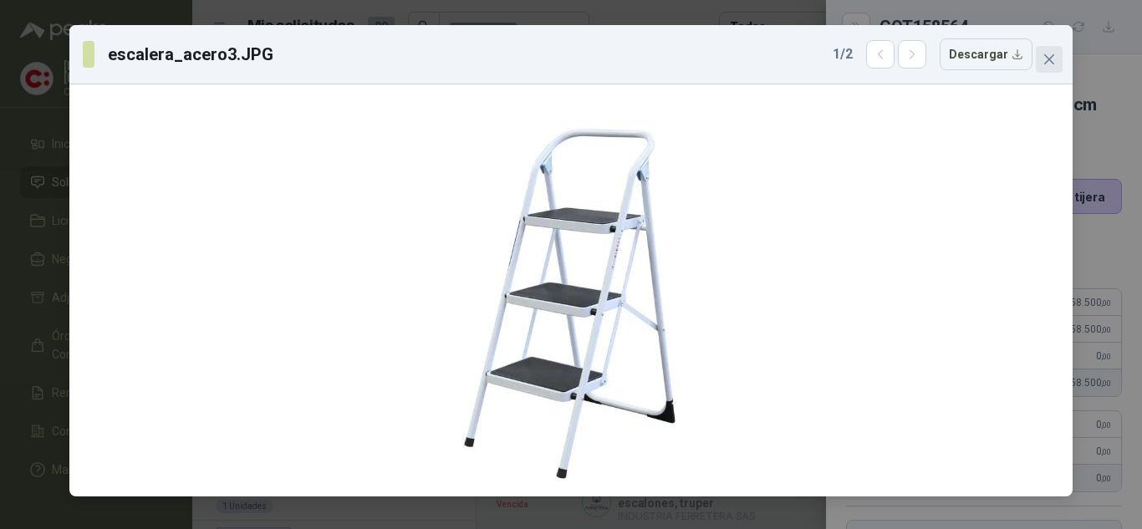
click at [1047, 58] on icon "close" at bounding box center [1049, 59] width 10 height 10
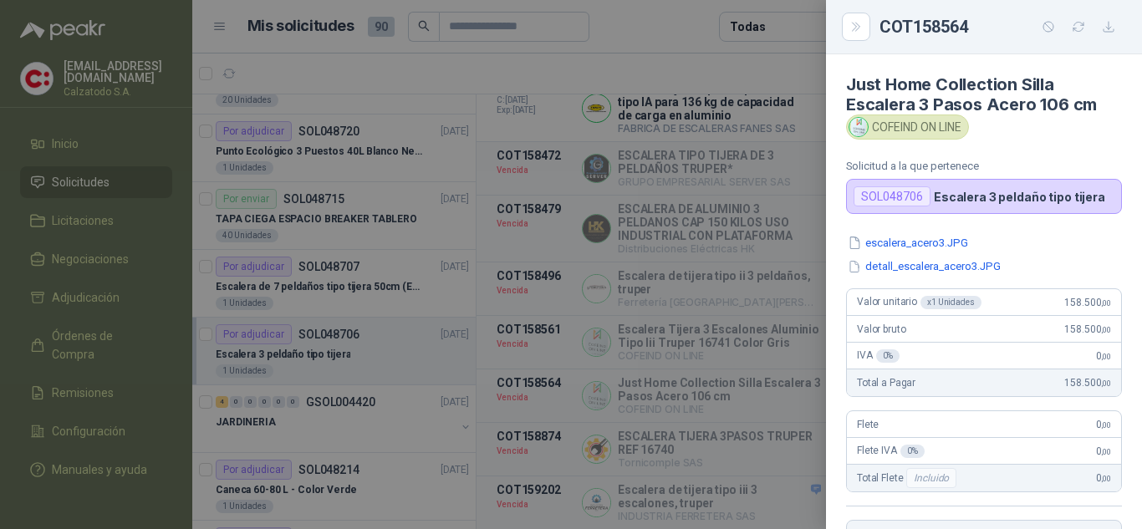
click at [730, 286] on div at bounding box center [571, 264] width 1142 height 529
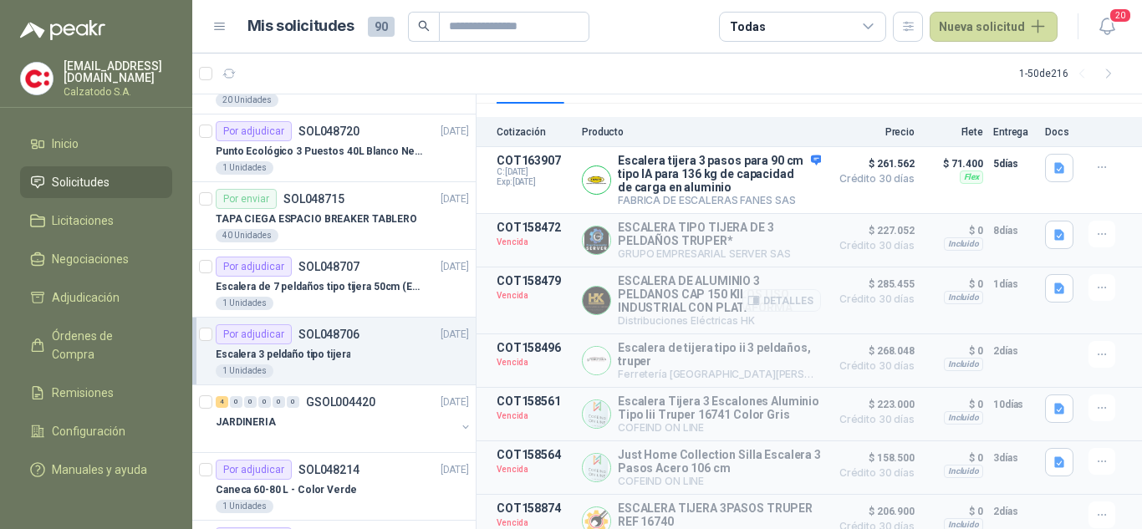
scroll to position [38, 0]
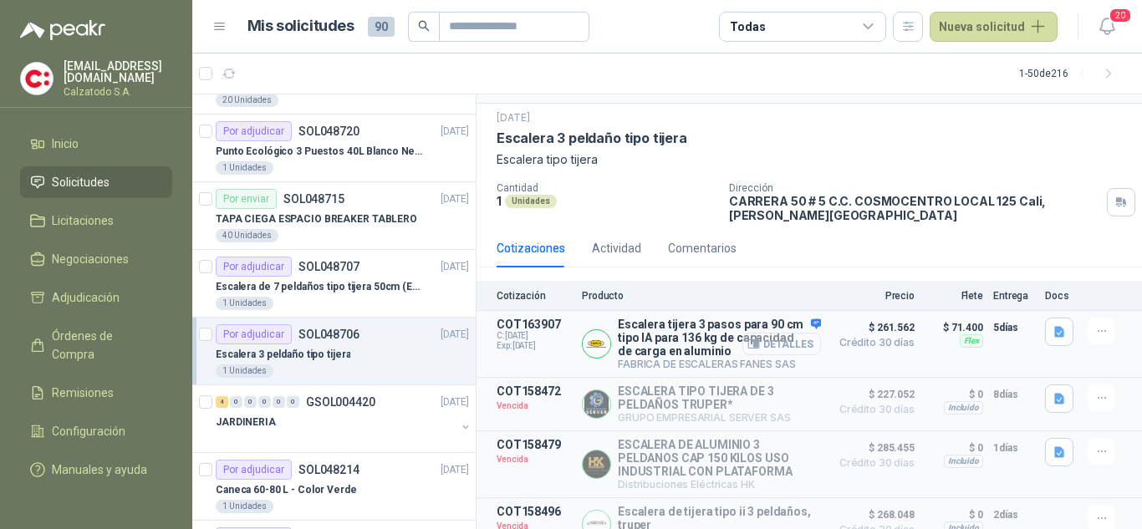
click at [772, 346] on button "Detalles" at bounding box center [781, 344] width 79 height 23
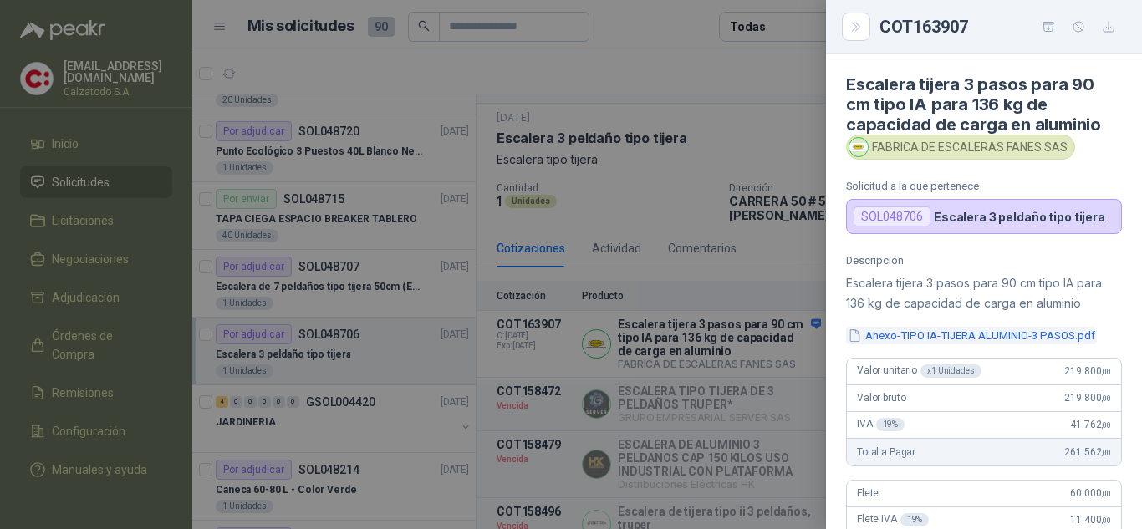
click at [932, 333] on button "Anexo-TIPO IA-TIJERA ALUMINIO-3 PASOS.pdf" at bounding box center [971, 336] width 251 height 18
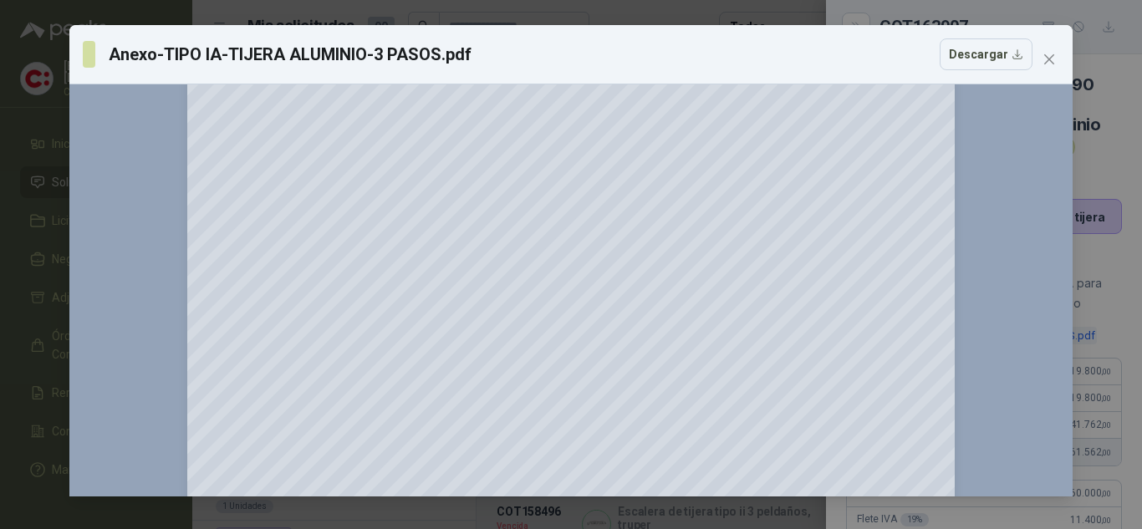
scroll to position [167, 0]
click at [1059, 54] on span "Close" at bounding box center [1048, 59] width 27 height 13
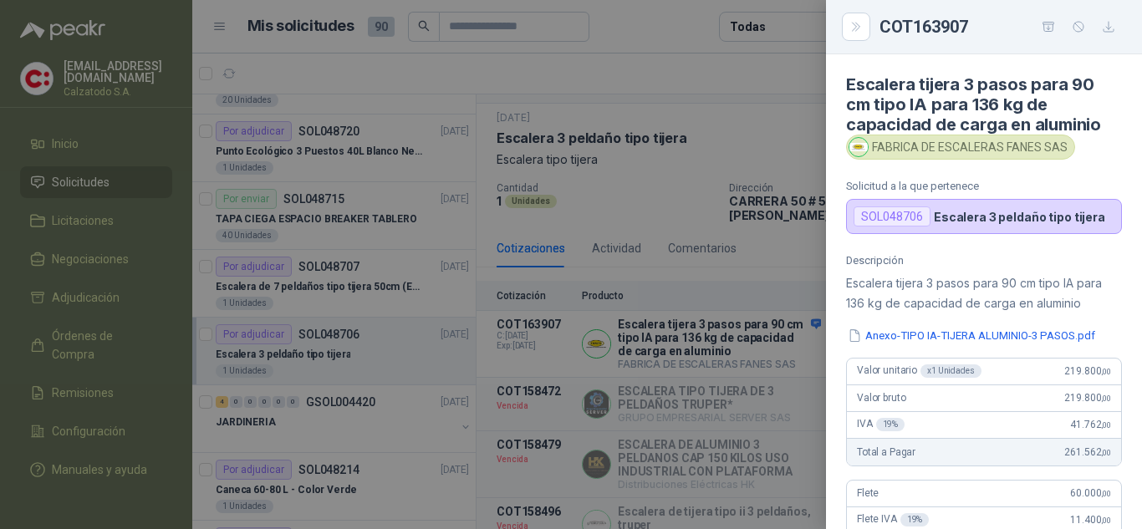
click at [751, 359] on div at bounding box center [571, 264] width 1142 height 529
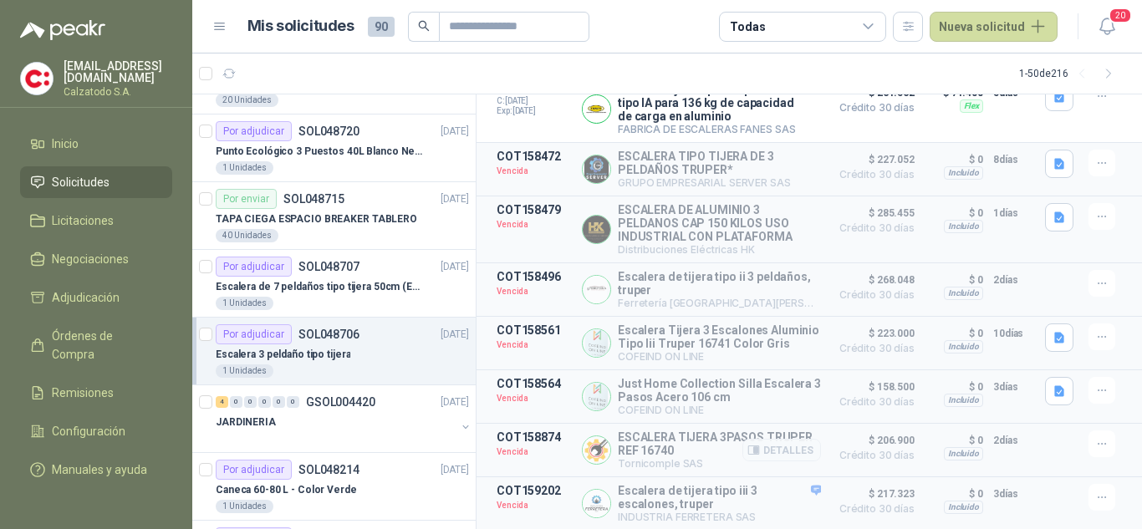
scroll to position [289, 0]
click at [770, 335] on button "Detalles" at bounding box center [781, 342] width 79 height 23
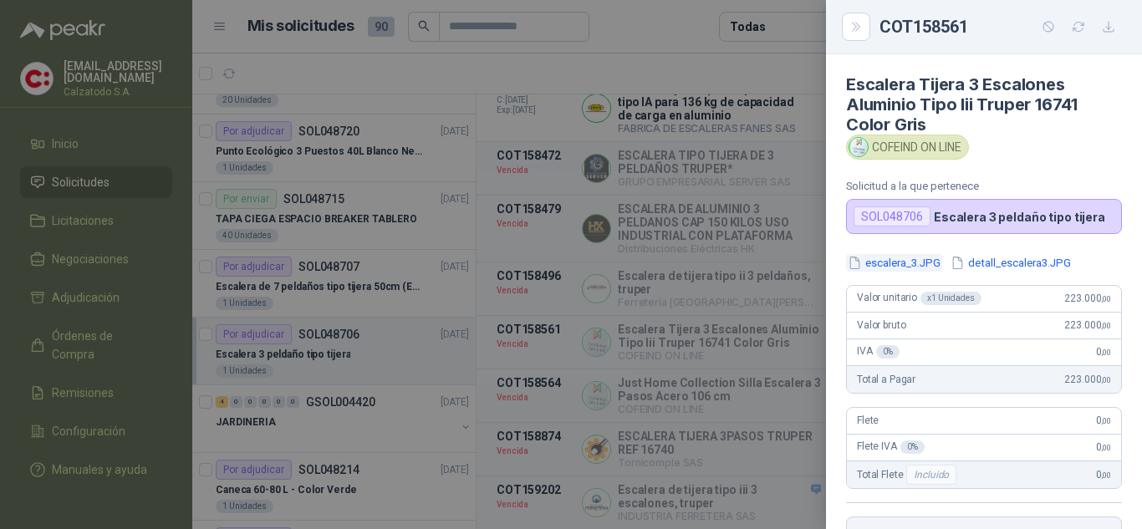
click at [918, 262] on button "escalera_3.JPG" at bounding box center [894, 263] width 96 height 18
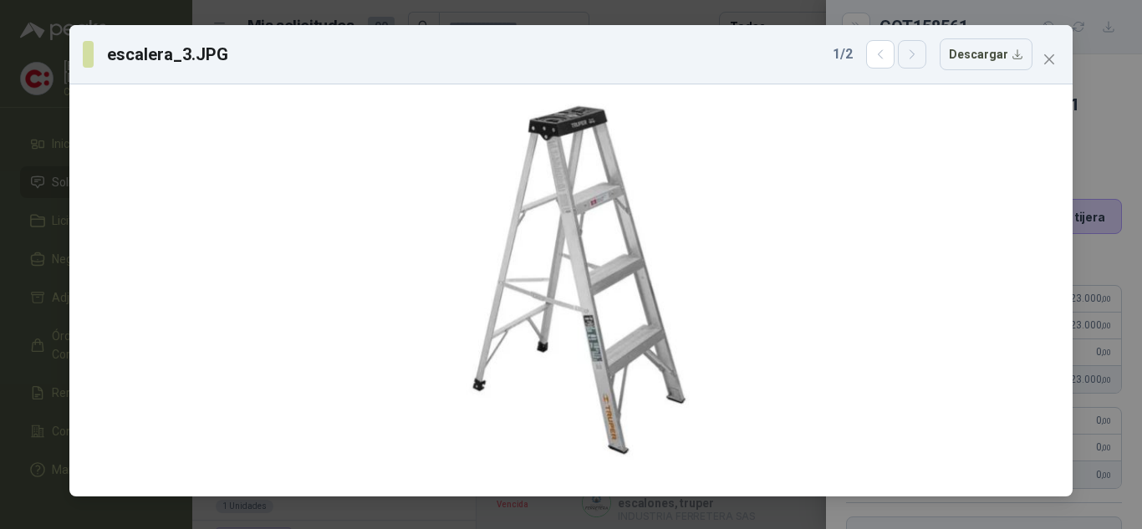
click at [914, 55] on icon "button" at bounding box center [912, 55] width 14 height 14
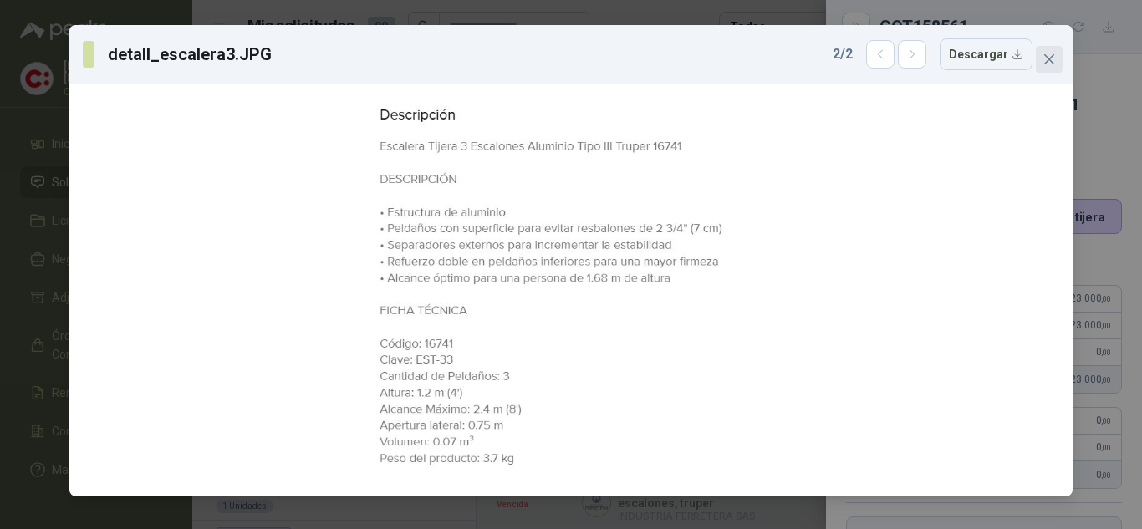
click at [1045, 61] on icon "close" at bounding box center [1048, 59] width 13 height 13
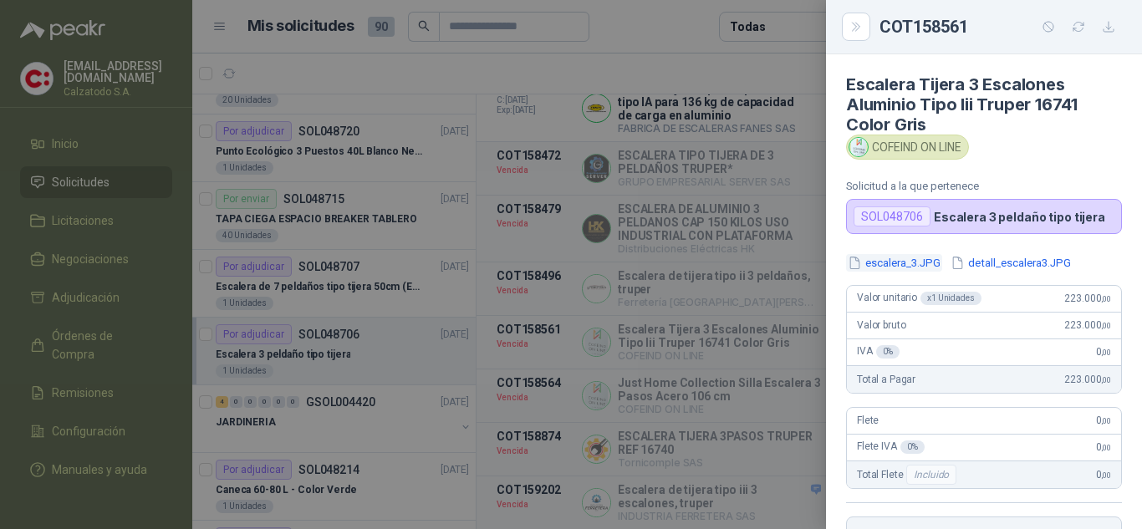
click at [923, 259] on button "escalera_3.JPG" at bounding box center [894, 263] width 96 height 18
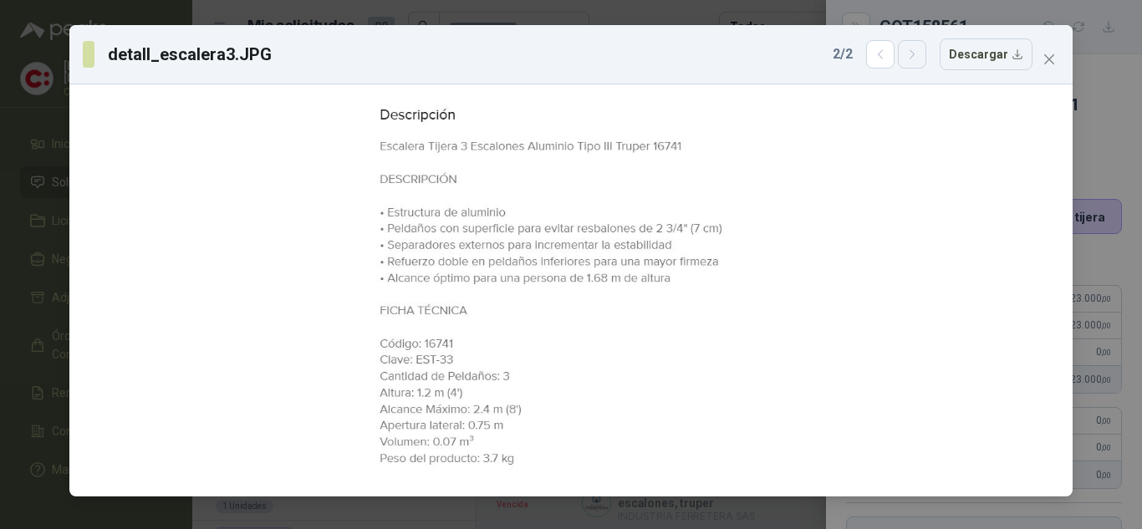
click at [906, 60] on button "button" at bounding box center [912, 54] width 28 height 28
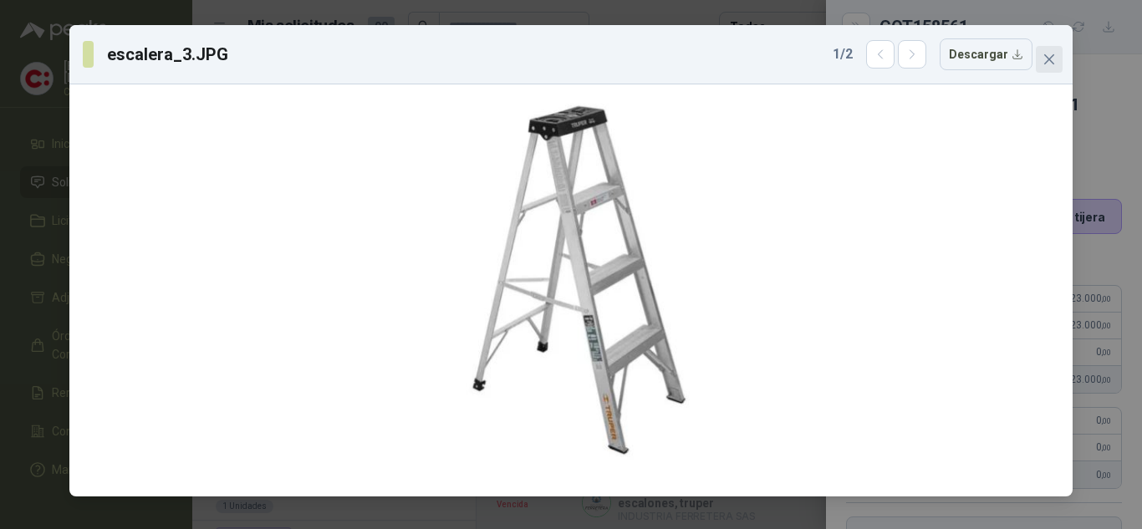
click at [1051, 68] on button "Close" at bounding box center [1048, 59] width 27 height 27
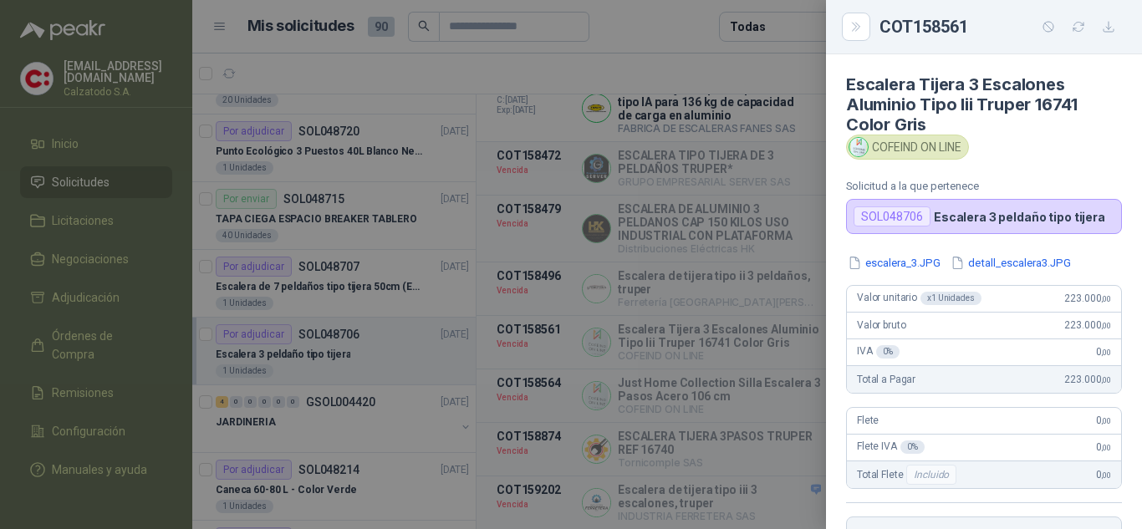
click at [684, 394] on div at bounding box center [571, 264] width 1142 height 529
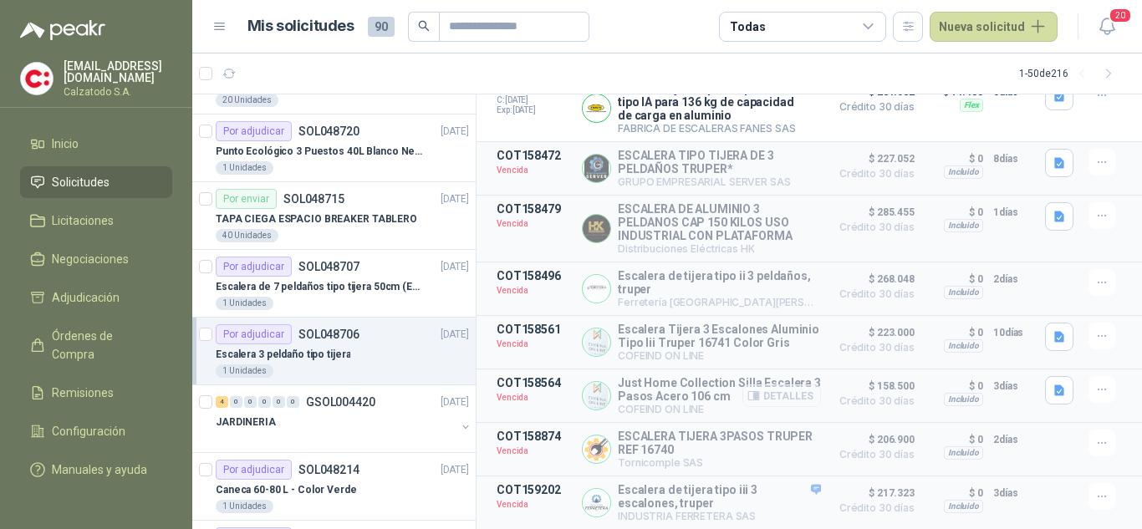
click at [770, 389] on button "Detalles" at bounding box center [781, 395] width 79 height 23
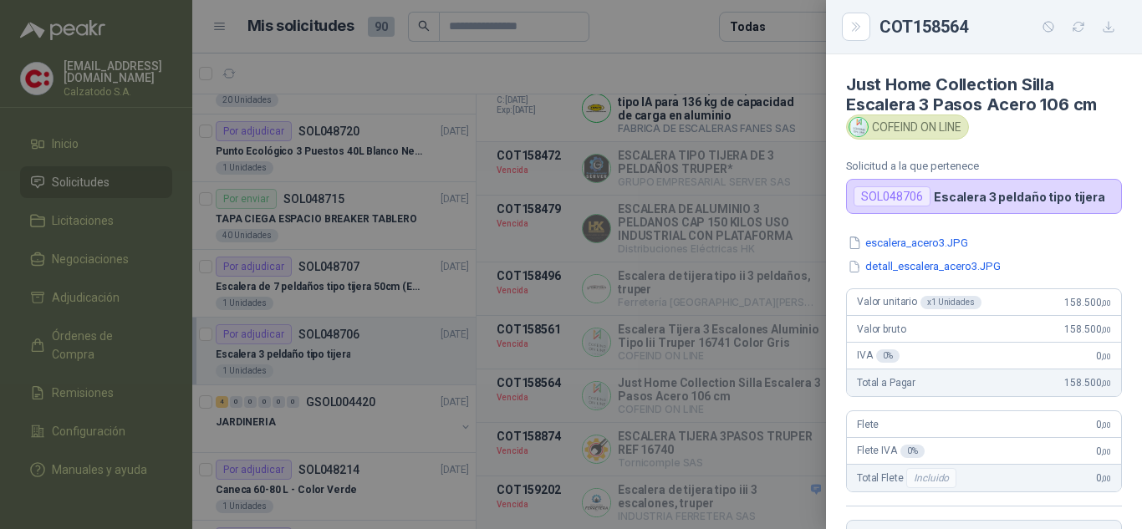
click at [776, 411] on div at bounding box center [571, 264] width 1142 height 529
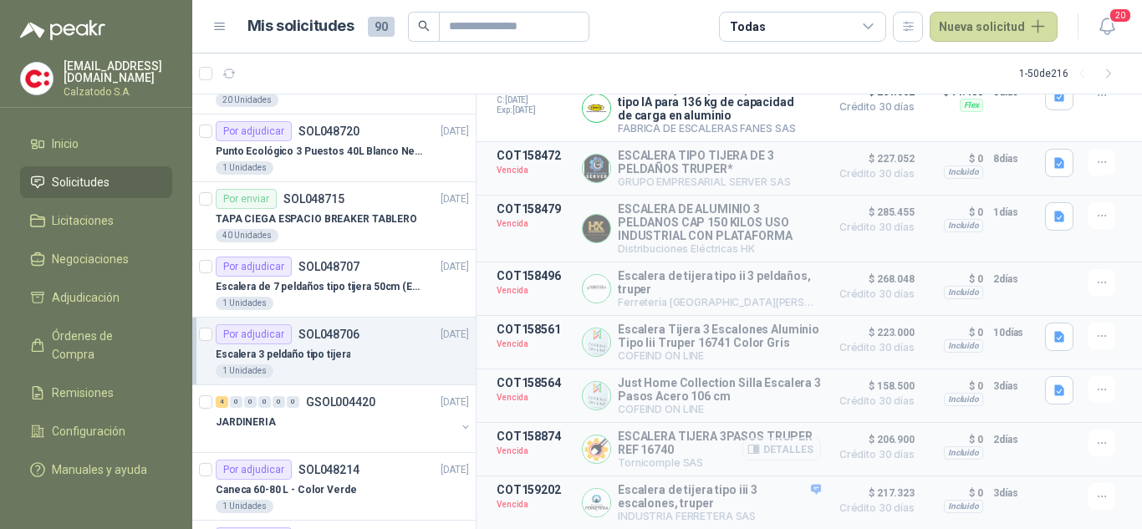
click at [788, 446] on button "Detalles" at bounding box center [781, 449] width 79 height 23
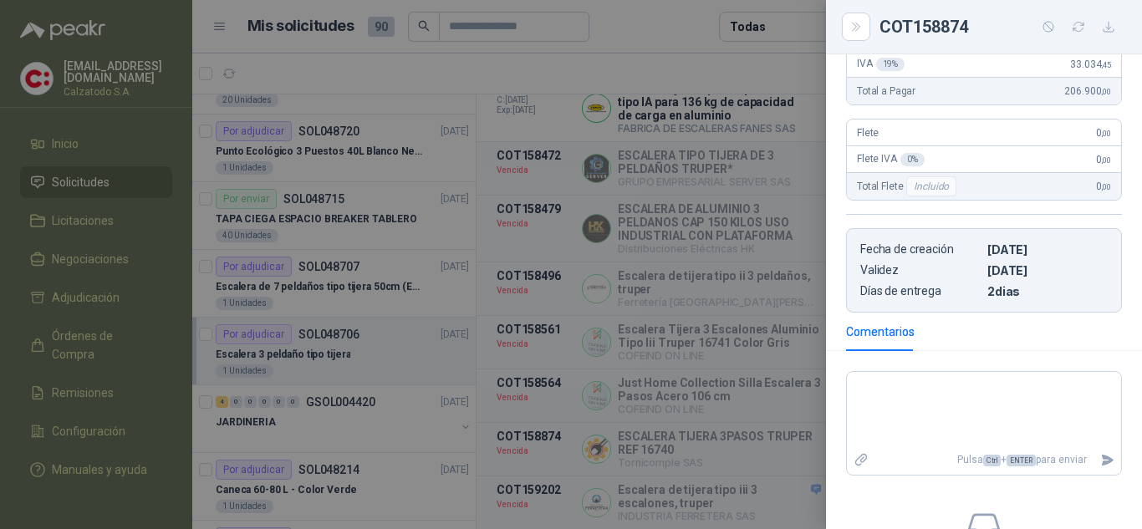
scroll to position [0, 0]
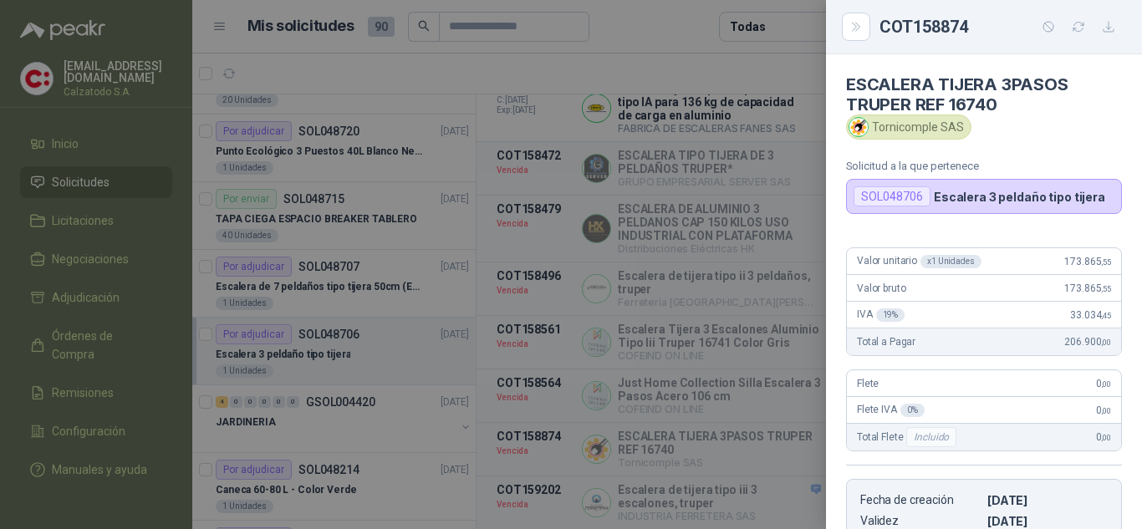
click at [763, 354] on div at bounding box center [571, 264] width 1142 height 529
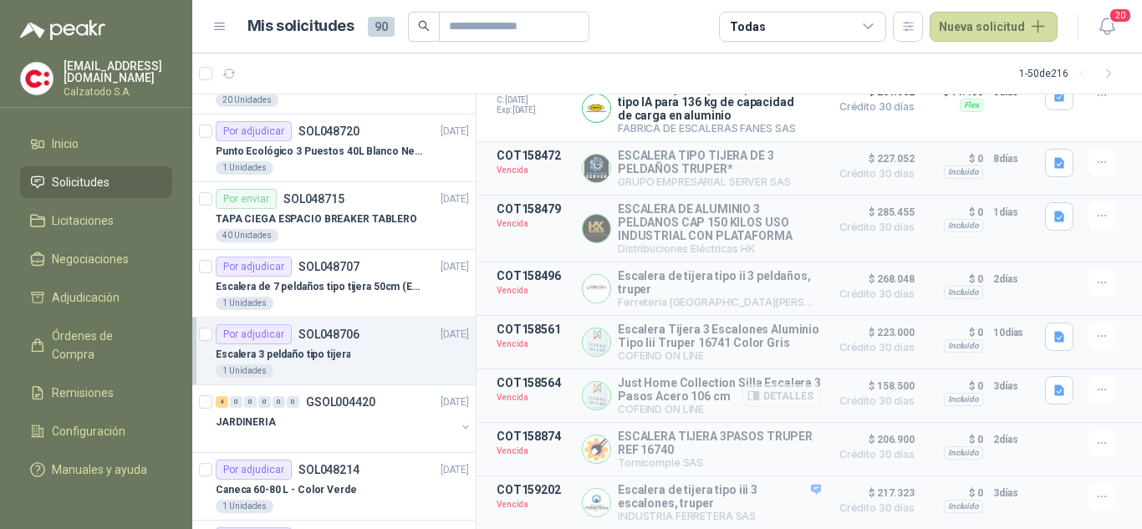
click at [769, 391] on button "Detalles" at bounding box center [781, 395] width 79 height 23
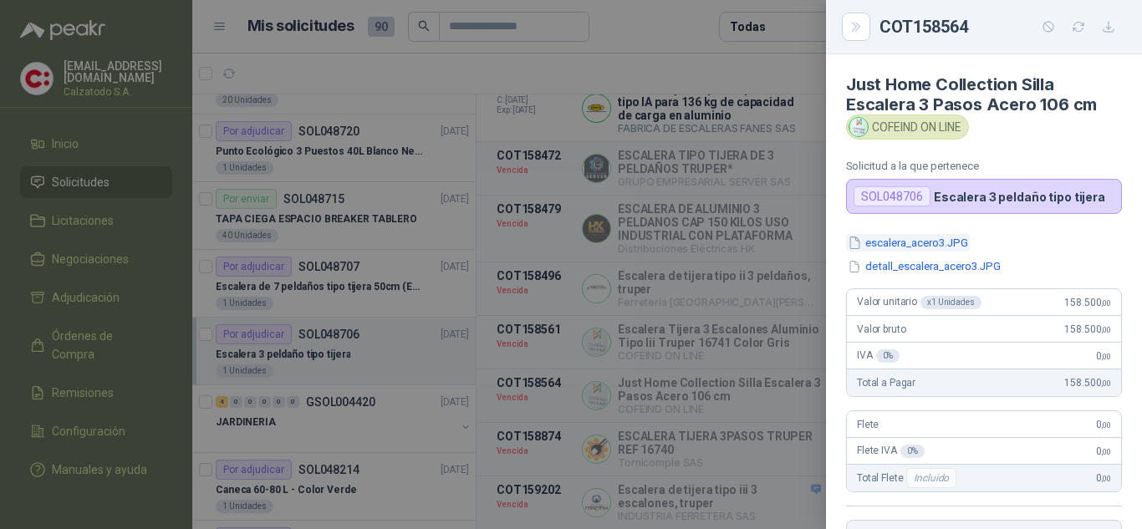
click at [902, 241] on button "escalera_acero3.JPG" at bounding box center [908, 243] width 124 height 18
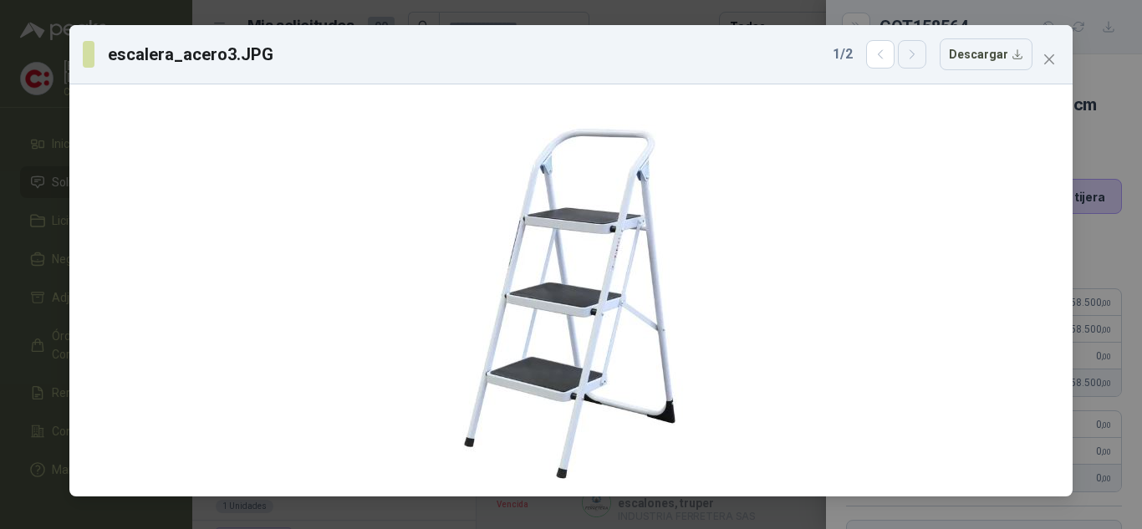
click at [914, 56] on icon "button" at bounding box center [912, 55] width 14 height 14
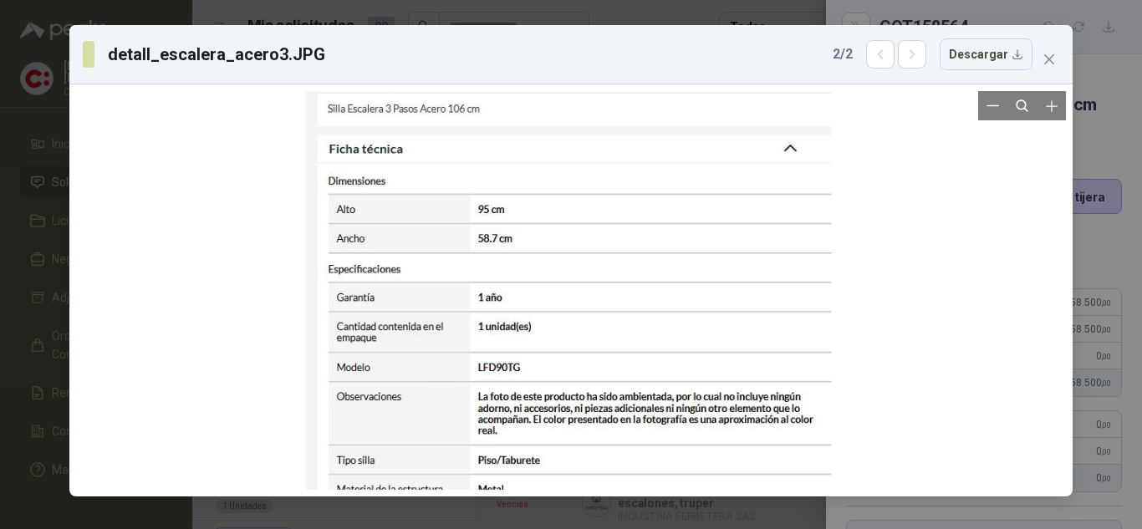
drag, startPoint x: 628, startPoint y: 234, endPoint x: 625, endPoint y: 341, distance: 107.0
click at [625, 341] on div at bounding box center [569, 384] width 526 height 638
click at [1055, 58] on span "Close" at bounding box center [1048, 59] width 27 height 13
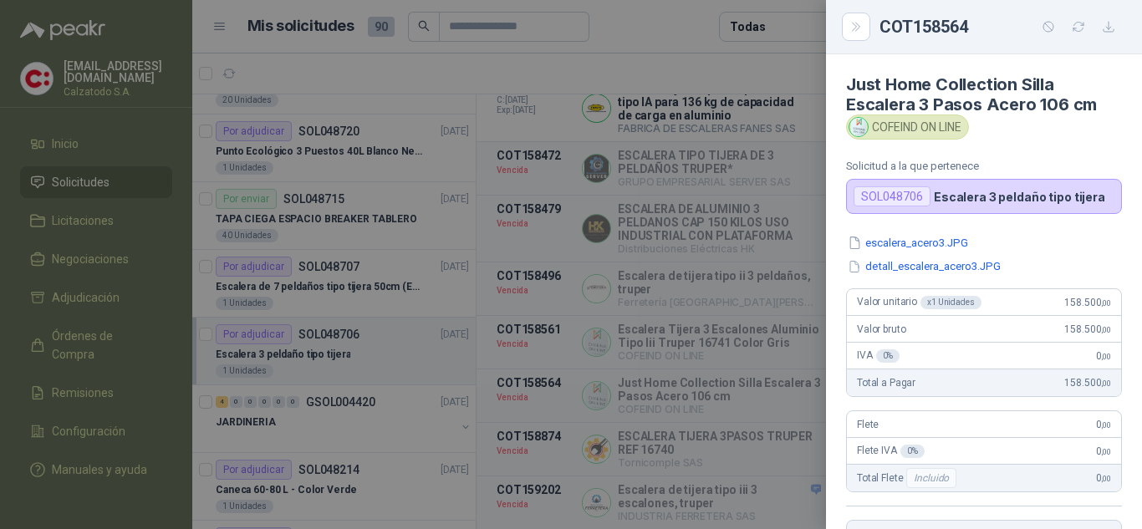
drag, startPoint x: 597, startPoint y: 394, endPoint x: 619, endPoint y: 380, distance: 26.7
click at [598, 394] on div at bounding box center [571, 264] width 1142 height 529
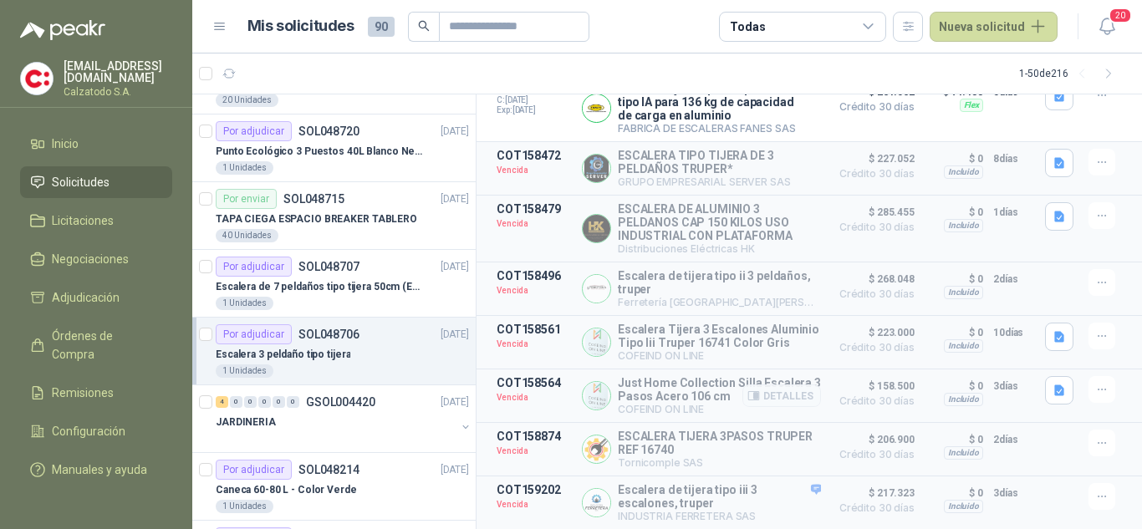
scroll to position [289, 0]
click at [753, 331] on button "Detalles" at bounding box center [781, 342] width 79 height 23
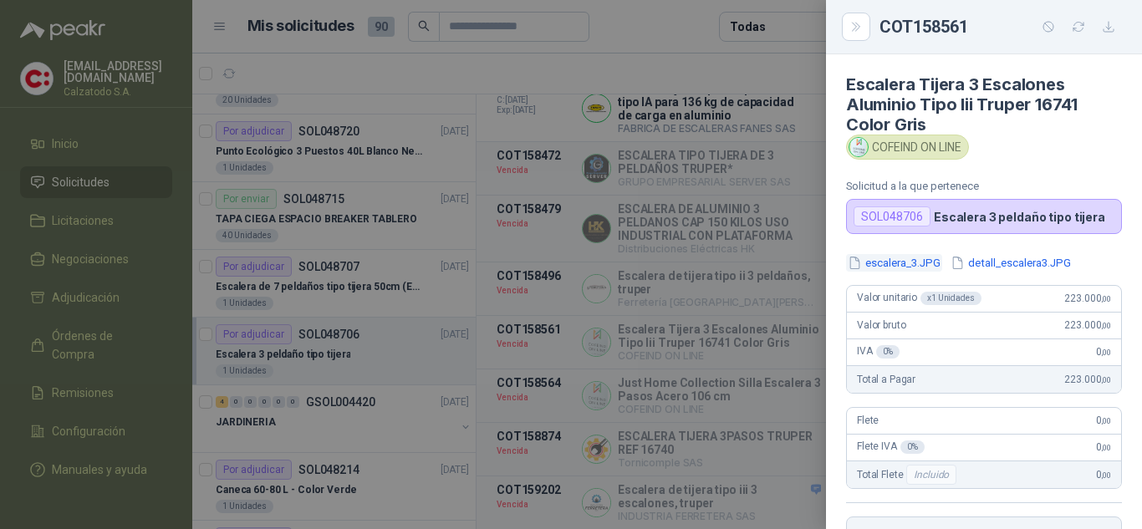
click at [913, 261] on button "escalera_3.JPG" at bounding box center [894, 263] width 96 height 18
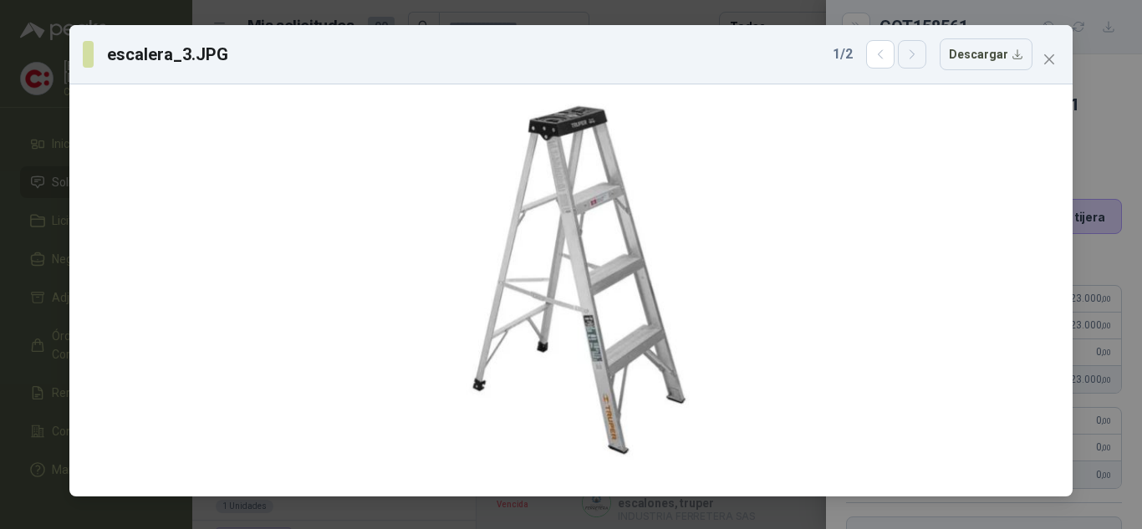
click at [917, 60] on icon "button" at bounding box center [912, 55] width 14 height 14
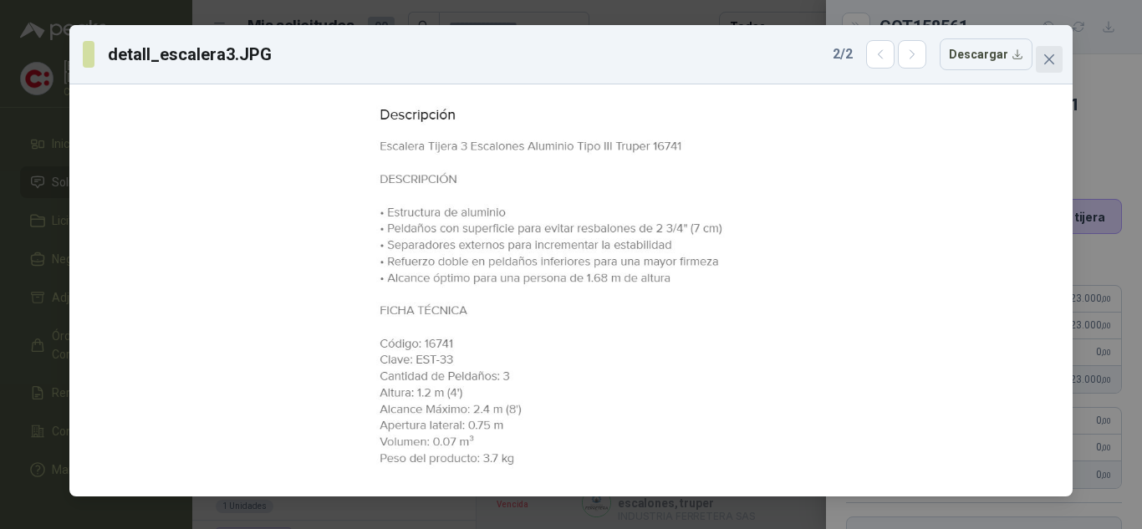
click at [1047, 58] on icon "close" at bounding box center [1049, 59] width 10 height 10
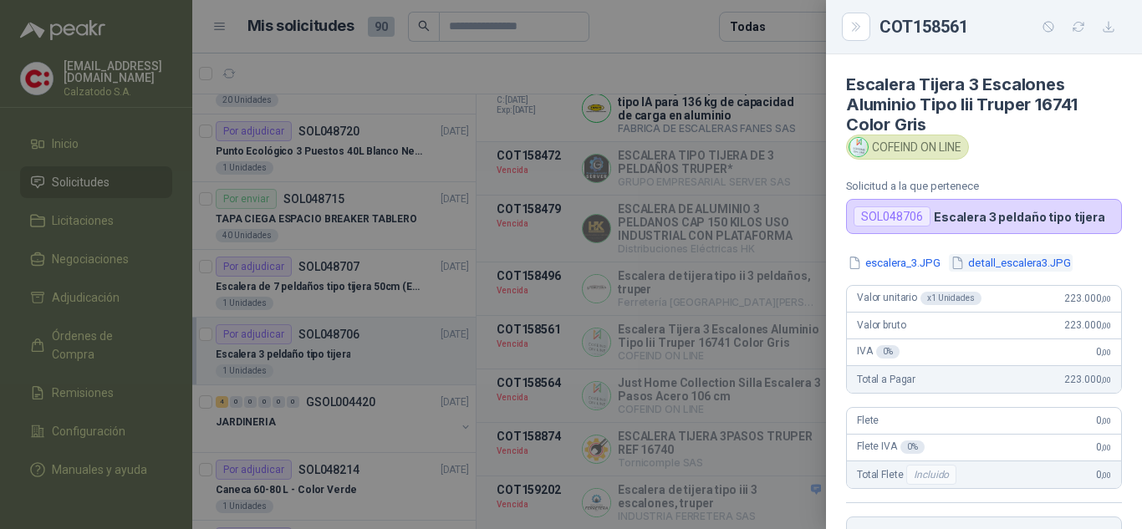
click at [1019, 260] on button "detall_escalera3.JPG" at bounding box center [1010, 263] width 124 height 18
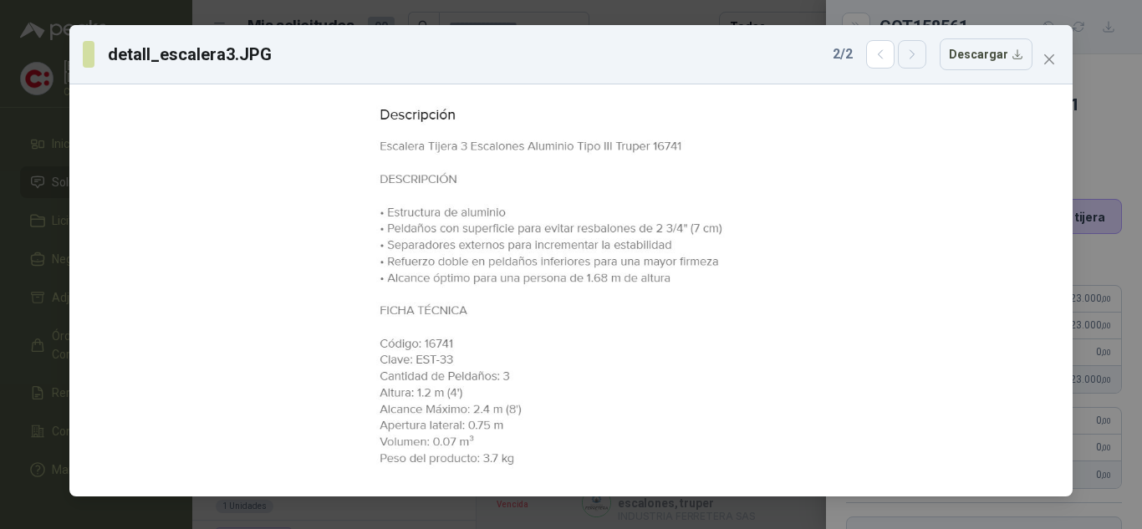
click at [913, 53] on icon "button" at bounding box center [912, 55] width 14 height 14
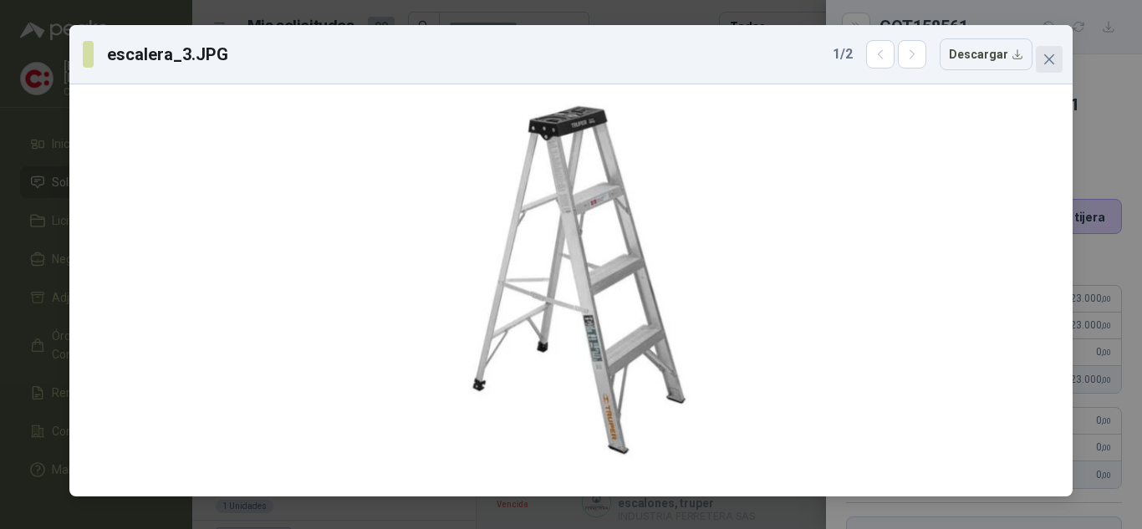
click at [1055, 59] on span "Close" at bounding box center [1048, 59] width 27 height 13
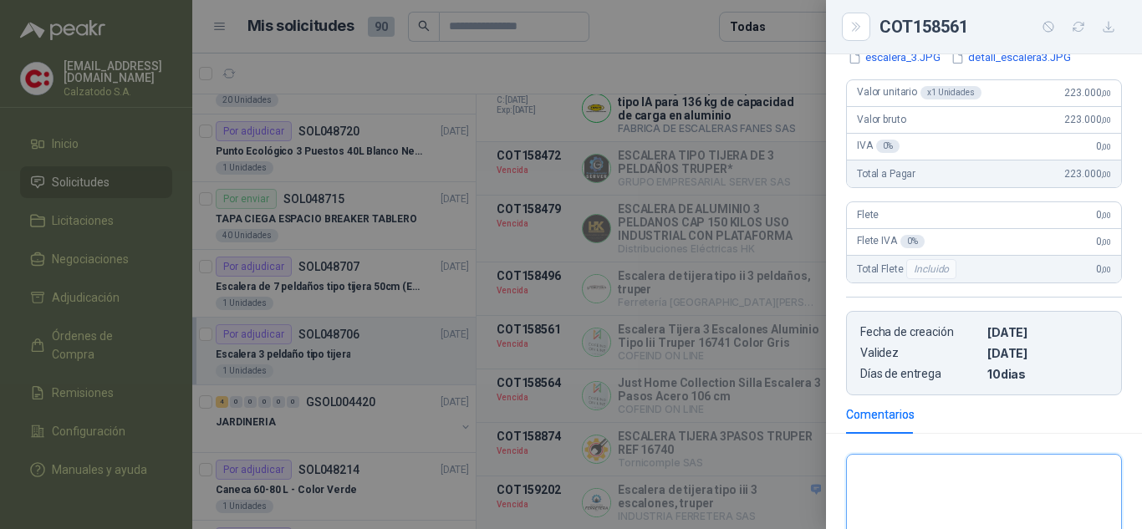
scroll to position [0, 0]
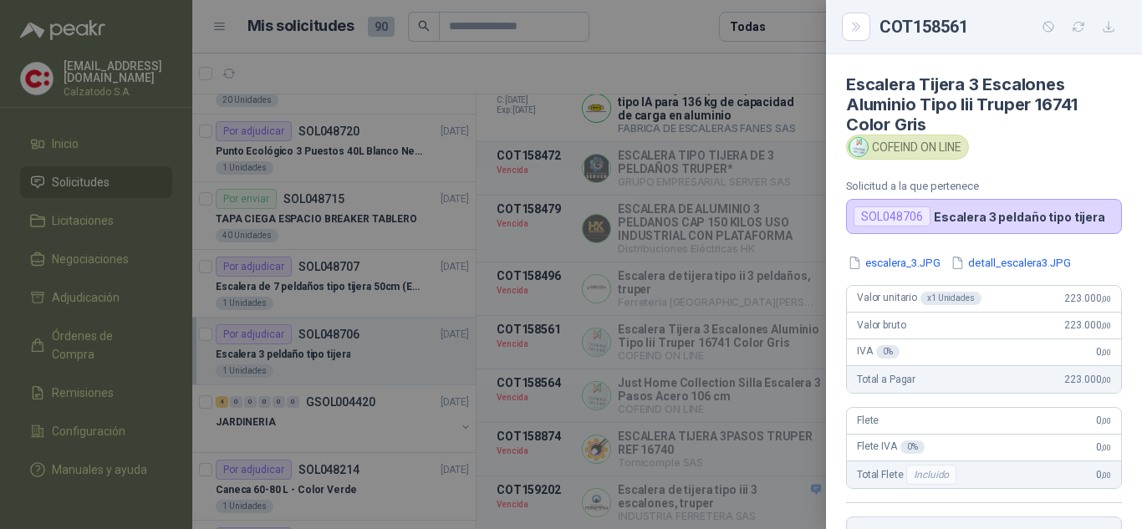
click at [967, 237] on div "Escalera Tijera 3 Escalones Aluminio Tipo Iii Truper 16741 Color Gris COFEIND O…" at bounding box center [984, 291] width 316 height 475
click at [913, 261] on button "escalera_3.JPG" at bounding box center [894, 263] width 96 height 18
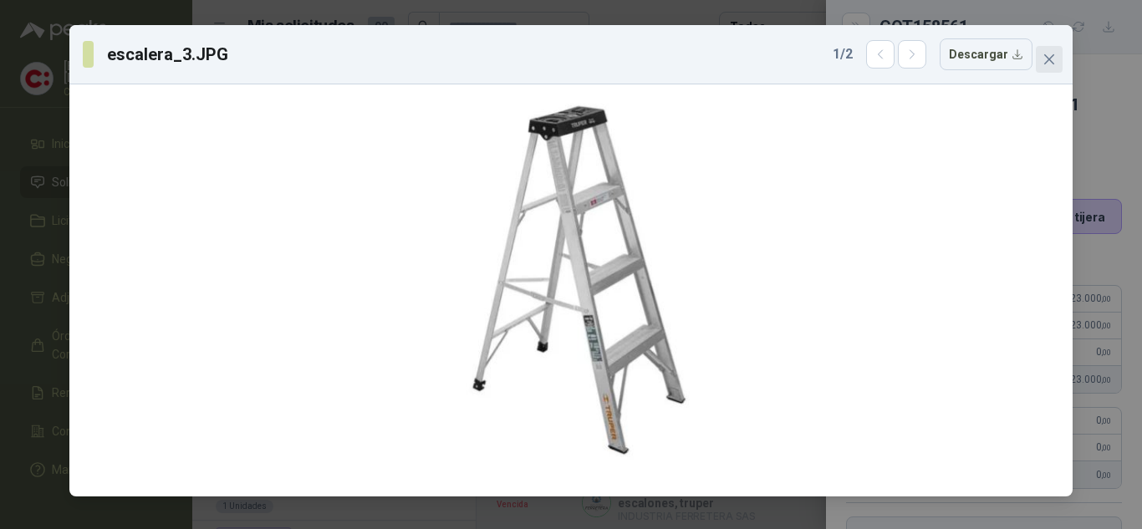
click at [1048, 53] on icon "close" at bounding box center [1048, 59] width 13 height 13
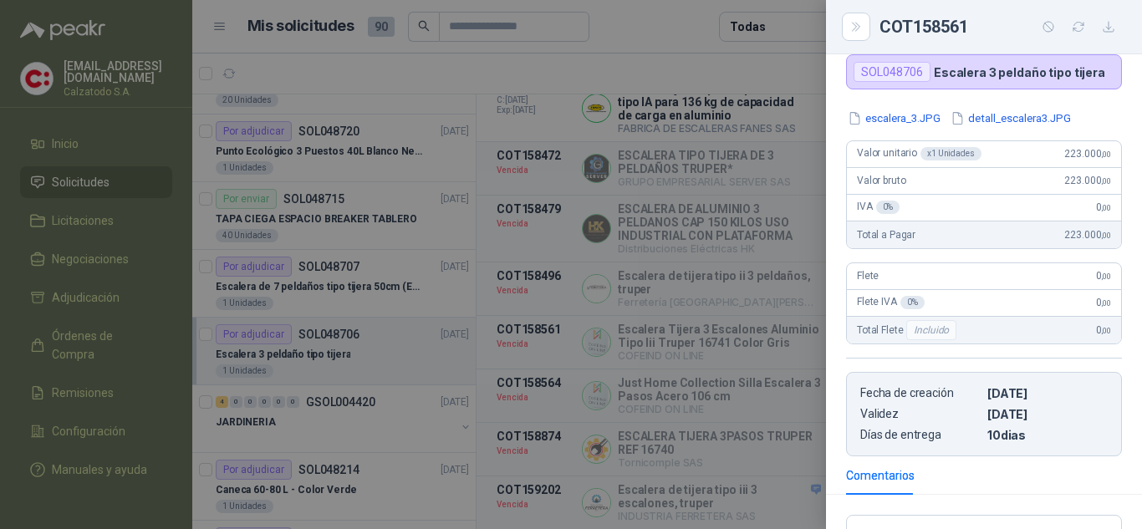
scroll to position [334, 0]
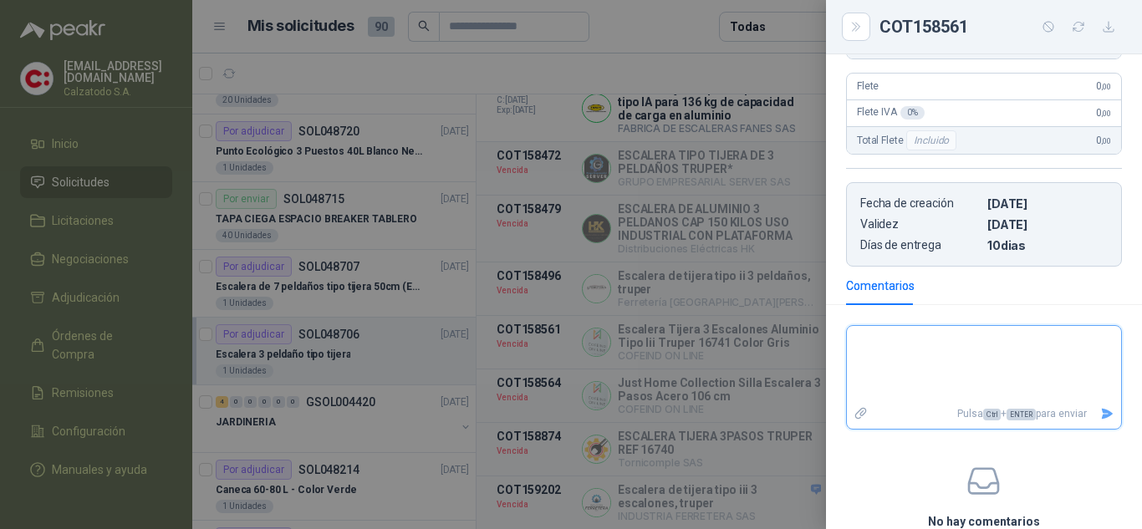
click at [980, 329] on textarea at bounding box center [984, 364] width 274 height 70
type textarea "*"
type textarea "**"
type textarea "***"
type textarea "****"
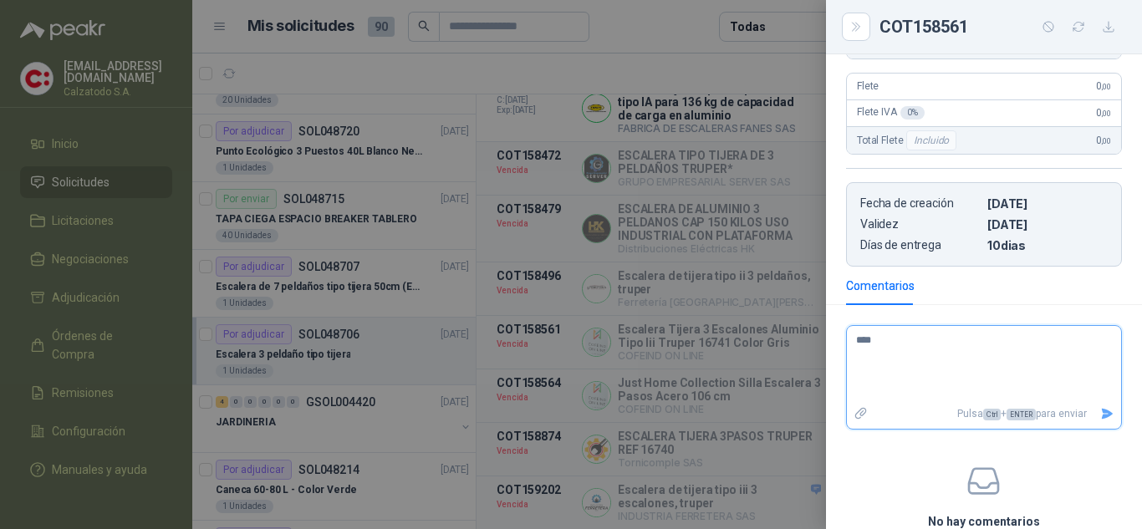
type textarea "*****"
type textarea "******"
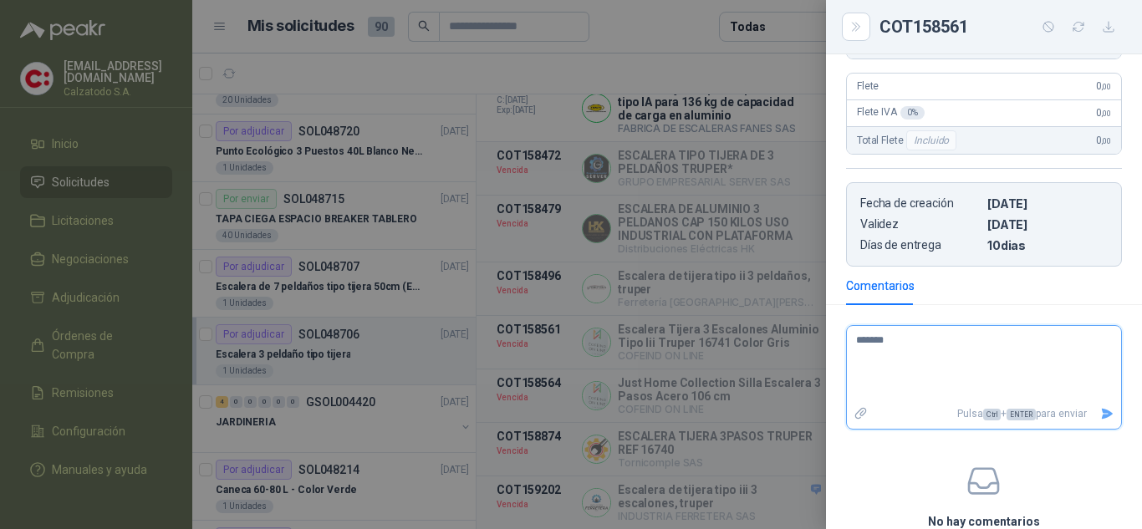
type textarea "********"
type textarea "*********"
type textarea "**********"
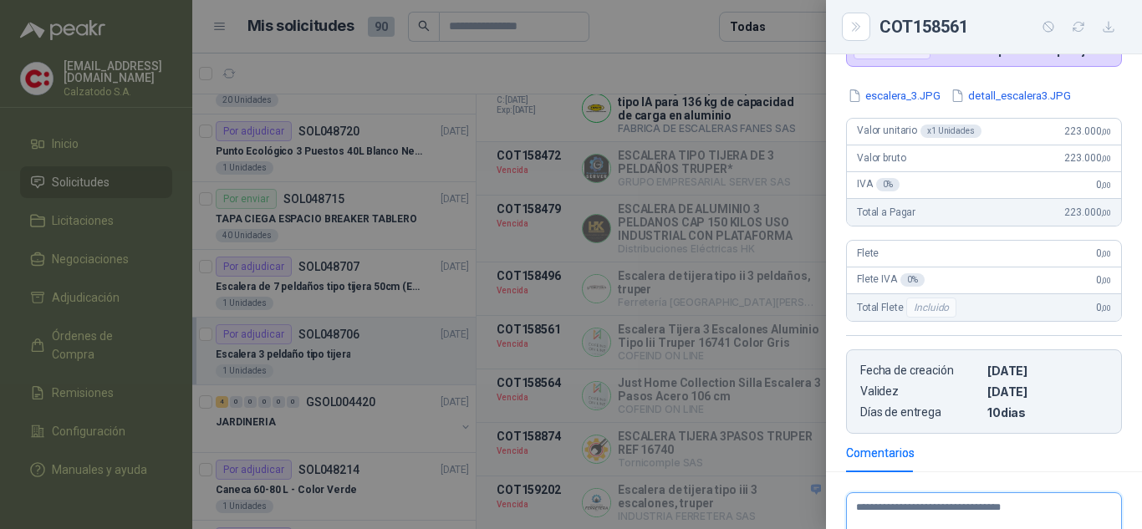
scroll to position [0, 0]
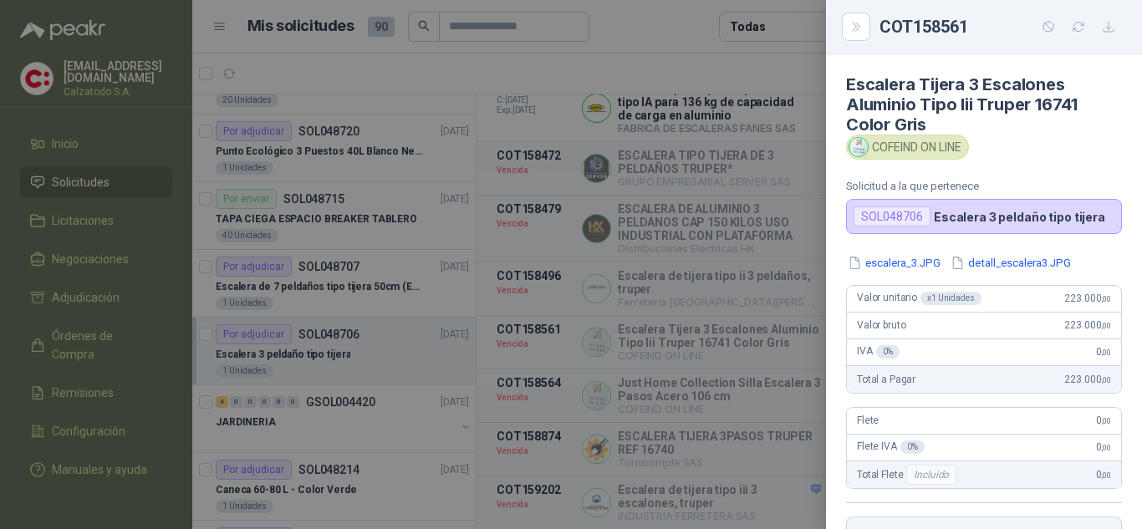
click at [791, 336] on div at bounding box center [571, 264] width 1142 height 529
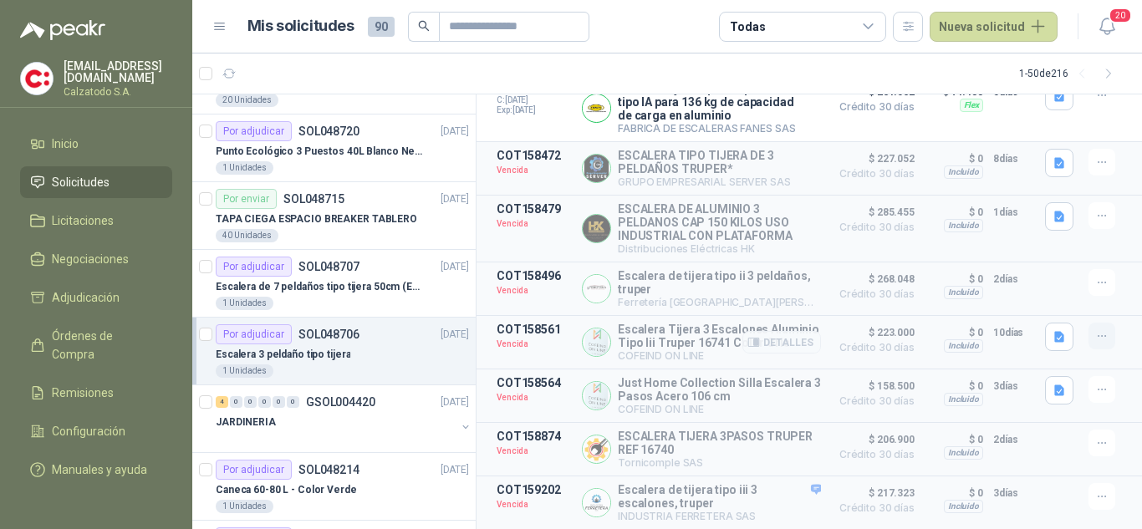
click at [1095, 333] on icon "button" at bounding box center [1102, 336] width 14 height 14
click at [1055, 294] on button "Solicitar Recotización" at bounding box center [1068, 292] width 134 height 27
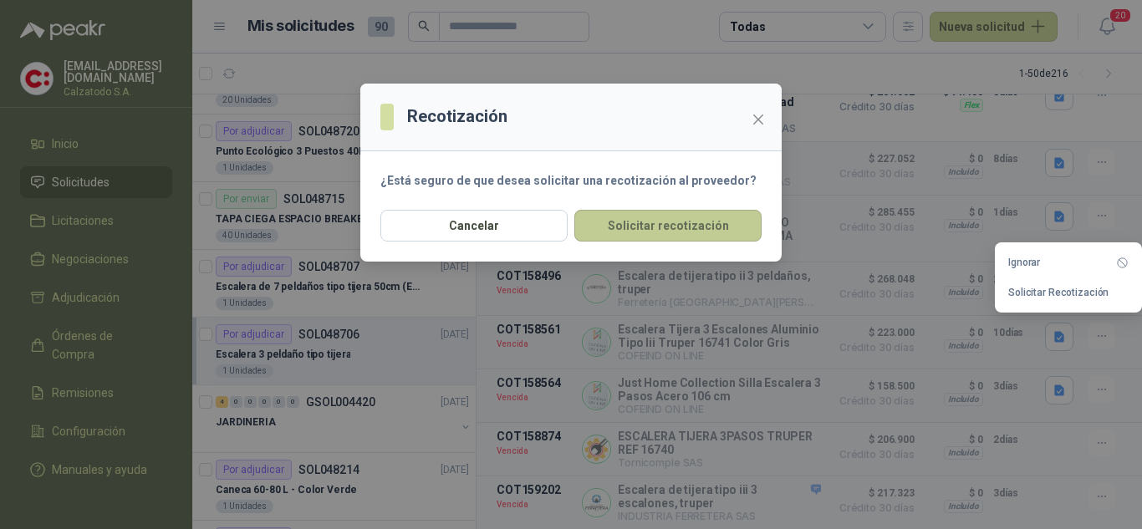
click at [696, 212] on button "Solicitar recotización" at bounding box center [667, 226] width 187 height 32
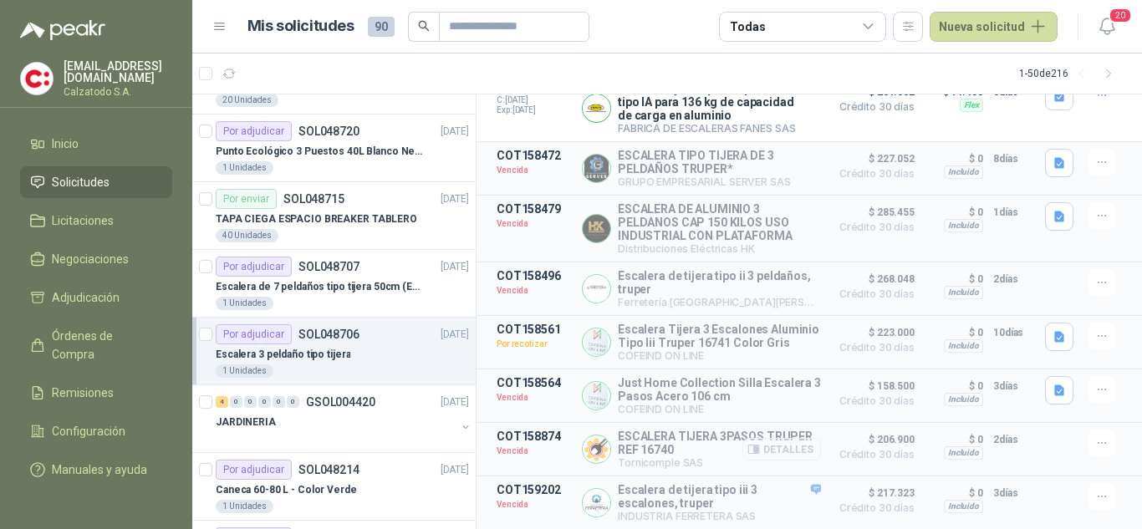
click at [779, 448] on button "Detalles" at bounding box center [781, 449] width 79 height 23
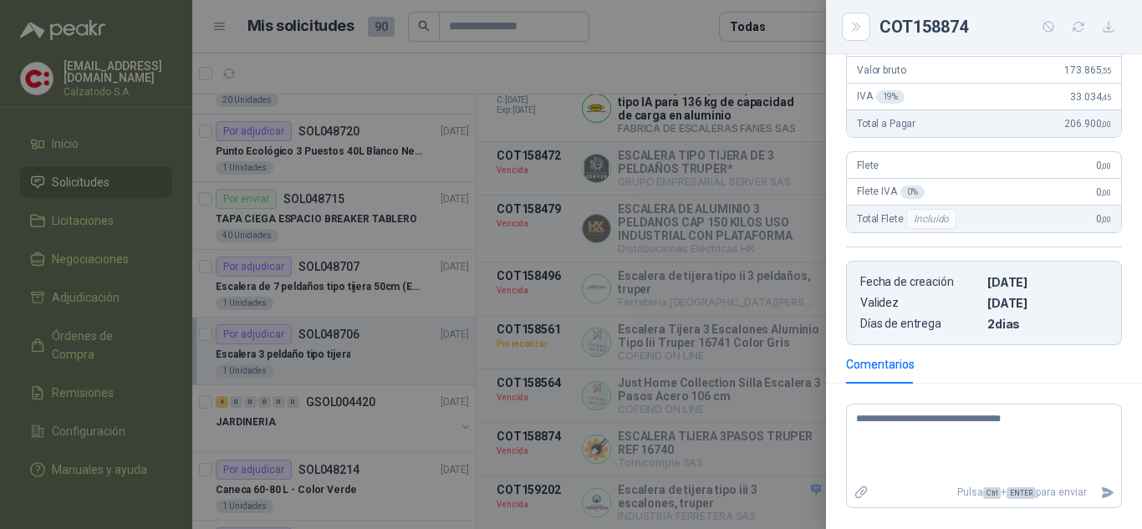
scroll to position [251, 0]
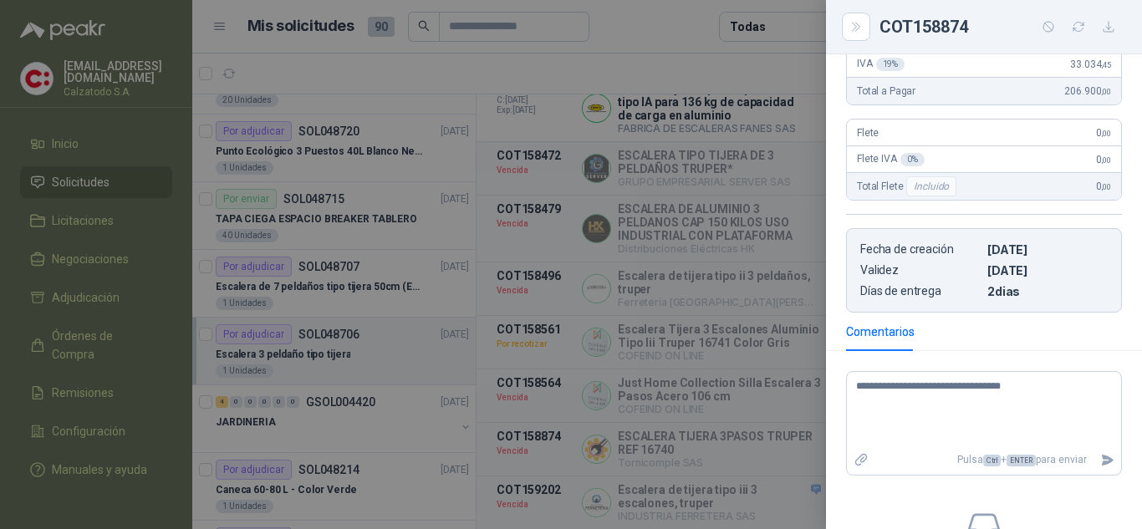
click at [723, 377] on div at bounding box center [571, 264] width 1142 height 529
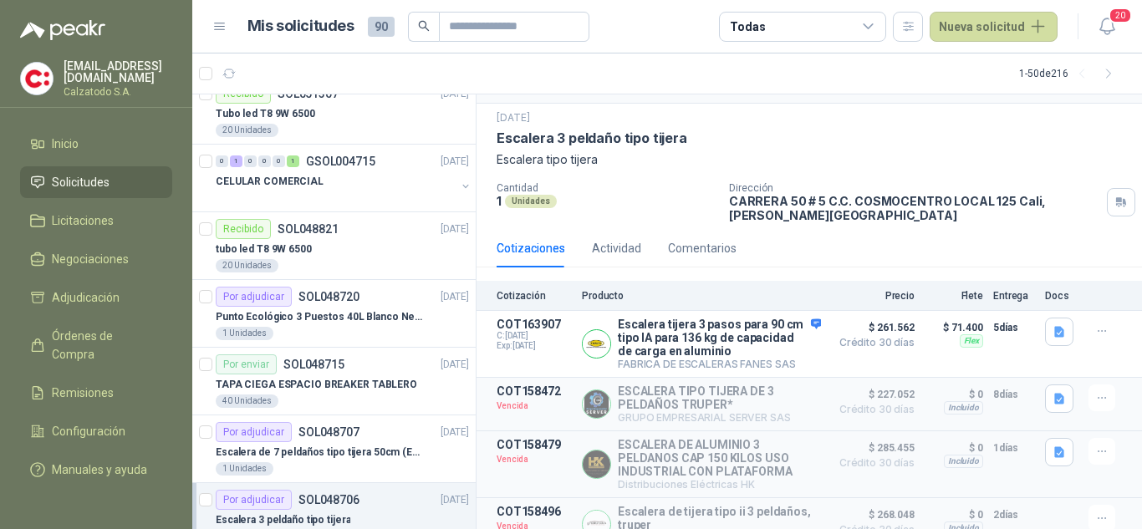
scroll to position [0, 0]
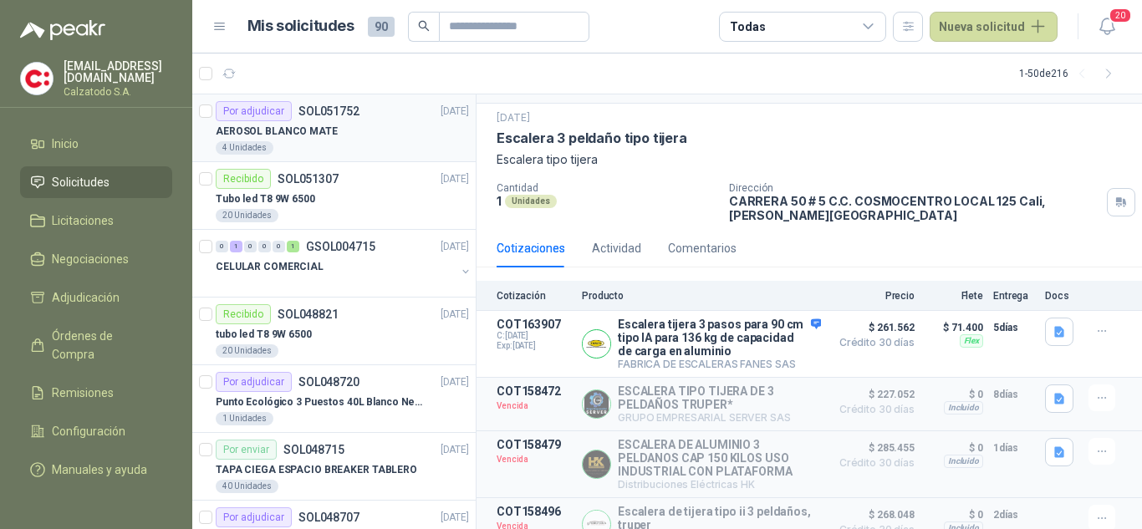
click at [322, 129] on p "AEROSOL BLANCO MATE" at bounding box center [277, 132] width 122 height 16
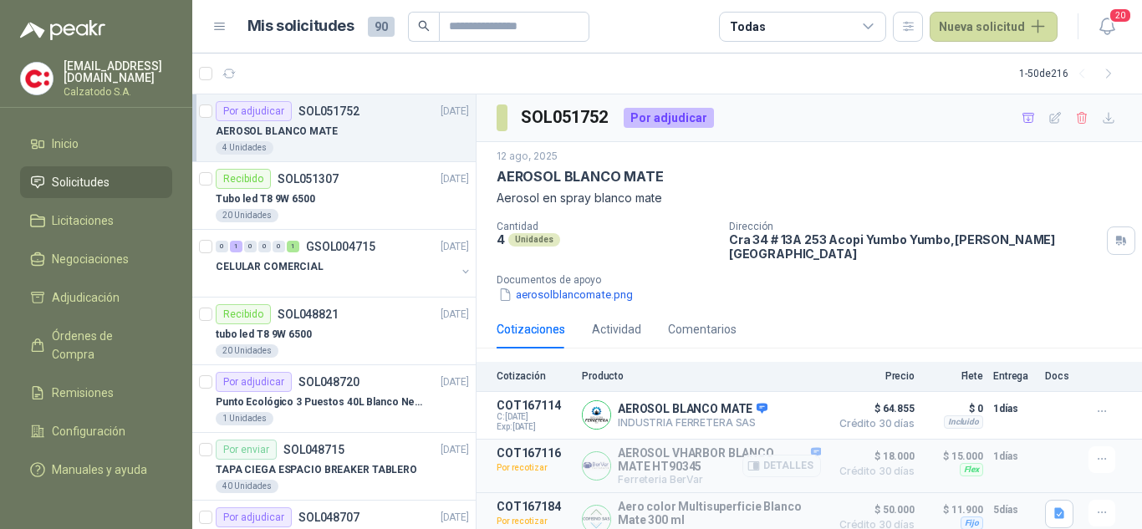
scroll to position [54, 0]
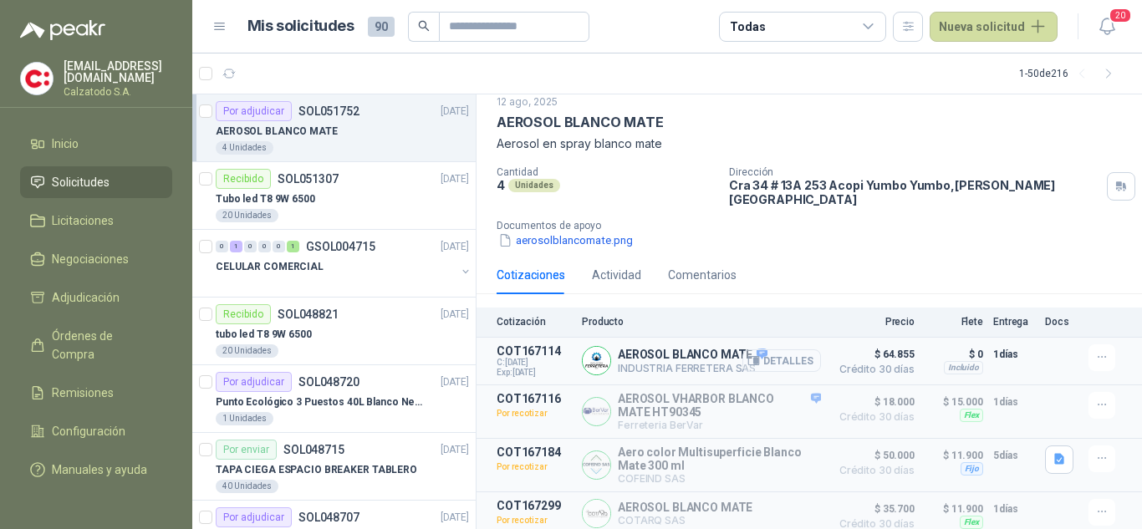
click at [778, 349] on button "Detalles" at bounding box center [781, 360] width 79 height 23
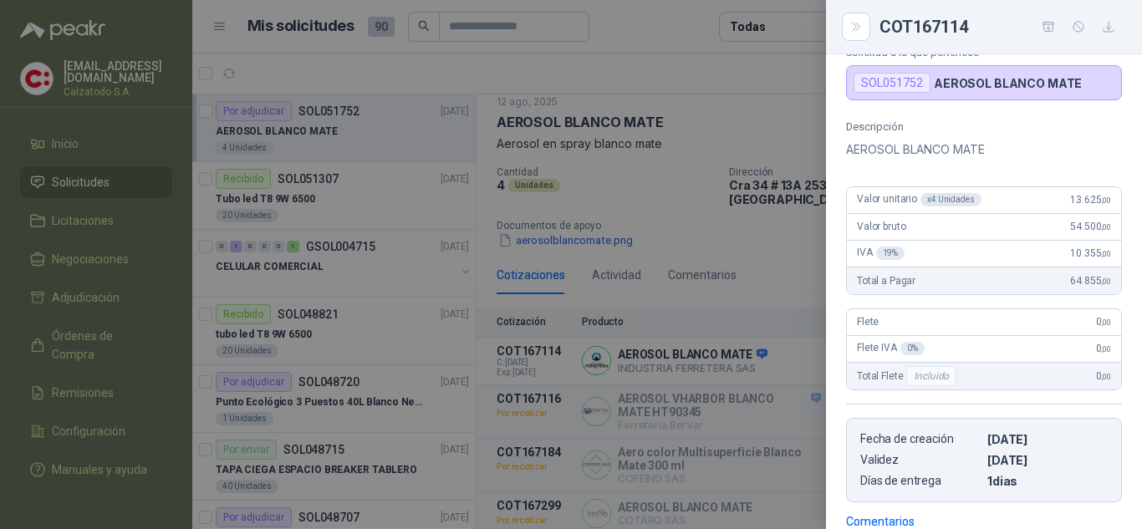
scroll to position [84, 0]
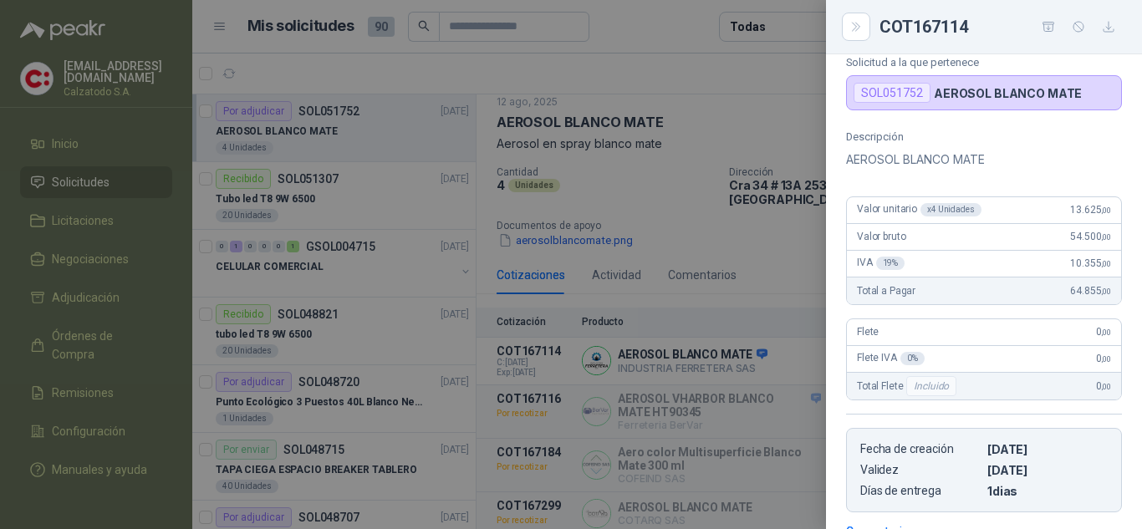
click at [765, 242] on div at bounding box center [571, 264] width 1142 height 529
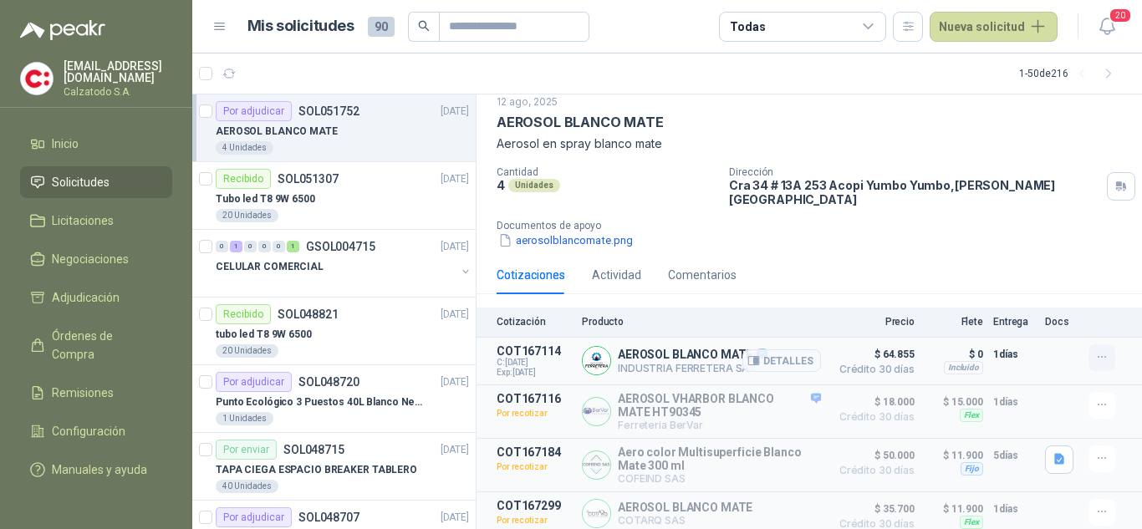
click at [1095, 350] on icon "button" at bounding box center [1102, 357] width 14 height 14
click at [1032, 282] on button "Añadir" at bounding box center [1068, 279] width 134 height 27
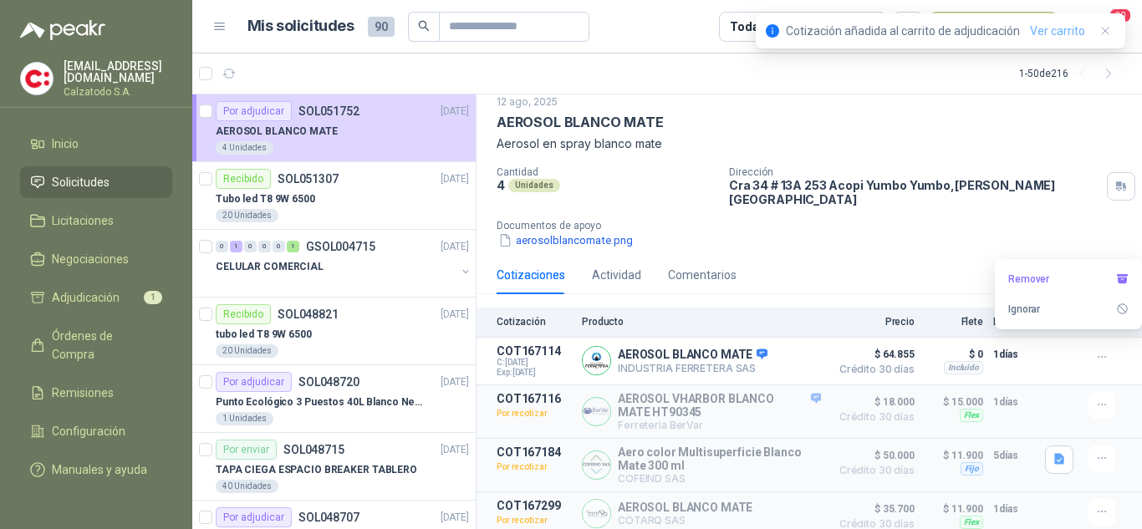
click at [1052, 30] on link "Ver carrito" at bounding box center [1057, 31] width 55 height 18
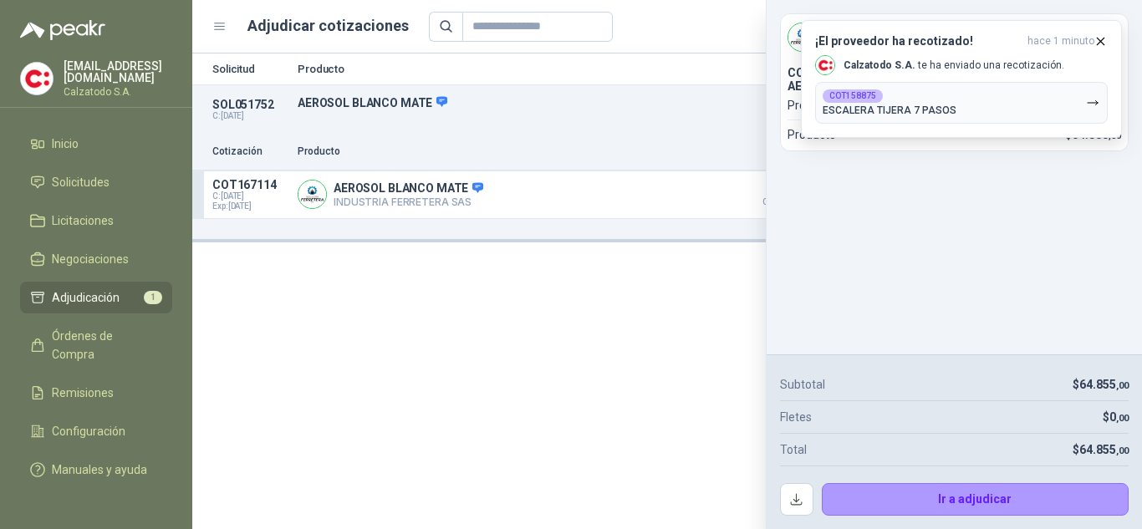
click at [418, 284] on div "Solicitud Producto Cantidad Dirección Docs SOL051752 C: [DATE] AEROSOL BLANCO M…" at bounding box center [666, 290] width 949 height 475
click at [570, 308] on div "Solicitud Producto Cantidad Dirección Docs SOL051752 C: [DATE] AEROSOL BLANCO M…" at bounding box center [666, 290] width 949 height 475
click at [1103, 42] on icon "button" at bounding box center [1100, 41] width 14 height 14
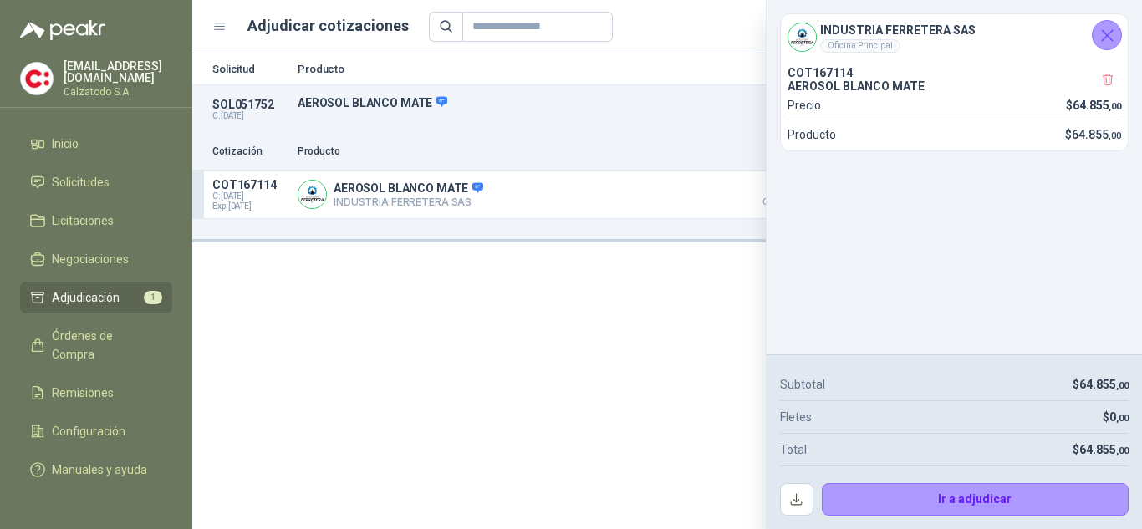
click at [1119, 30] on button "Cerrar" at bounding box center [1106, 35] width 30 height 30
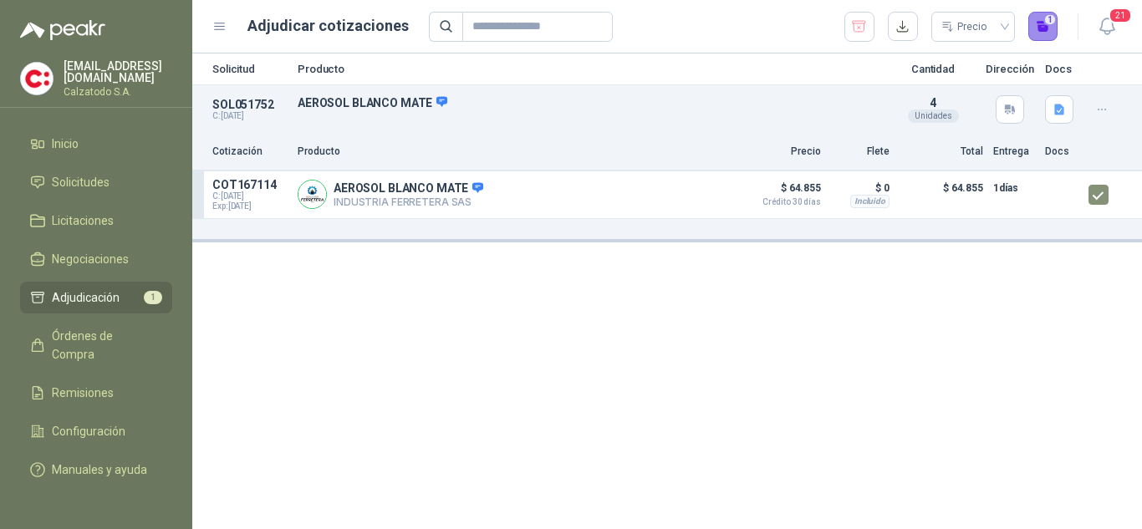
click at [1045, 24] on button "1" at bounding box center [1043, 27] width 30 height 30
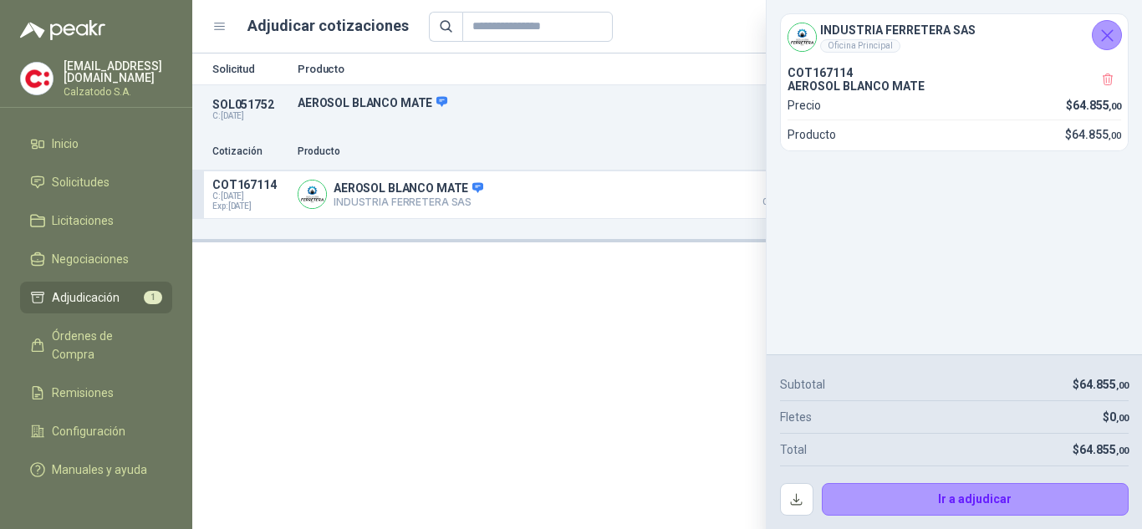
click at [1106, 32] on icon "Cerrar" at bounding box center [1106, 35] width 21 height 21
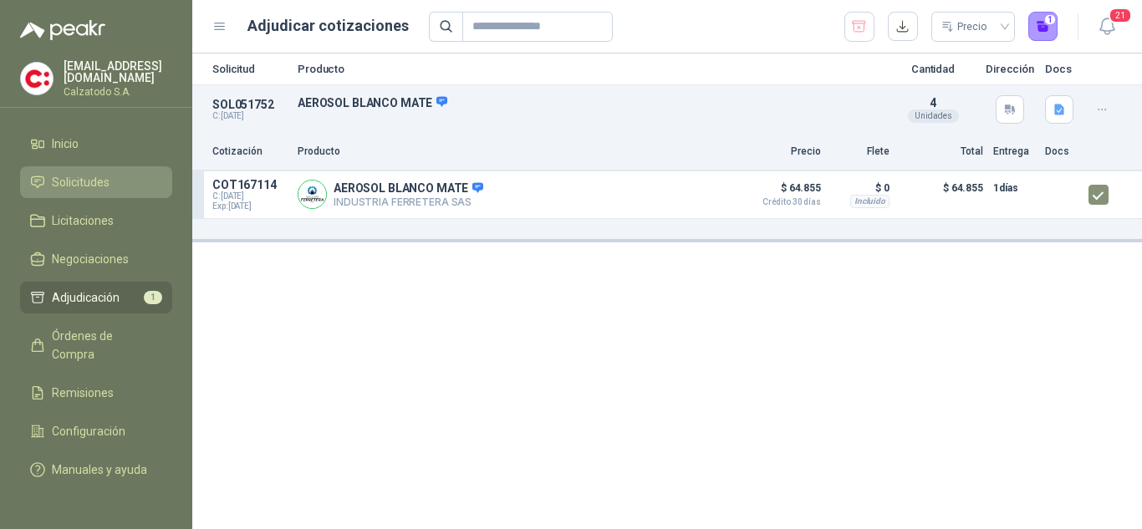
click at [82, 177] on span "Solicitudes" at bounding box center [81, 182] width 58 height 18
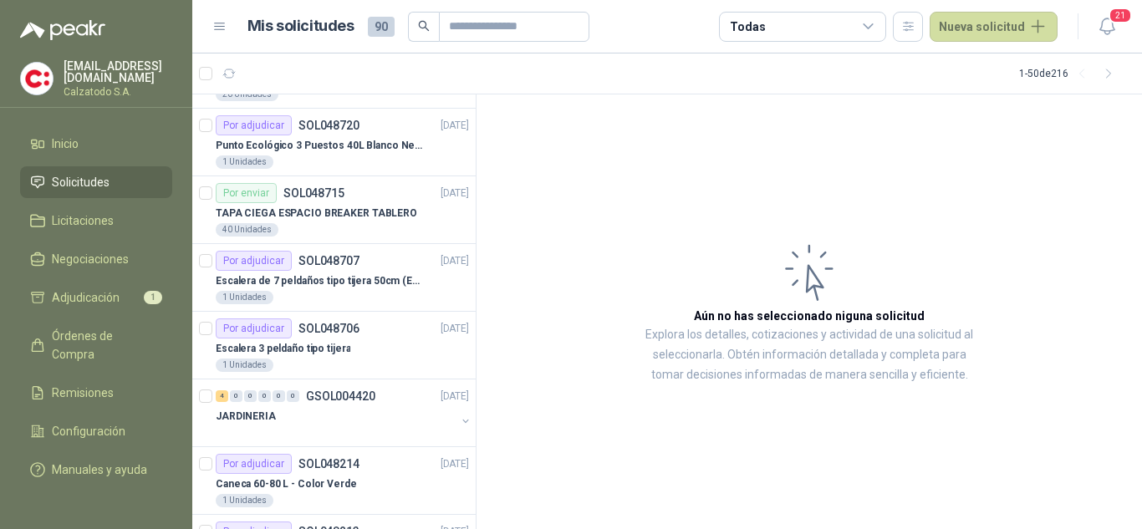
scroll to position [334, 0]
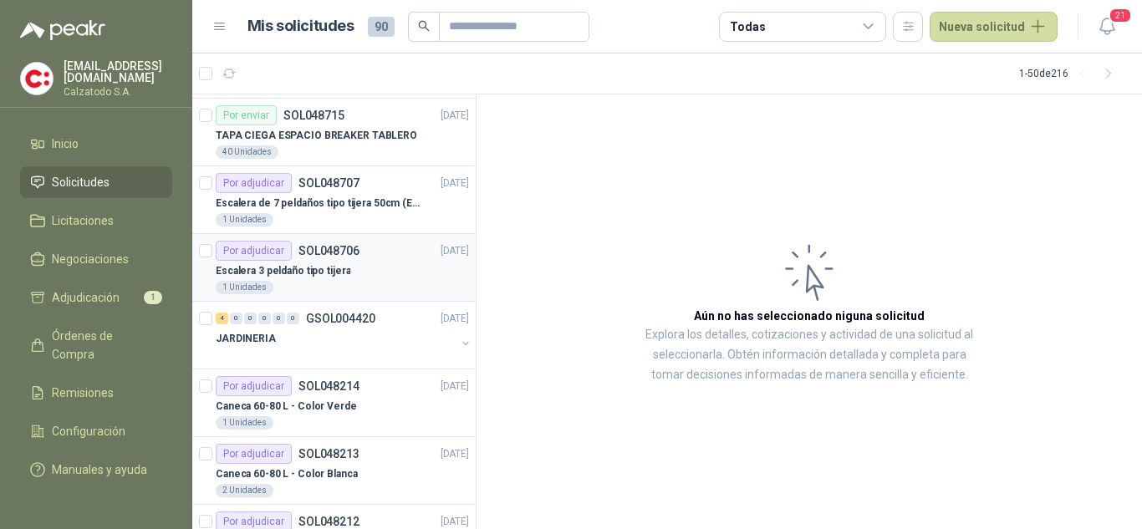
click at [318, 275] on p "Escalera 3 peldaño tipo tijera" at bounding box center [283, 271] width 135 height 16
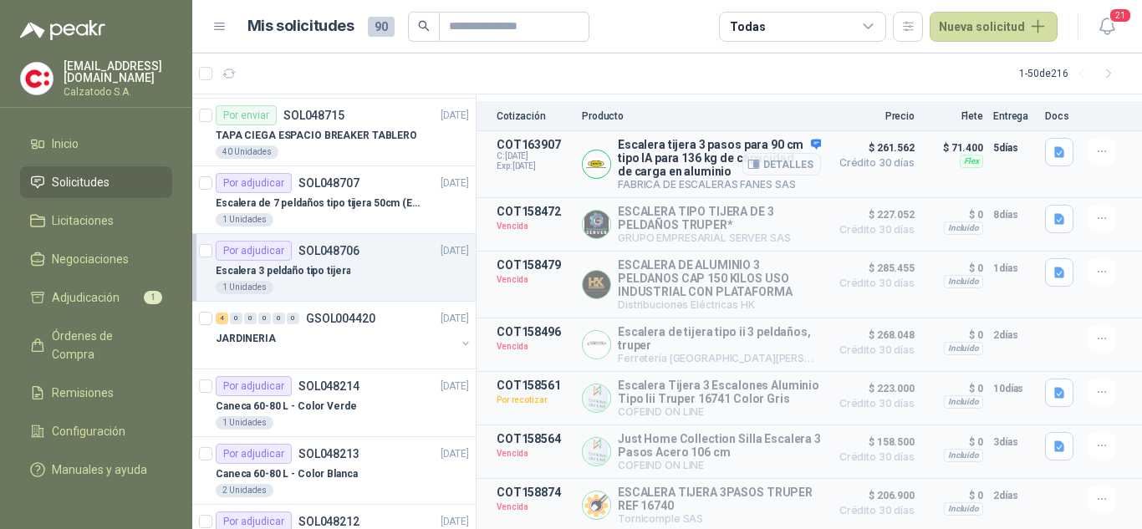
scroll to position [122, 0]
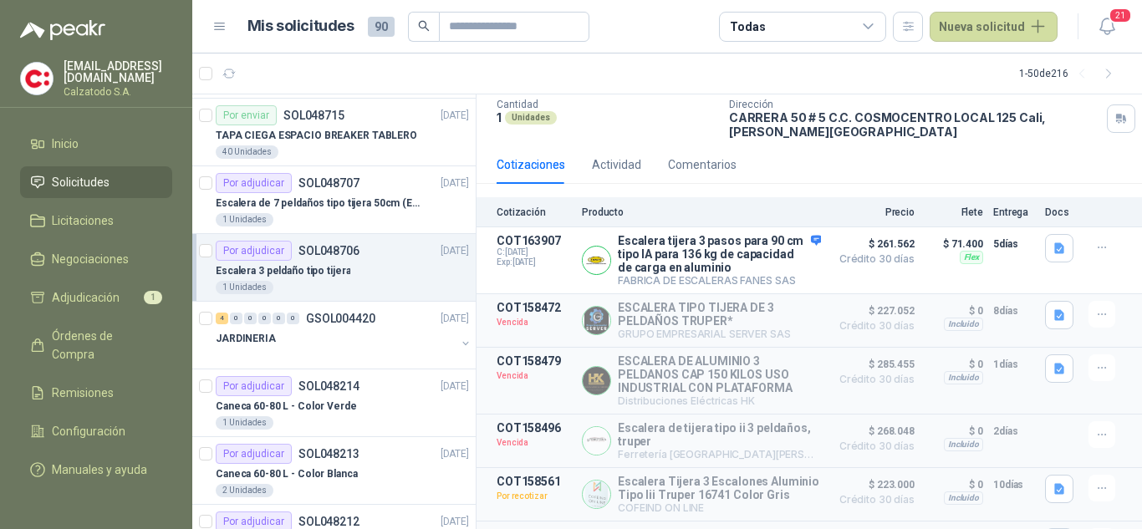
click at [307, 263] on p "Escalera 3 peldaño tipo tijera" at bounding box center [283, 271] width 135 height 16
click at [294, 188] on div "Por adjudicar SOL048707" at bounding box center [288, 182] width 144 height 20
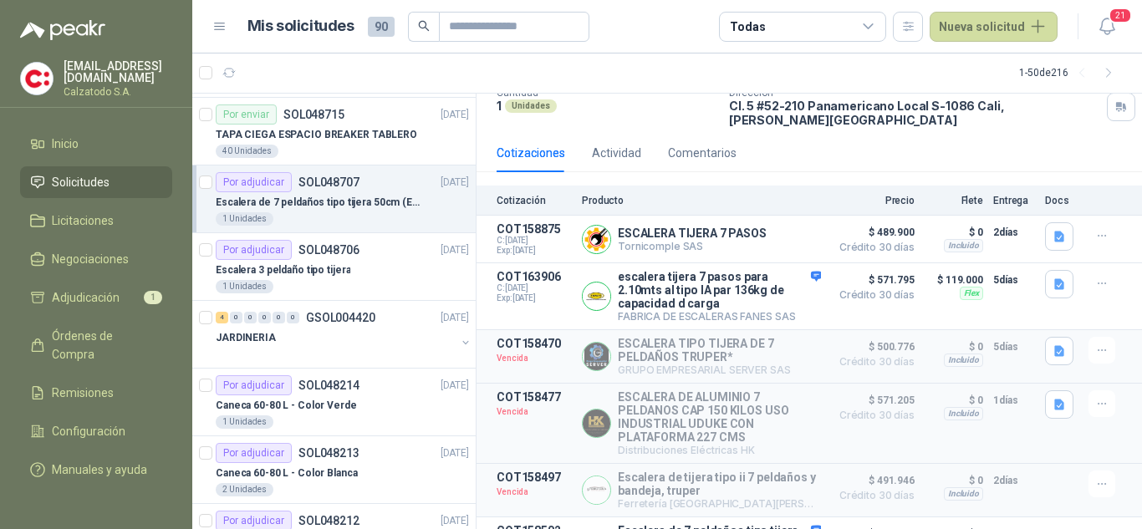
scroll to position [48, 0]
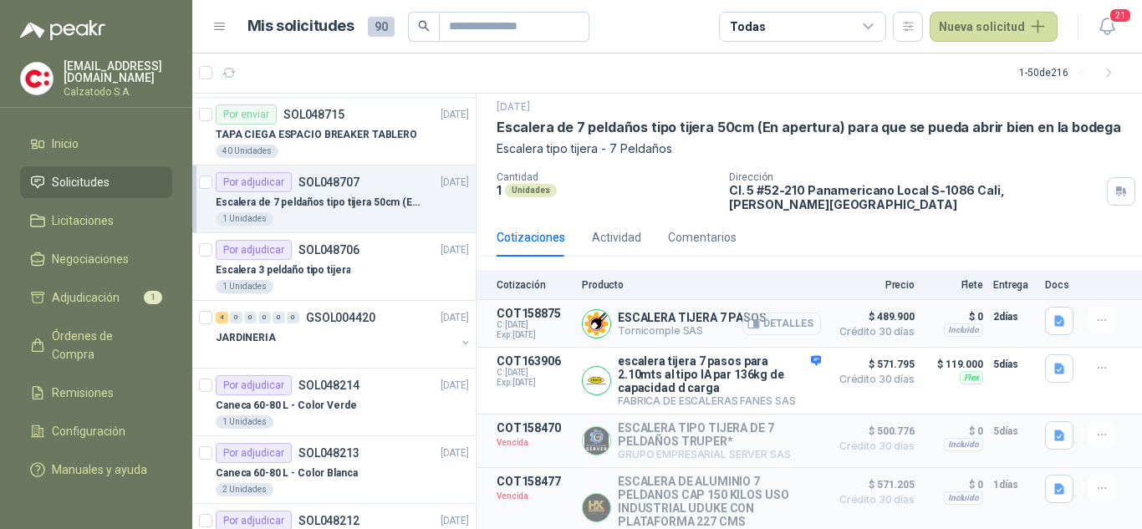
click at [781, 313] on button "Detalles" at bounding box center [781, 324] width 79 height 23
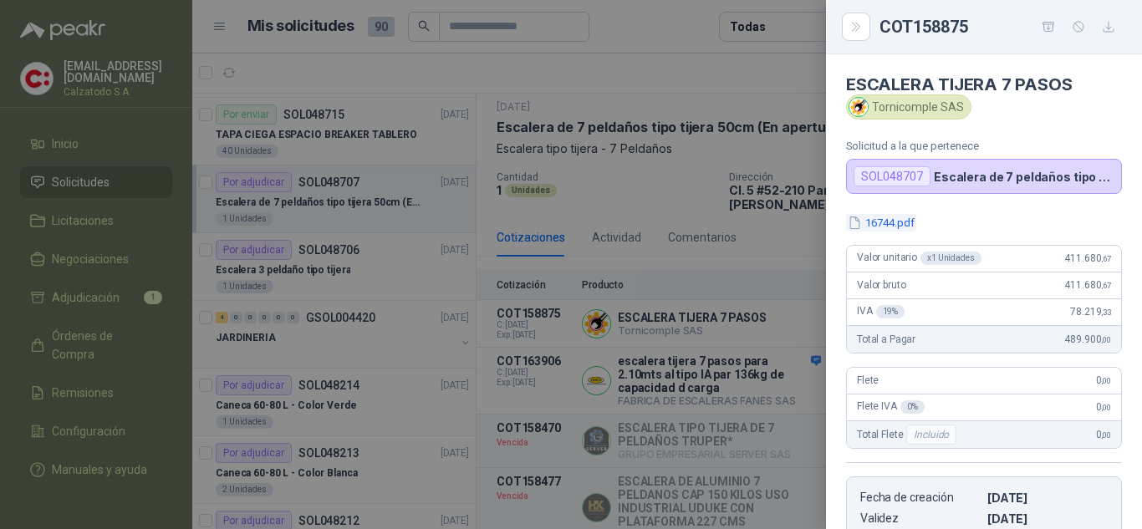
click at [886, 216] on button "16744.pdf" at bounding box center [881, 223] width 70 height 18
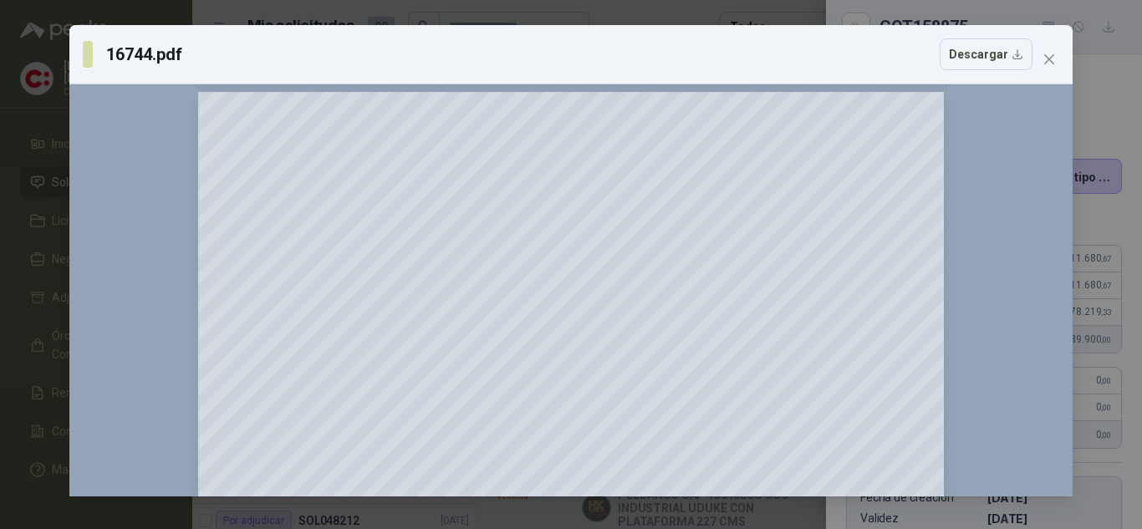
scroll to position [1086, 0]
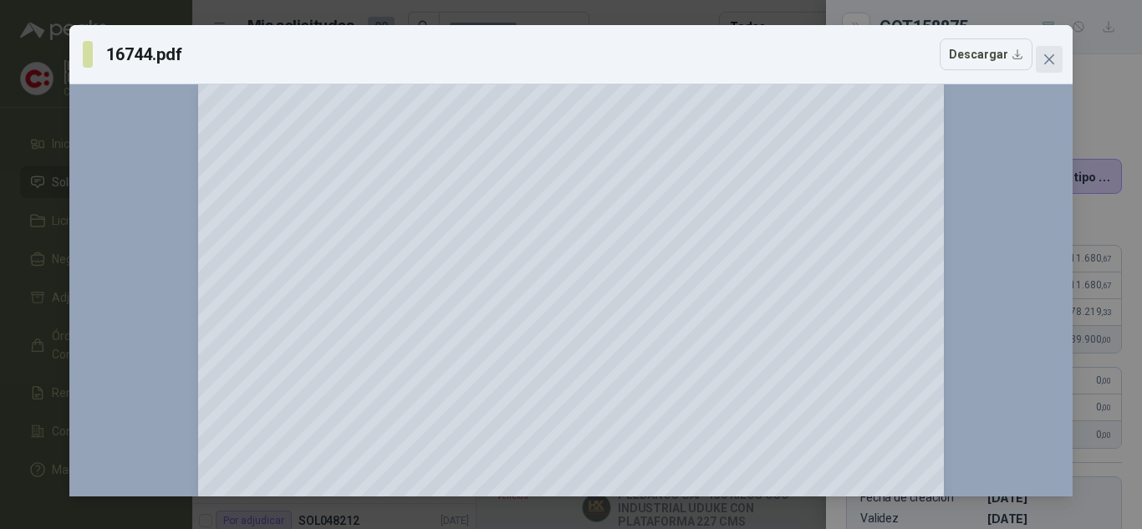
click at [1043, 61] on icon "close" at bounding box center [1048, 59] width 13 height 13
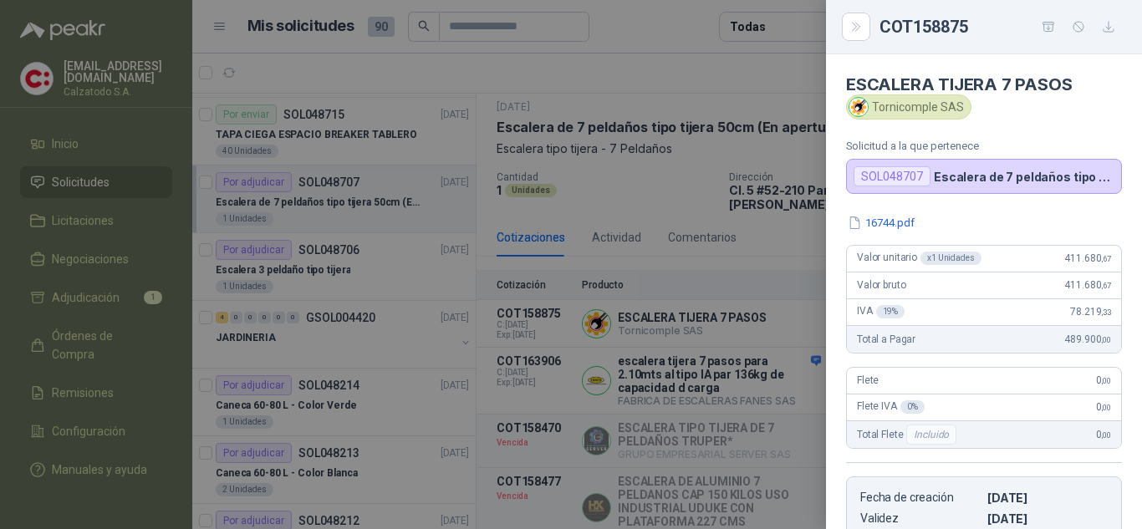
click at [790, 246] on div at bounding box center [571, 264] width 1142 height 529
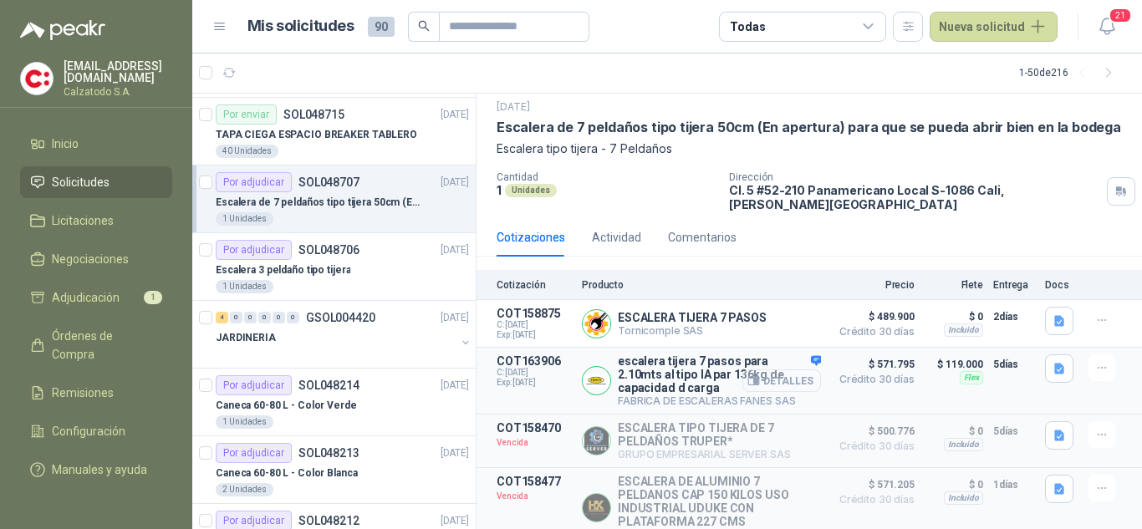
click at [778, 372] on button "Detalles" at bounding box center [781, 380] width 79 height 23
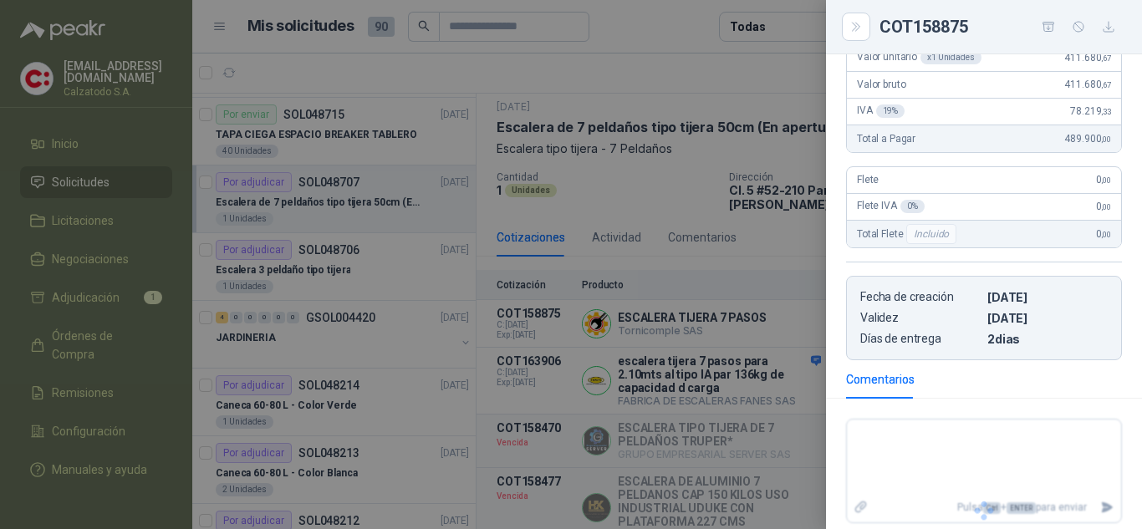
scroll to position [207, 0]
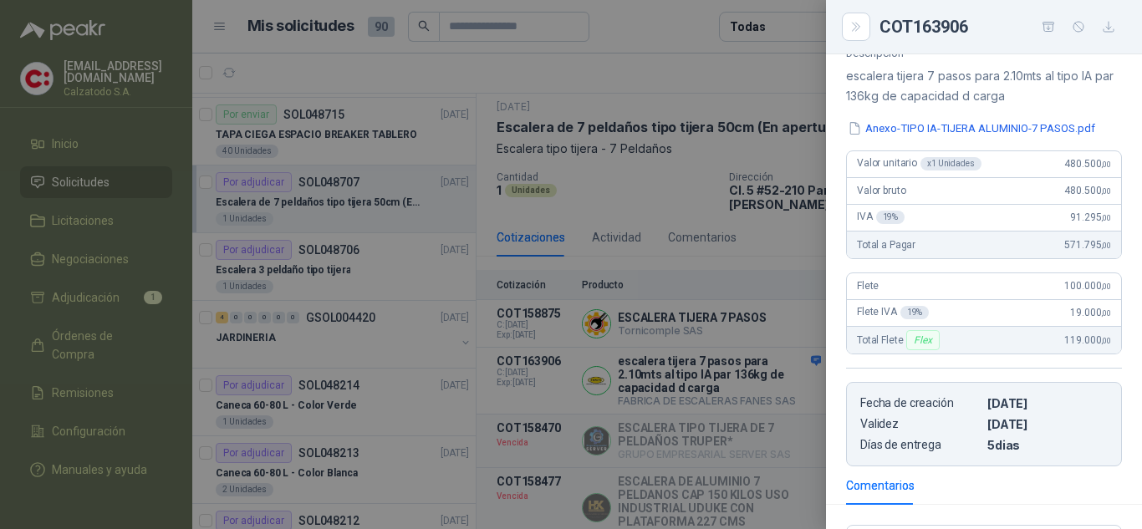
click at [778, 252] on div at bounding box center [571, 264] width 1142 height 529
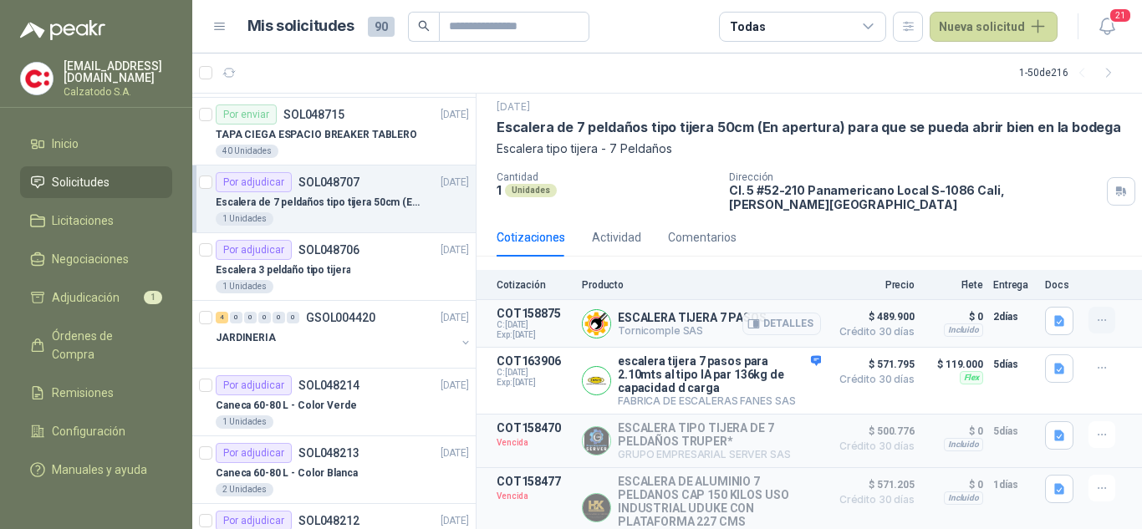
click at [1095, 313] on icon "button" at bounding box center [1102, 320] width 14 height 14
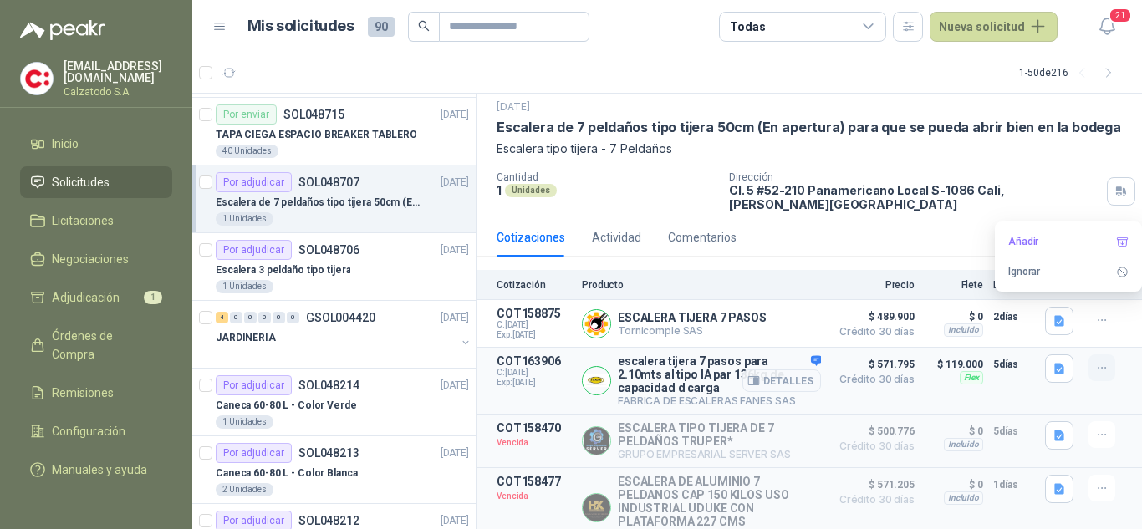
click at [1097, 368] on icon "button" at bounding box center [1101, 368] width 8 height 1
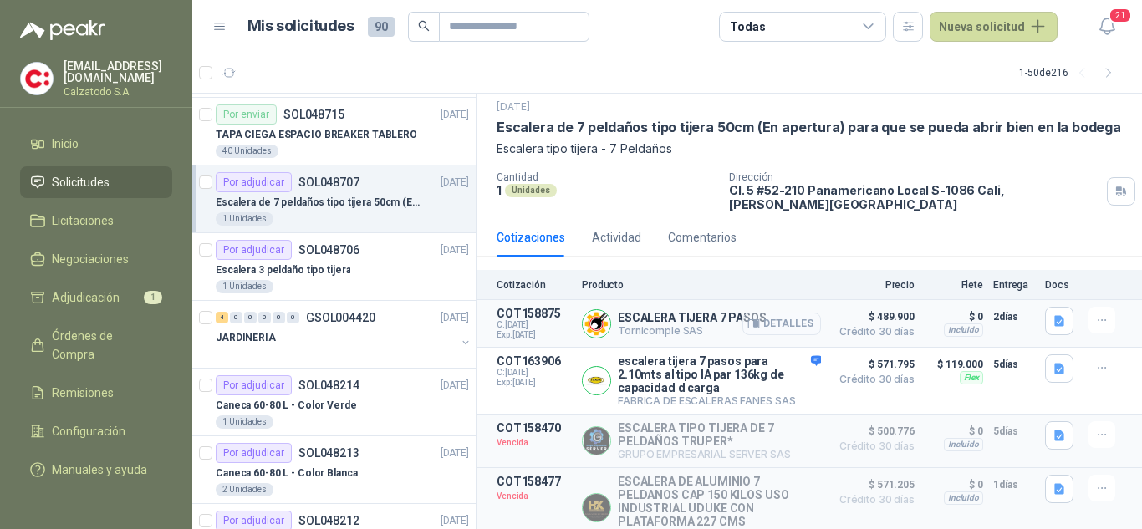
click at [787, 313] on button "Detalles" at bounding box center [781, 324] width 79 height 23
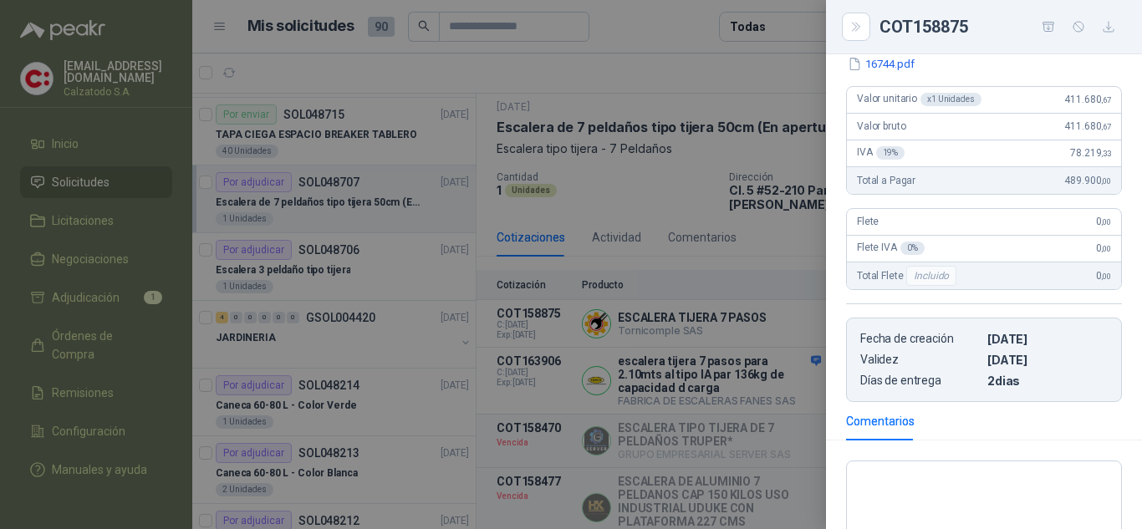
scroll to position [282, 0]
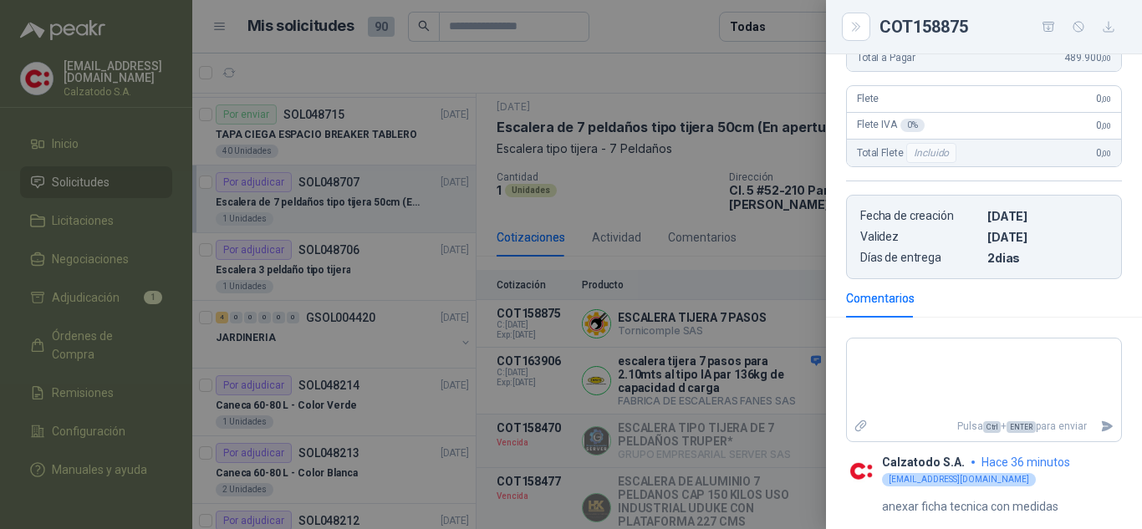
click at [794, 263] on div at bounding box center [571, 264] width 1142 height 529
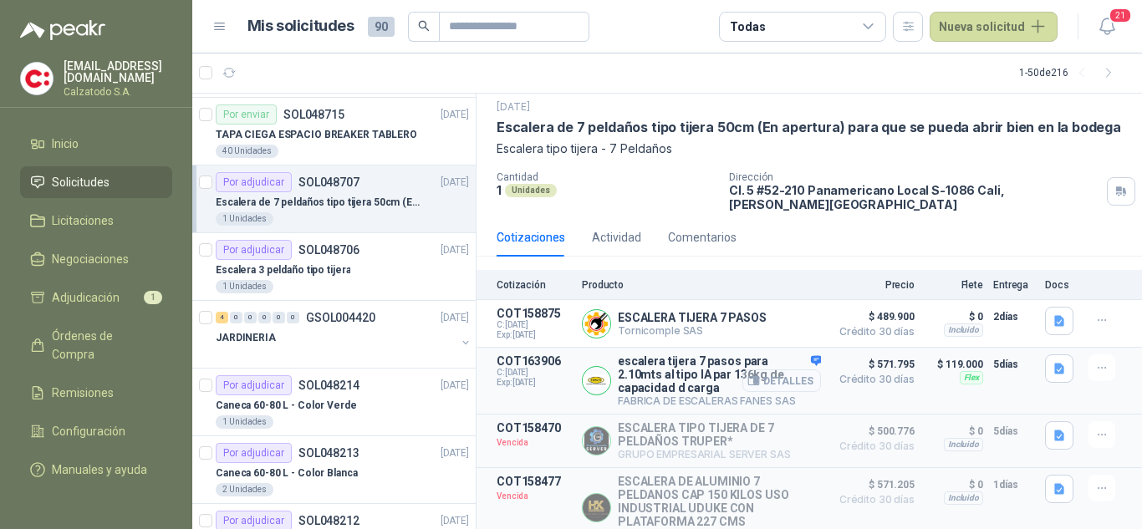
click at [779, 369] on button "Detalles" at bounding box center [781, 380] width 79 height 23
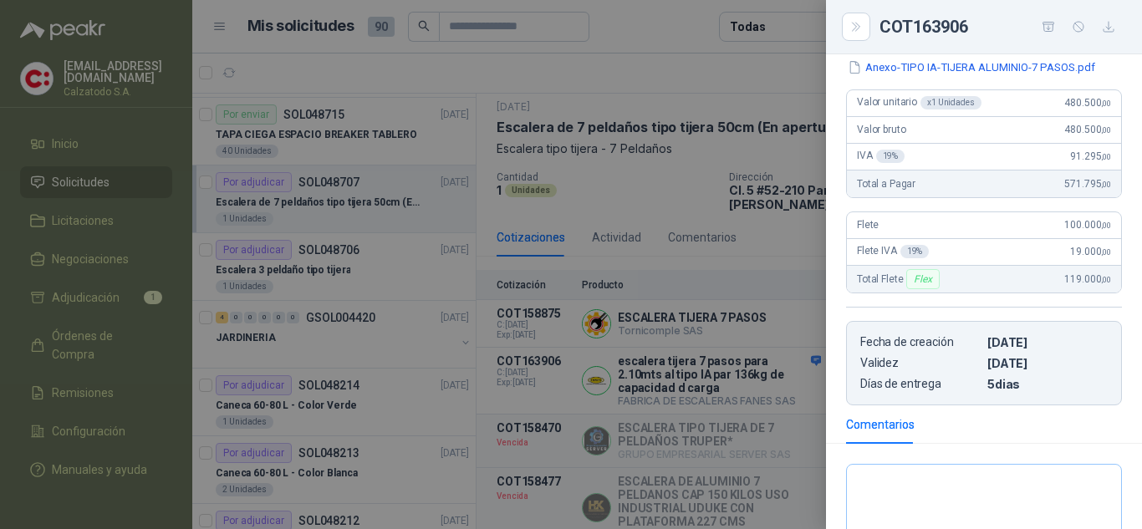
scroll to position [145, 0]
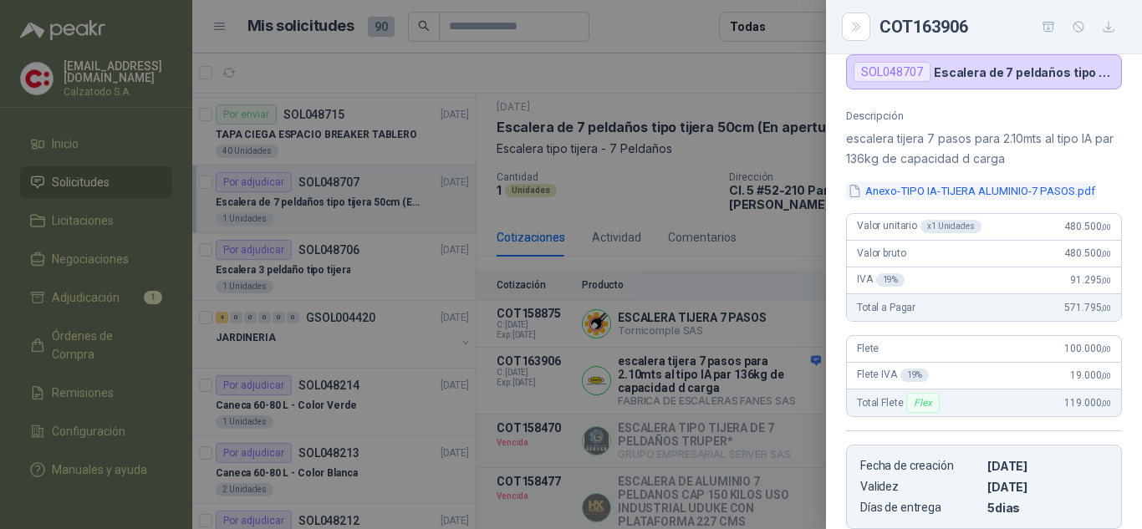
click at [933, 186] on button "Anexo-TIPO IA-TIJERA ALUMINIO-7 PASOS.pdf" at bounding box center [971, 191] width 251 height 18
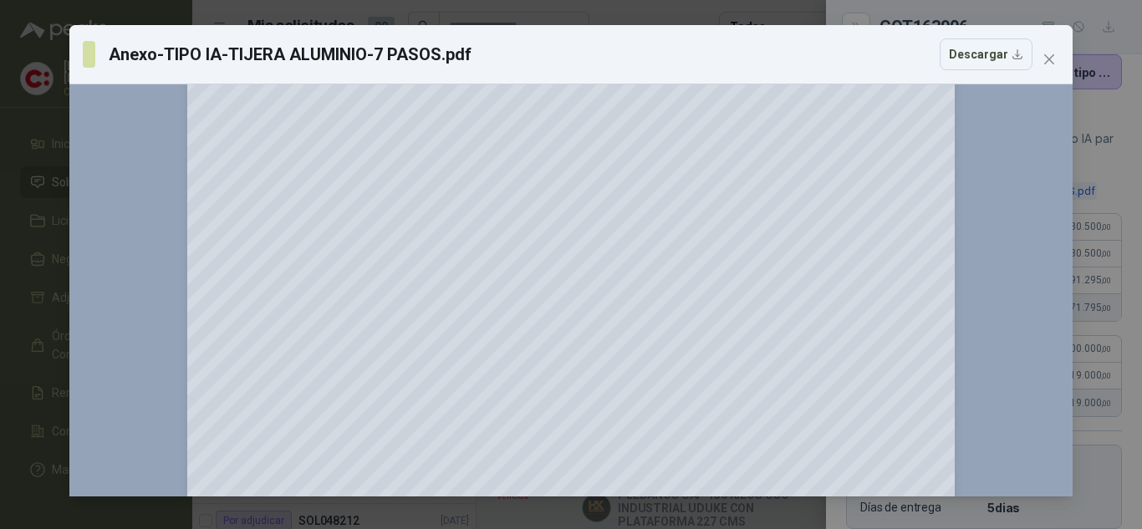
scroll to position [167, 0]
click at [1052, 56] on icon "close" at bounding box center [1049, 59] width 10 height 10
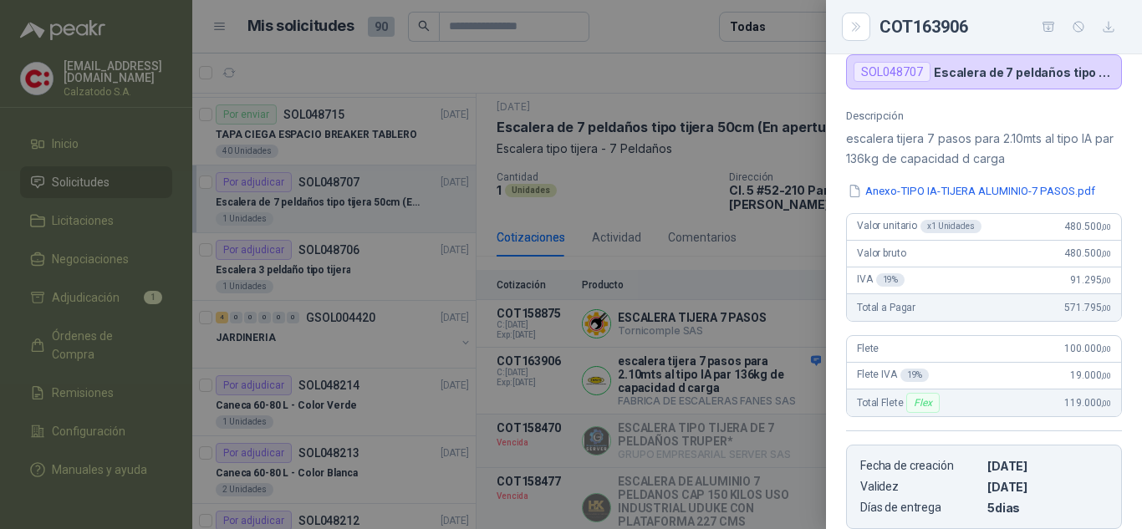
click at [781, 261] on div at bounding box center [571, 264] width 1142 height 529
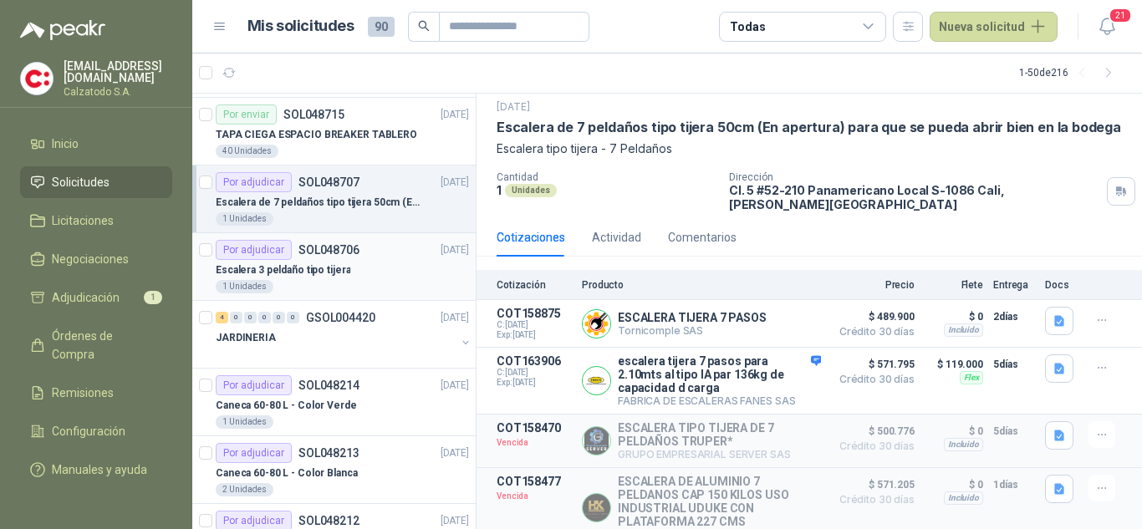
click at [328, 268] on p "Escalera 3 peldaño tipo tijera" at bounding box center [283, 270] width 135 height 16
click at [308, 191] on div "Por adjudicar SOL048707" at bounding box center [288, 182] width 144 height 20
click at [263, 195] on p "Escalera de 7 peldaños tipo tijera 50cm (En apertura) para que se pueda abrir b…" at bounding box center [320, 203] width 208 height 16
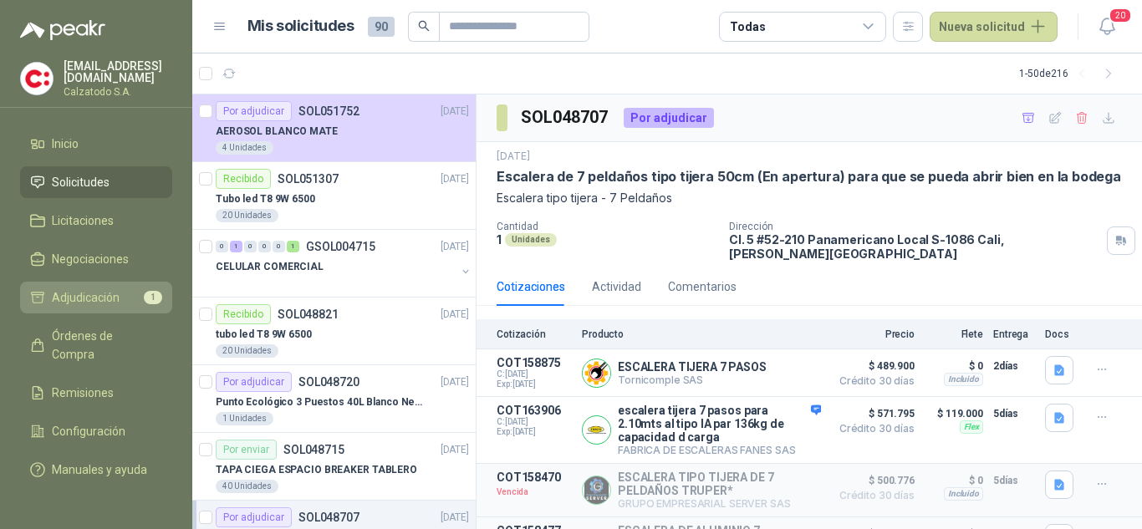
click at [81, 291] on span "Adjudicación" at bounding box center [86, 297] width 68 height 18
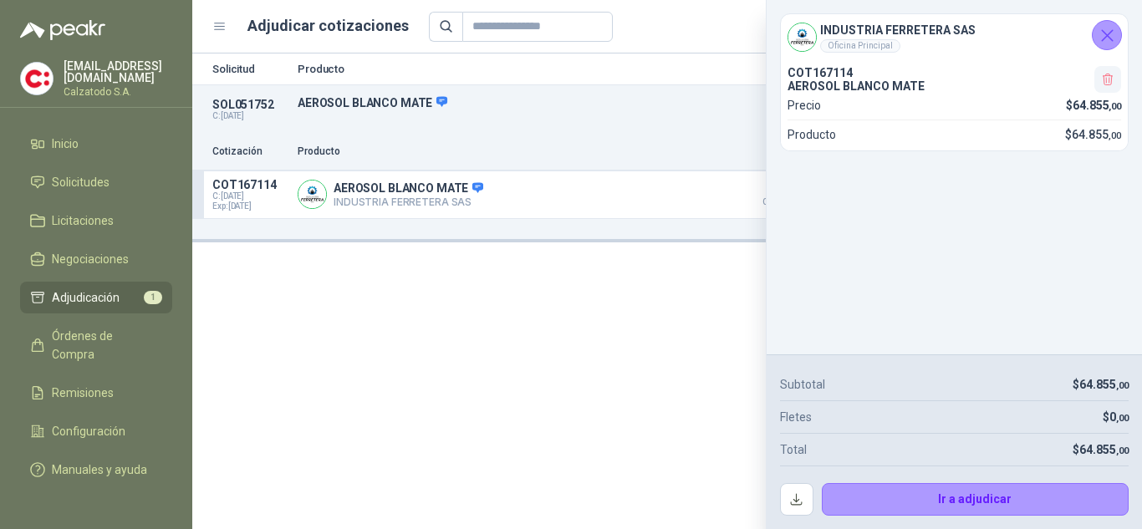
click at [1108, 76] on icon "button" at bounding box center [1108, 80] width 14 height 14
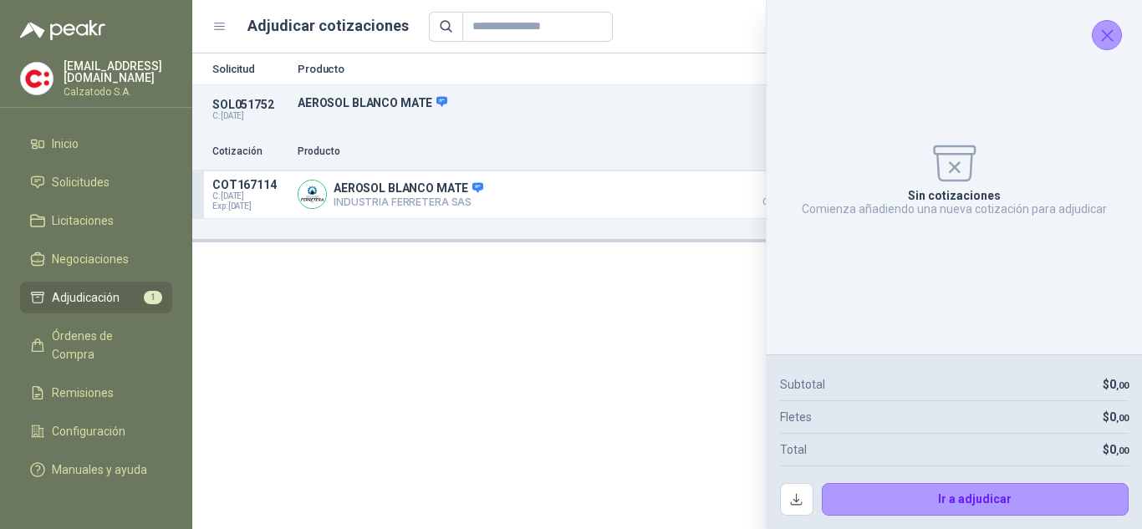
click at [1099, 44] on icon "Cerrar" at bounding box center [1106, 35] width 21 height 21
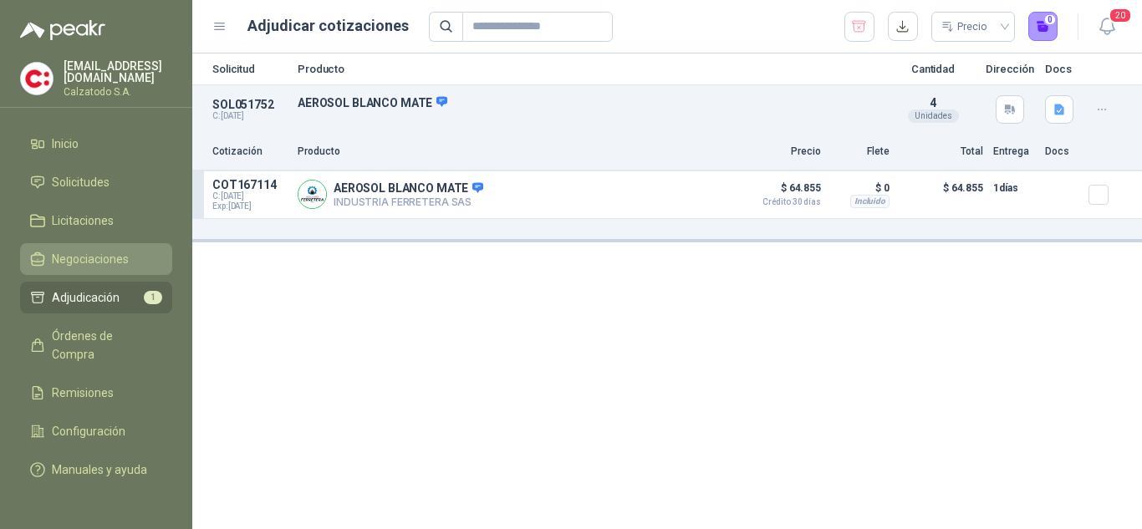
click at [93, 250] on span "Negociaciones" at bounding box center [90, 259] width 77 height 18
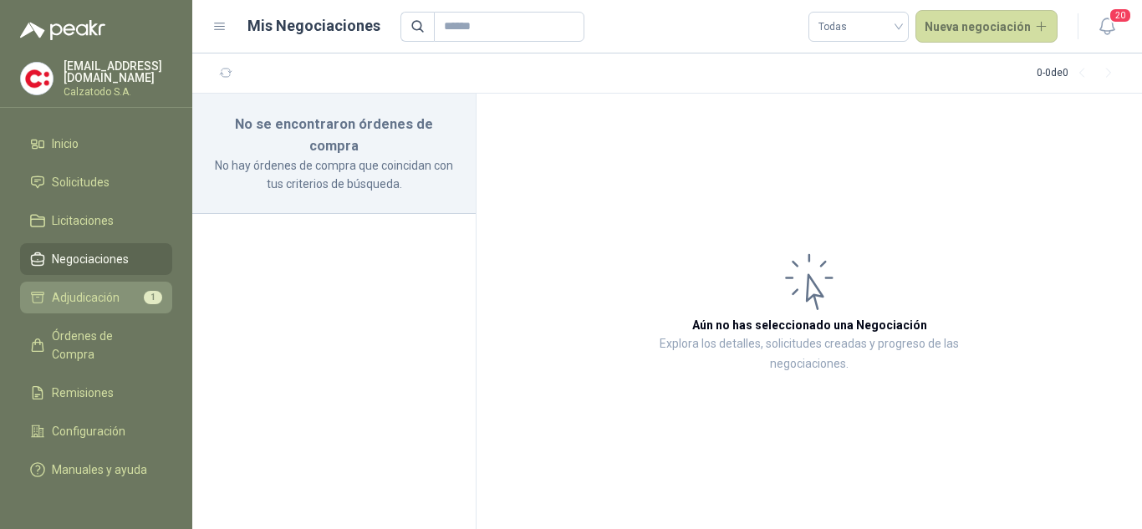
click at [77, 282] on link "Adjudicación 1" at bounding box center [96, 298] width 152 height 32
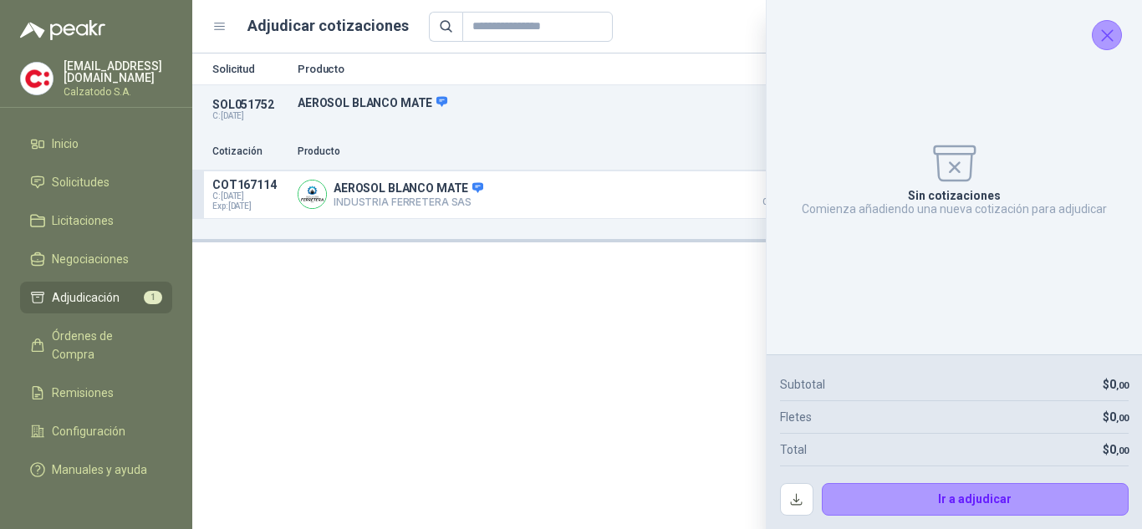
click at [1102, 29] on icon "Cerrar" at bounding box center [1106, 35] width 21 height 21
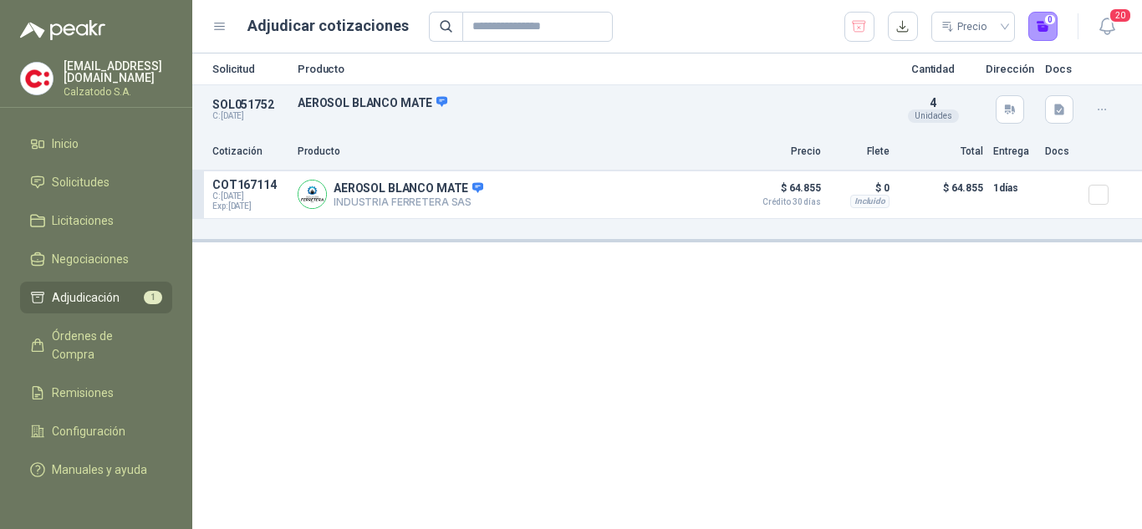
click at [1102, 103] on icon "button" at bounding box center [1102, 110] width 14 height 14
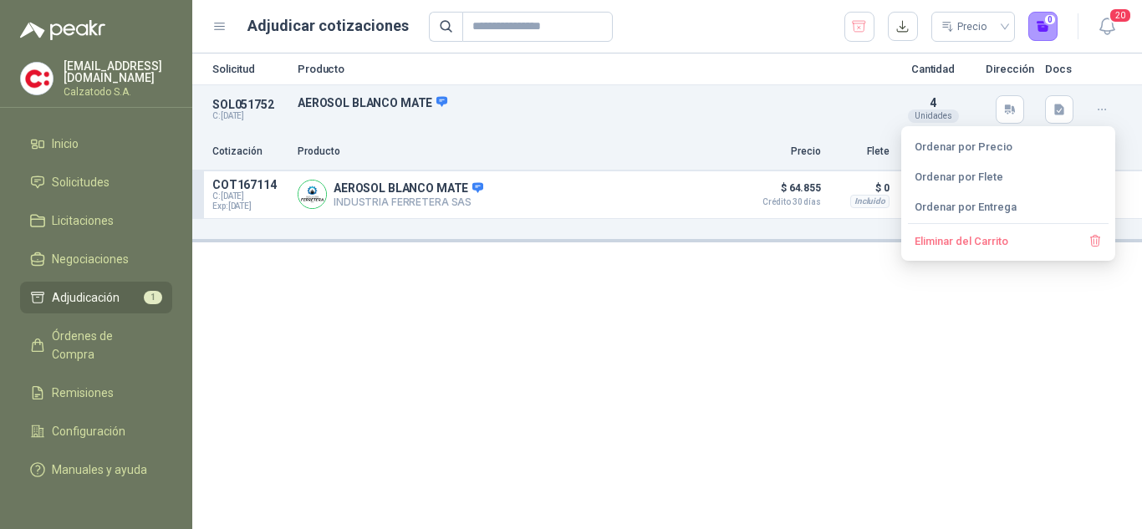
click at [664, 317] on div "Solicitud Producto Cantidad Dirección Docs SOL051752 C: [DATE] AEROSOL BLANCO M…" at bounding box center [666, 290] width 949 height 475
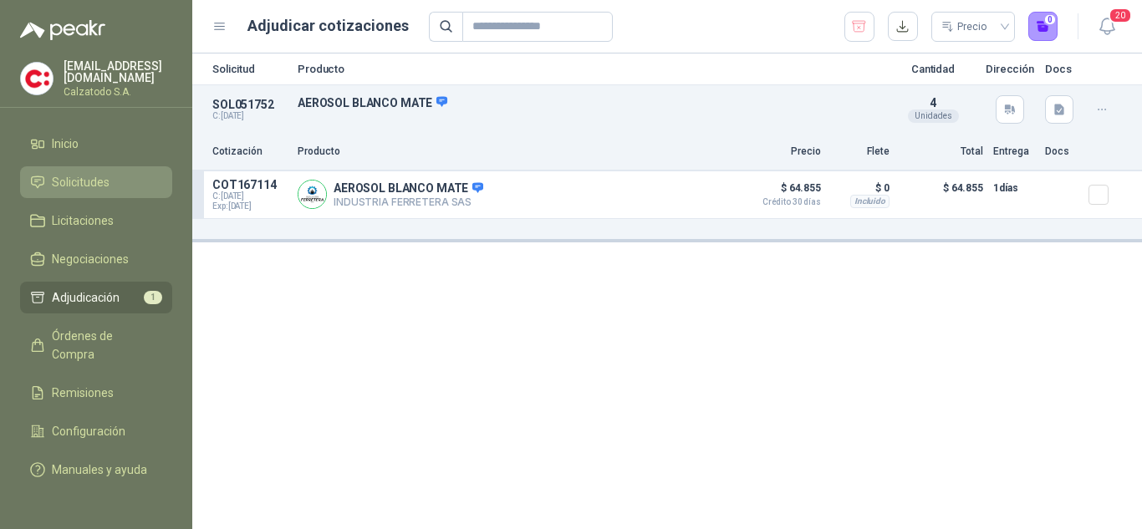
click at [93, 177] on span "Solicitudes" at bounding box center [81, 182] width 58 height 18
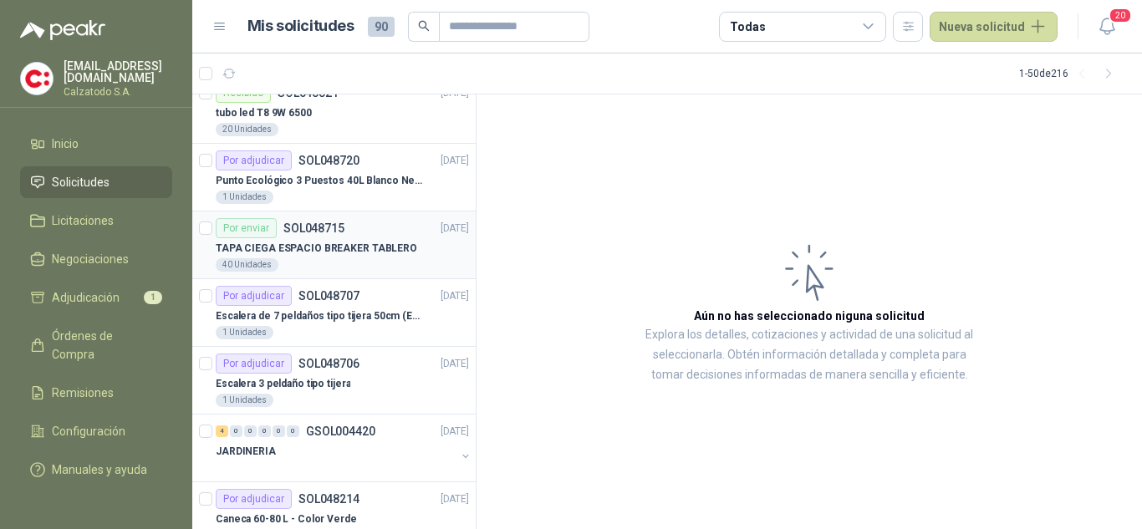
scroll to position [251, 0]
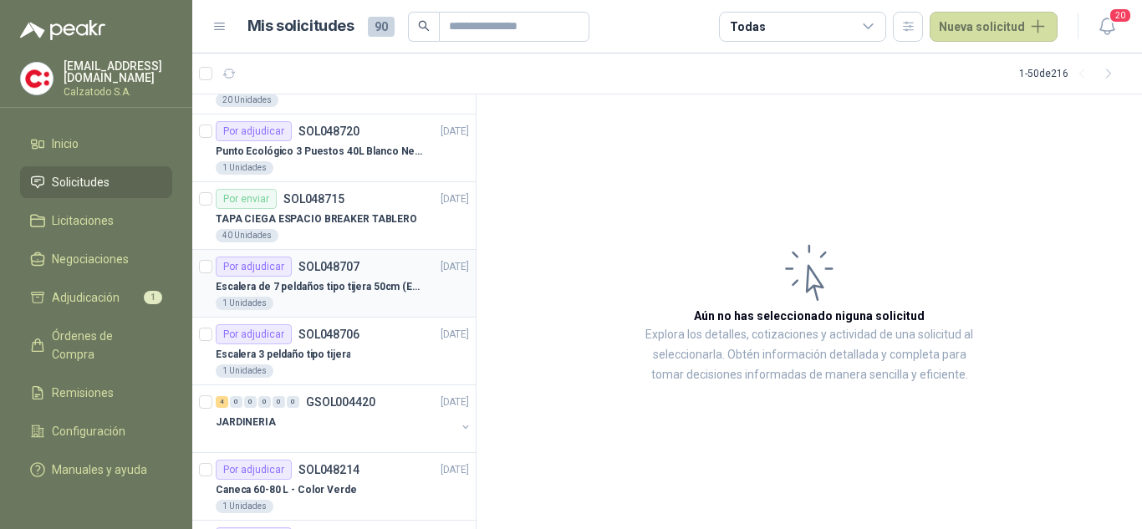
click at [323, 274] on div "Por adjudicar SOL048707" at bounding box center [288, 267] width 144 height 20
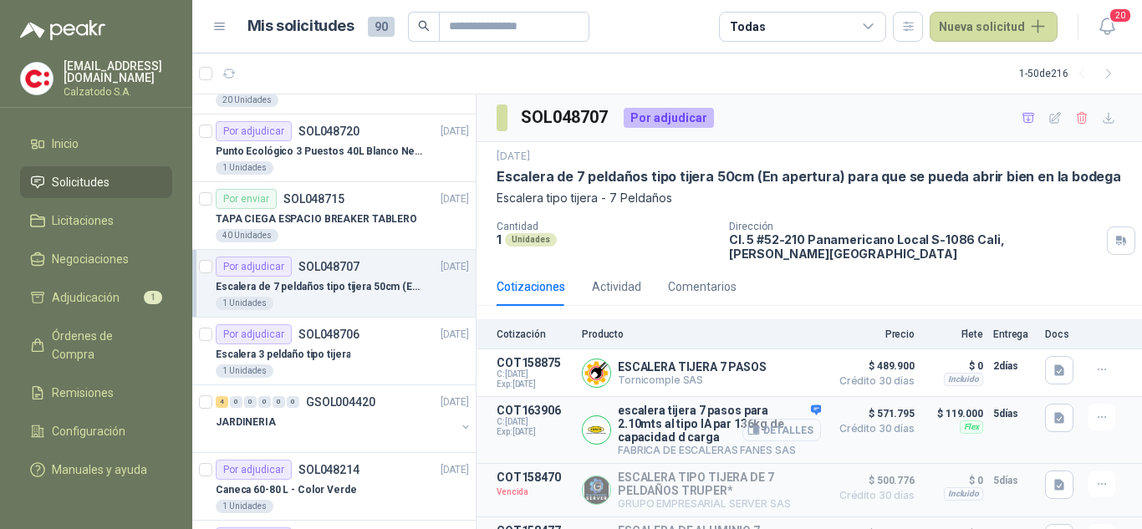
click at [780, 419] on button "Detalles" at bounding box center [781, 430] width 79 height 23
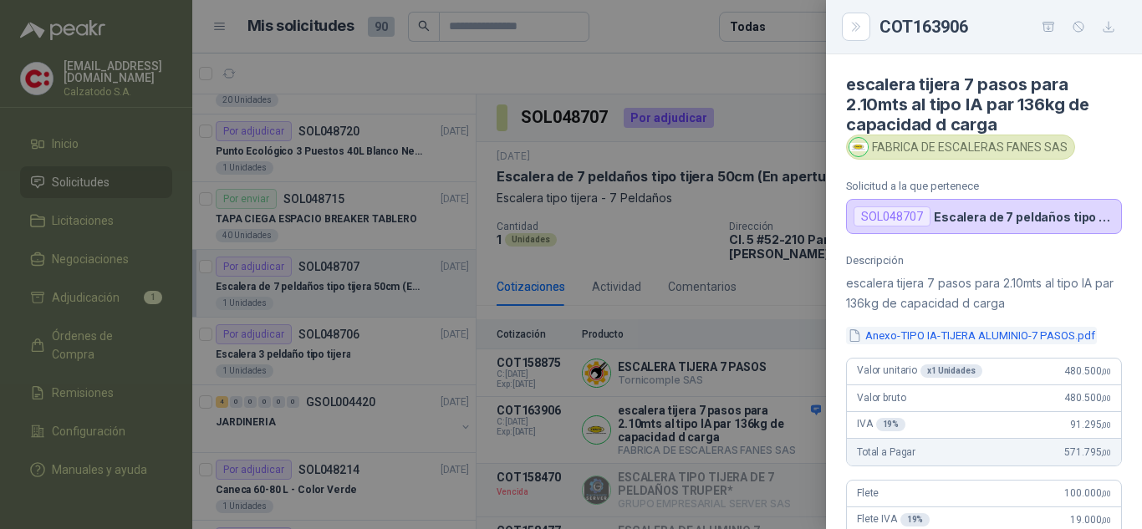
click at [915, 338] on button "Anexo-TIPO IA-TIJERA ALUMINIO-7 PASOS.pdf" at bounding box center [971, 336] width 251 height 18
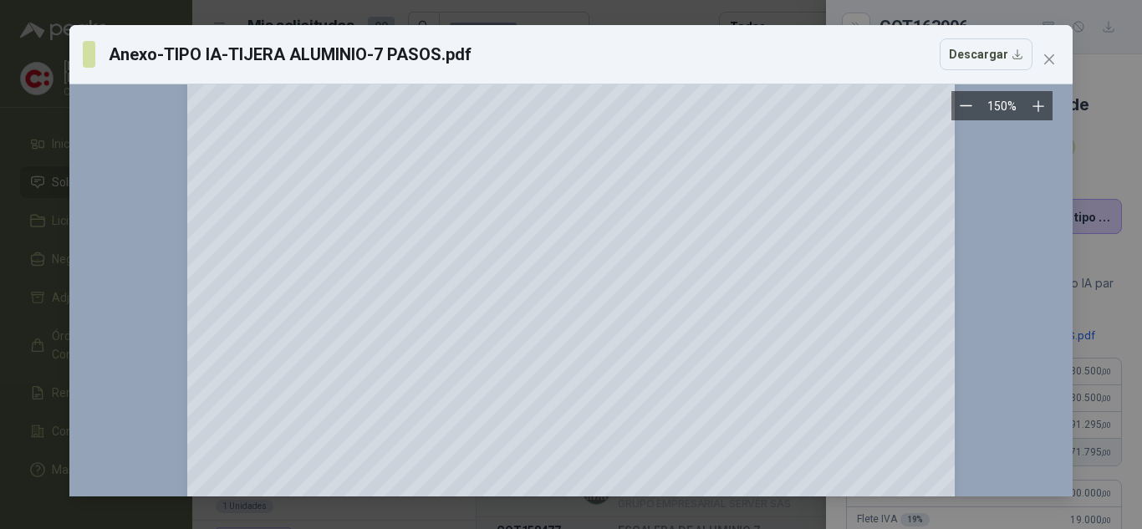
scroll to position [167, 0]
click at [1057, 62] on span "Close" at bounding box center [1048, 59] width 27 height 13
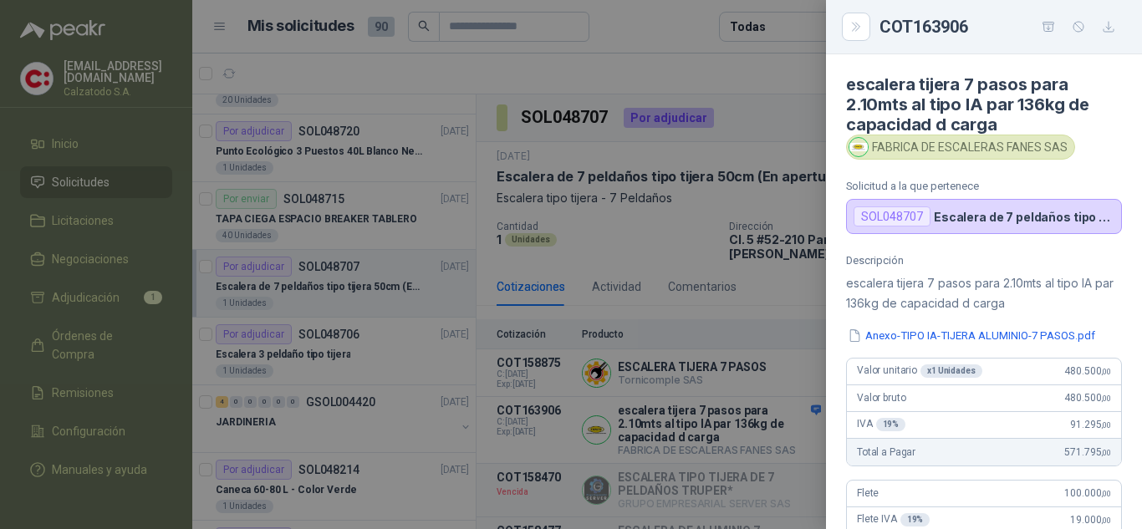
click at [791, 310] on div at bounding box center [571, 264] width 1142 height 529
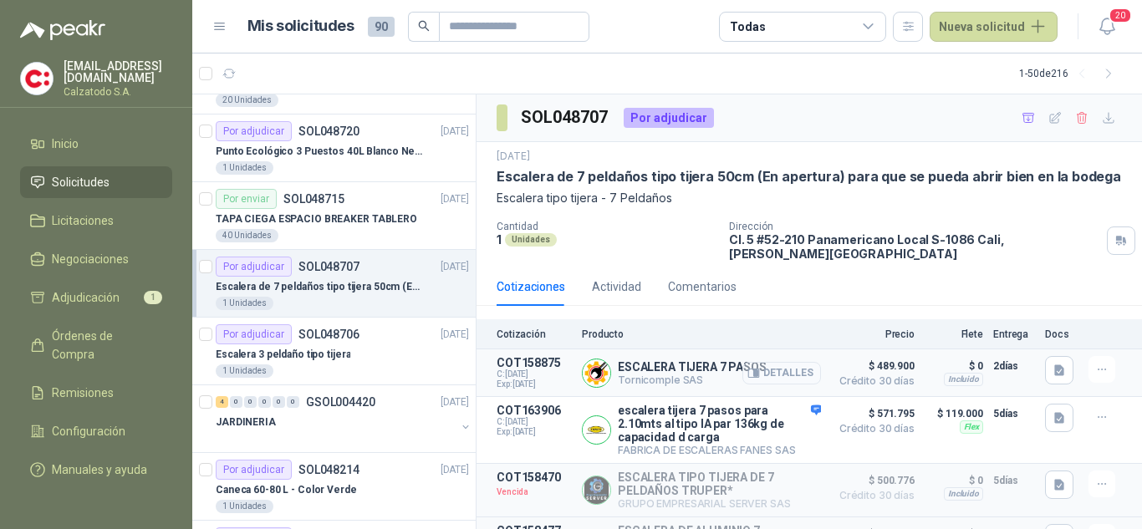
click at [784, 362] on button "Detalles" at bounding box center [781, 373] width 79 height 23
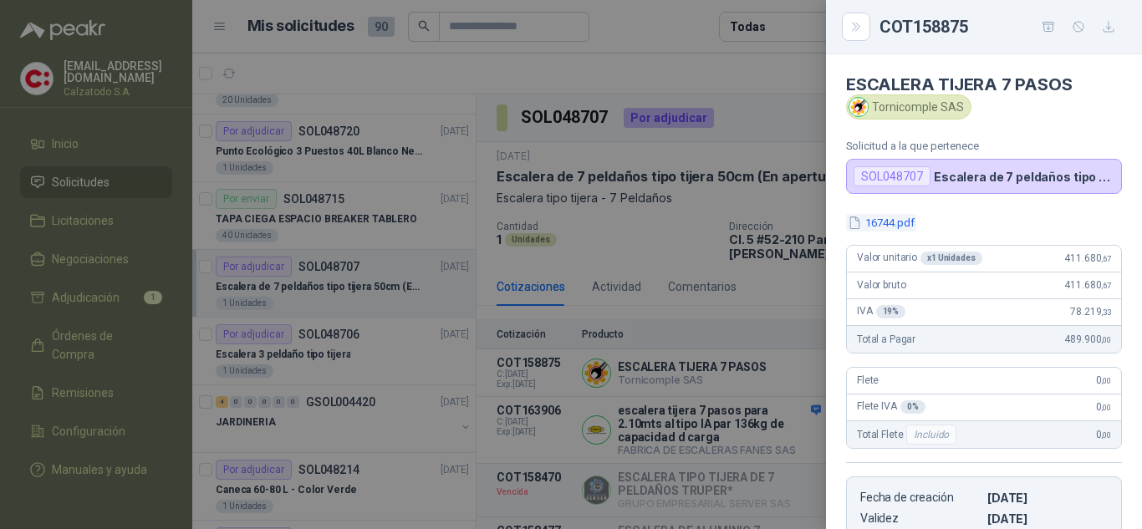
click at [903, 223] on button "16744.pdf" at bounding box center [881, 223] width 70 height 18
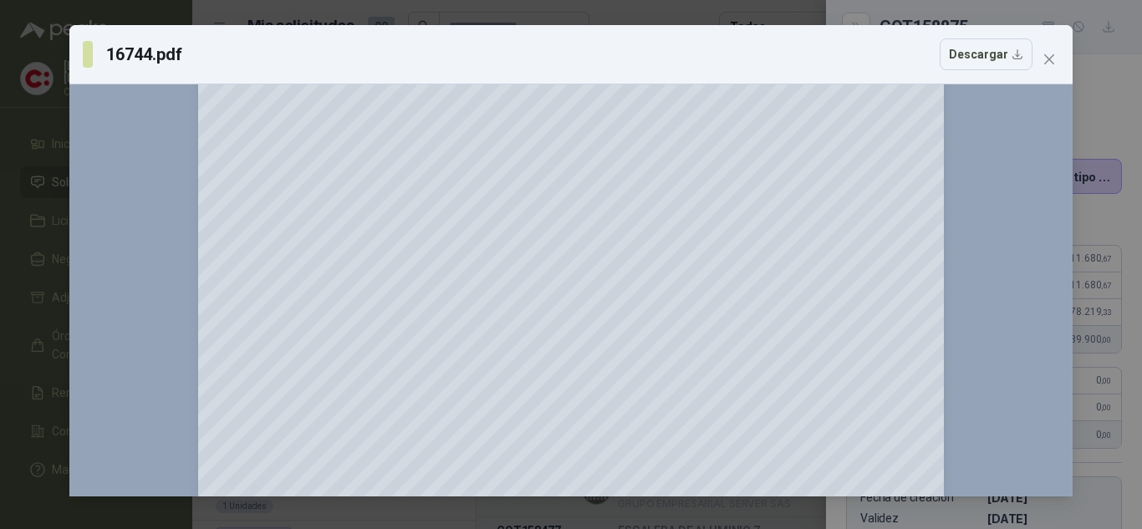
scroll to position [585, 0]
click at [1041, 59] on span "Close" at bounding box center [1048, 59] width 27 height 13
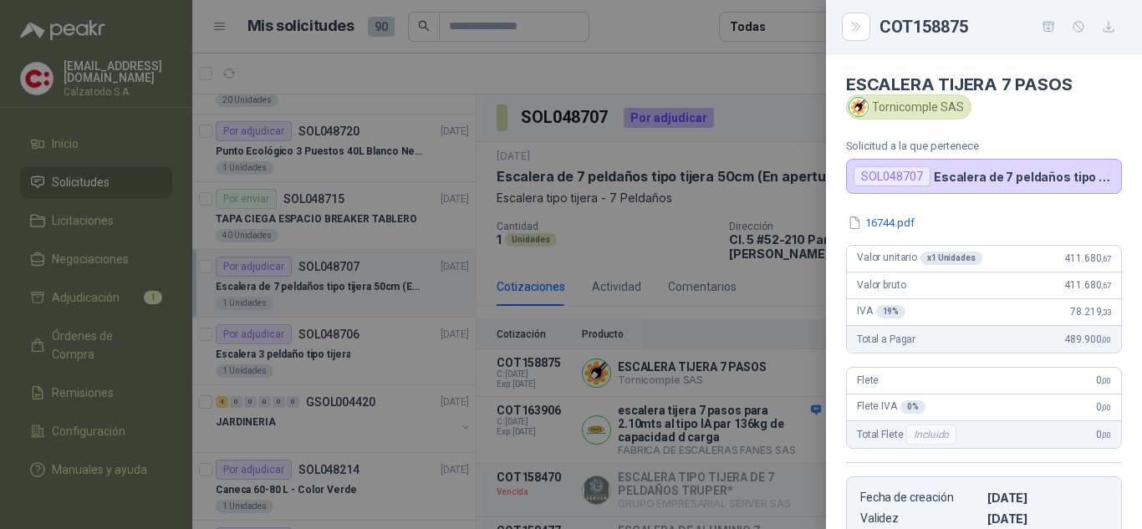
click at [714, 308] on div at bounding box center [571, 264] width 1142 height 529
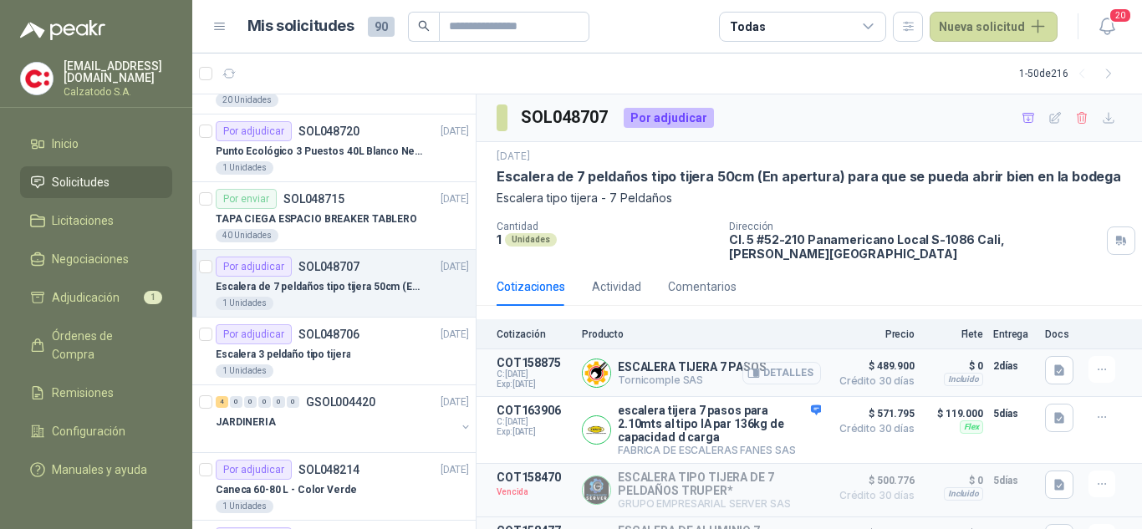
click at [779, 362] on button "Detalles" at bounding box center [781, 373] width 79 height 23
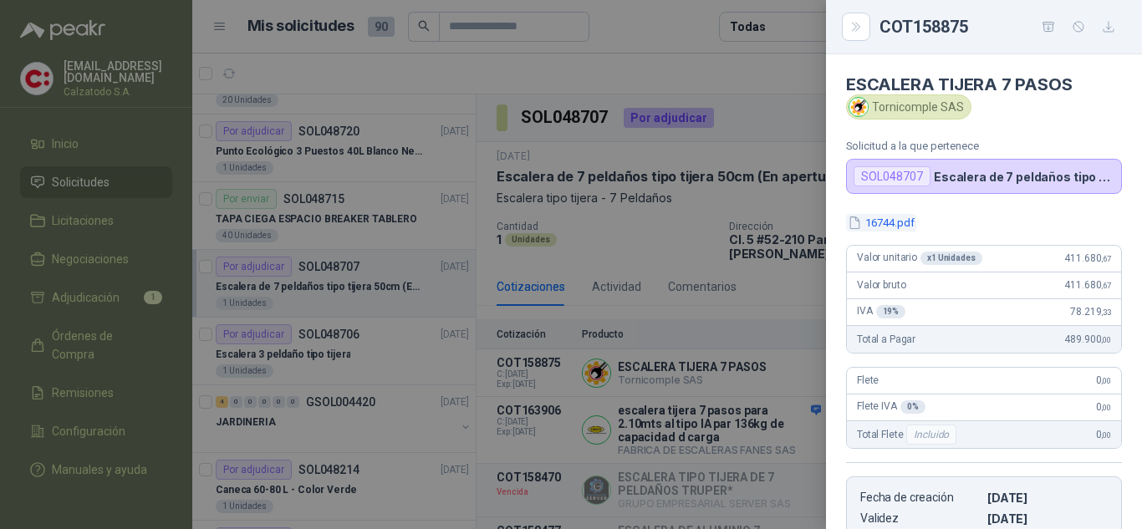
click at [885, 221] on button "16744.pdf" at bounding box center [881, 223] width 70 height 18
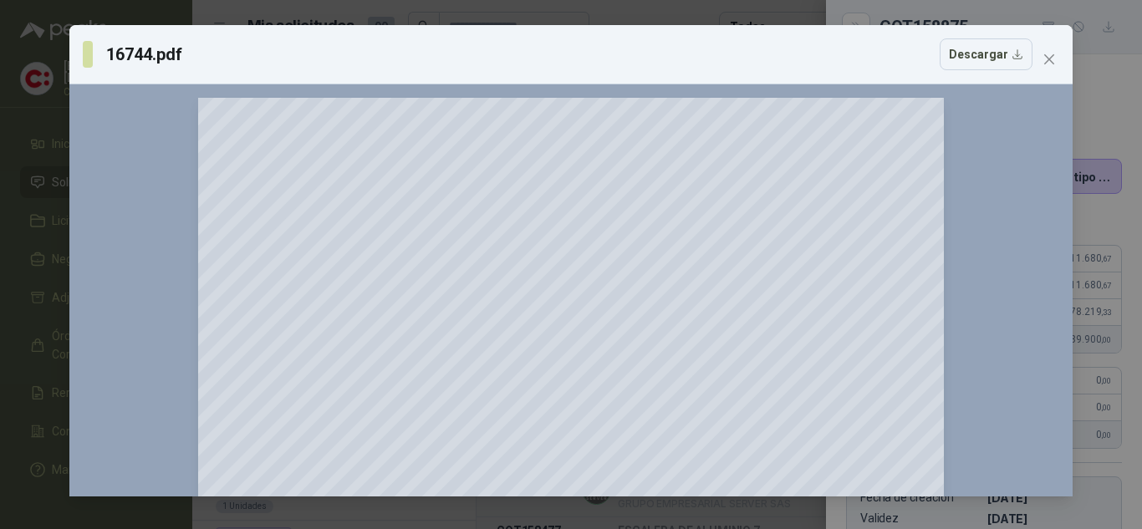
scroll to position [251, 0]
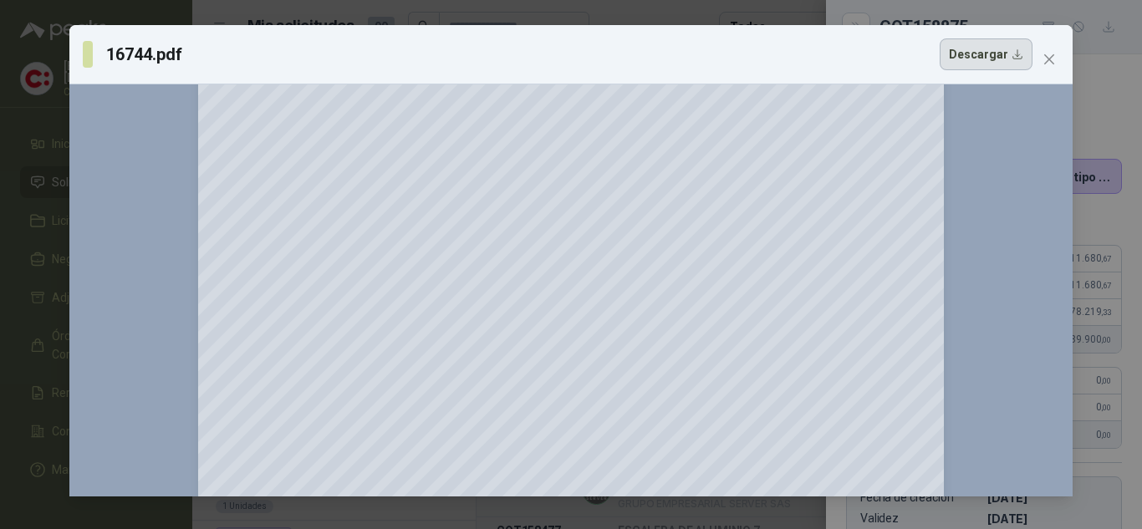
click at [1009, 54] on button "Descargar" at bounding box center [985, 54] width 93 height 32
click at [1053, 50] on button "Close" at bounding box center [1048, 59] width 27 height 27
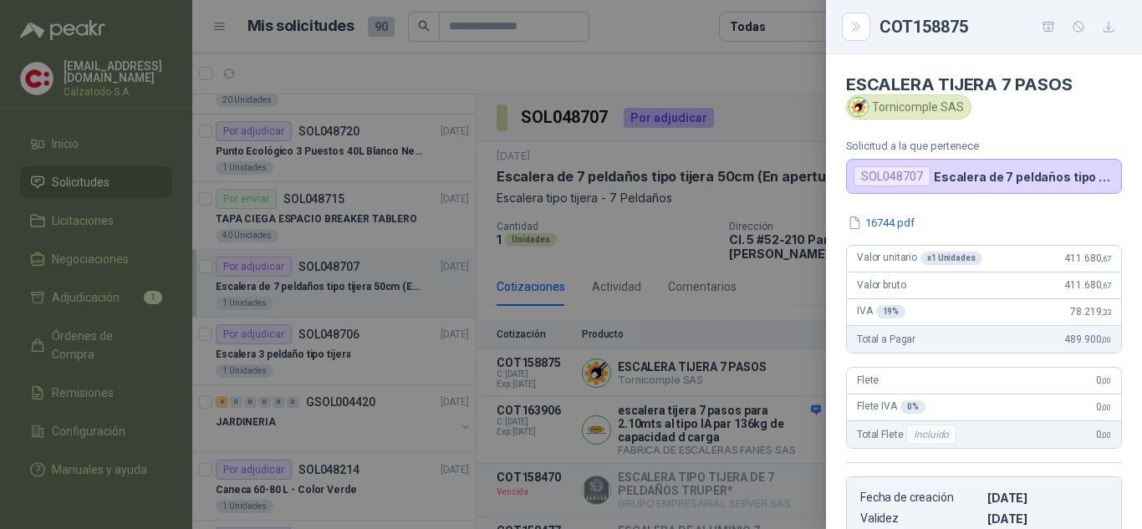
click at [692, 218] on div at bounding box center [571, 264] width 1142 height 529
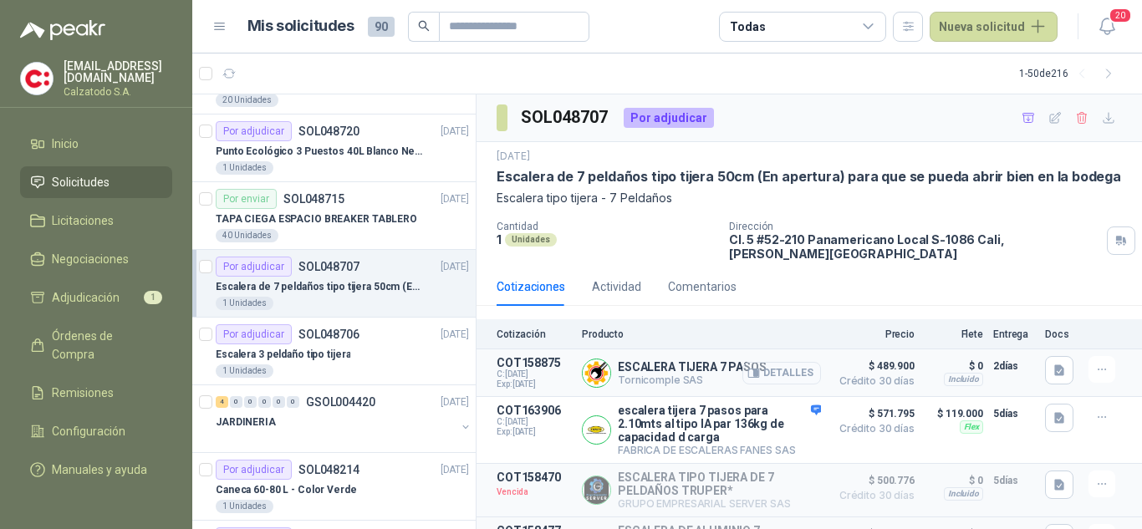
click at [781, 362] on button "Detalles" at bounding box center [781, 373] width 79 height 23
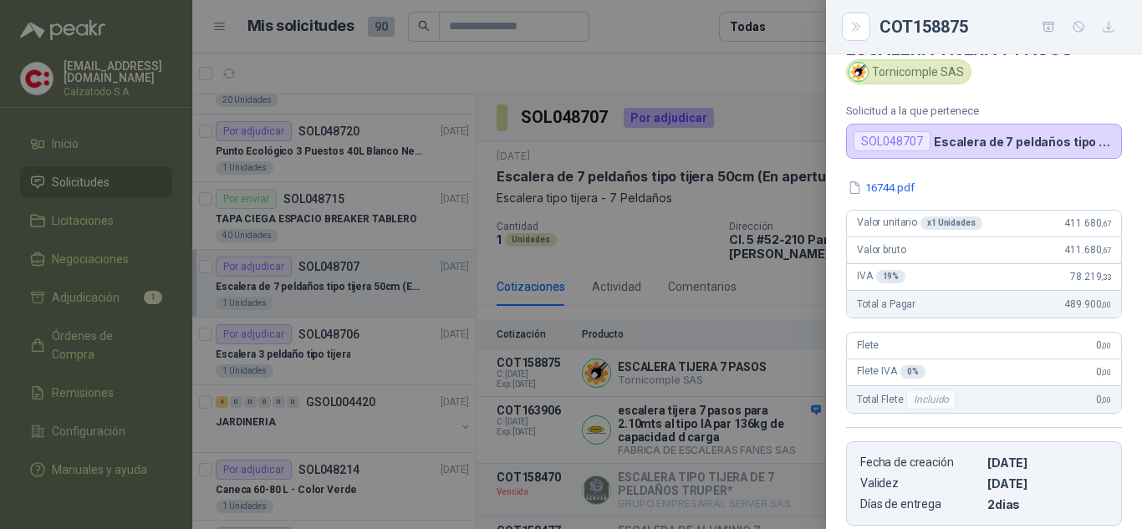
scroll to position [0, 0]
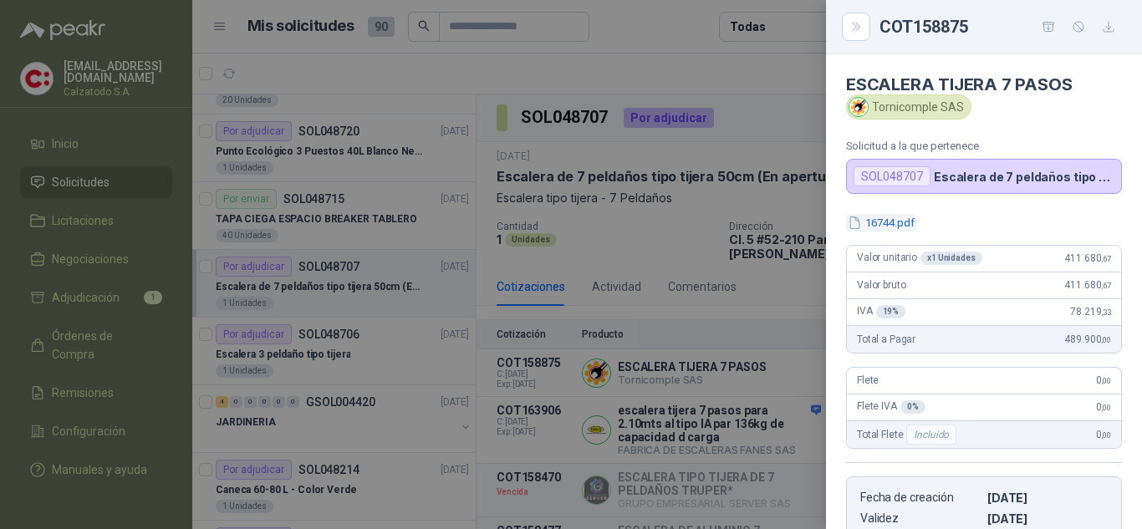
click at [892, 218] on button "16744.pdf" at bounding box center [881, 223] width 70 height 18
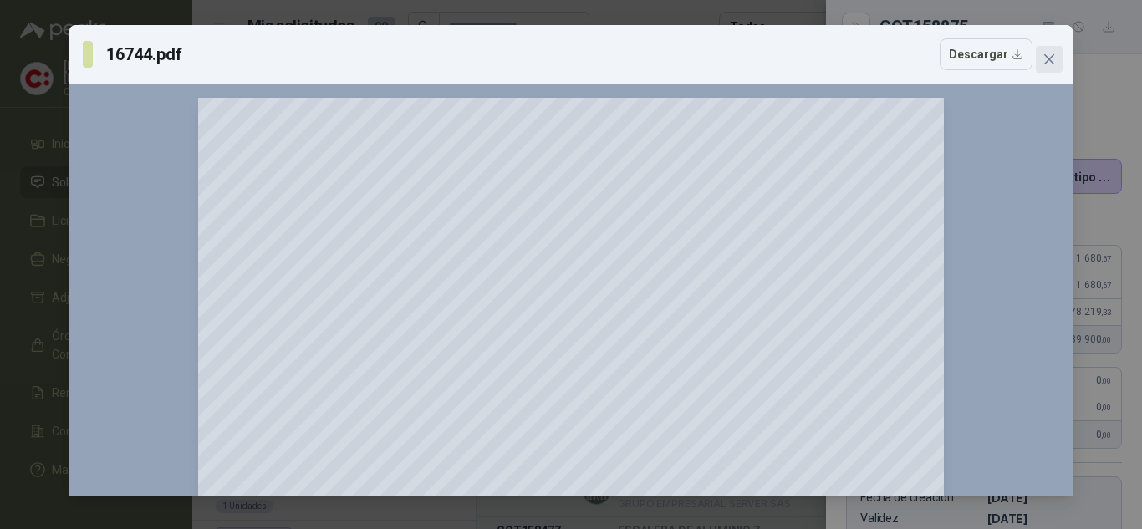
click at [1040, 54] on span "Close" at bounding box center [1048, 59] width 27 height 13
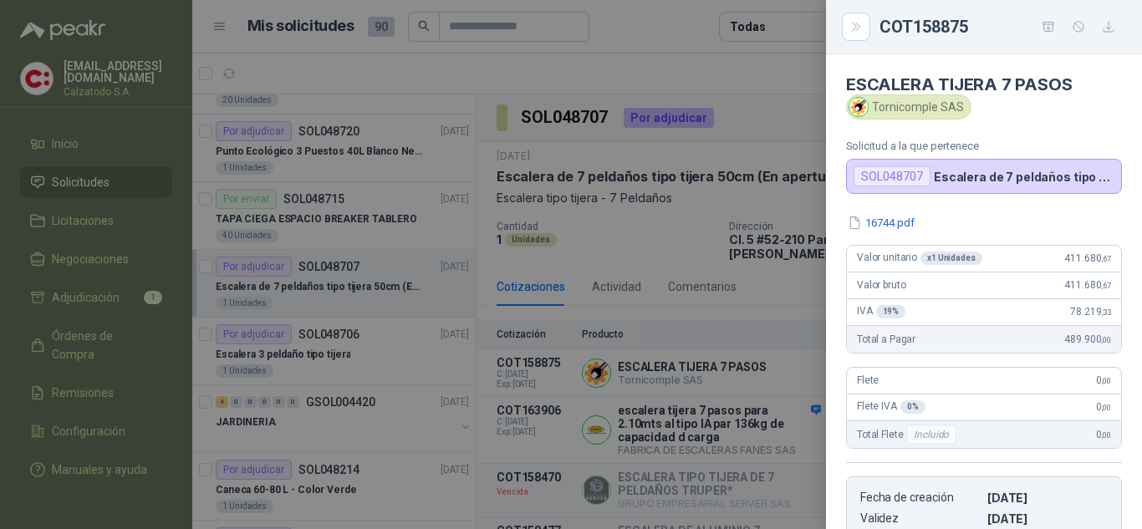
click at [628, 226] on div at bounding box center [571, 264] width 1142 height 529
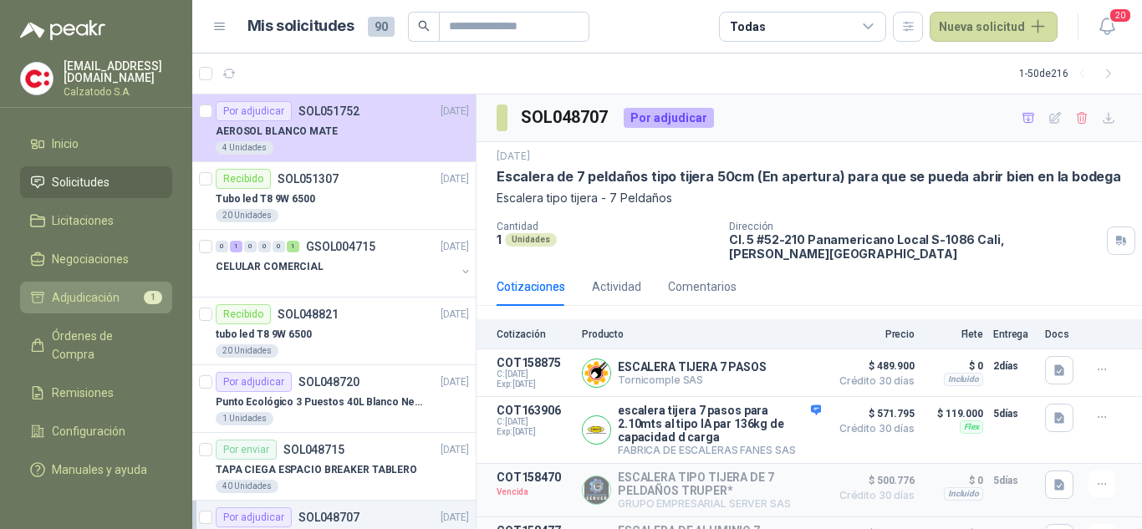
click at [74, 292] on span "Adjudicación" at bounding box center [86, 297] width 68 height 18
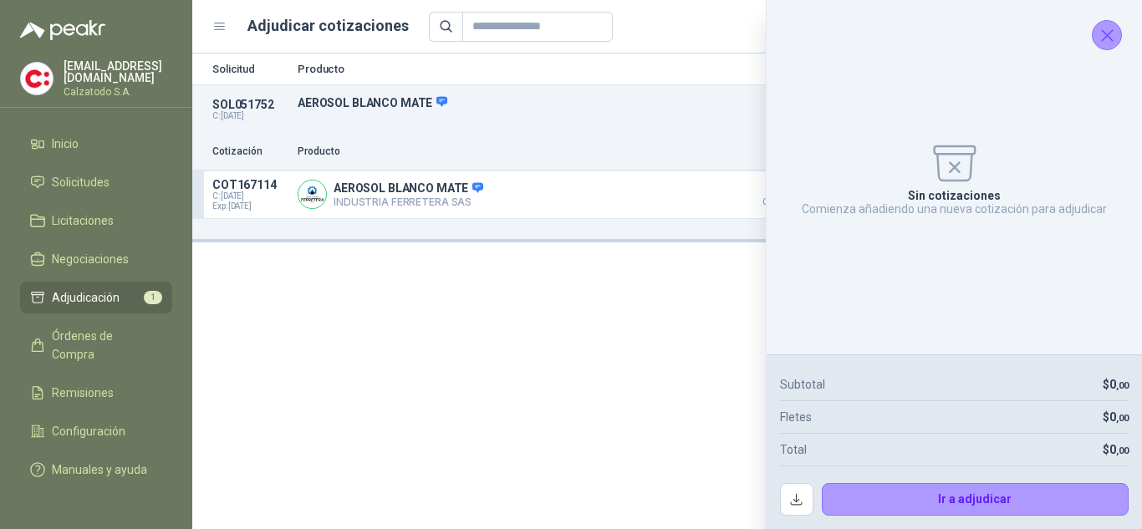
click at [1115, 38] on icon "Cerrar" at bounding box center [1106, 35] width 21 height 21
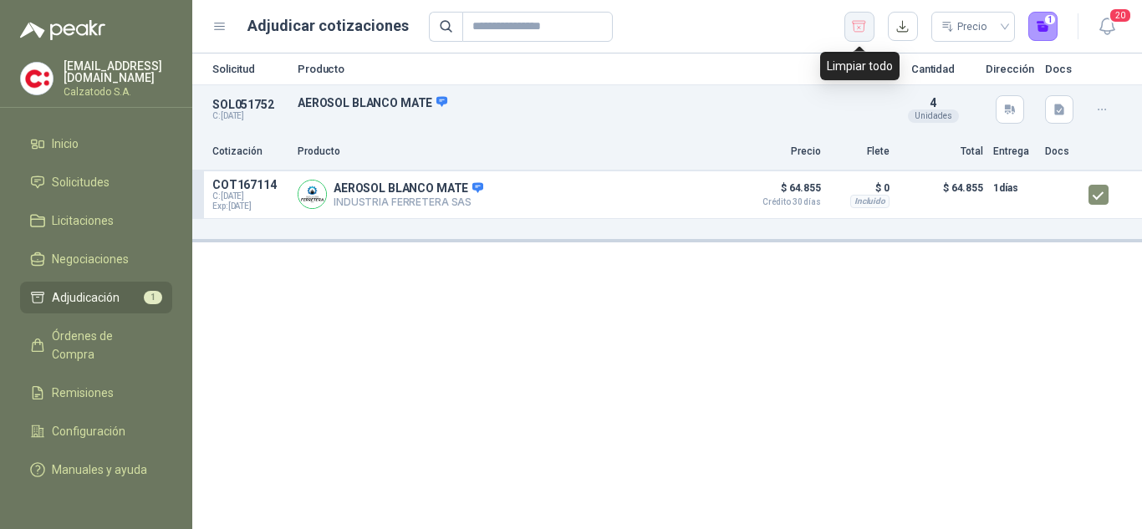
click at [859, 30] on icon "button" at bounding box center [859, 26] width 16 height 17
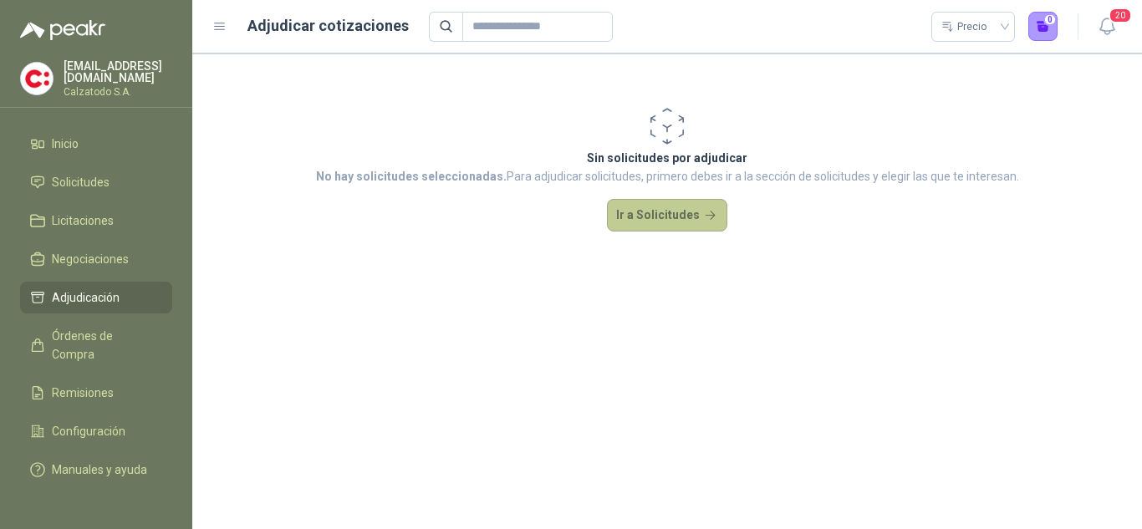
click at [655, 204] on button "Ir a Solicitudes" at bounding box center [667, 215] width 120 height 33
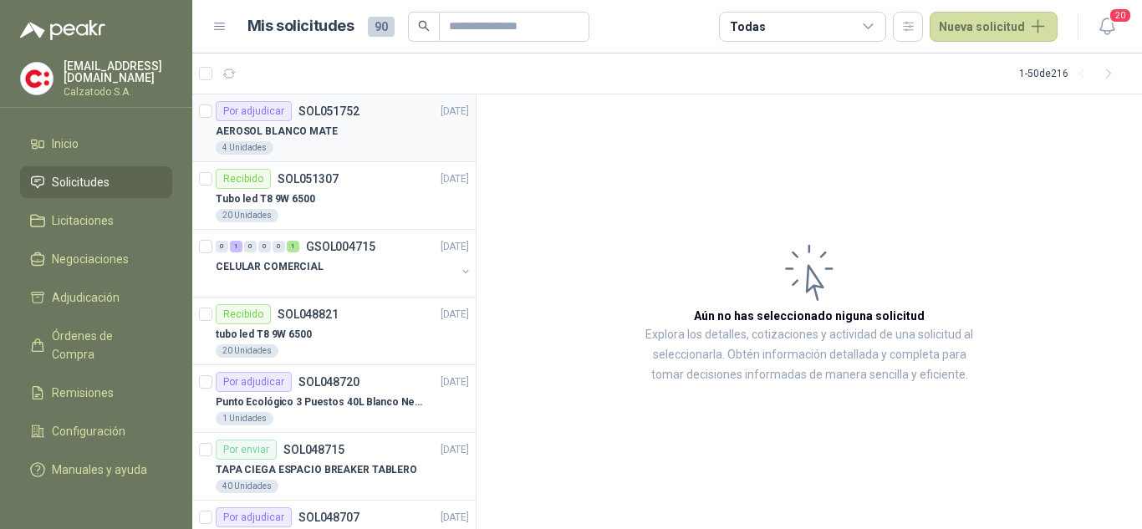
click at [328, 120] on div "Por adjudicar SOL051752" at bounding box center [288, 111] width 144 height 20
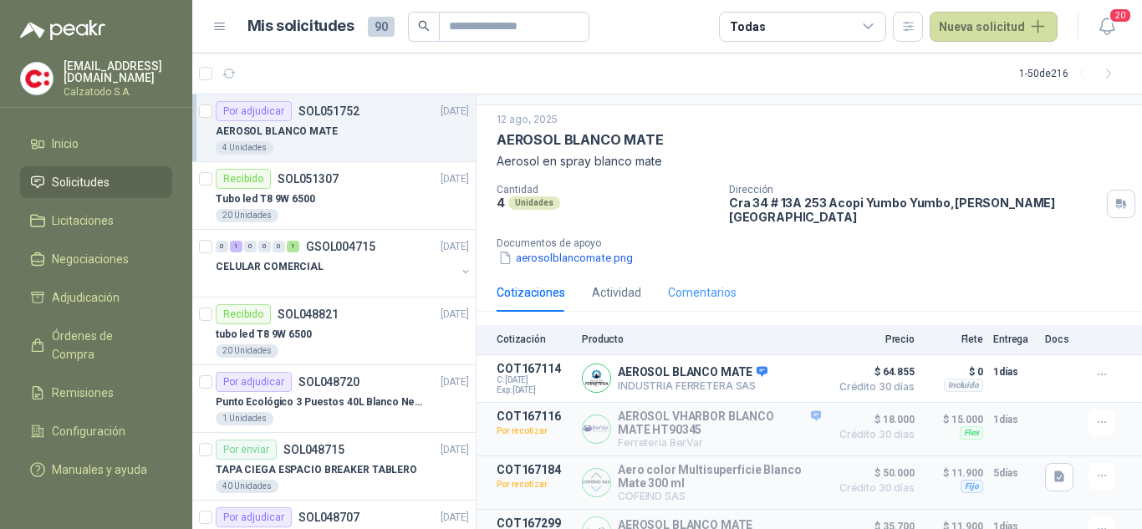
scroll to position [54, 0]
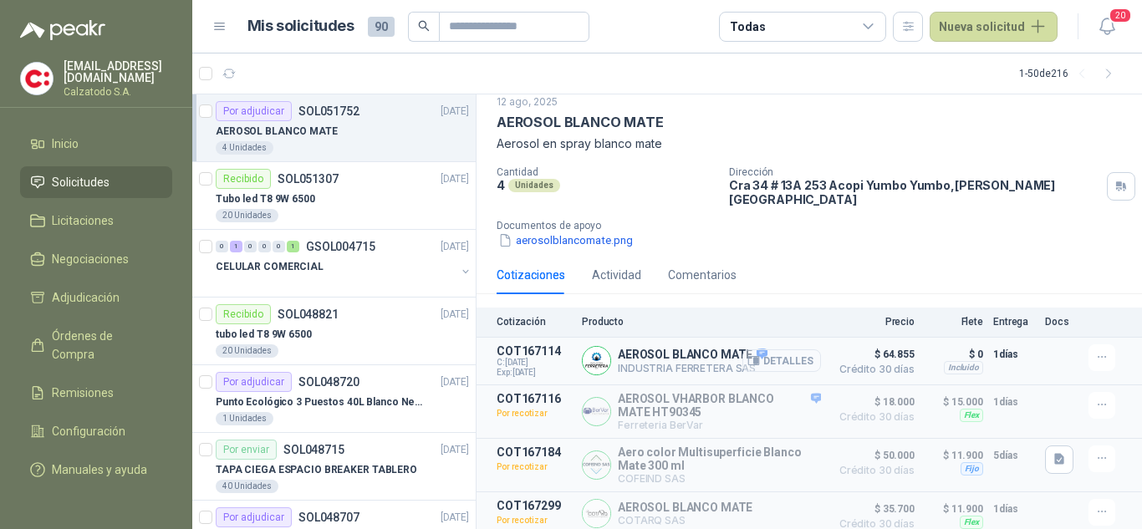
click at [766, 350] on button "Detalles" at bounding box center [781, 360] width 79 height 23
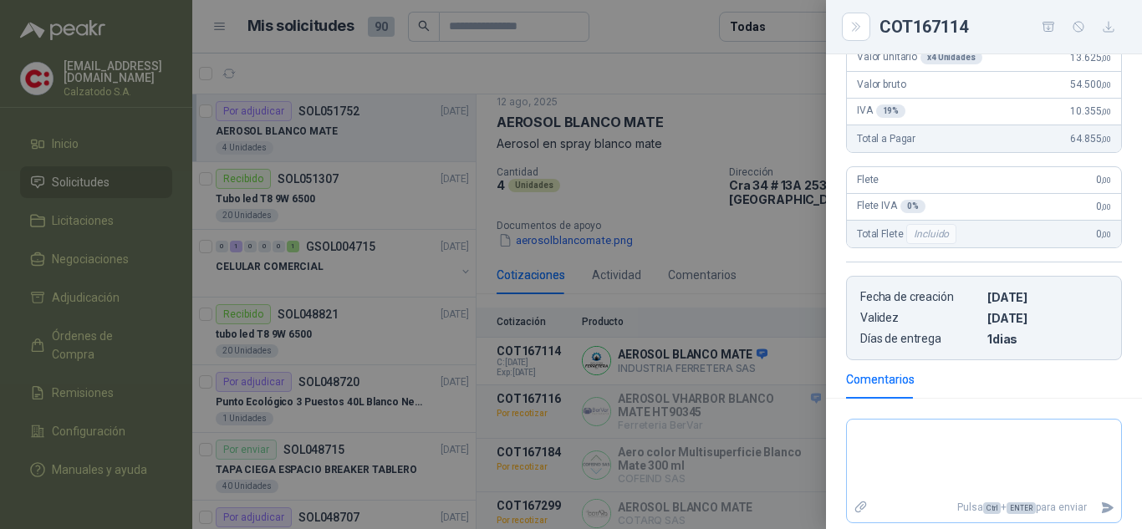
scroll to position [318, 0]
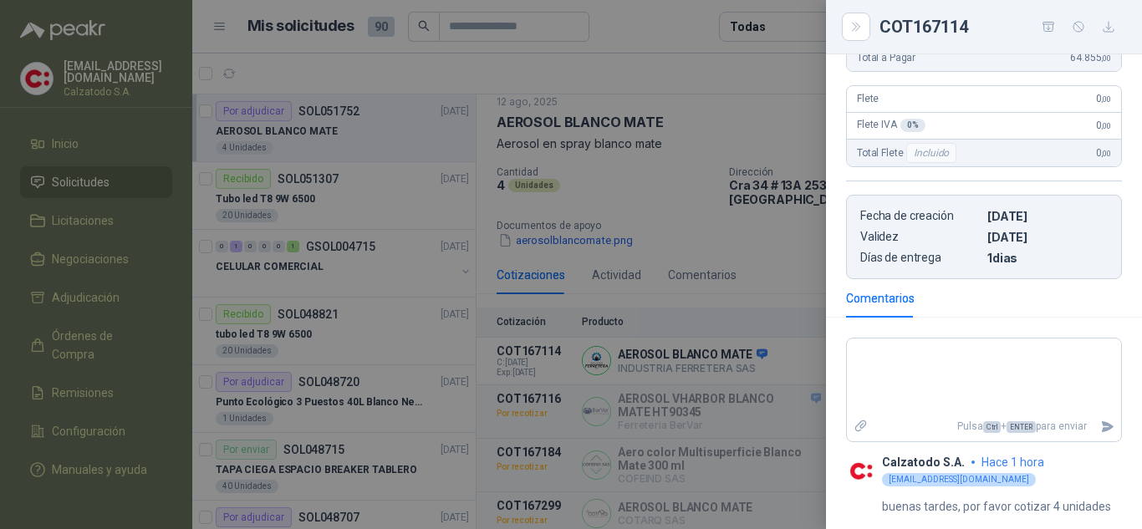
click at [785, 298] on div at bounding box center [571, 264] width 1142 height 529
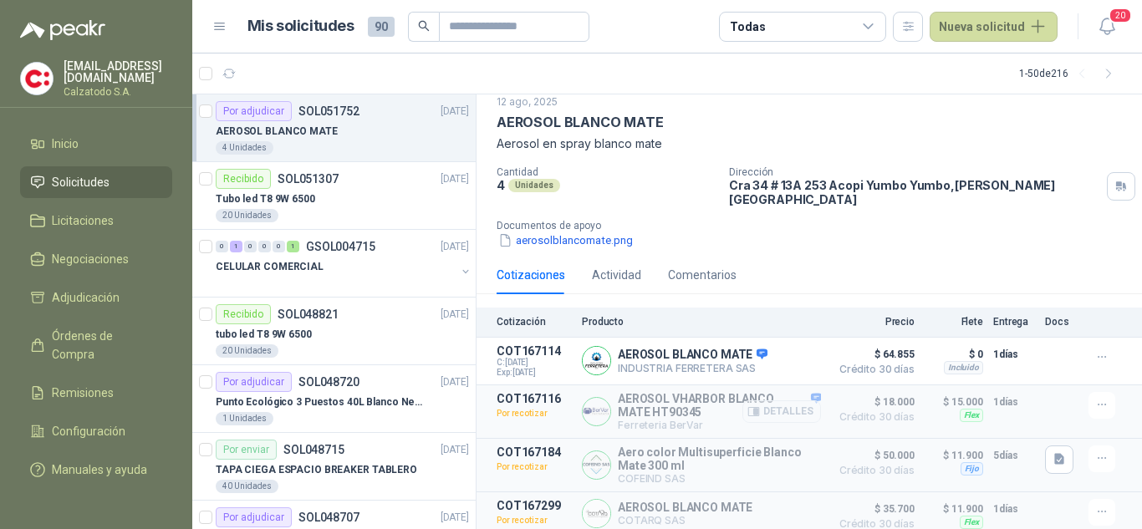
click at [777, 400] on button "Detalles" at bounding box center [781, 411] width 79 height 23
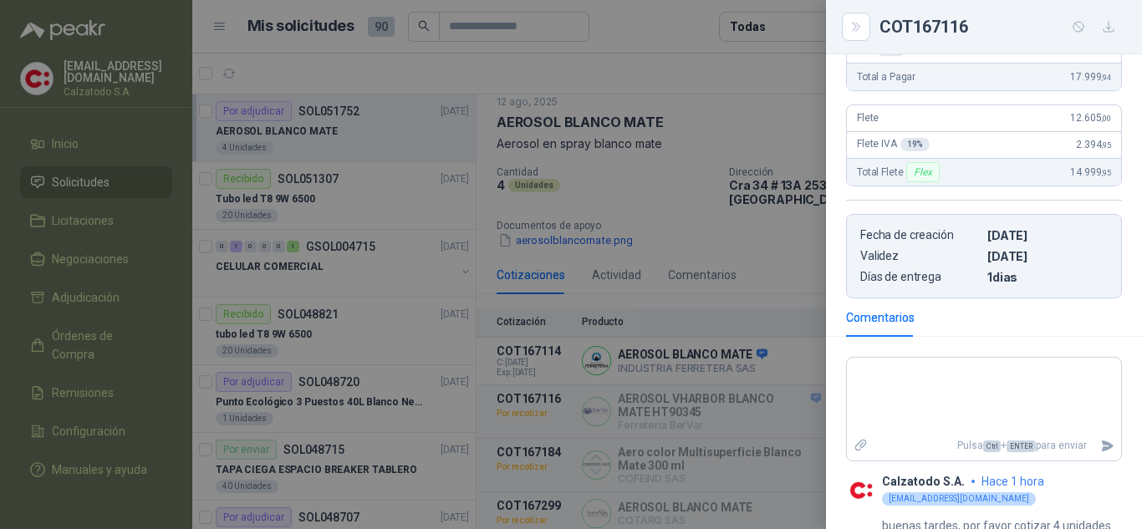
scroll to position [338, 0]
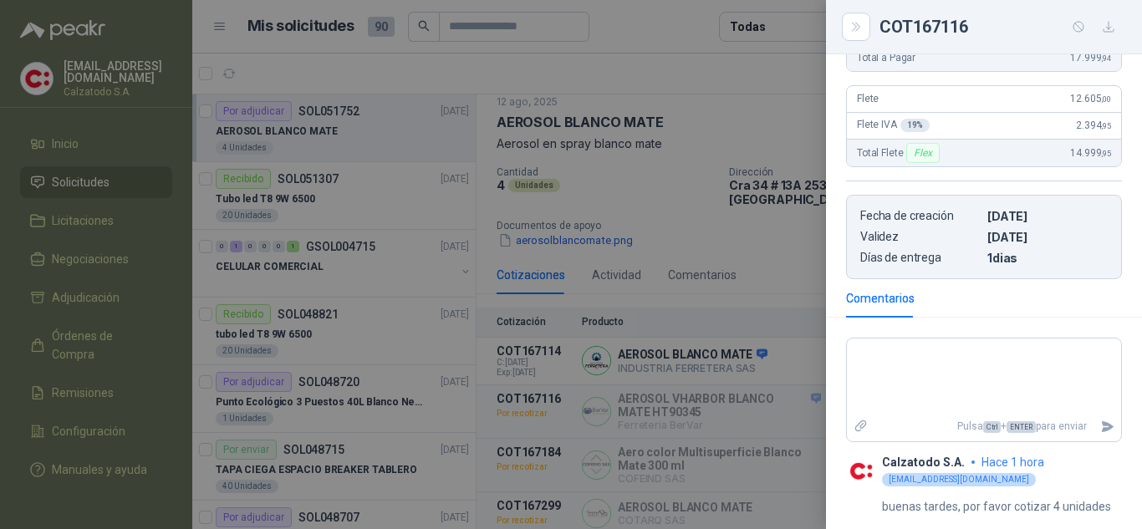
click at [780, 297] on div at bounding box center [571, 264] width 1142 height 529
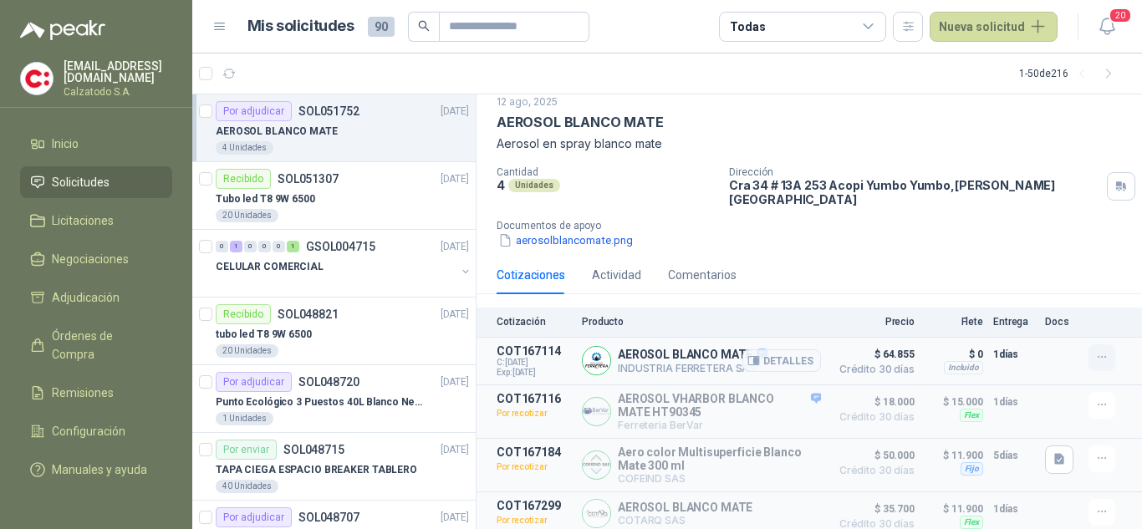
click at [1095, 350] on icon "button" at bounding box center [1102, 357] width 14 height 14
click at [1031, 275] on button "Añadir" at bounding box center [1068, 279] width 134 height 27
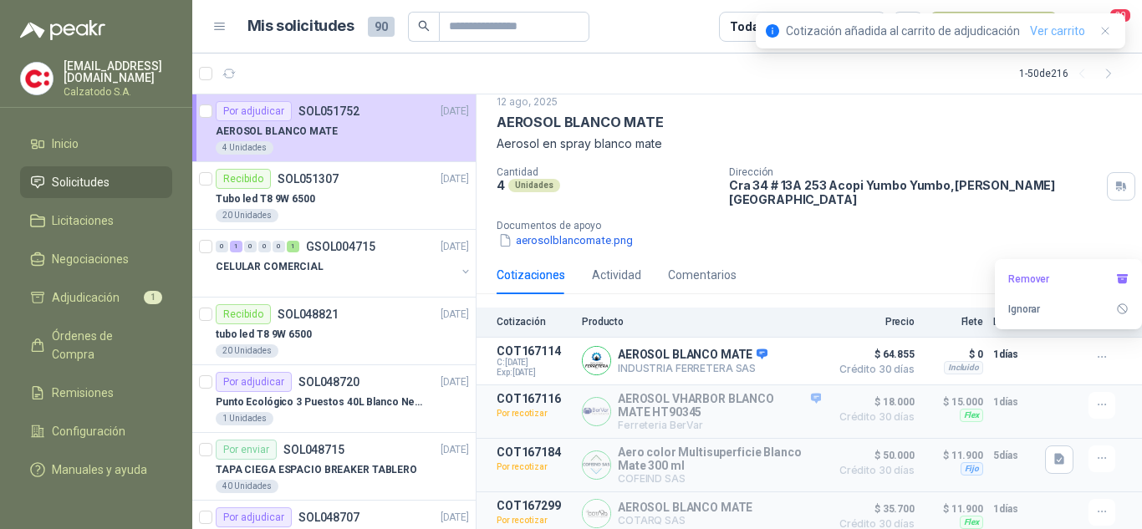
click at [1055, 33] on link "Ver carrito" at bounding box center [1057, 31] width 55 height 18
click at [1055, 23] on link "Ver carrito" at bounding box center [1057, 31] width 55 height 18
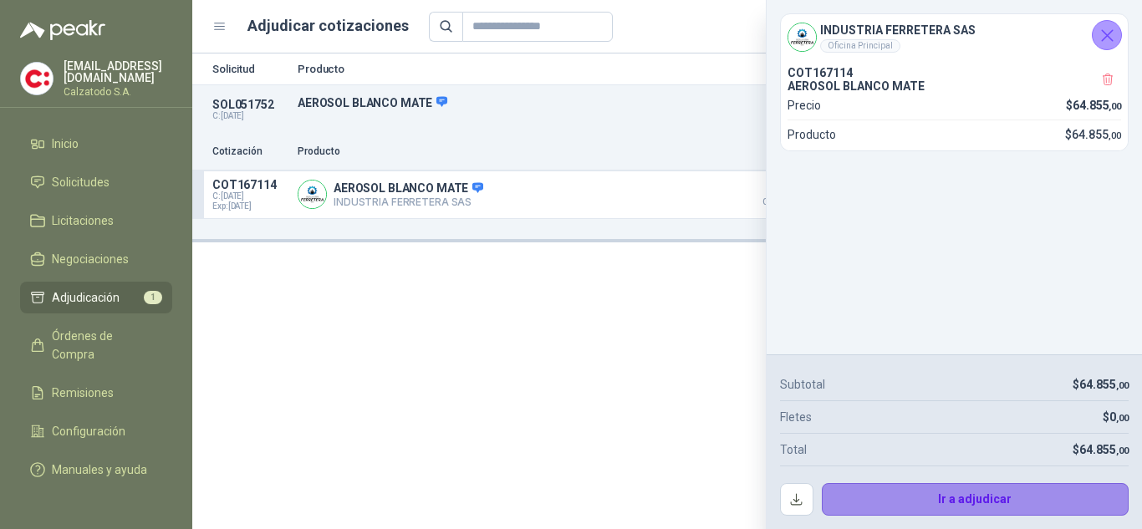
click at [1022, 488] on button "Ir a adjudicar" at bounding box center [975, 499] width 308 height 33
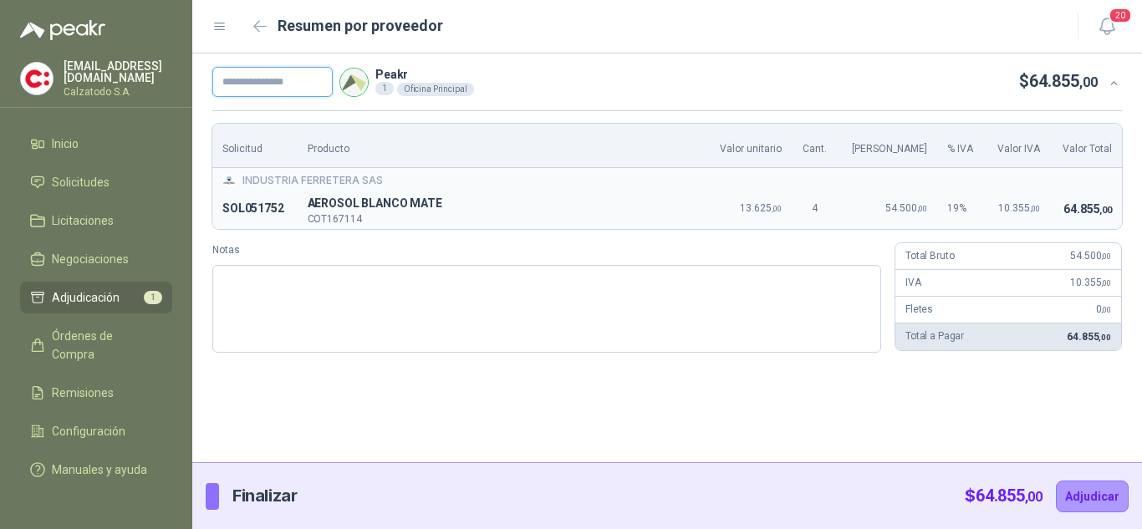
click at [278, 79] on input "text" at bounding box center [272, 82] width 120 height 30
type input "*********"
click at [1096, 494] on button "Adjudicar" at bounding box center [1091, 497] width 73 height 32
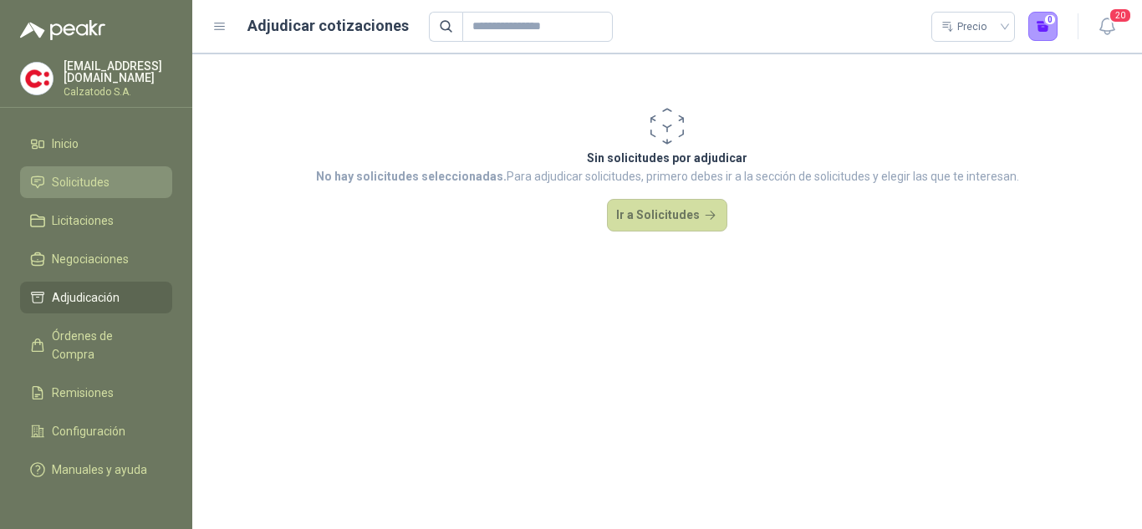
click at [94, 177] on span "Solicitudes" at bounding box center [81, 182] width 58 height 18
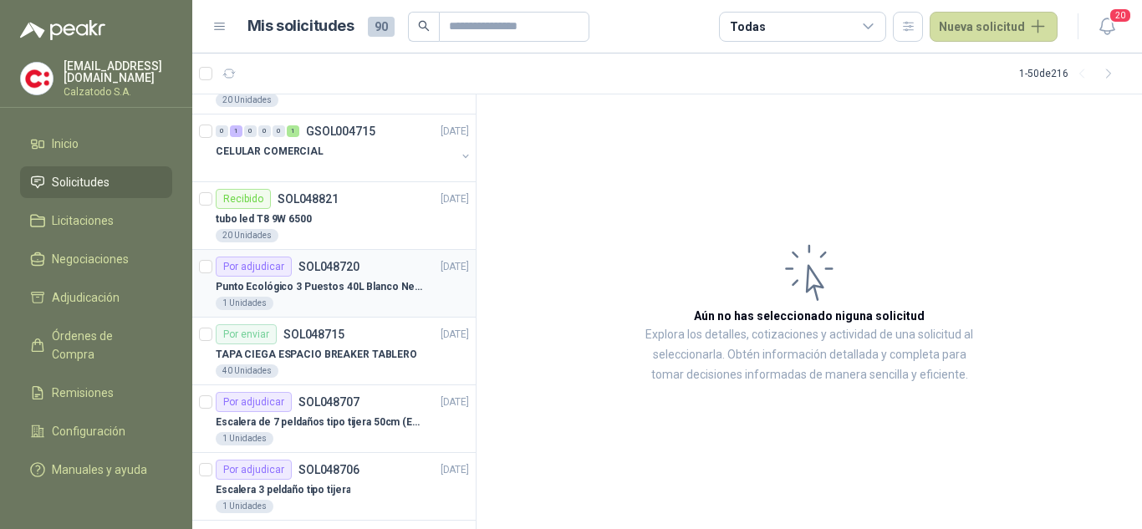
scroll to position [167, 0]
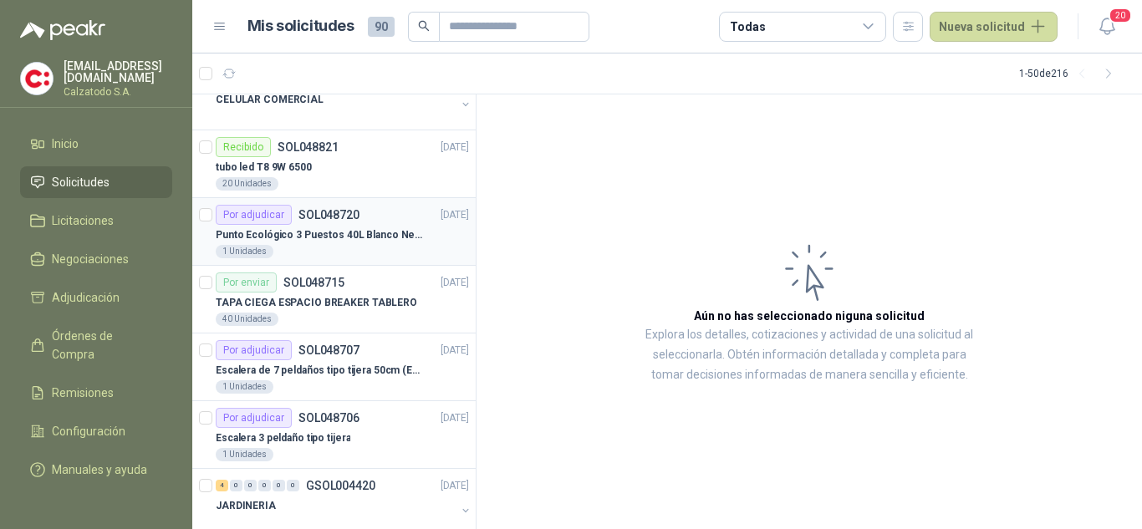
click at [343, 236] on p "Punto Ecológico 3 Puestos 40L Blanco Negro Verde Con Tapa" at bounding box center [320, 235] width 208 height 16
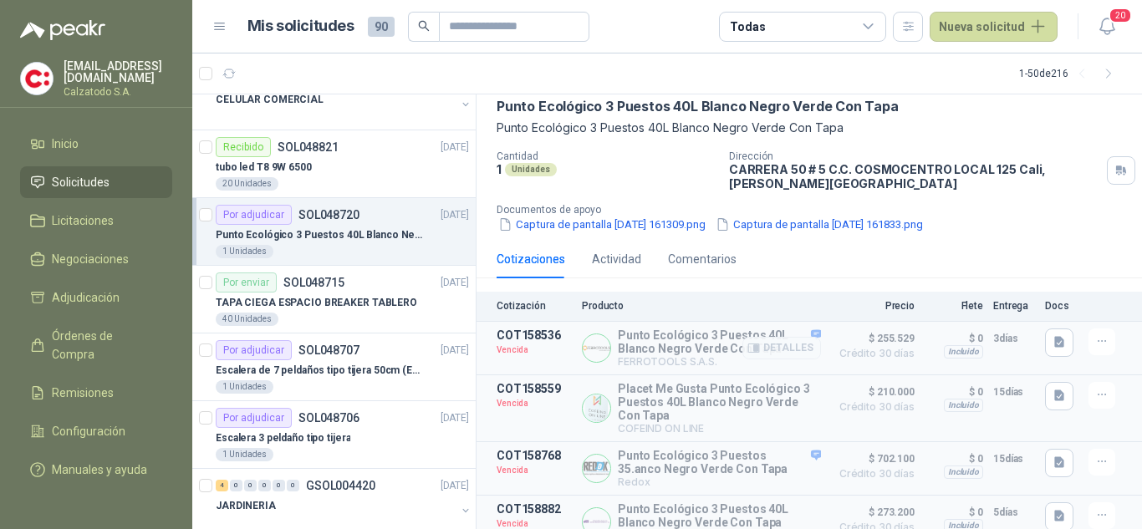
scroll to position [152, 0]
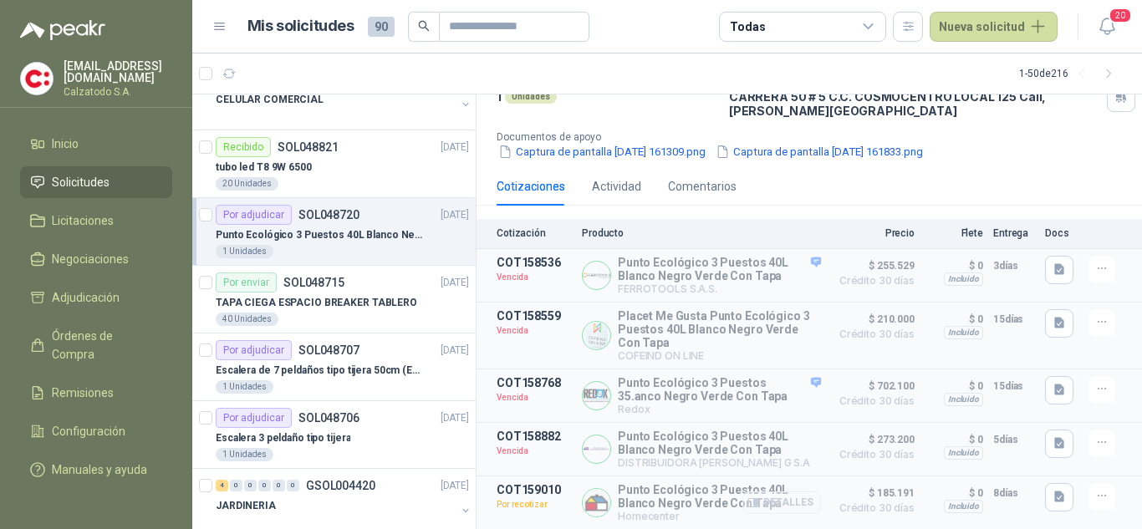
click at [781, 501] on button "Detalles" at bounding box center [781, 502] width 79 height 23
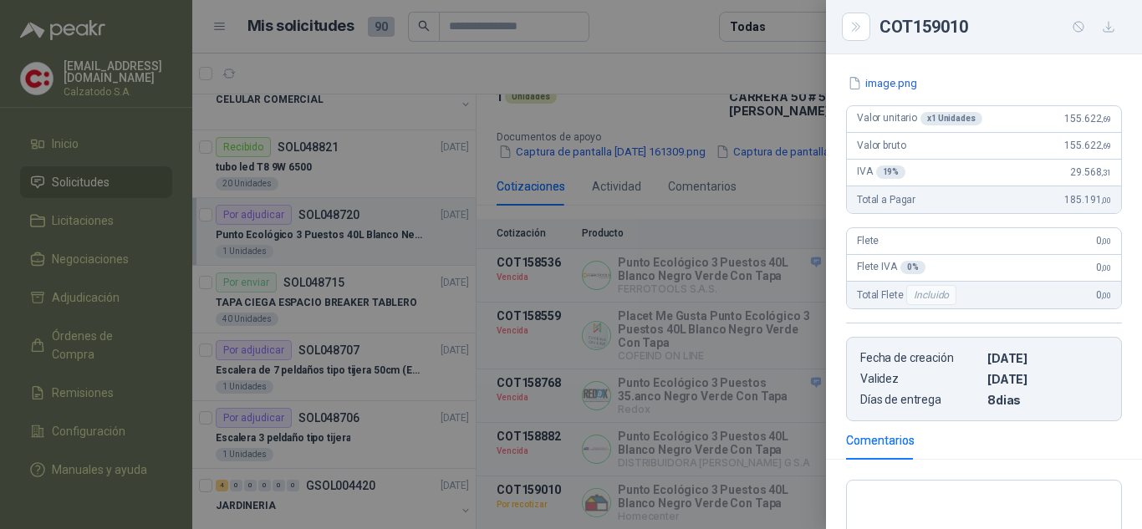
scroll to position [303, 0]
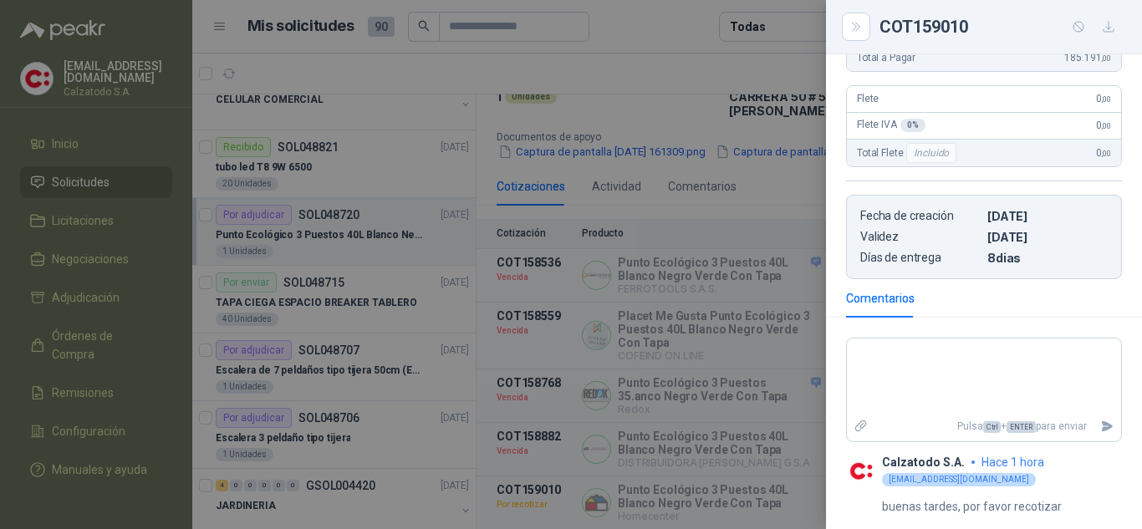
click at [743, 491] on div at bounding box center [571, 264] width 1142 height 529
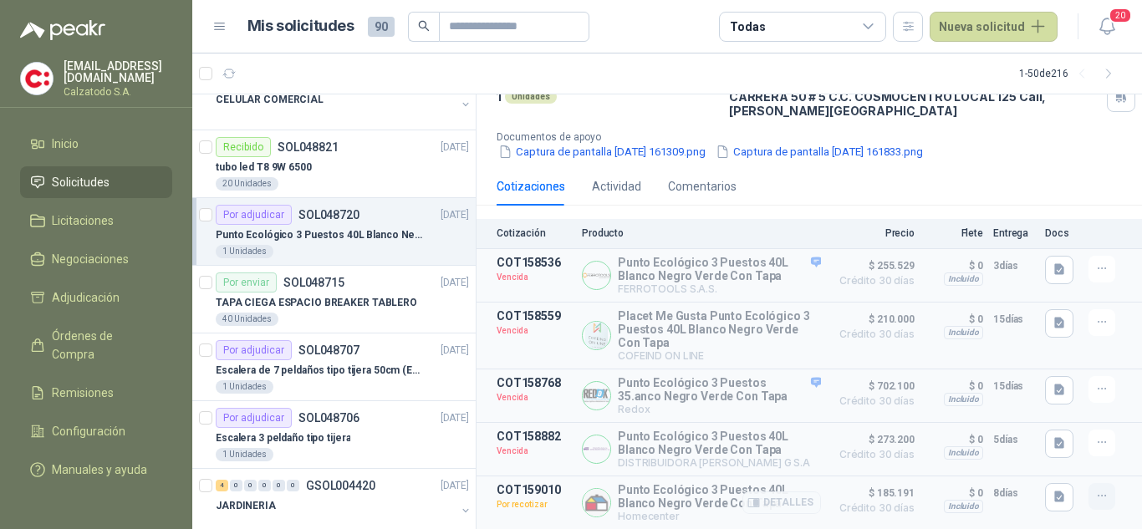
click at [1095, 496] on icon "button" at bounding box center [1102, 496] width 14 height 14
click at [650, 499] on p "Punto Ecológico 3 Puestos 40L Blanco Negro Verde Con Tapa" at bounding box center [719, 496] width 203 height 27
click at [295, 423] on div "Por adjudicar SOL048706" at bounding box center [288, 418] width 144 height 20
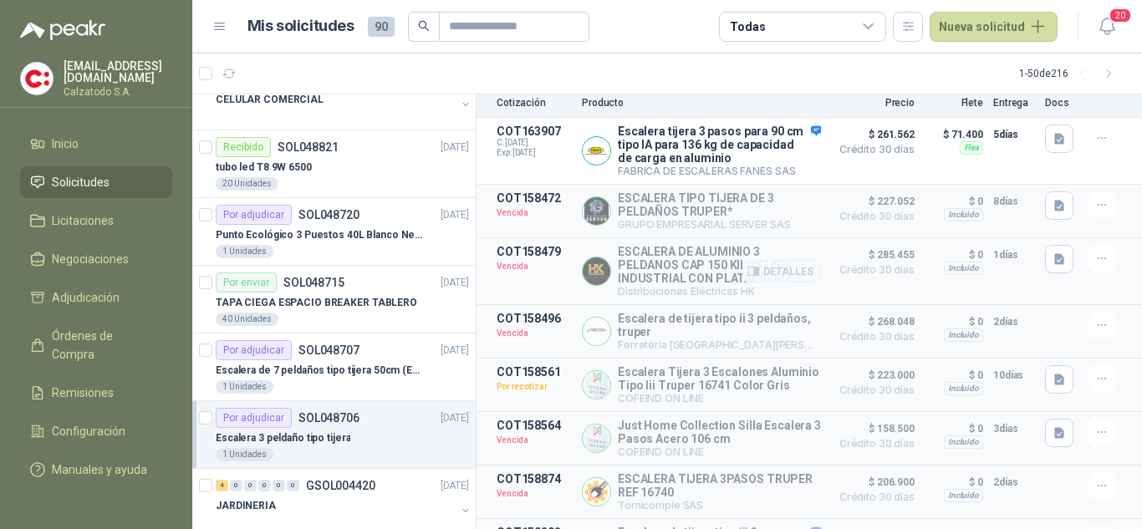
scroll to position [289, 0]
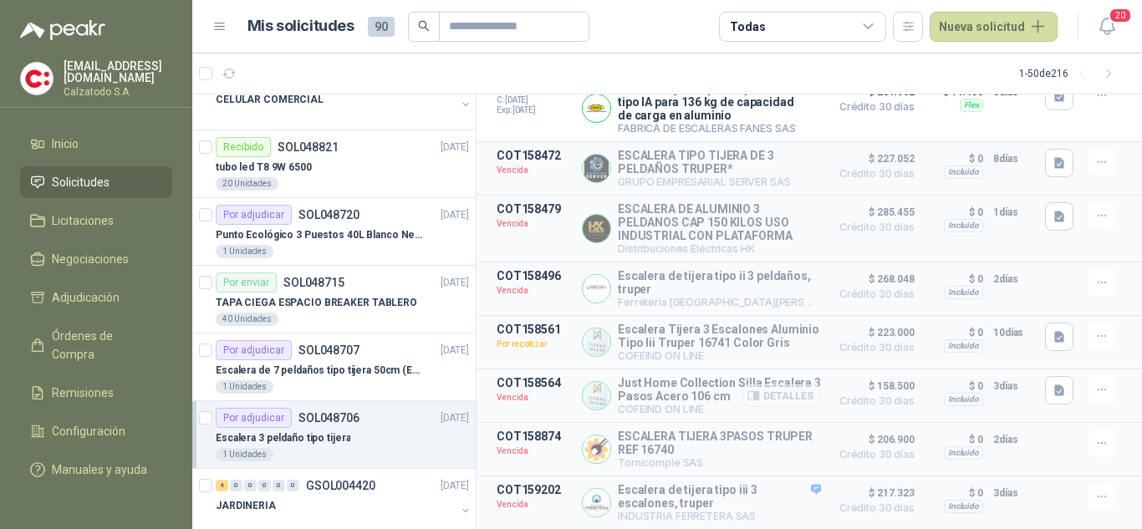
click at [773, 392] on button "Detalles" at bounding box center [781, 395] width 79 height 23
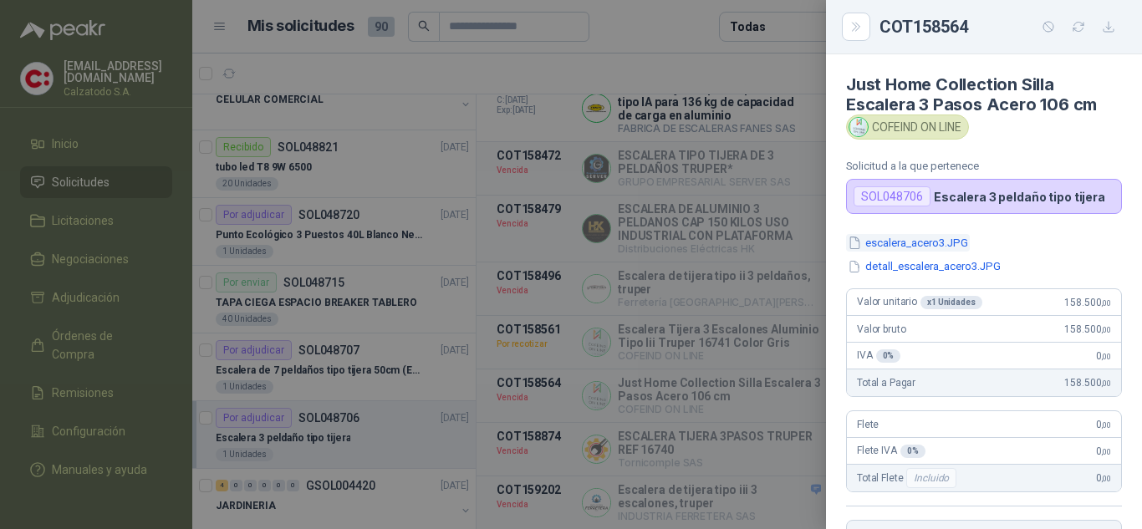
click at [944, 243] on button "escalera_acero3.JPG" at bounding box center [908, 243] width 124 height 18
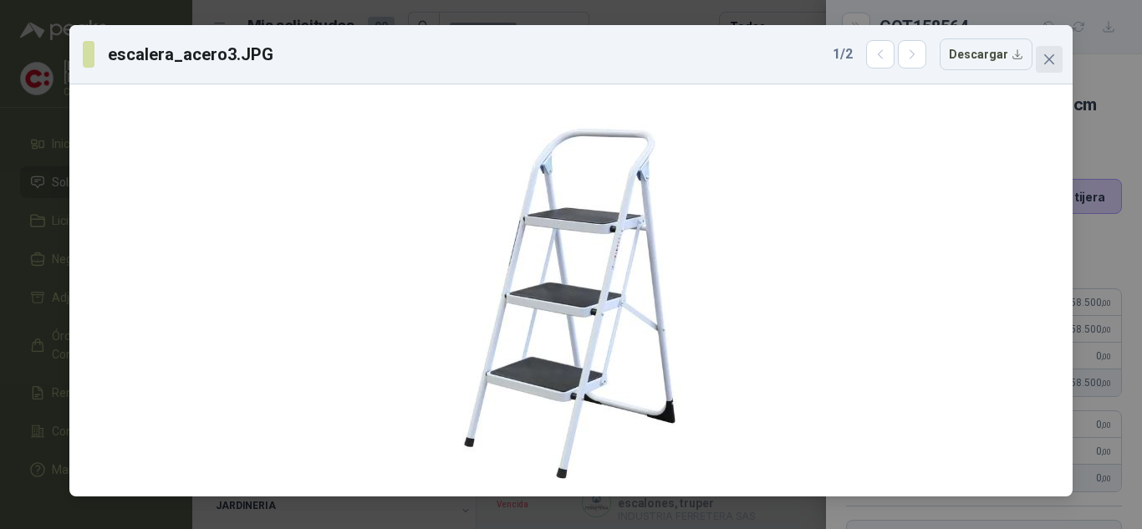
click at [1048, 59] on icon "close" at bounding box center [1049, 59] width 10 height 10
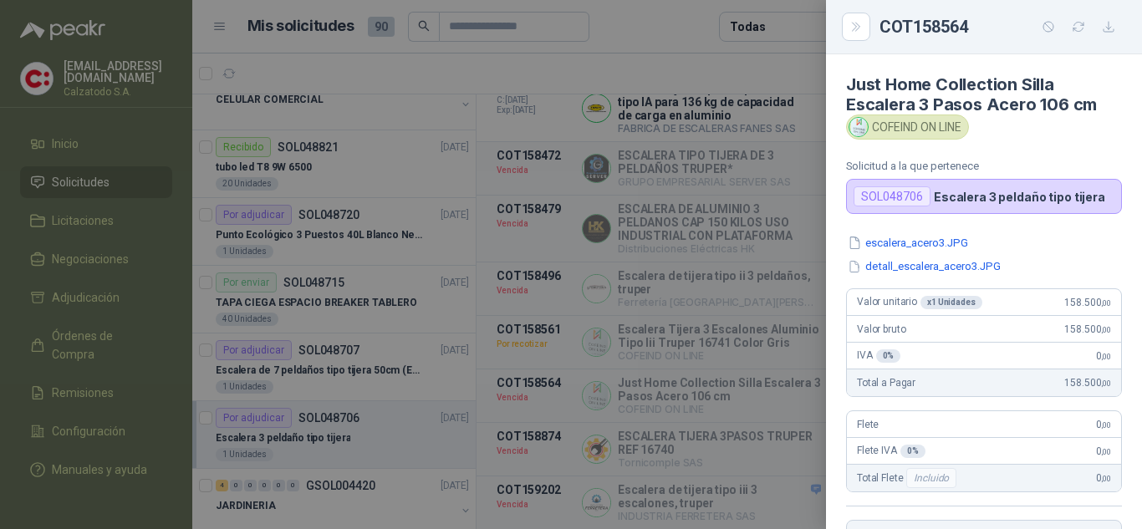
click at [394, 128] on div at bounding box center [571, 264] width 1142 height 529
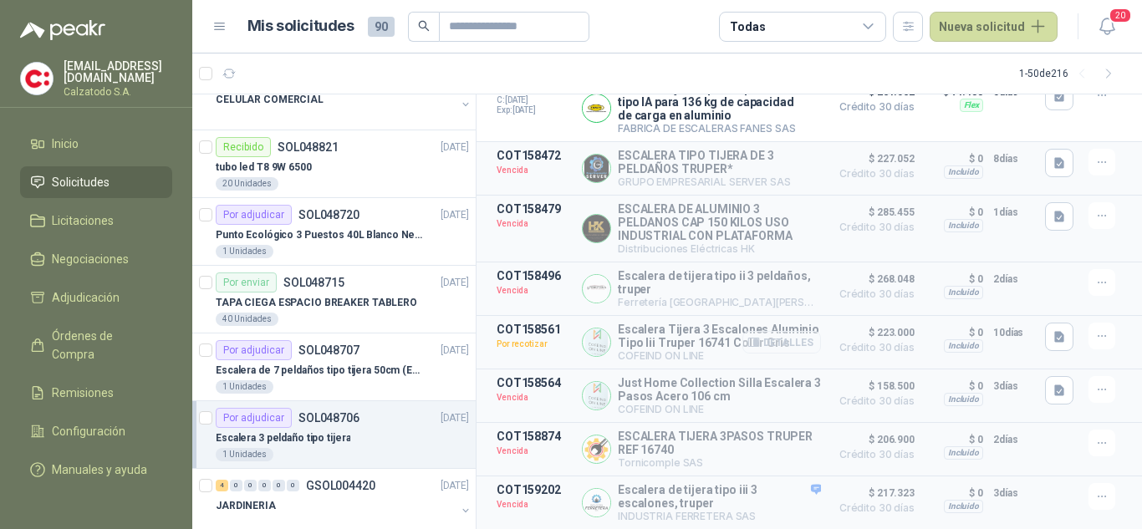
click at [775, 336] on button "Detalles" at bounding box center [781, 342] width 79 height 23
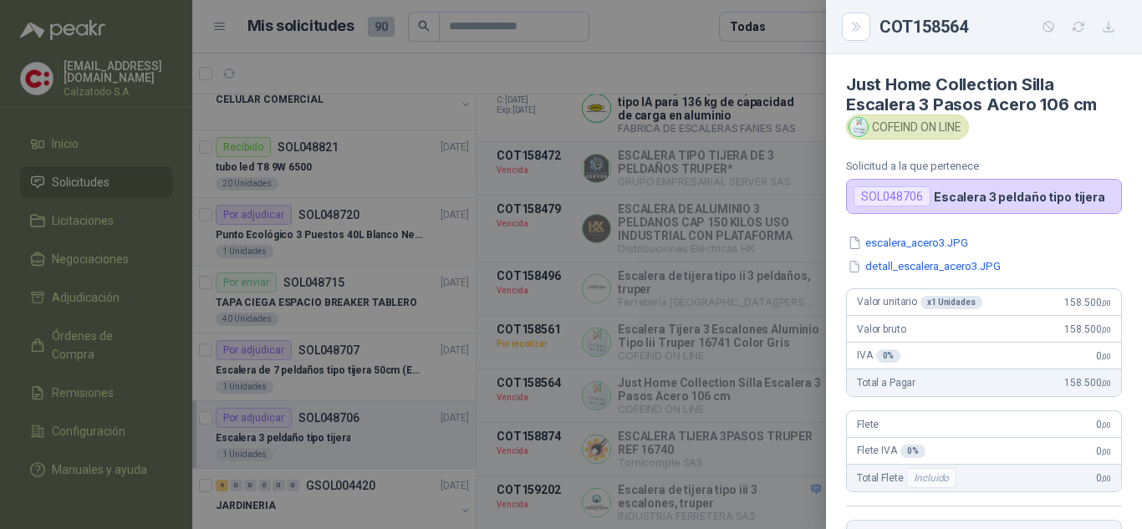
click at [767, 292] on div at bounding box center [571, 264] width 1142 height 529
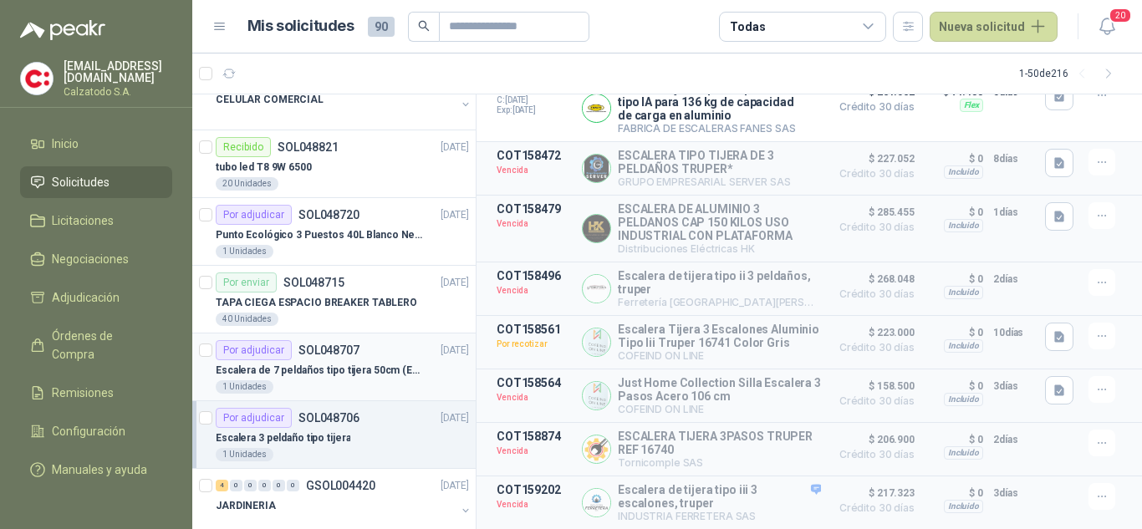
click at [311, 363] on p "Escalera de 7 peldaños tipo tijera 50cm (En apertura) para que se pueda abrir b…" at bounding box center [320, 371] width 208 height 16
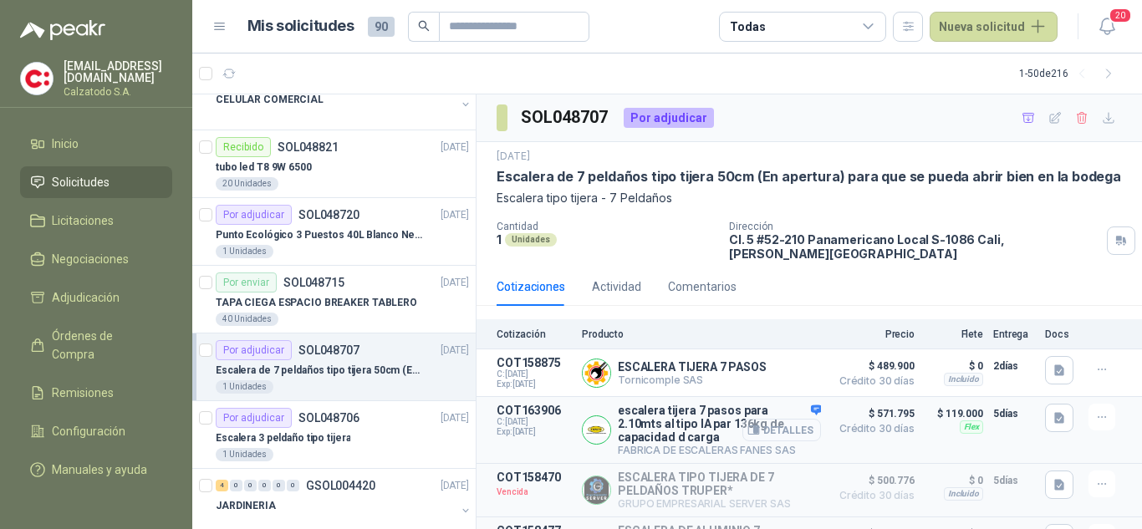
click at [796, 420] on button "Detalles" at bounding box center [781, 430] width 79 height 23
click at [768, 418] on body "shirleygamboa@calzatodo.com.co Calzatodo S.A. Inicio Solicitudes Licitaciones N…" at bounding box center [571, 264] width 1142 height 529
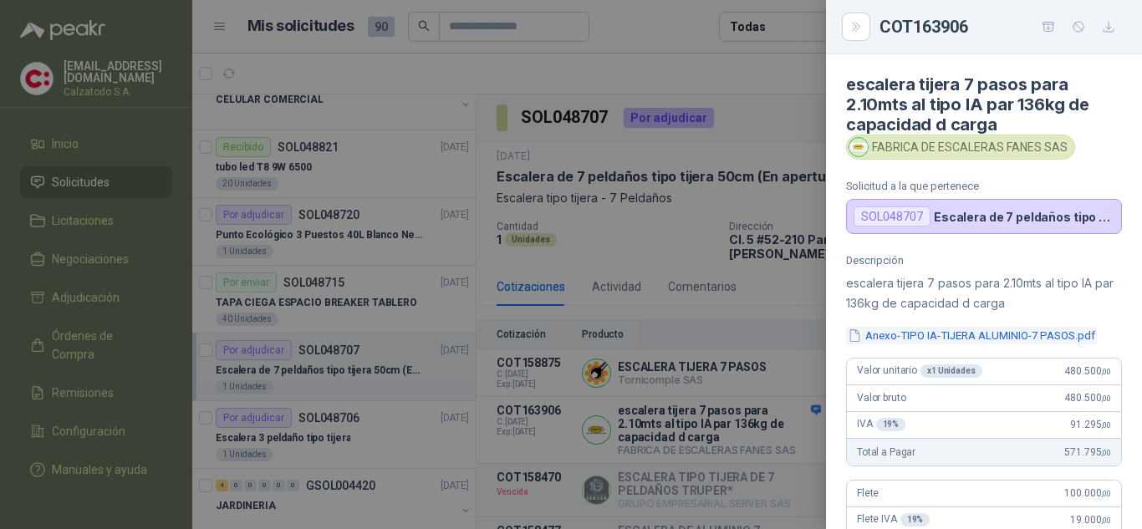
click at [891, 339] on button "Anexo-TIPO IA-TIJERA ALUMINIO-7 PASOS.pdf" at bounding box center [971, 336] width 251 height 18
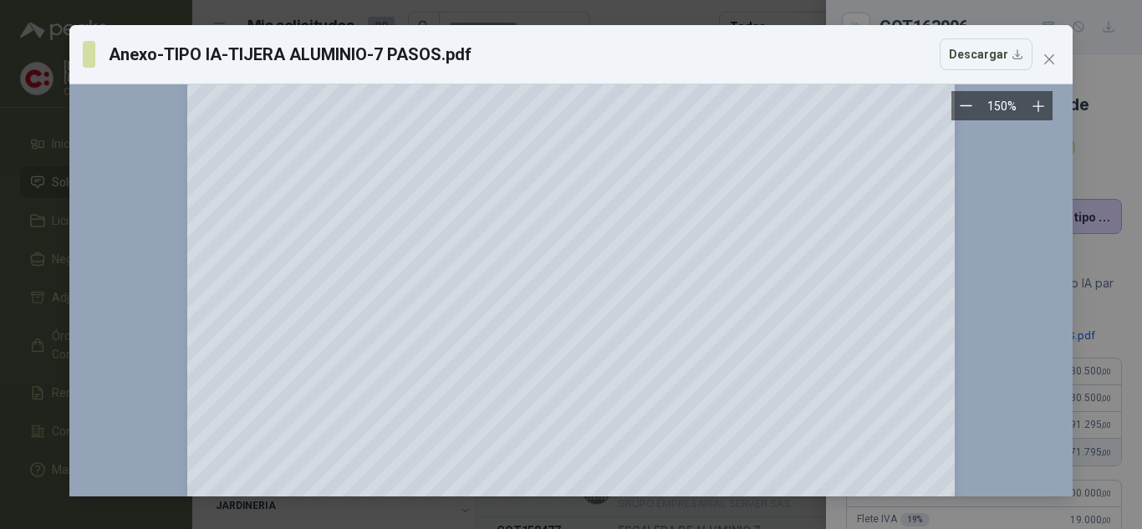
scroll to position [167, 0]
click at [1055, 61] on icon "close" at bounding box center [1048, 59] width 13 height 13
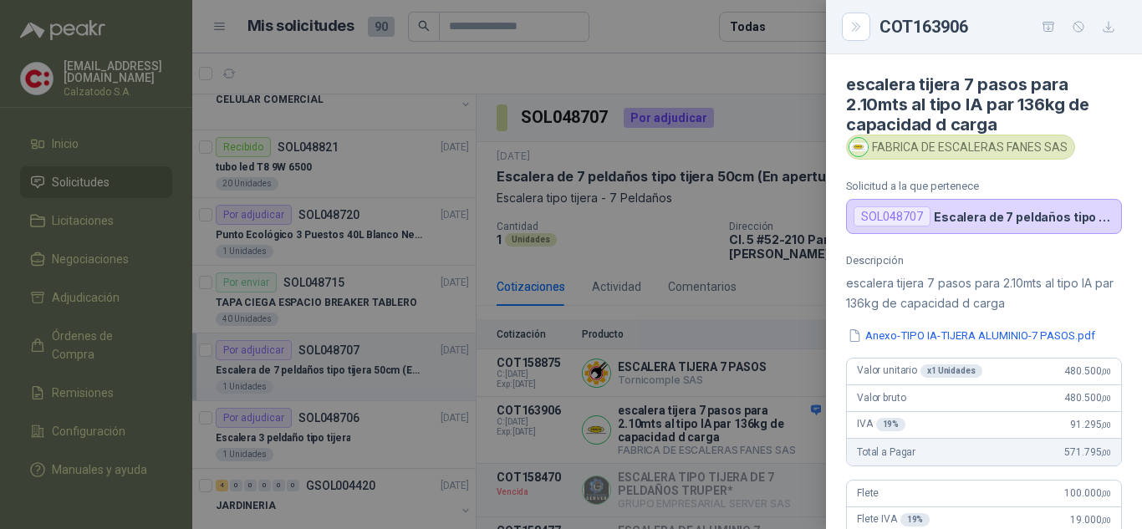
click at [637, 243] on div at bounding box center [571, 264] width 1142 height 529
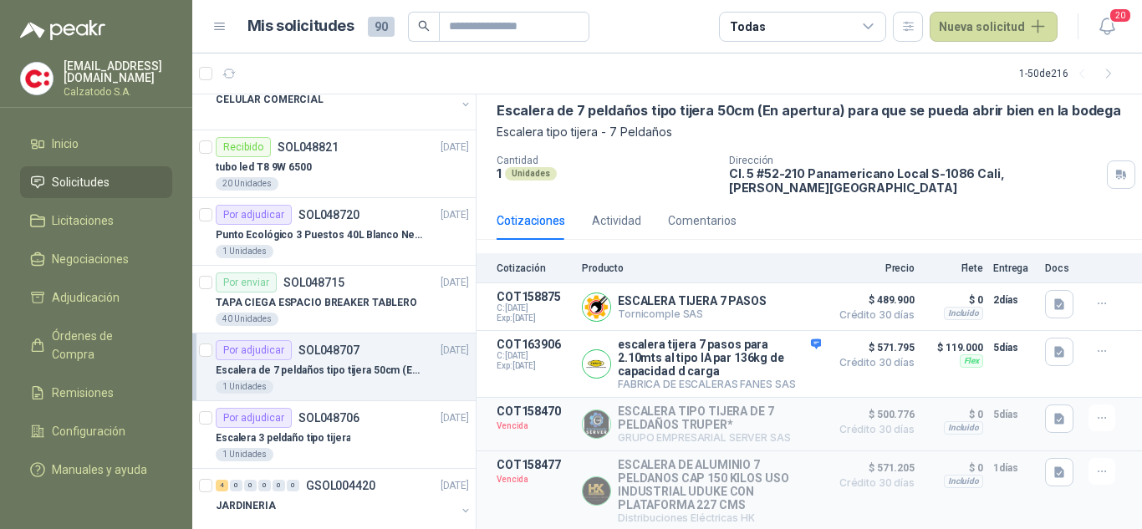
scroll to position [48, 0]
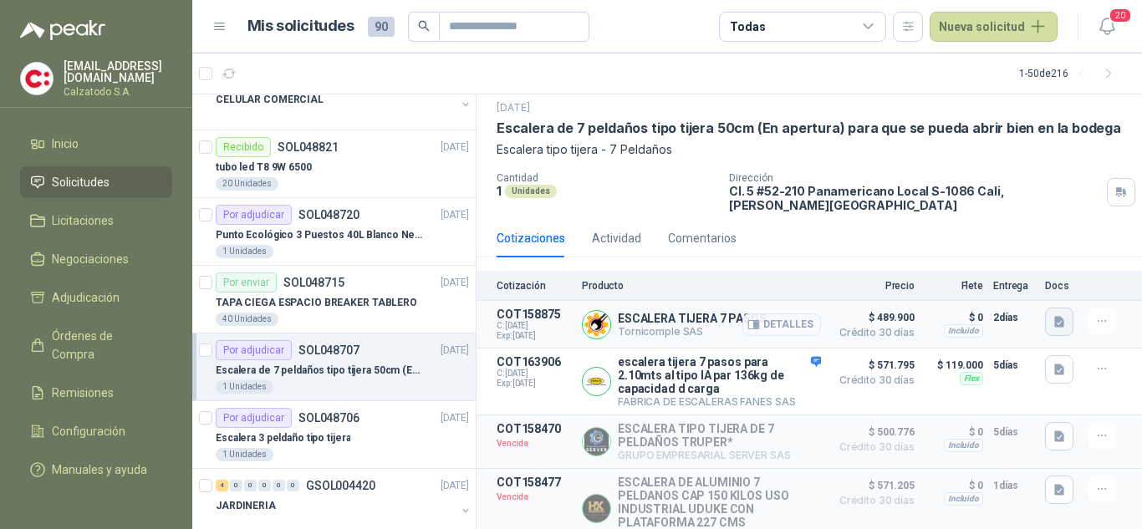
click at [1052, 315] on icon "button" at bounding box center [1059, 322] width 14 height 14
click at [1052, 363] on icon "button" at bounding box center [1059, 370] width 14 height 14
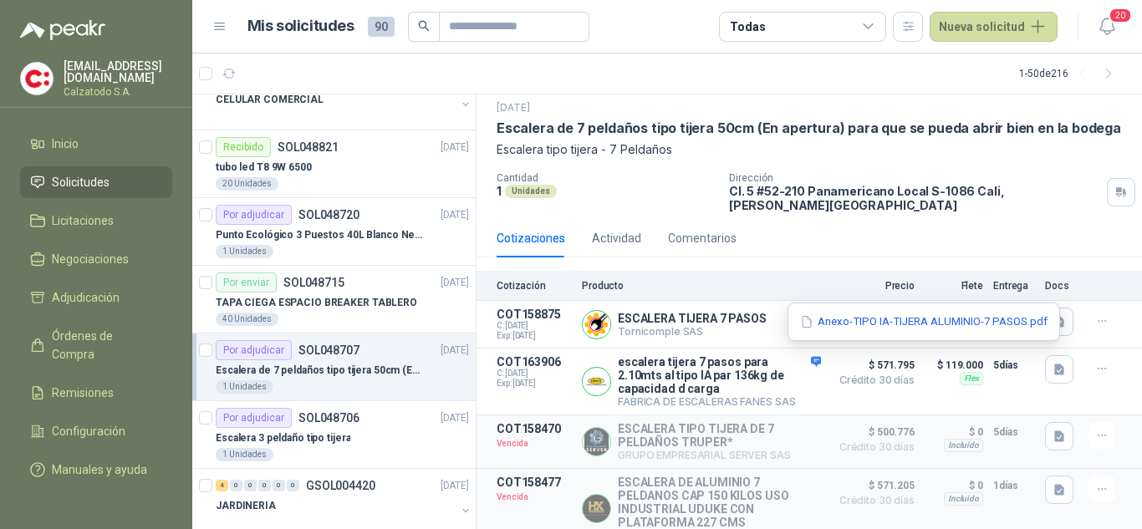
click at [842, 242] on div "Cotizaciones Actividad Comentarios" at bounding box center [808, 238] width 625 height 38
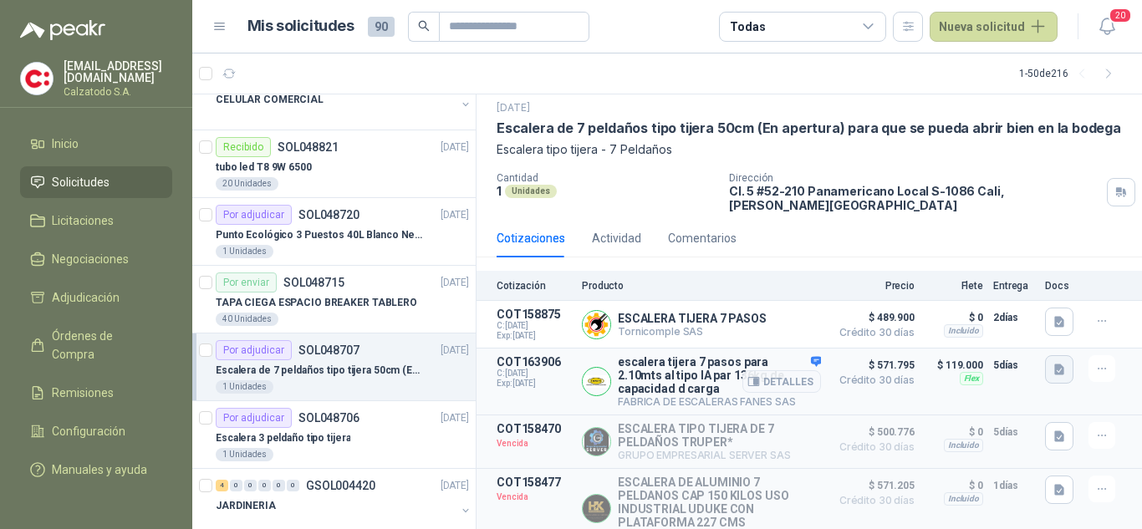
click at [1054, 364] on icon "button" at bounding box center [1059, 369] width 10 height 11
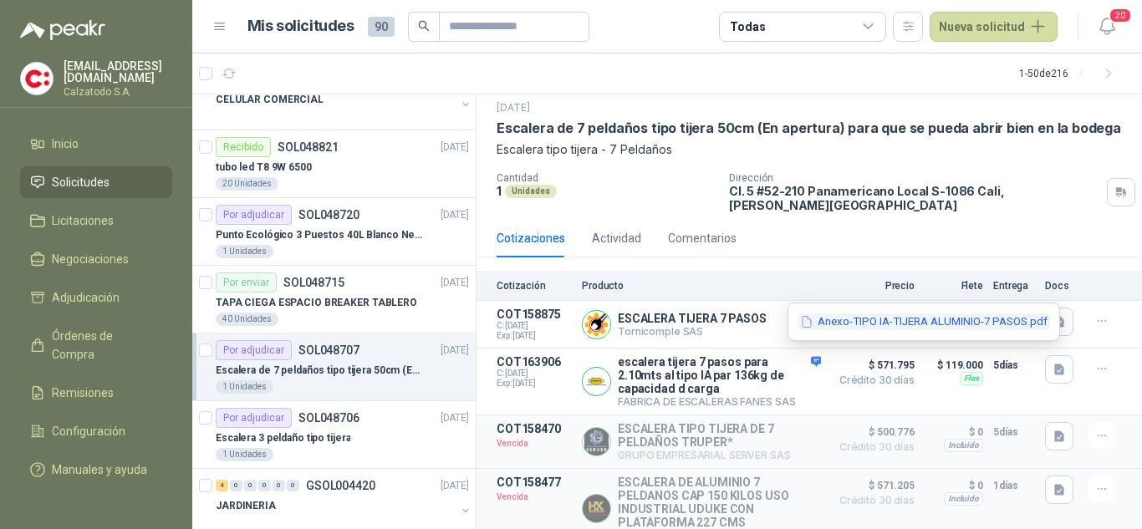
click at [960, 315] on button "Anexo-TIPO IA-TIJERA ALUMINIO-7 PASOS.pdf" at bounding box center [923, 322] width 251 height 18
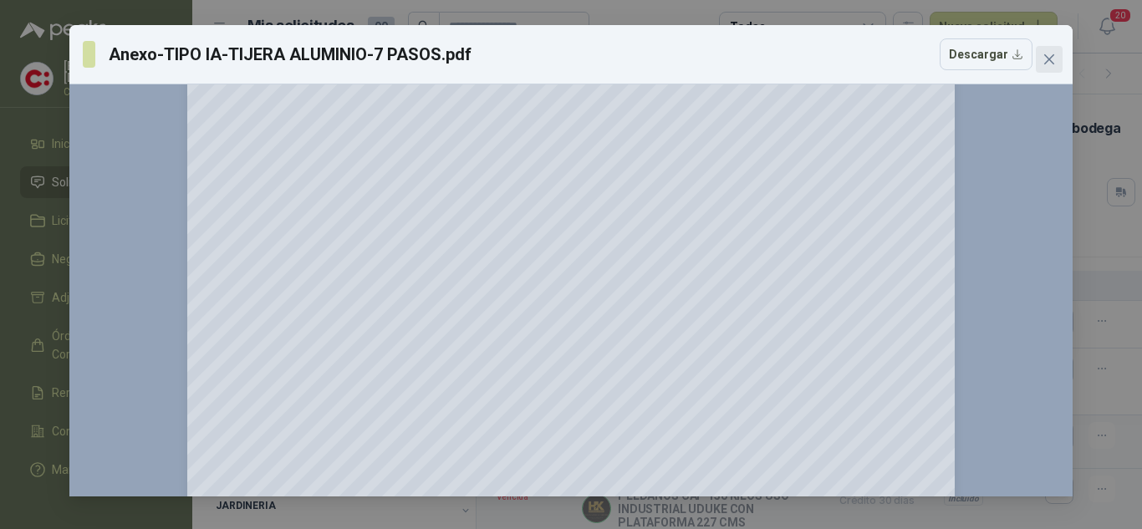
click at [1040, 58] on span "Close" at bounding box center [1048, 59] width 27 height 13
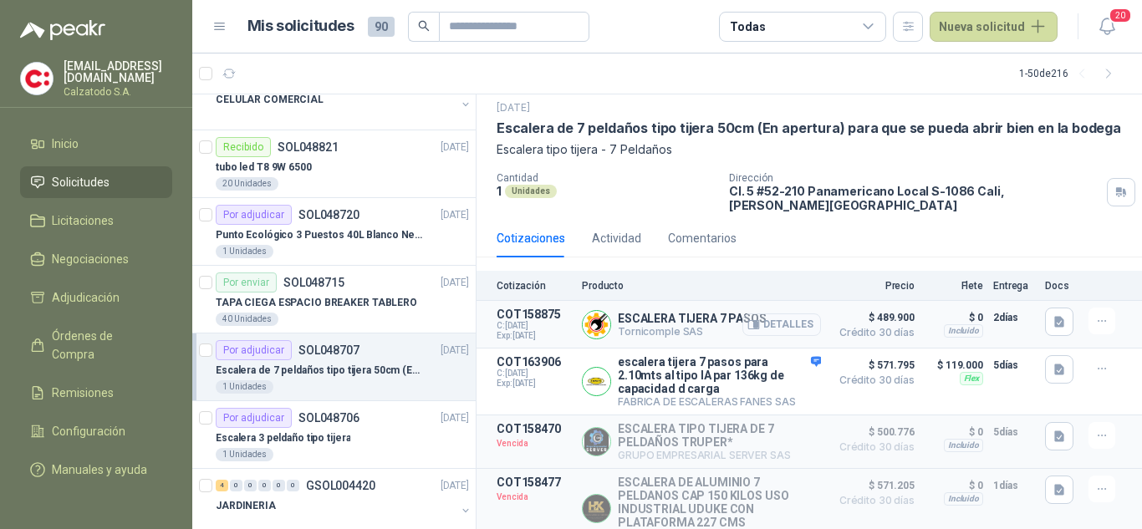
click at [761, 317] on button "Detalles" at bounding box center [781, 324] width 79 height 23
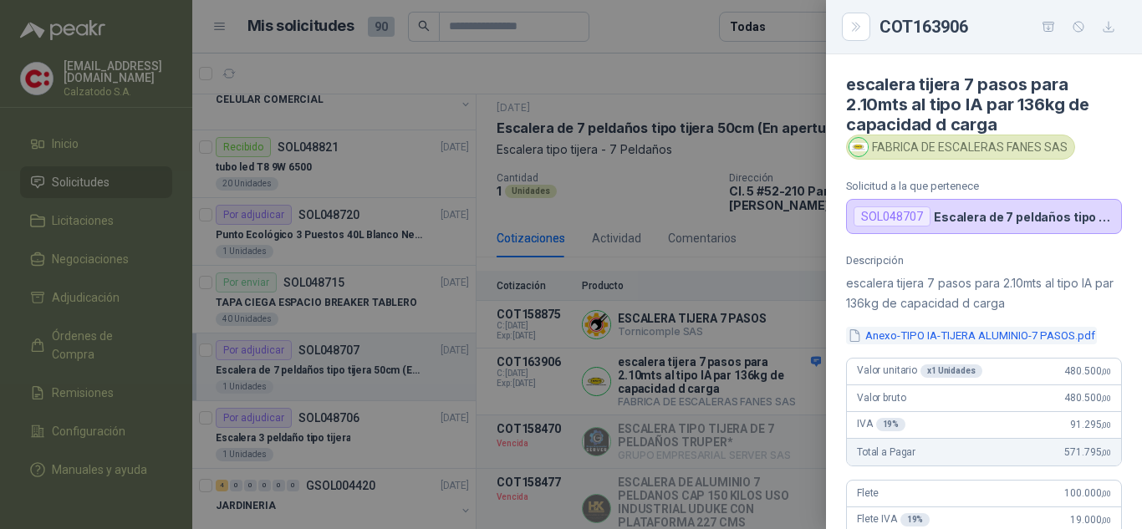
click at [903, 334] on button "Anexo-TIPO IA-TIJERA ALUMINIO-7 PASOS.pdf" at bounding box center [971, 336] width 251 height 18
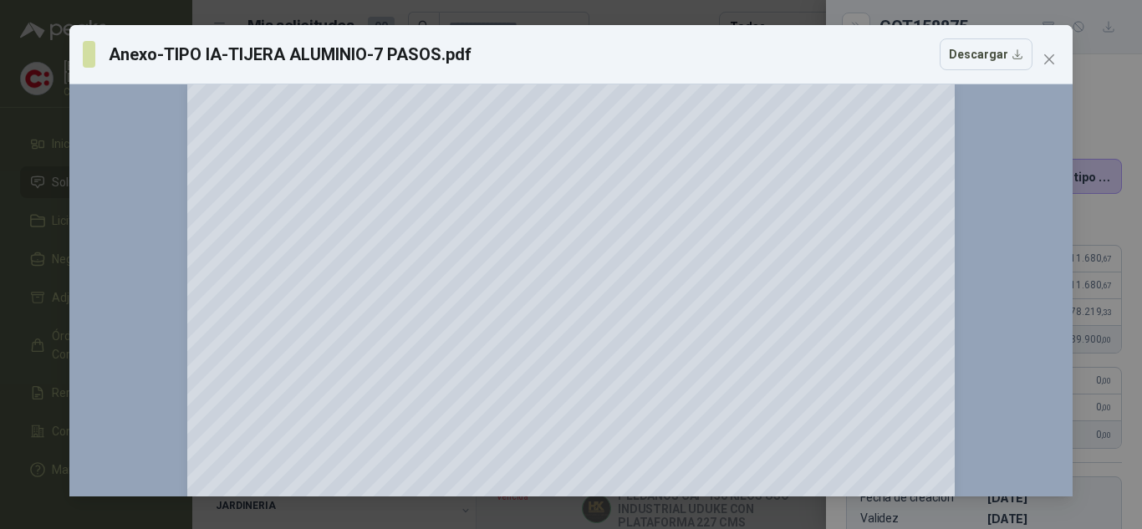
scroll to position [0, 0]
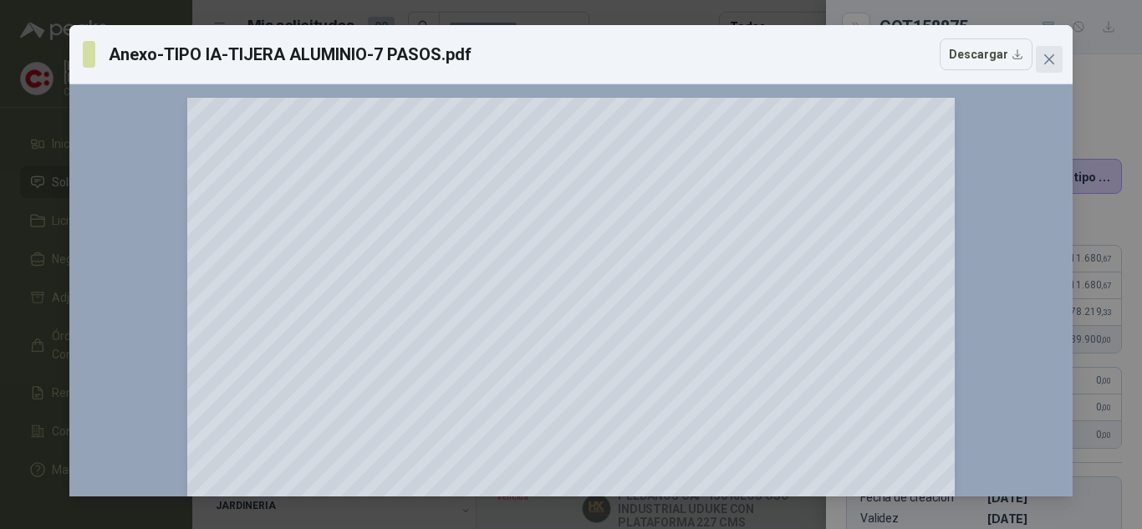
click at [1039, 61] on span "Close" at bounding box center [1048, 59] width 27 height 13
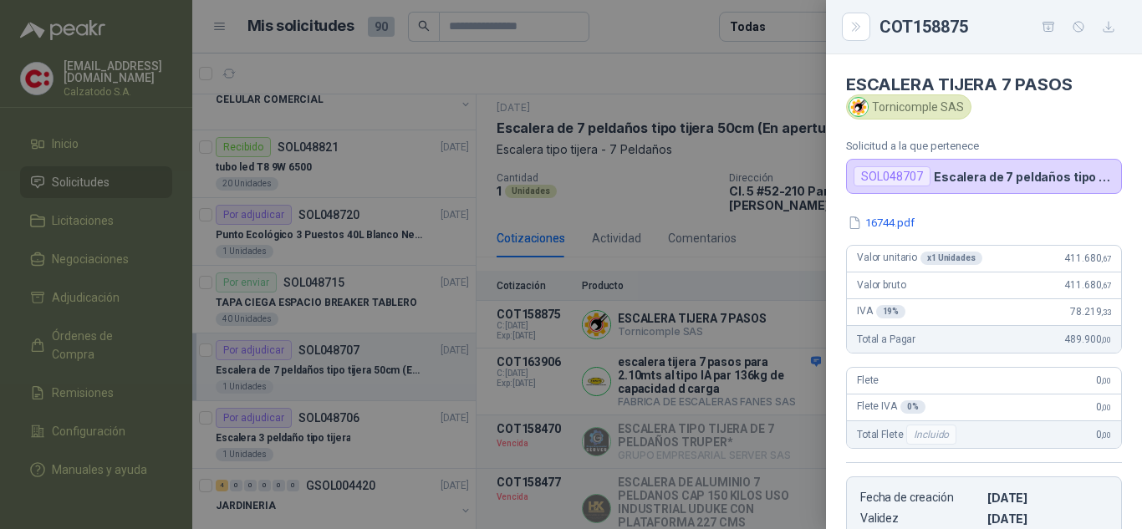
click at [768, 265] on div at bounding box center [571, 264] width 1142 height 529
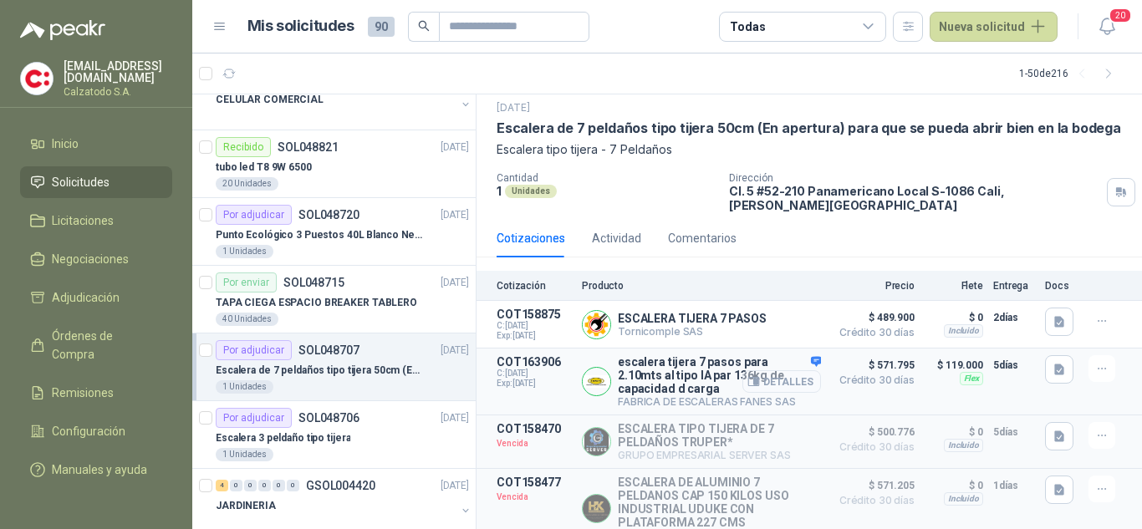
click at [787, 373] on button "Detalles" at bounding box center [781, 381] width 79 height 23
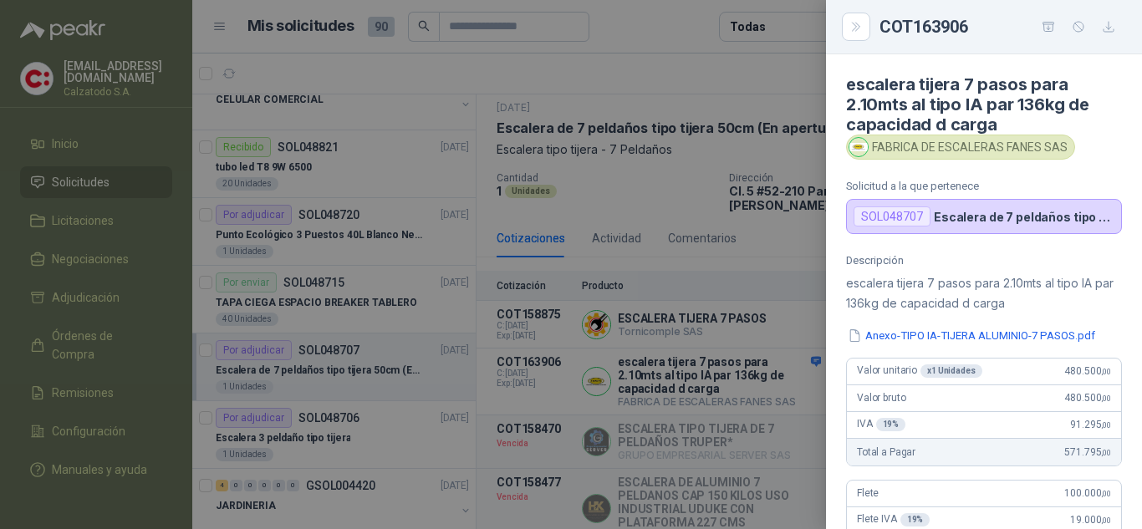
click at [808, 252] on div at bounding box center [571, 264] width 1142 height 529
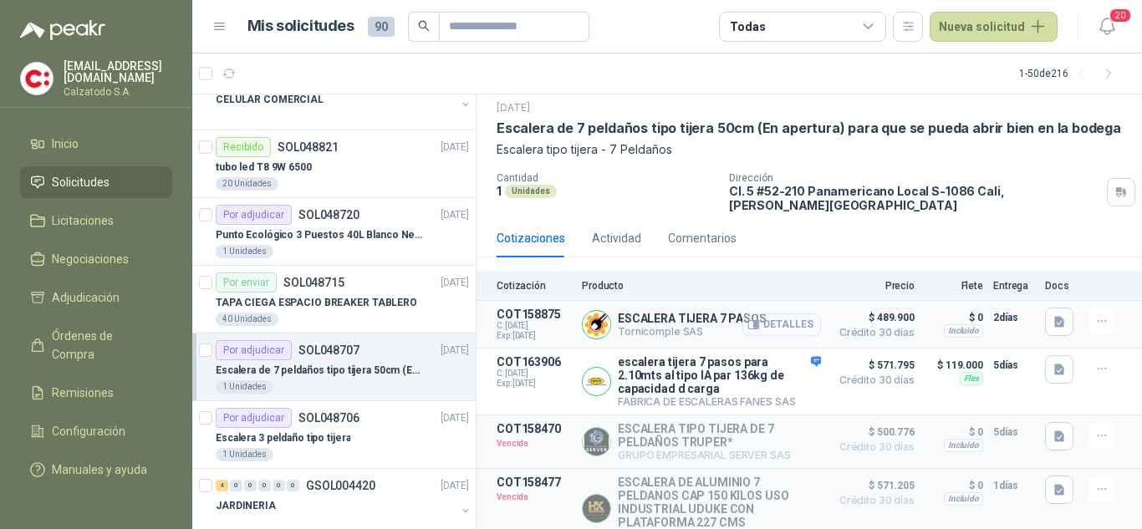
click at [771, 313] on button "Detalles" at bounding box center [781, 324] width 79 height 23
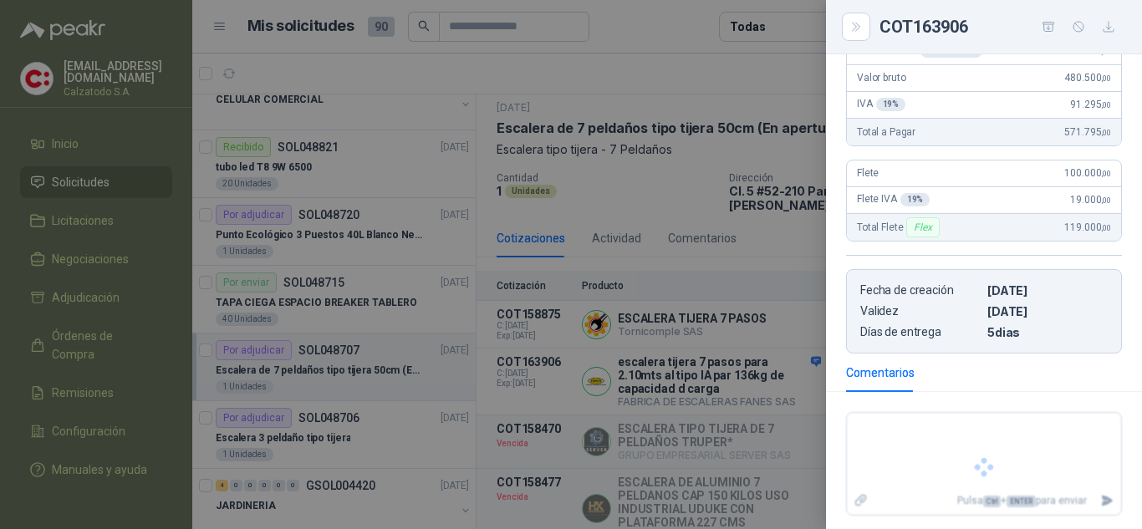
scroll to position [207, 0]
click at [807, 208] on div at bounding box center [571, 264] width 1142 height 529
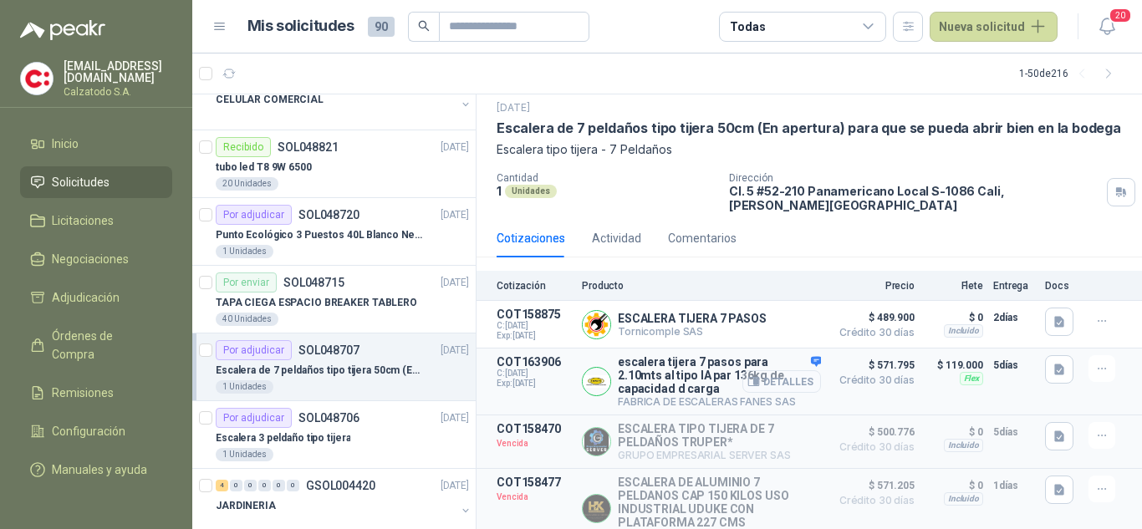
click at [760, 374] on button "Detalles" at bounding box center [781, 381] width 79 height 23
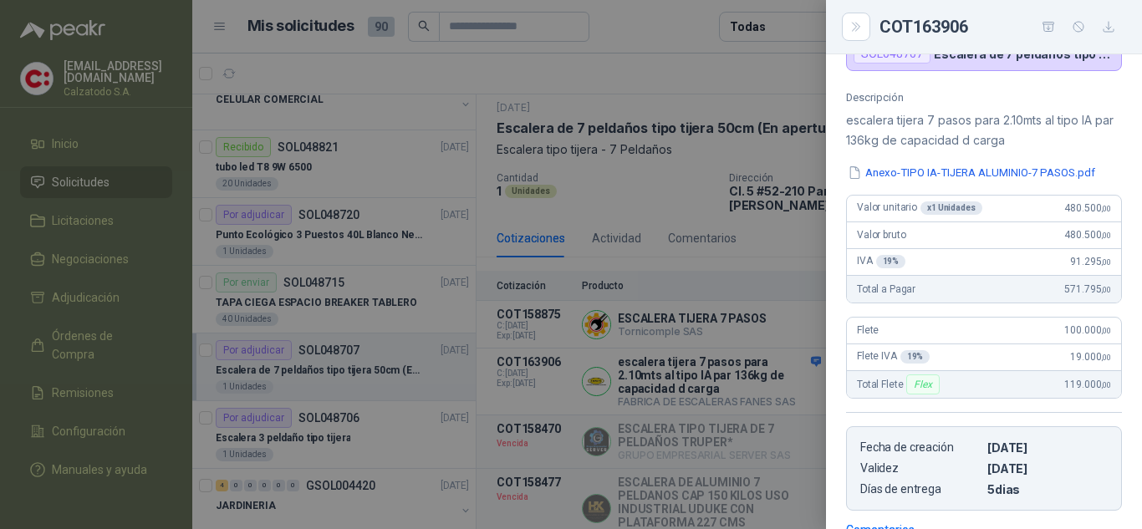
scroll to position [153, 0]
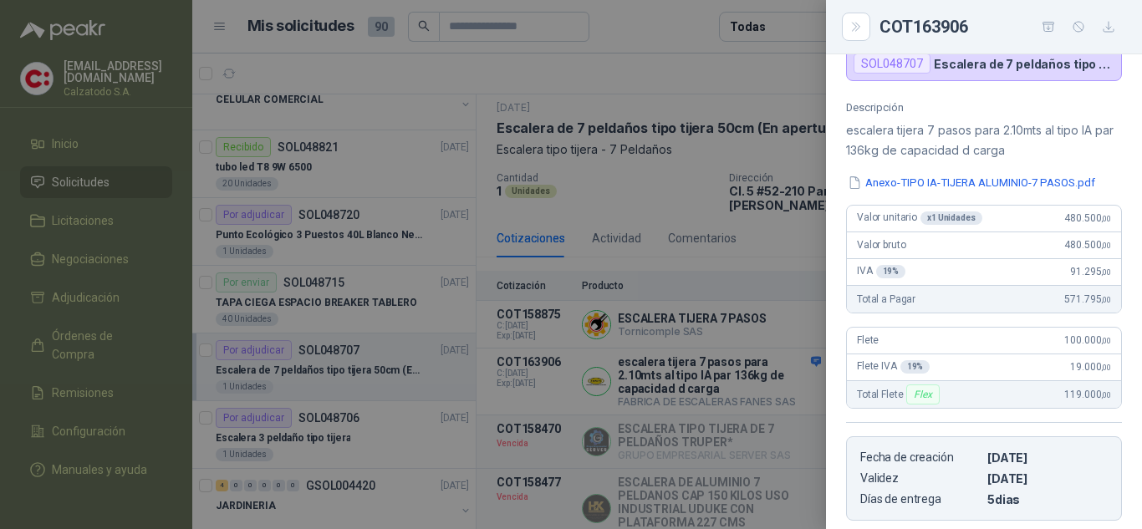
click at [766, 304] on div at bounding box center [571, 264] width 1142 height 529
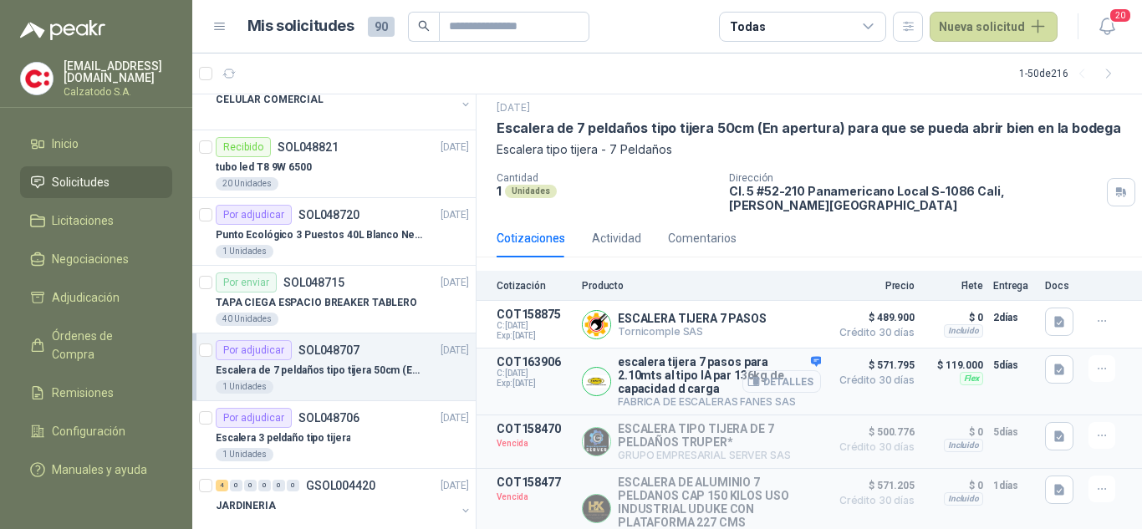
click at [798, 373] on button "Detalles" at bounding box center [781, 381] width 79 height 23
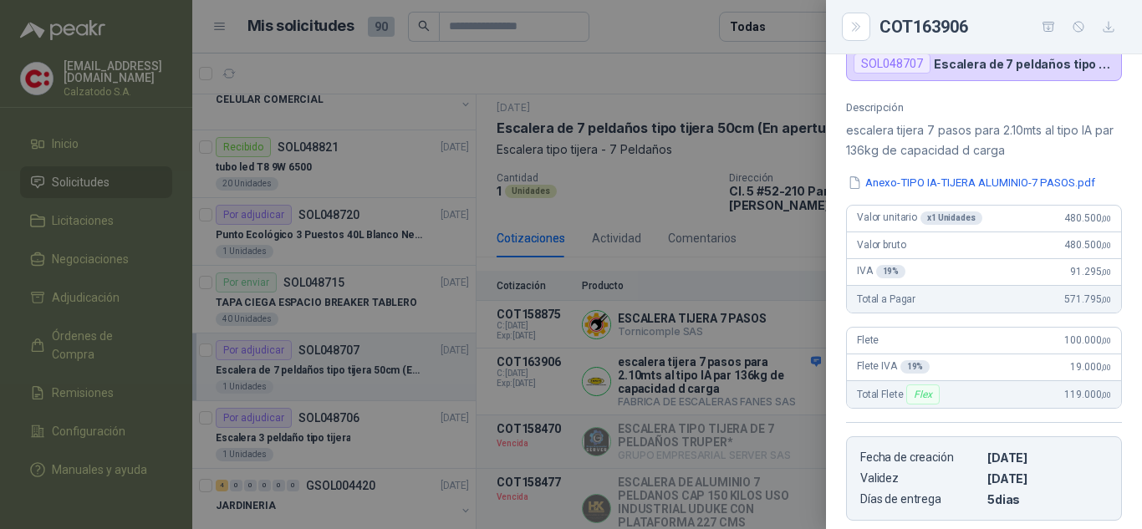
click at [748, 213] on div at bounding box center [571, 264] width 1142 height 529
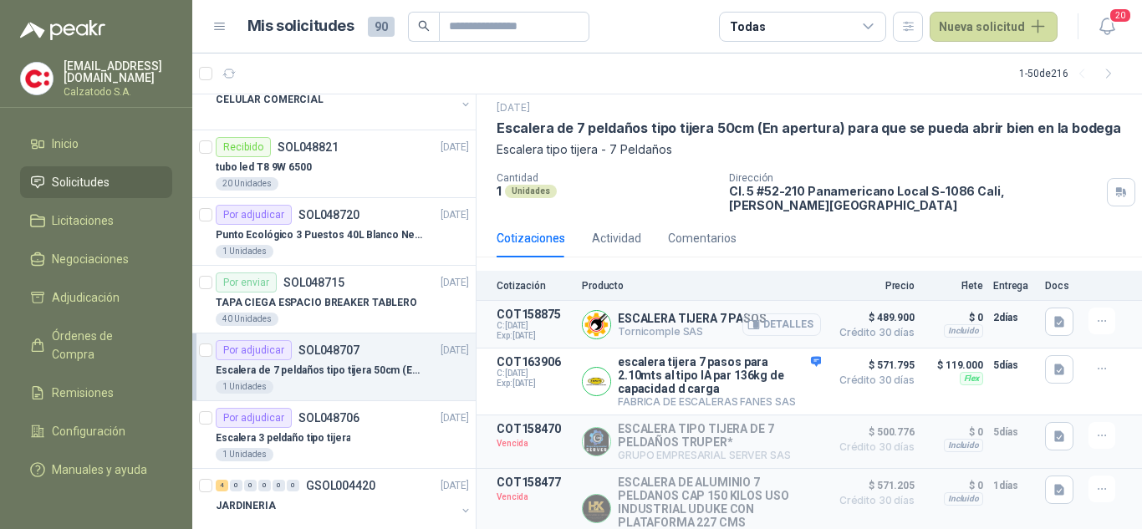
click at [775, 313] on button "Detalles" at bounding box center [781, 324] width 79 height 23
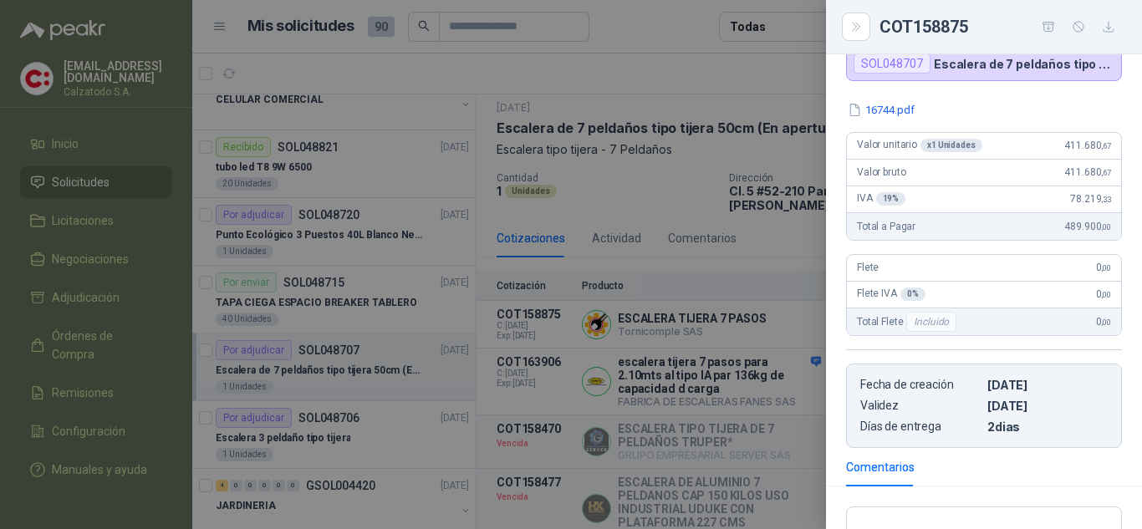
scroll to position [0, 0]
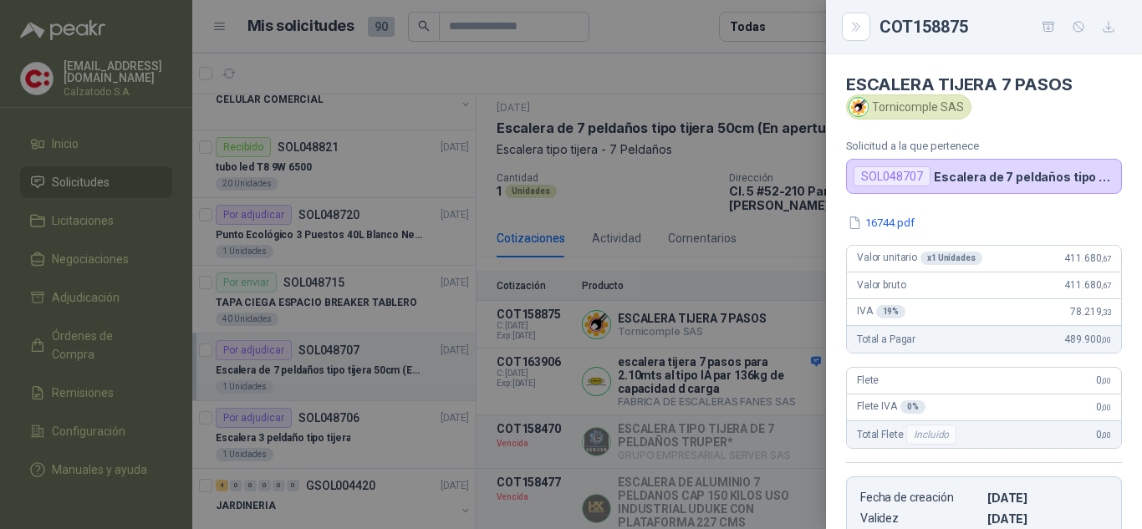
click at [686, 221] on div at bounding box center [571, 264] width 1142 height 529
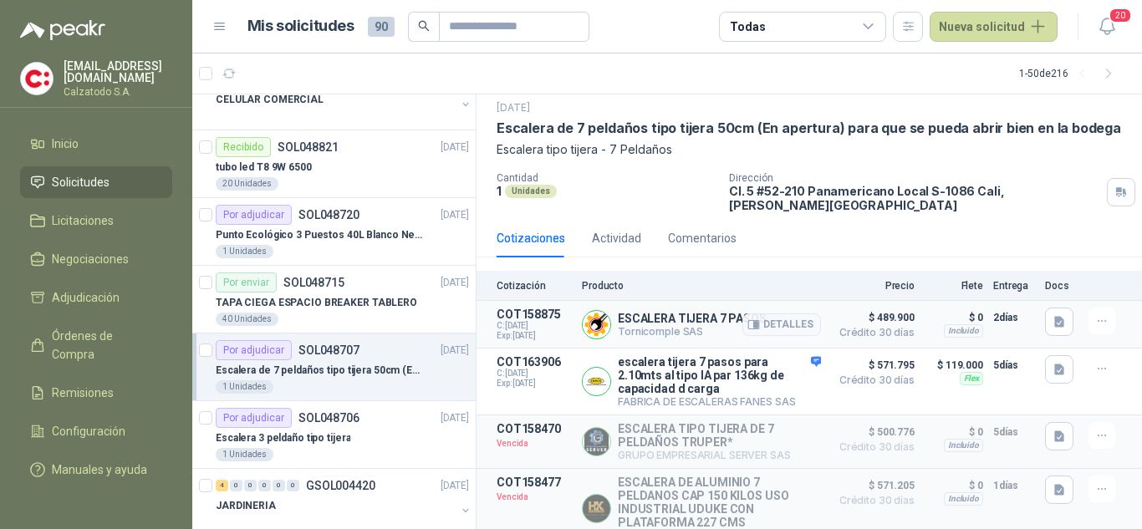
click at [694, 312] on p "ESCALERA TIJERA 7 PASOS" at bounding box center [692, 318] width 149 height 13
click at [754, 321] on icon "button" at bounding box center [756, 324] width 4 height 7
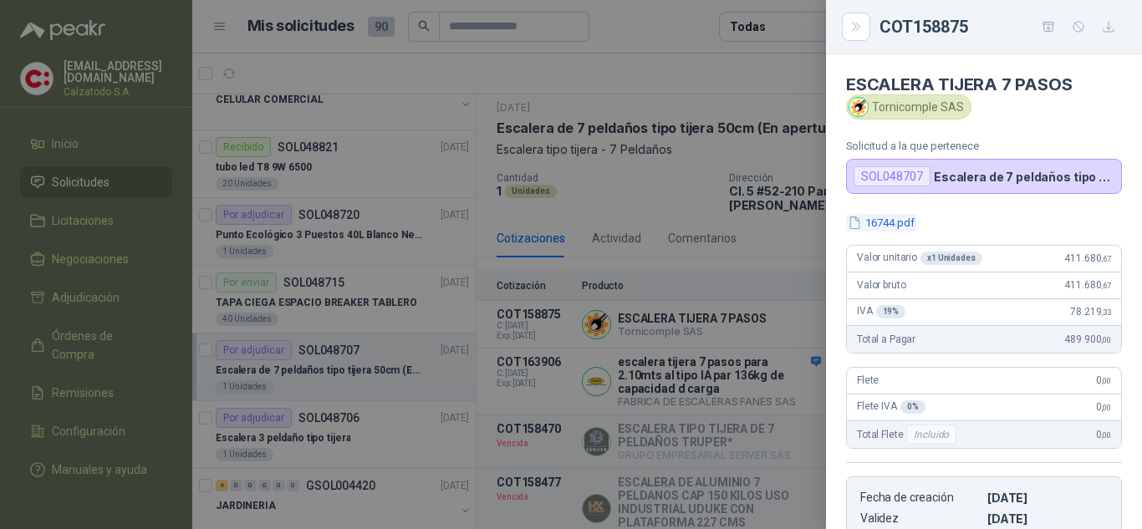
click at [898, 223] on button "16744.pdf" at bounding box center [881, 223] width 70 height 18
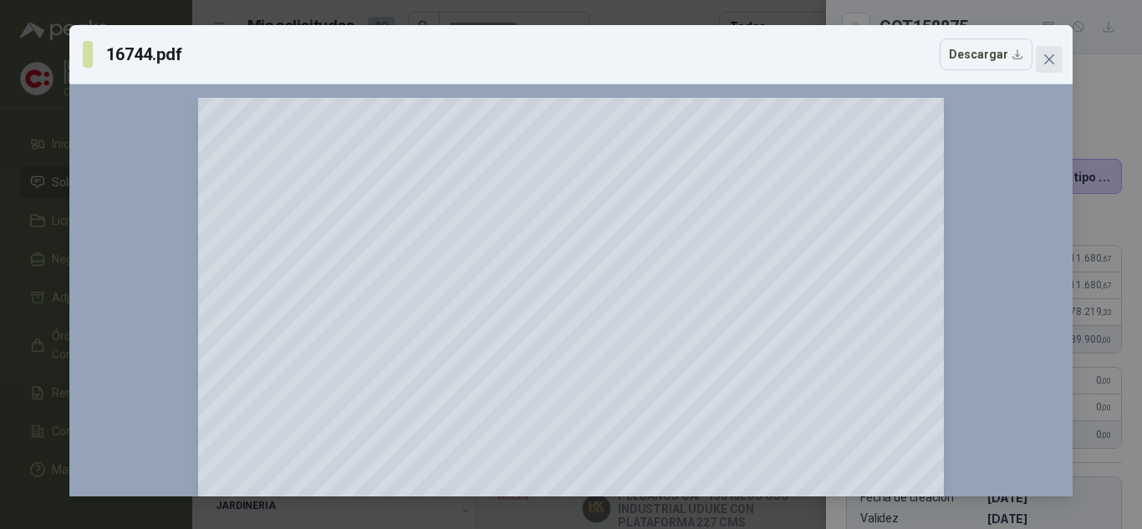
click at [1047, 60] on icon "close" at bounding box center [1049, 59] width 10 height 10
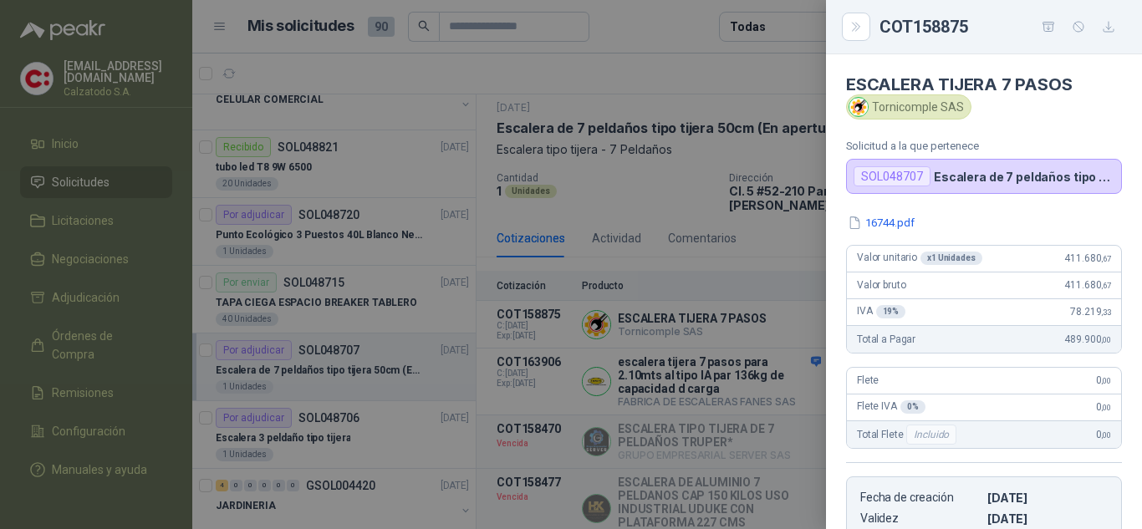
click at [706, 230] on div at bounding box center [571, 264] width 1142 height 529
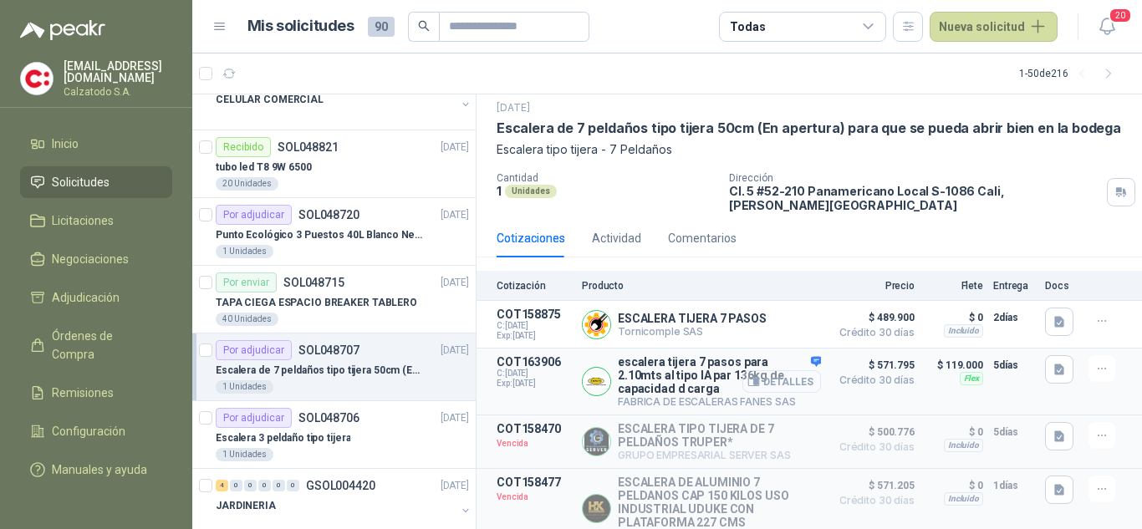
click at [770, 373] on button "Detalles" at bounding box center [781, 381] width 79 height 23
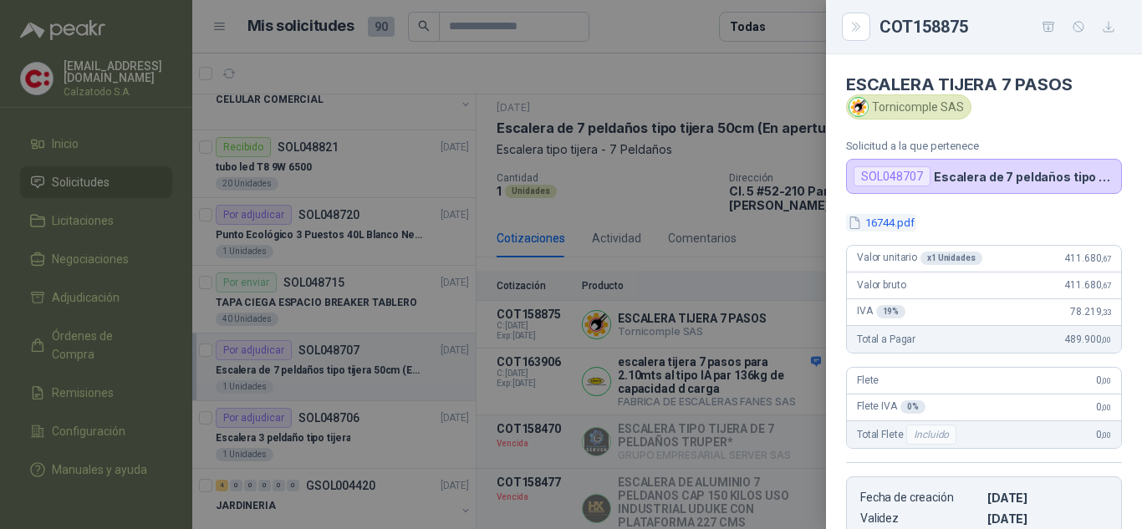
click at [888, 225] on button "16744.pdf" at bounding box center [881, 223] width 70 height 18
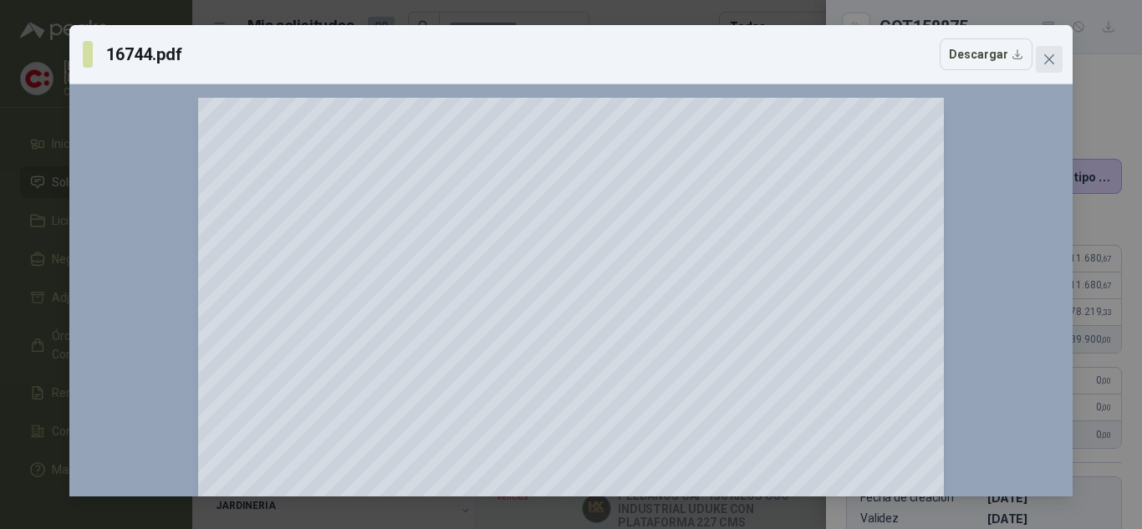
click at [1060, 52] on button "Close" at bounding box center [1048, 59] width 27 height 27
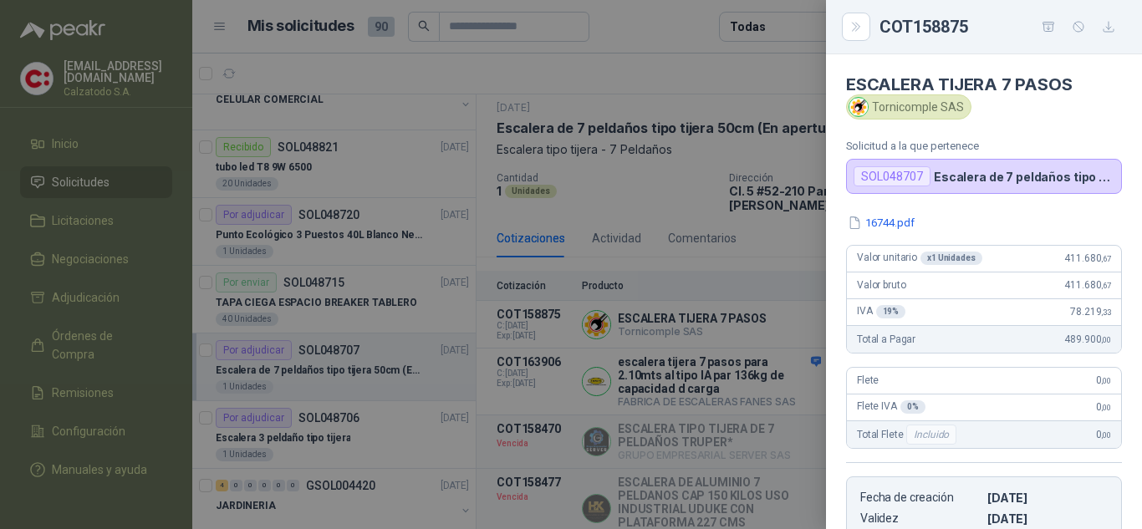
click at [714, 325] on div at bounding box center [571, 264] width 1142 height 529
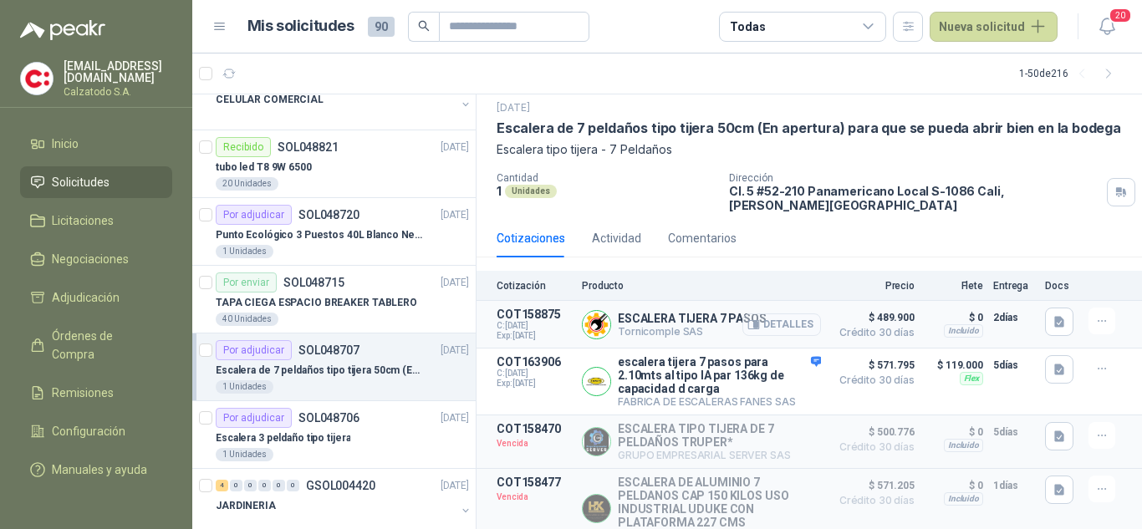
click at [759, 313] on button "Detalles" at bounding box center [781, 324] width 79 height 23
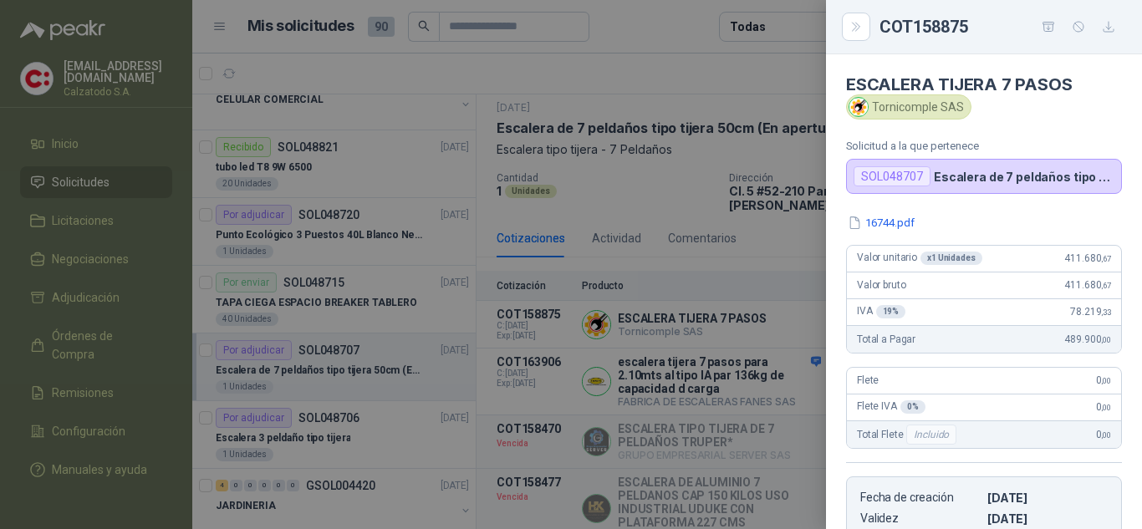
click at [668, 367] on div at bounding box center [571, 264] width 1142 height 529
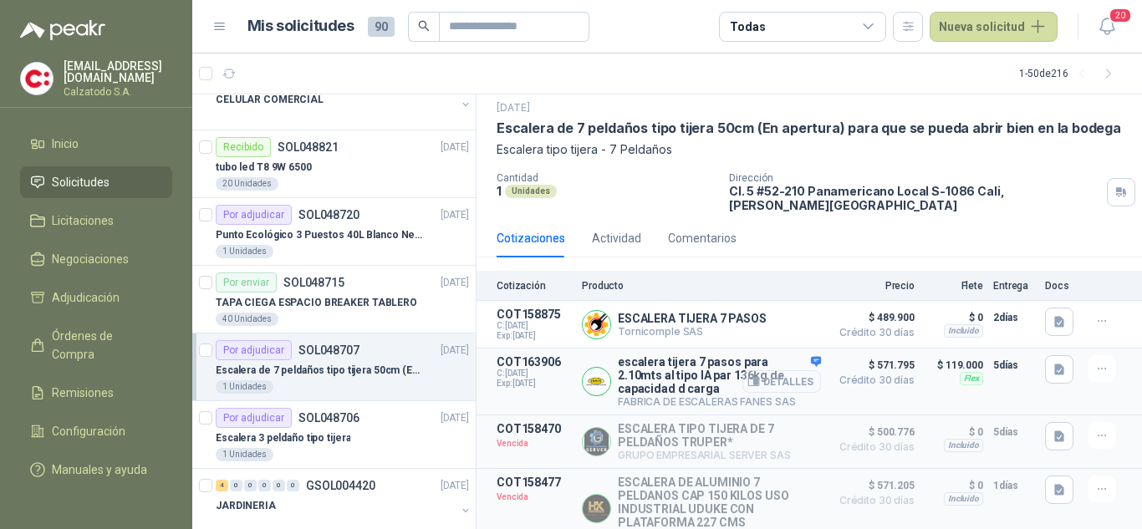
click at [786, 374] on button "Detalles" at bounding box center [781, 381] width 79 height 23
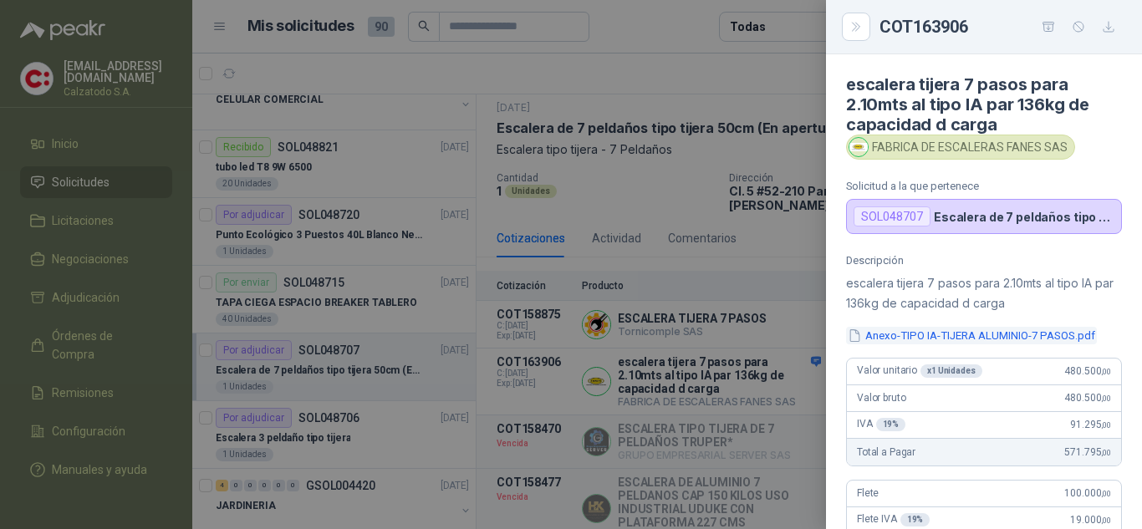
click at [922, 335] on button "Anexo-TIPO IA-TIJERA ALUMINIO-7 PASOS.pdf" at bounding box center [971, 336] width 251 height 18
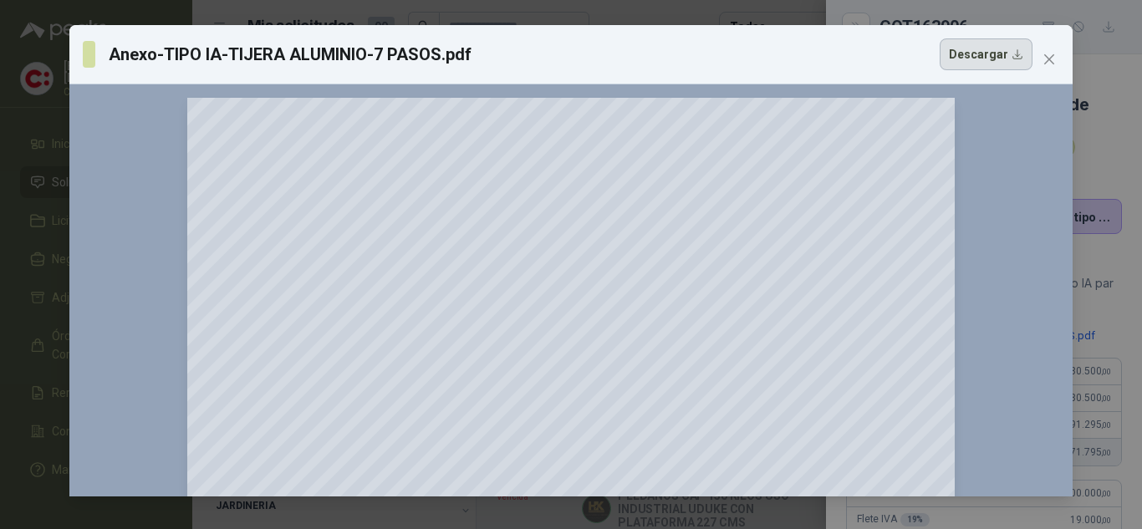
click at [977, 43] on button "Descargar" at bounding box center [985, 54] width 93 height 32
click at [1049, 55] on icon "close" at bounding box center [1048, 59] width 13 height 13
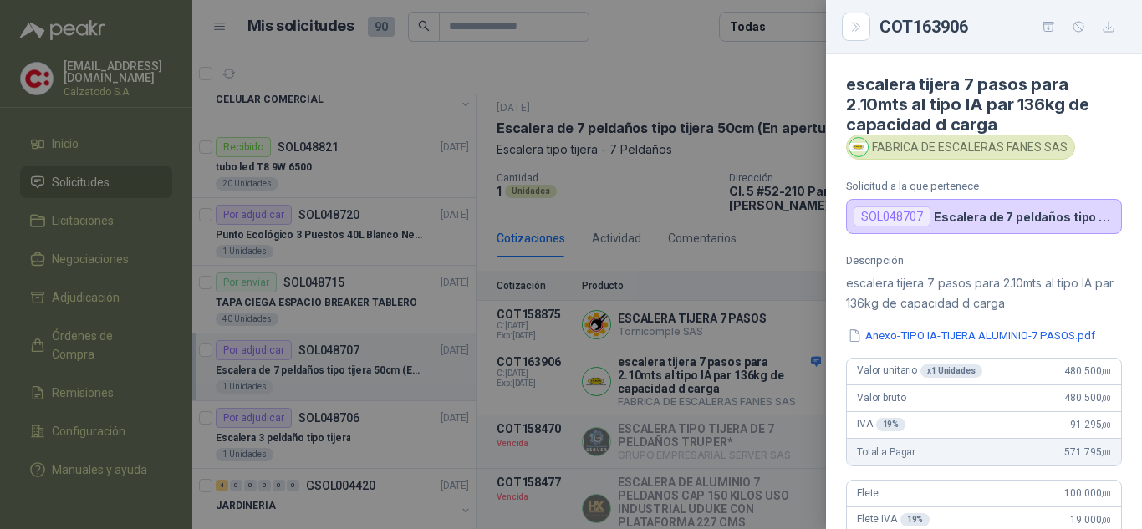
click at [760, 211] on div at bounding box center [571, 264] width 1142 height 529
